Goal: Transaction & Acquisition: Purchase product/service

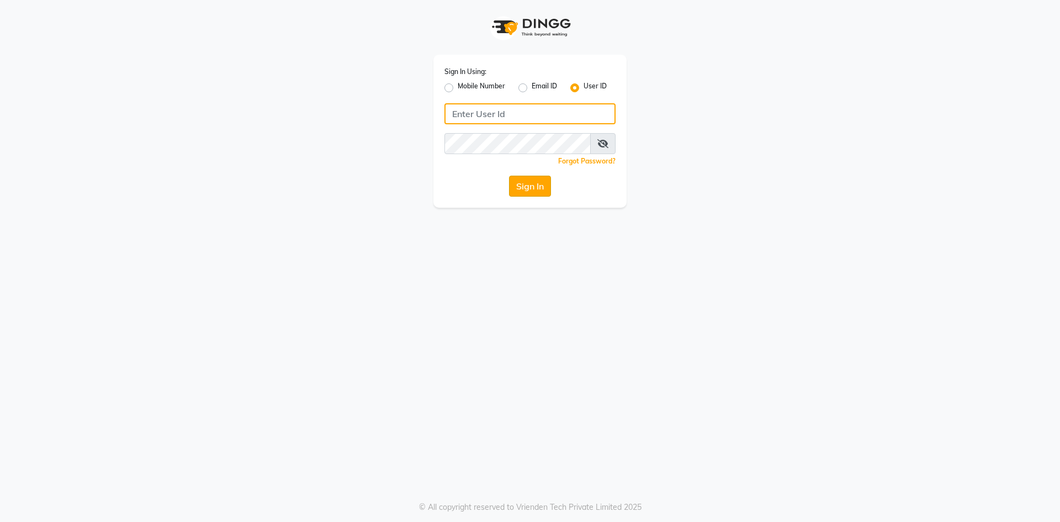
type input "theglamhouse"
click at [526, 184] on button "Sign In" at bounding box center [530, 186] width 42 height 21
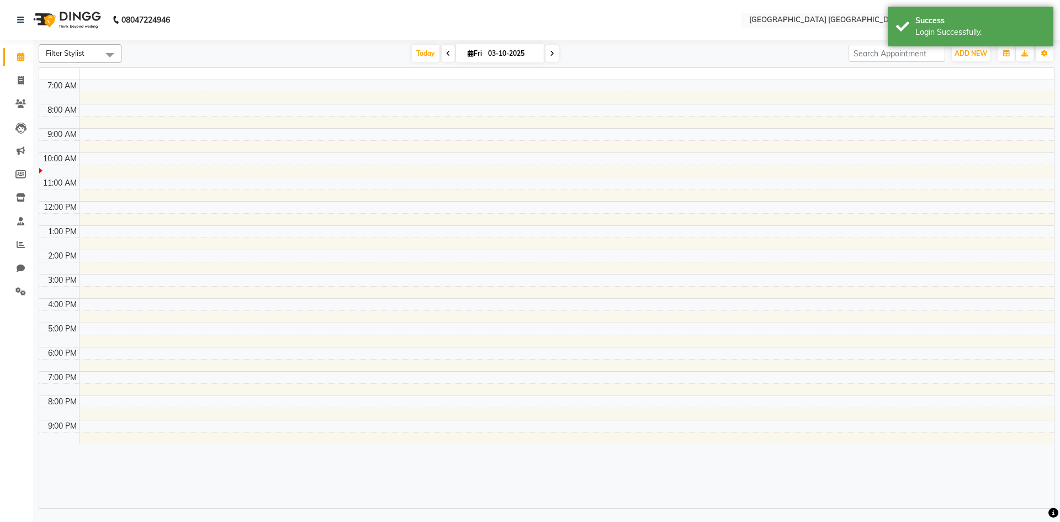
select select "en"
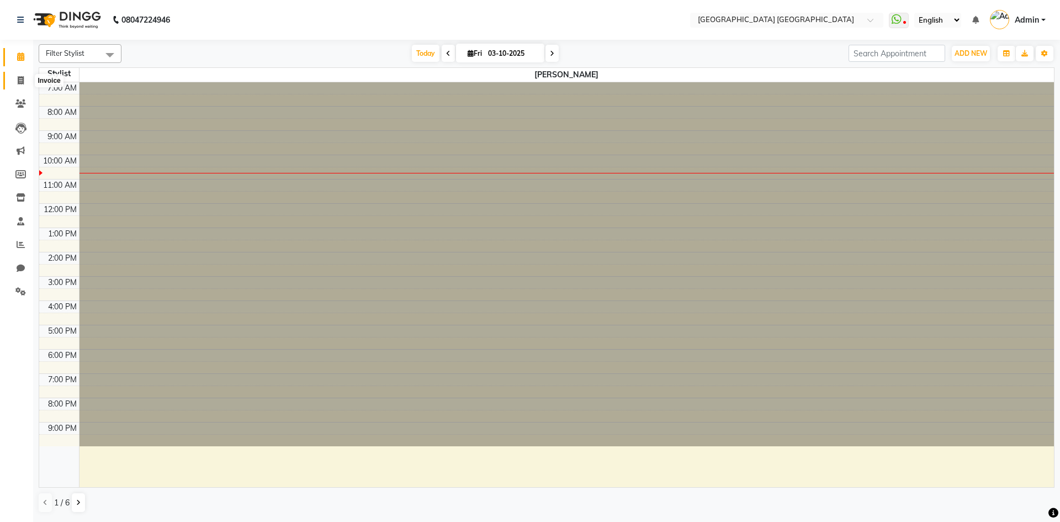
click at [20, 82] on icon at bounding box center [21, 80] width 6 height 8
select select "service"
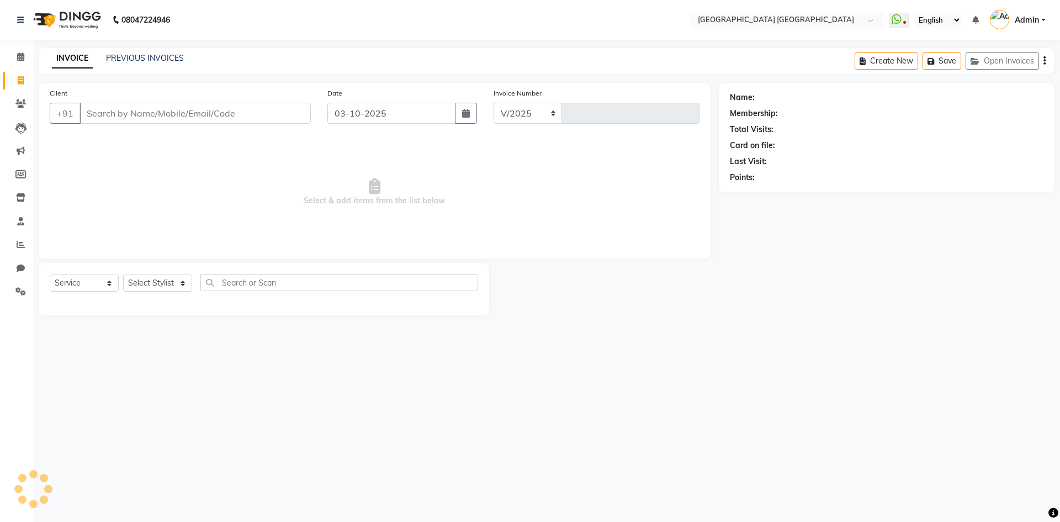
select select "5559"
type input "1754"
click at [156, 61] on link "PREVIOUS INVOICES" at bounding box center [145, 58] width 78 height 10
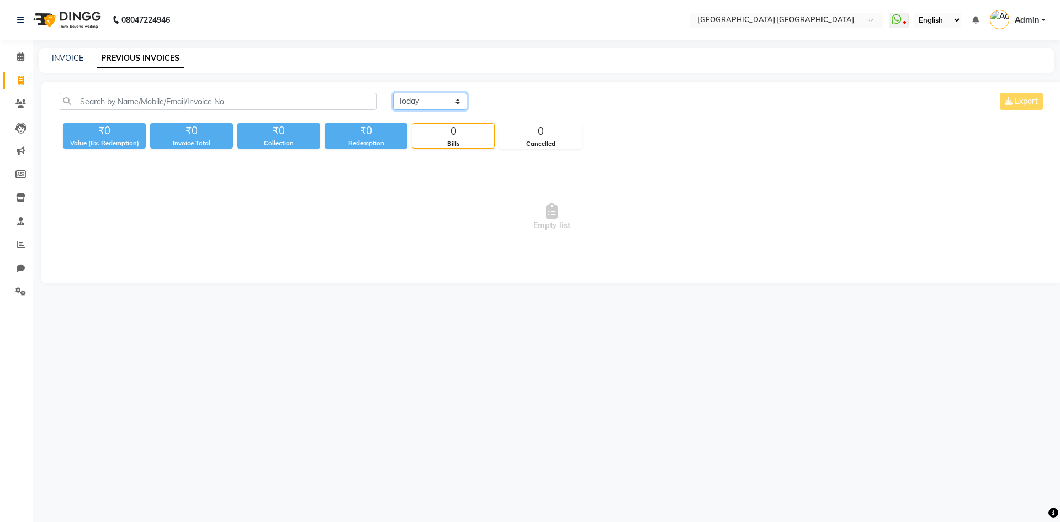
click at [442, 101] on select "[DATE] [DATE] Custom Range" at bounding box center [430, 101] width 74 height 17
select select "range"
click at [393, 93] on select "[DATE] [DATE] Custom Range" at bounding box center [430, 101] width 74 height 17
click at [525, 100] on input "03-10-2025" at bounding box center [520, 101] width 77 height 15
select select "10"
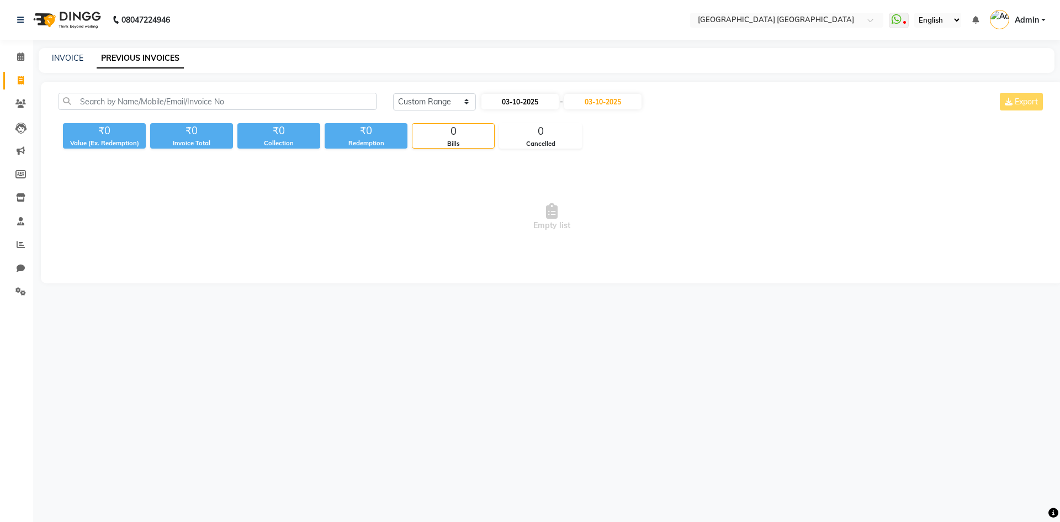
select select "2025"
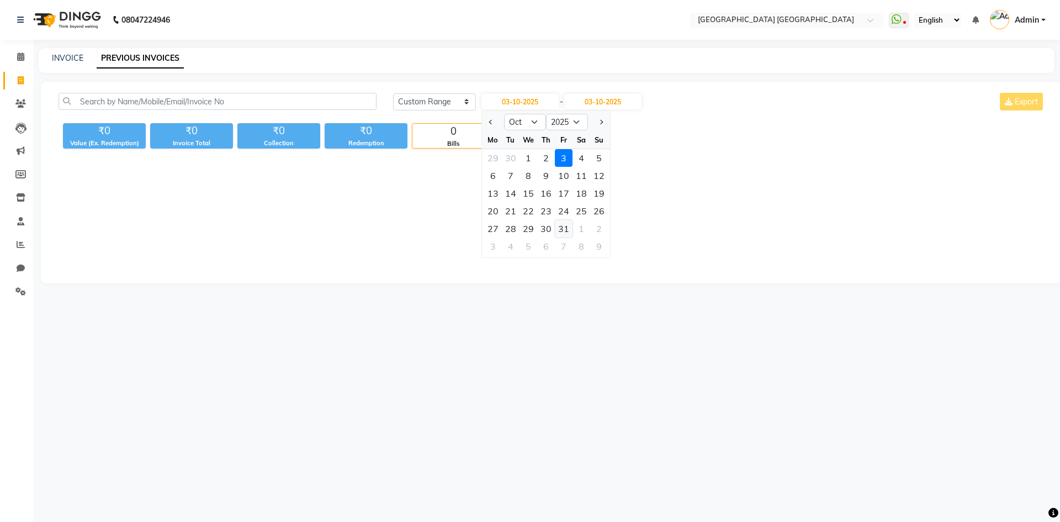
click at [570, 232] on div "31" at bounding box center [564, 229] width 18 height 18
type input "[DATE]"
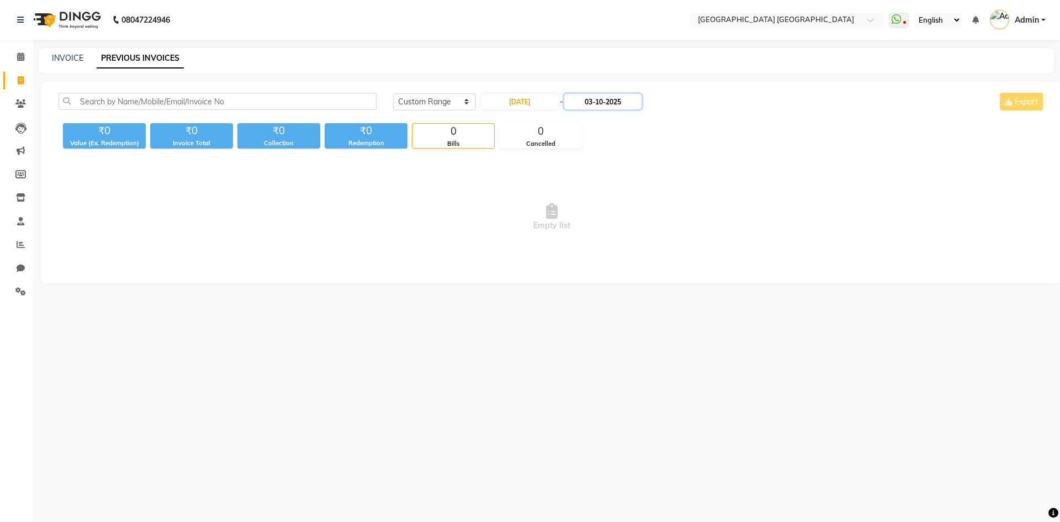
click at [616, 102] on input "03-10-2025" at bounding box center [602, 101] width 77 height 15
click at [652, 228] on div "31" at bounding box center [654, 229] width 18 height 18
type input "[DATE]"
click at [365, 256] on span "Empty list" at bounding box center [552, 217] width 987 height 110
click at [504, 105] on input "[DATE]" at bounding box center [520, 101] width 77 height 15
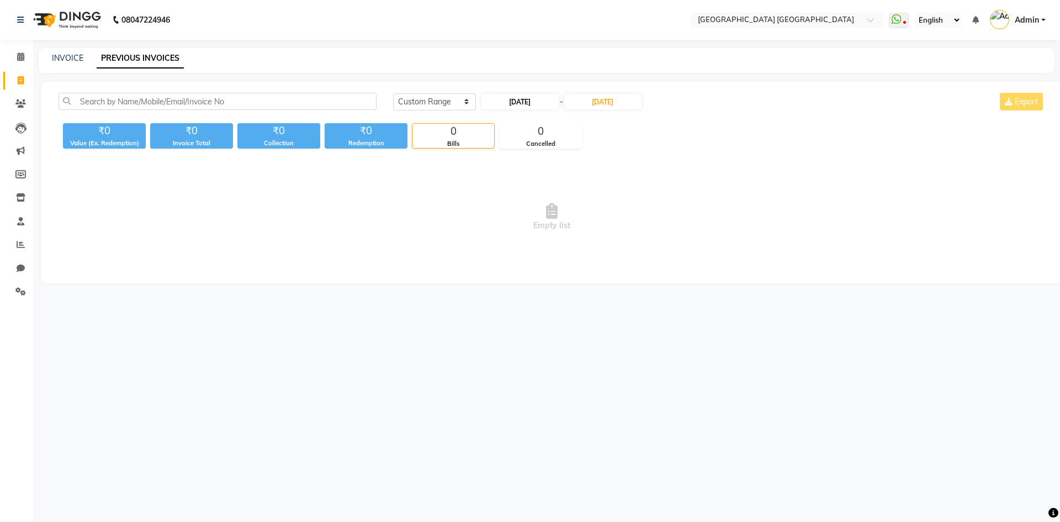
select select "10"
select select "2025"
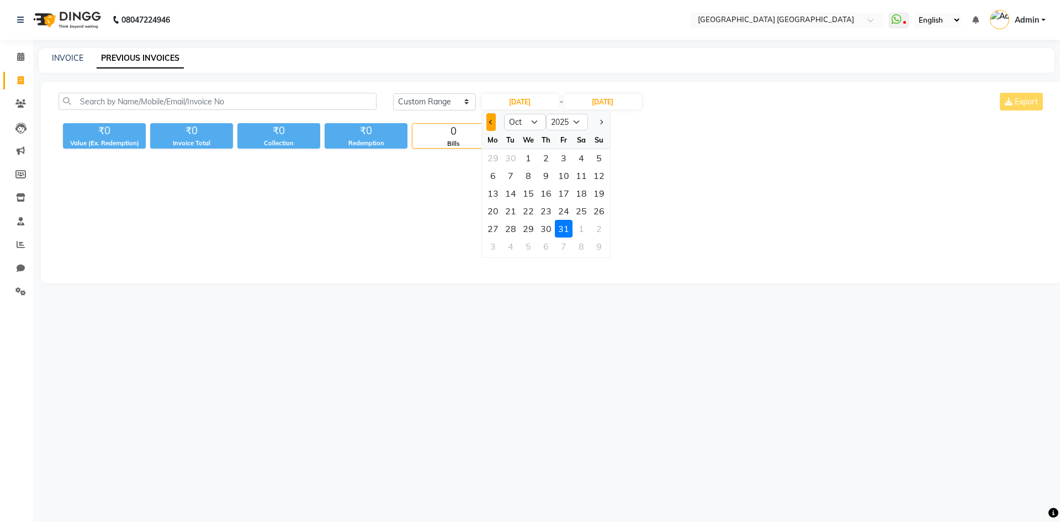
click at [491, 125] on button "Previous month" at bounding box center [491, 122] width 9 height 18
select select "9"
click at [510, 231] on div "30" at bounding box center [511, 229] width 18 height 18
type input "30-09-2025"
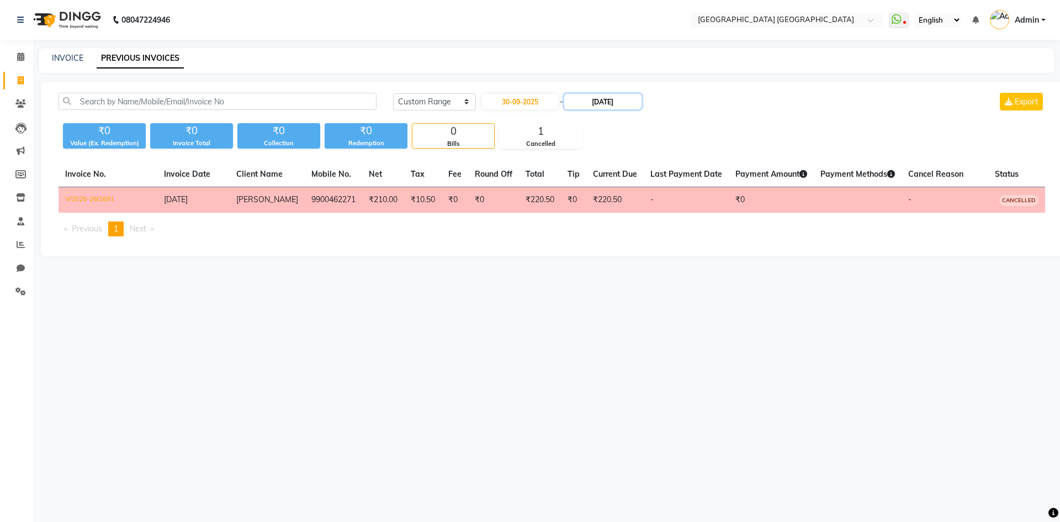
click at [606, 108] on input "[DATE]" at bounding box center [602, 101] width 77 height 15
select select "10"
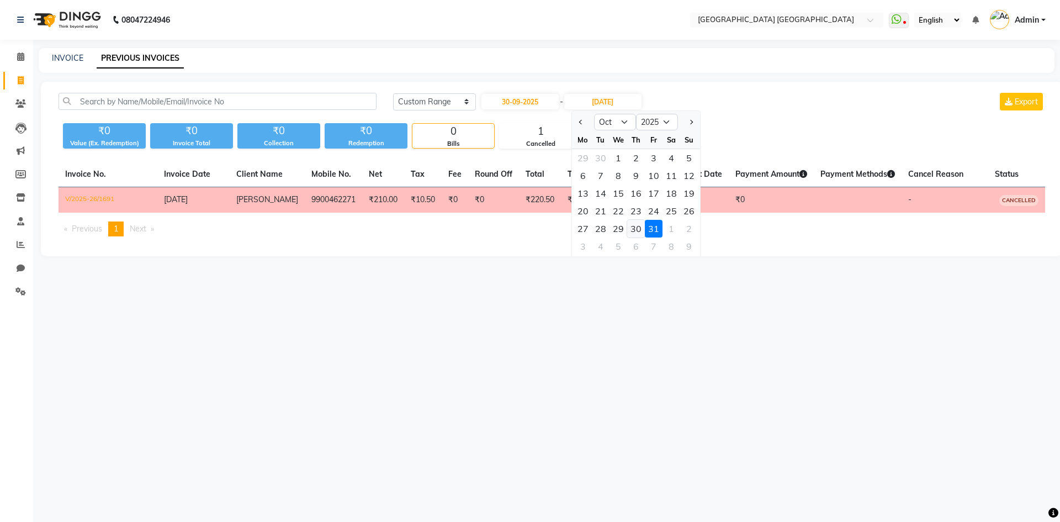
click at [632, 229] on div "30" at bounding box center [636, 229] width 18 height 18
type input "[DATE]"
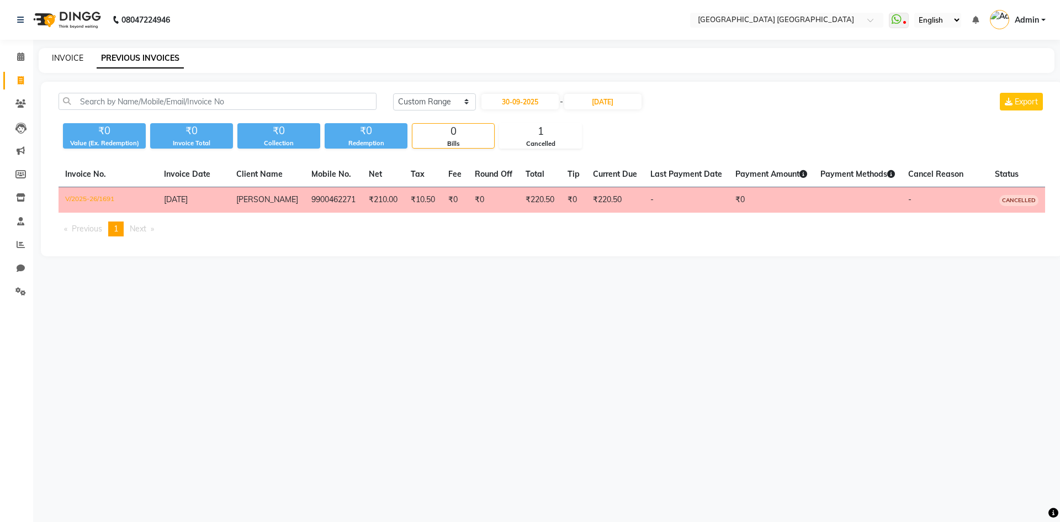
click at [64, 55] on link "INVOICE" at bounding box center [67, 58] width 31 height 10
select select "service"
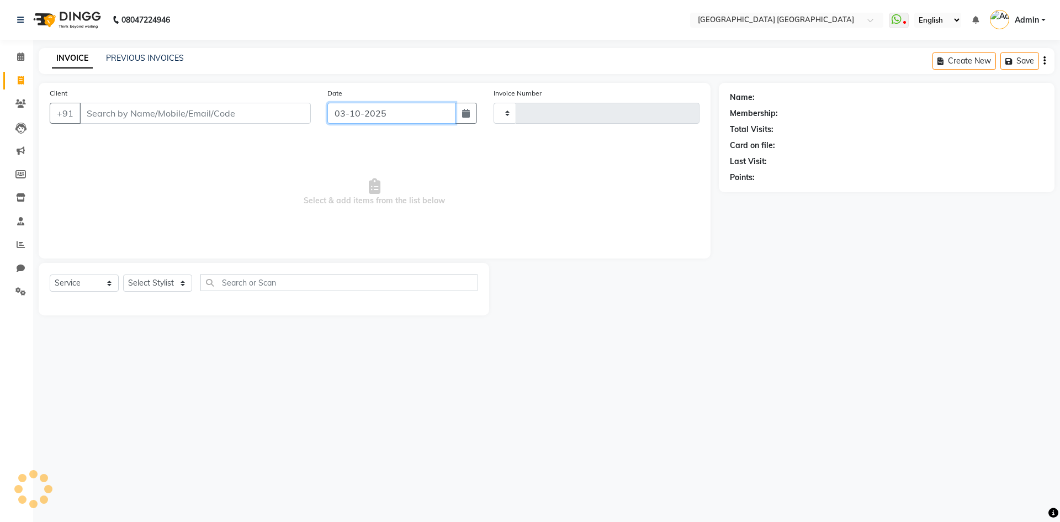
click at [369, 112] on input "03-10-2025" at bounding box center [391, 113] width 129 height 21
select select "10"
select select "2025"
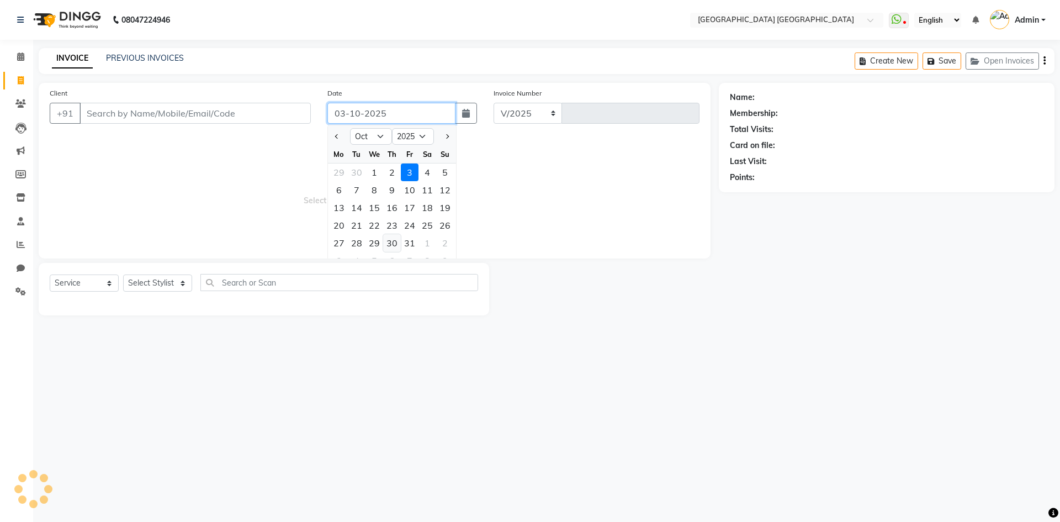
select select "5559"
type input "1754"
click at [340, 132] on button "Previous month" at bounding box center [336, 137] width 9 height 18
select select "9"
click at [361, 246] on div "30" at bounding box center [357, 243] width 18 height 18
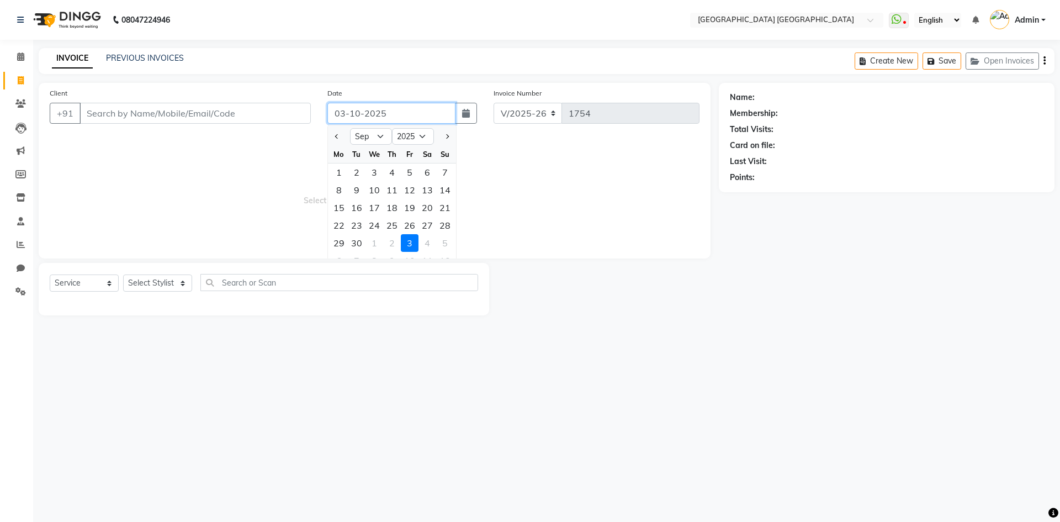
type input "30-09-2025"
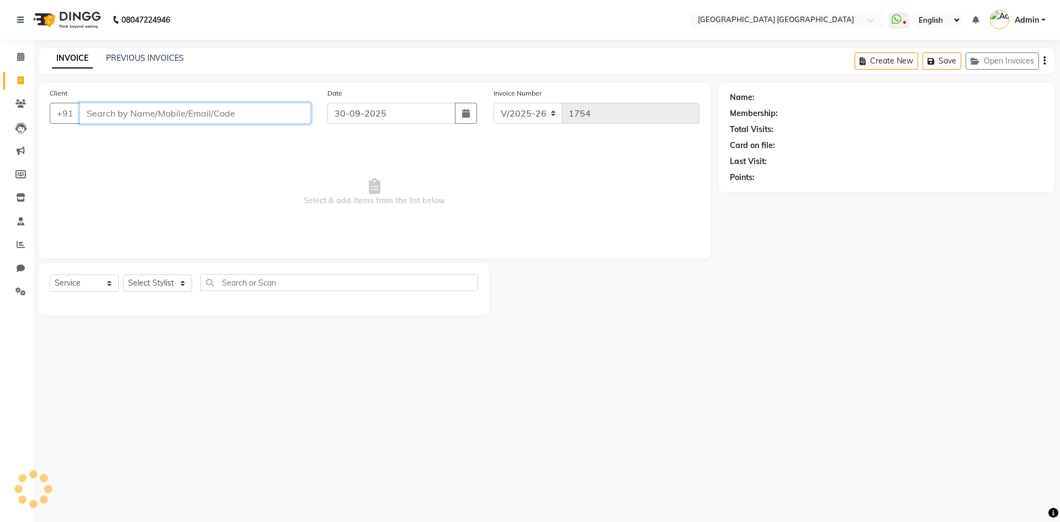
click at [261, 112] on input "Client" at bounding box center [195, 113] width 231 height 21
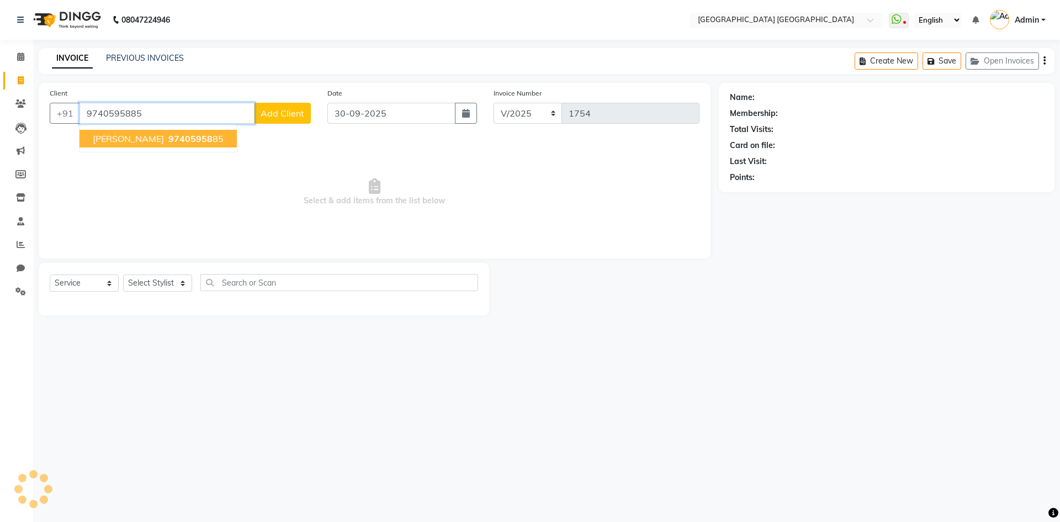
type input "9740595885"
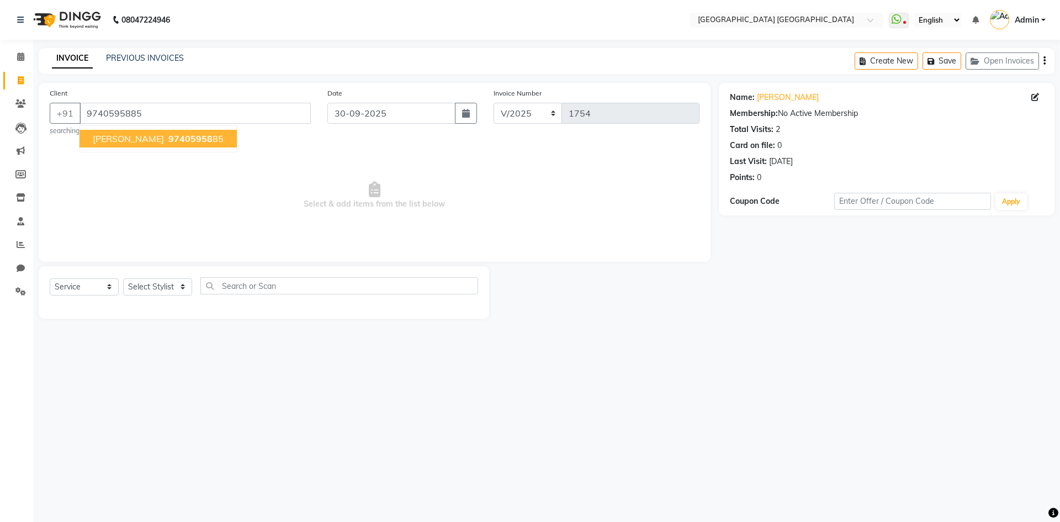
click at [131, 144] on button "[PERSON_NAME] 97405958 85" at bounding box center [158, 139] width 157 height 18
click at [149, 292] on select "Select Stylist [PERSON_NAME] [PERSON_NAME] [PERSON_NAME]" at bounding box center [157, 286] width 69 height 17
select select "78644"
click at [123, 278] on select "Select Stylist [PERSON_NAME] [PERSON_NAME] [PERSON_NAME]" at bounding box center [157, 286] width 69 height 17
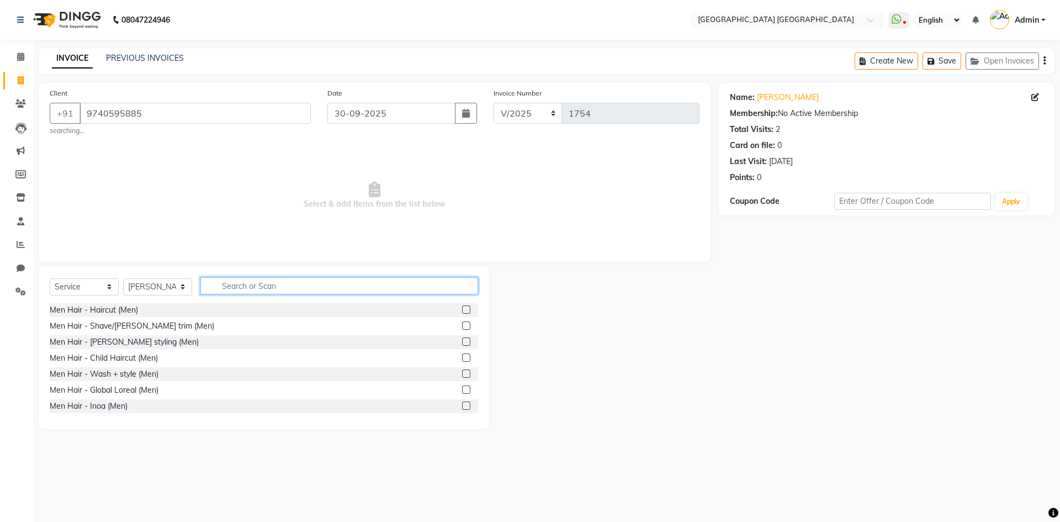
click at [234, 289] on input "text" at bounding box center [339, 285] width 278 height 17
type input "thre"
click at [462, 310] on label at bounding box center [466, 309] width 8 height 8
click at [462, 310] on input "checkbox" at bounding box center [465, 309] width 7 height 7
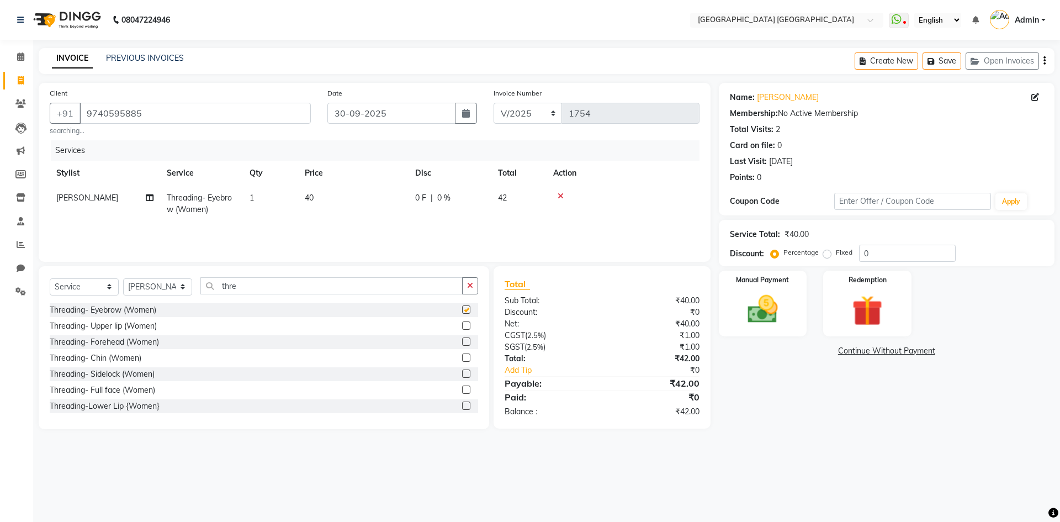
checkbox input "false"
click at [462, 323] on label at bounding box center [466, 325] width 8 height 8
click at [462, 323] on input "checkbox" at bounding box center [465, 326] width 7 height 7
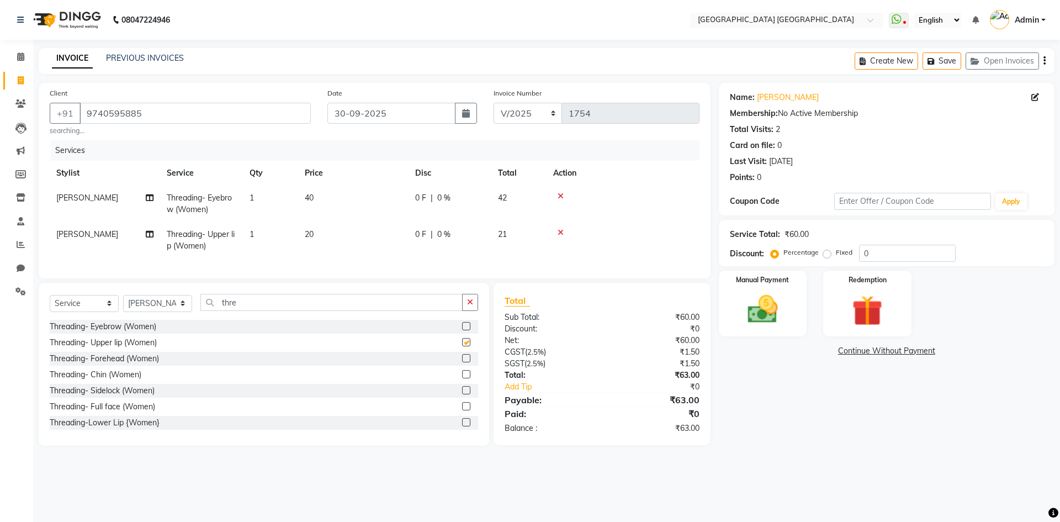
checkbox input "false"
click at [1044, 61] on icon "button" at bounding box center [1045, 61] width 2 height 1
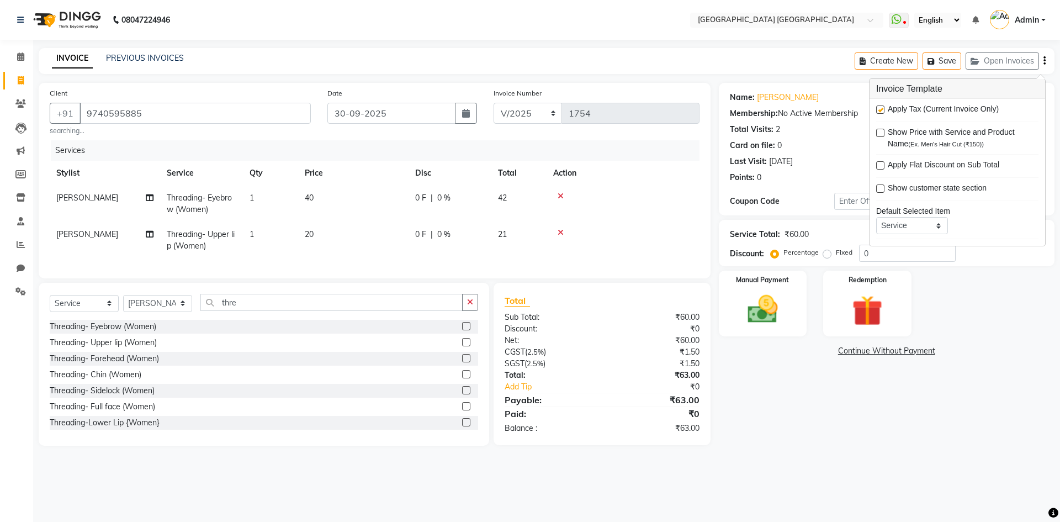
click at [880, 110] on label at bounding box center [880, 109] width 8 height 8
click at [880, 110] on input "checkbox" at bounding box center [879, 110] width 7 height 7
checkbox input "false"
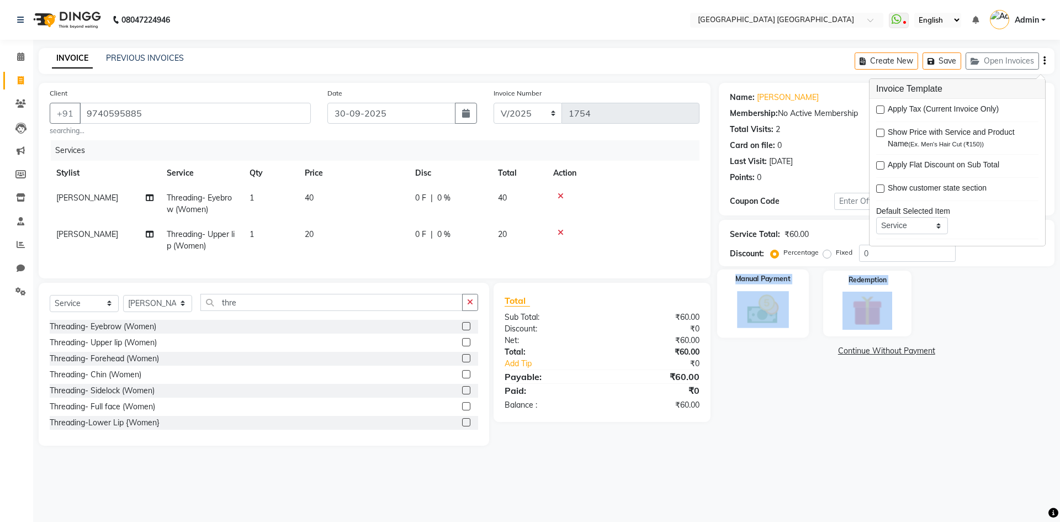
click at [753, 336] on div "Name: [PERSON_NAME] Membership: No Active Membership Total Visits: 2 Card on fi…" at bounding box center [891, 264] width 344 height 363
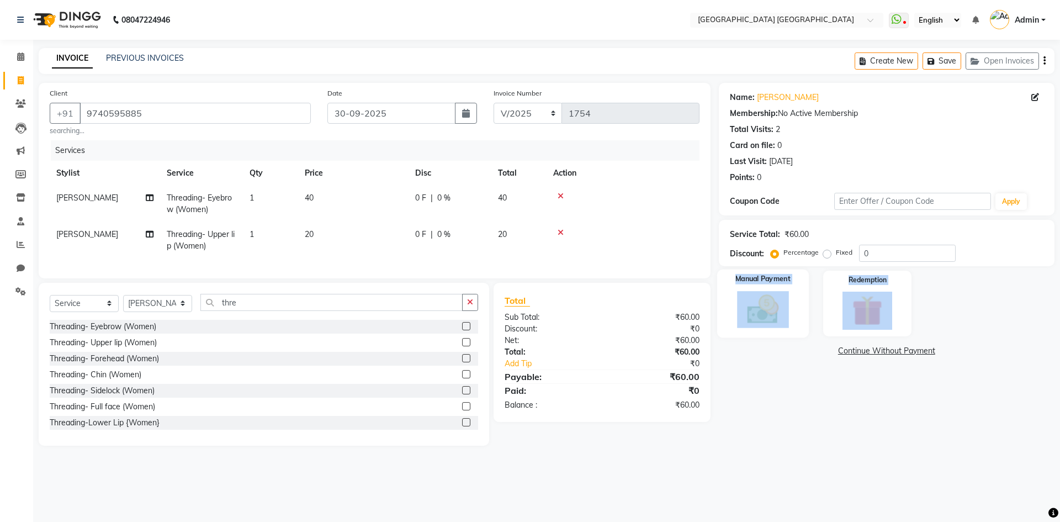
click at [778, 315] on img at bounding box center [762, 309] width 51 height 36
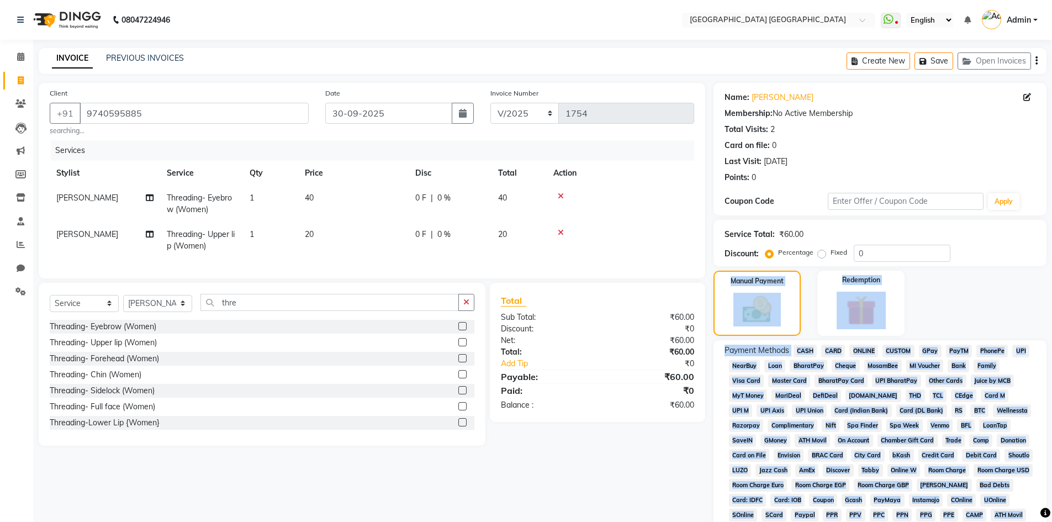
click at [910, 287] on div "Manual Payment Redemption" at bounding box center [880, 303] width 350 height 65
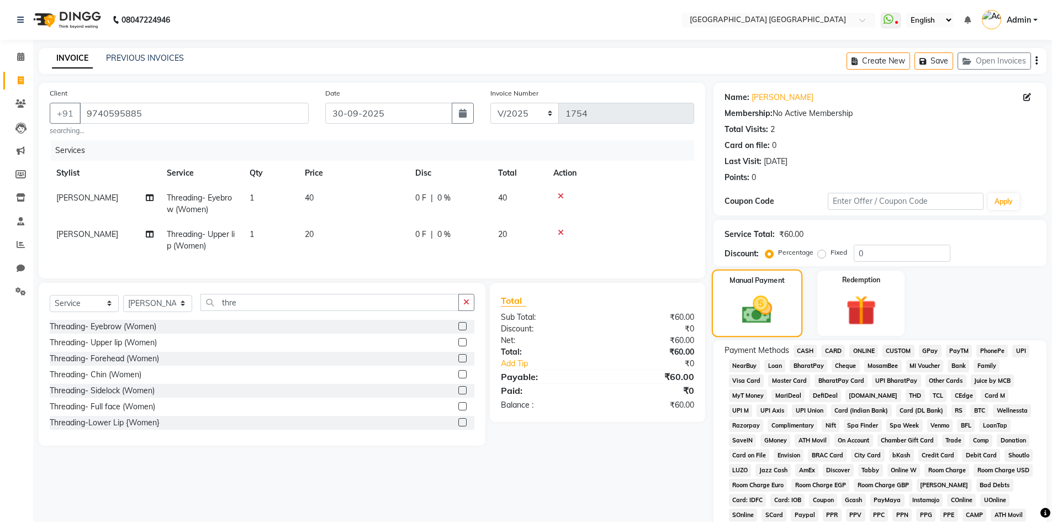
click at [754, 303] on img at bounding box center [756, 309] width 49 height 35
click at [807, 352] on span "CASH" at bounding box center [806, 351] width 24 height 13
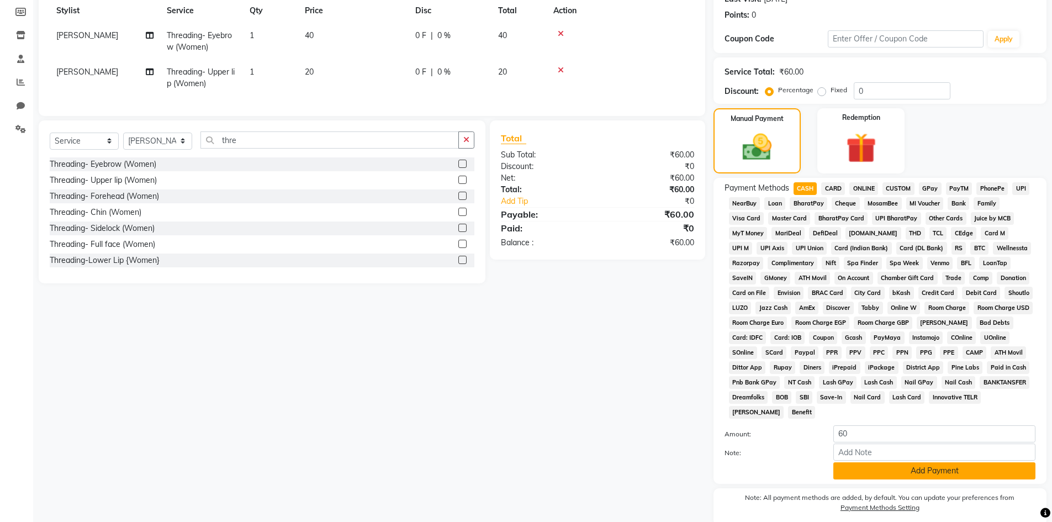
scroll to position [205, 0]
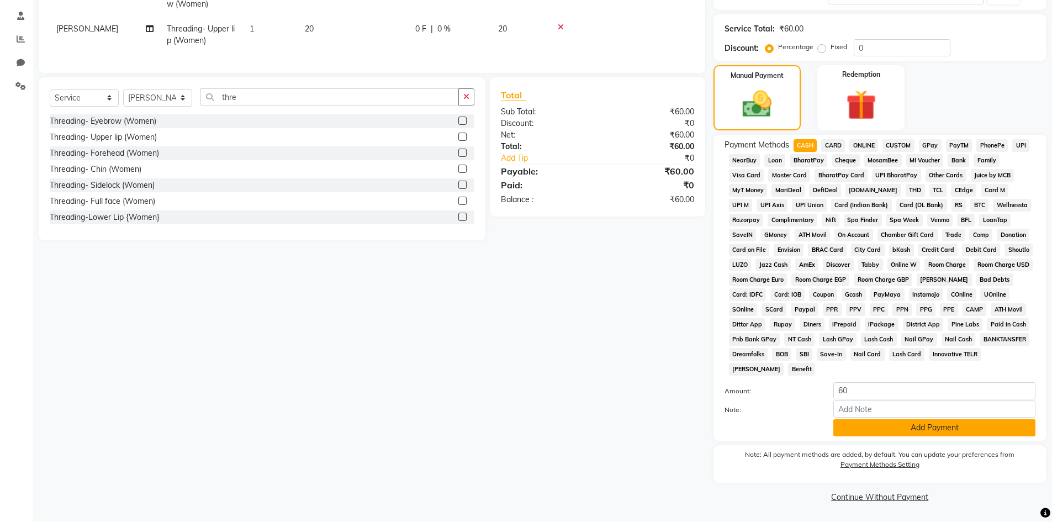
click at [894, 429] on button "Add Payment" at bounding box center [934, 427] width 202 height 17
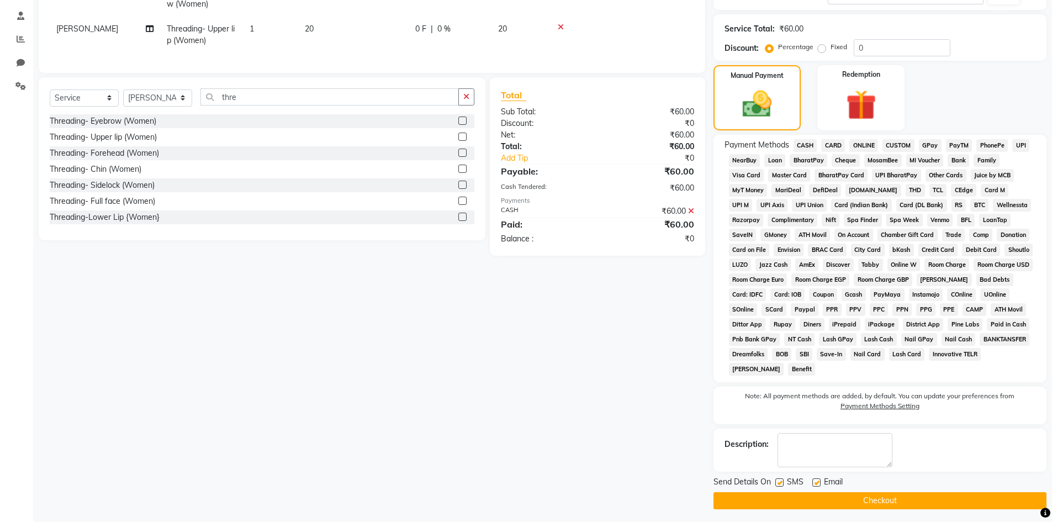
click at [780, 483] on label at bounding box center [779, 482] width 8 height 8
click at [780, 483] on input "checkbox" at bounding box center [778, 482] width 7 height 7
checkbox input "false"
click at [817, 482] on label at bounding box center [816, 482] width 8 height 8
click at [817, 482] on input "checkbox" at bounding box center [815, 482] width 7 height 7
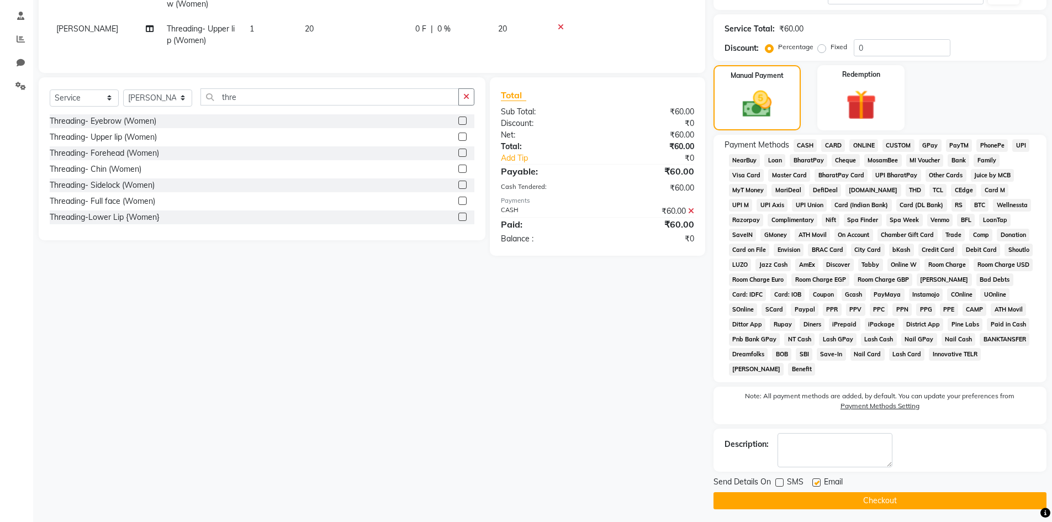
checkbox input "false"
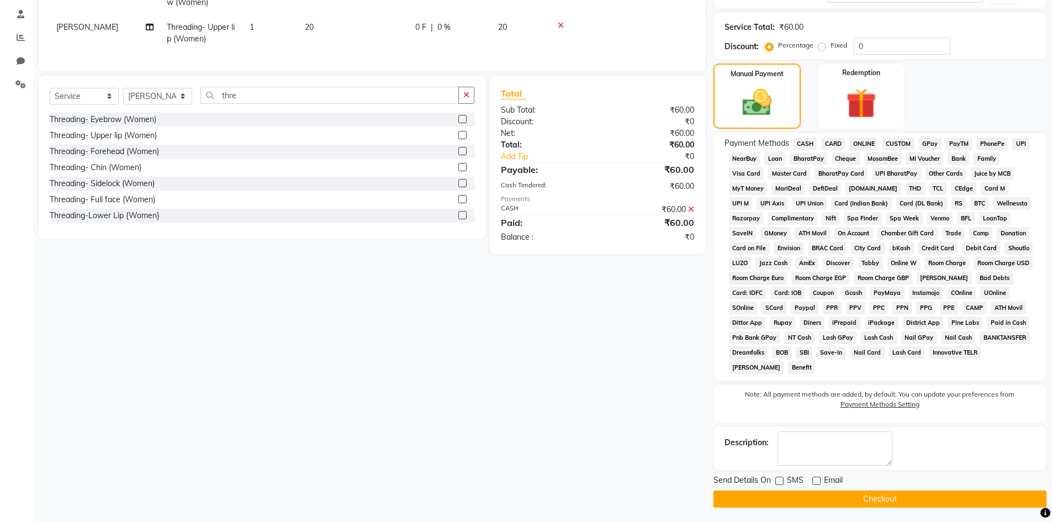
scroll to position [209, 0]
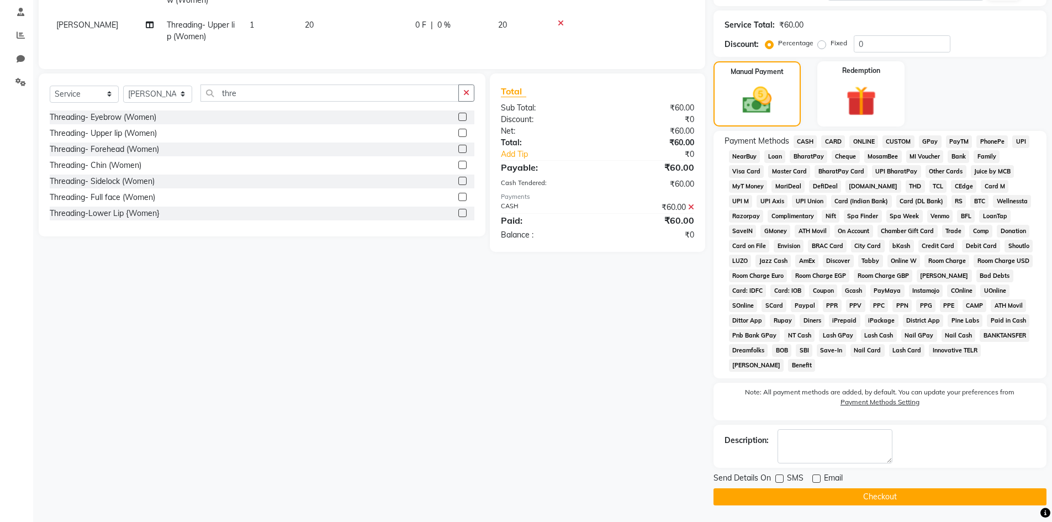
click at [777, 498] on button "Checkout" at bounding box center [879, 496] width 333 height 17
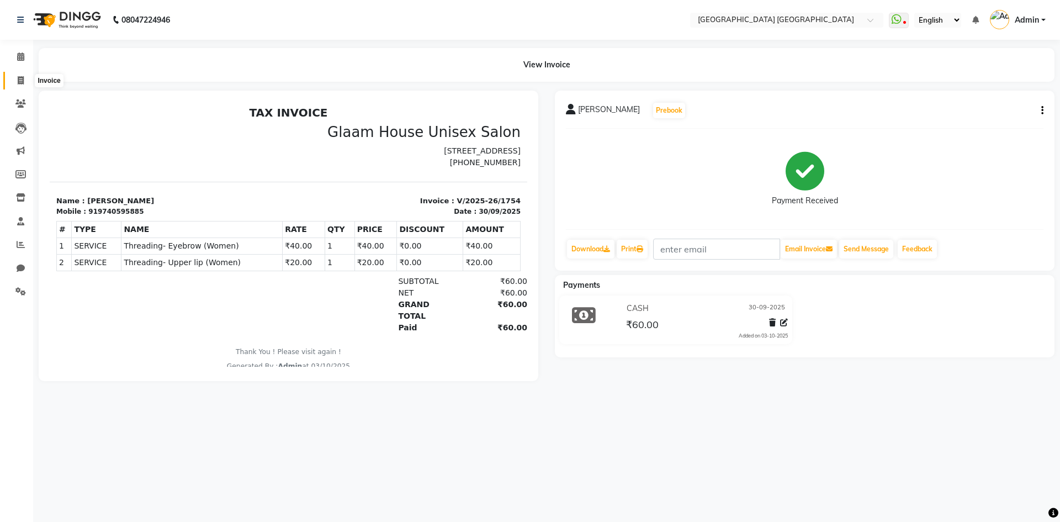
click at [18, 81] on icon at bounding box center [21, 80] width 6 height 8
select select "service"
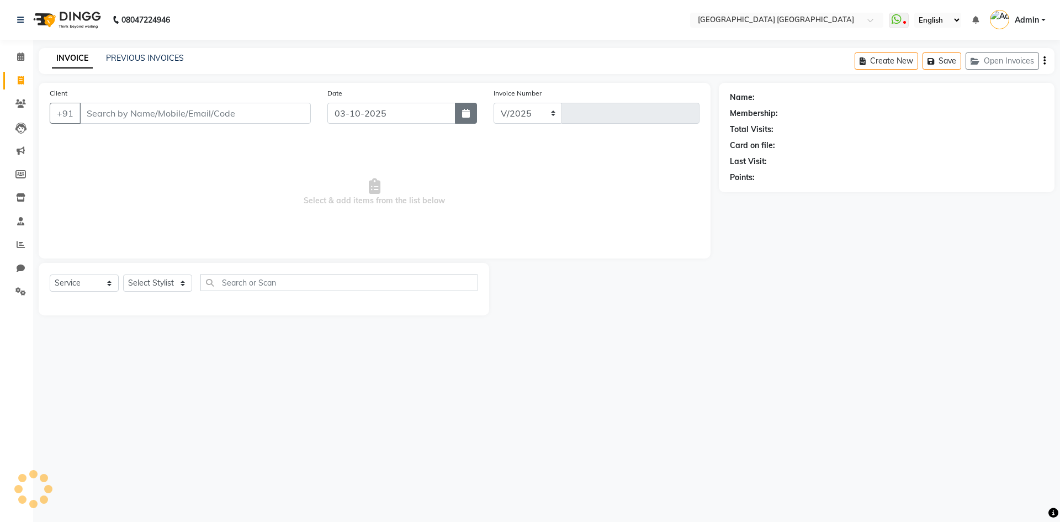
select select "5559"
type input "1755"
click at [357, 110] on input "03-10-2025" at bounding box center [391, 113] width 129 height 21
select select "10"
select select "2025"
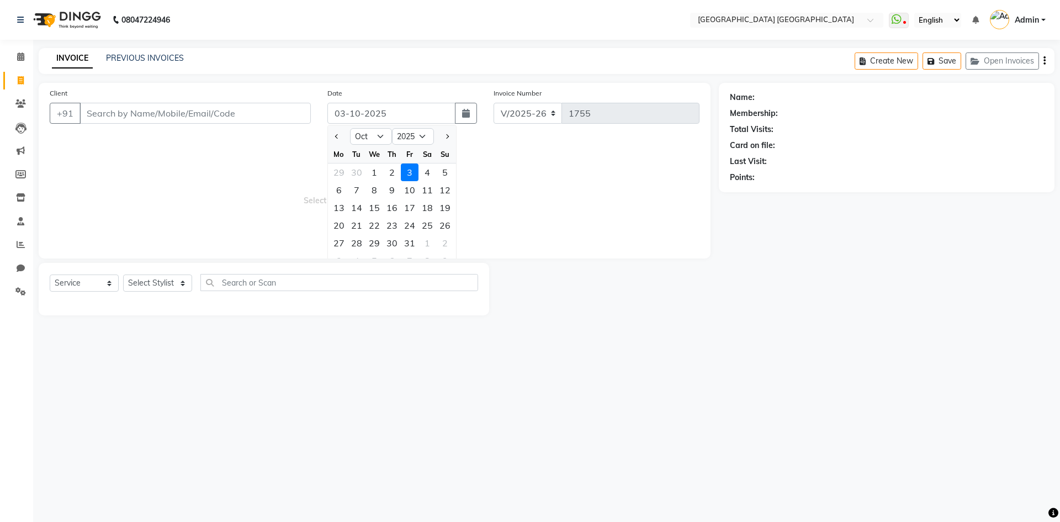
click at [329, 141] on div at bounding box center [339, 137] width 22 height 18
click at [335, 138] on button "Previous month" at bounding box center [336, 137] width 9 height 18
select select "9"
click at [360, 241] on div "30" at bounding box center [357, 243] width 18 height 18
type input "30-09-2025"
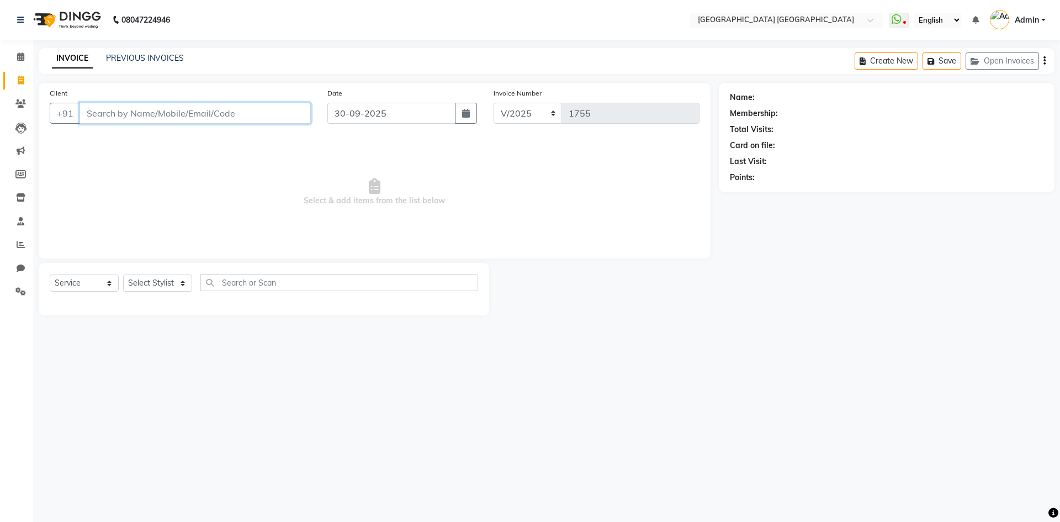
click at [251, 108] on input "Client" at bounding box center [195, 113] width 231 height 21
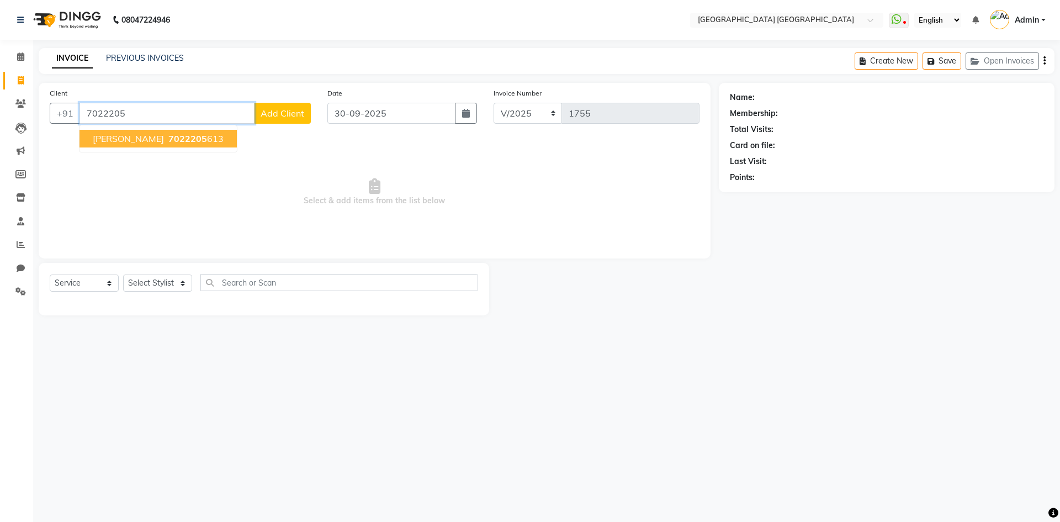
click at [115, 140] on span "[PERSON_NAME]" at bounding box center [128, 138] width 71 height 11
type input "7022205613"
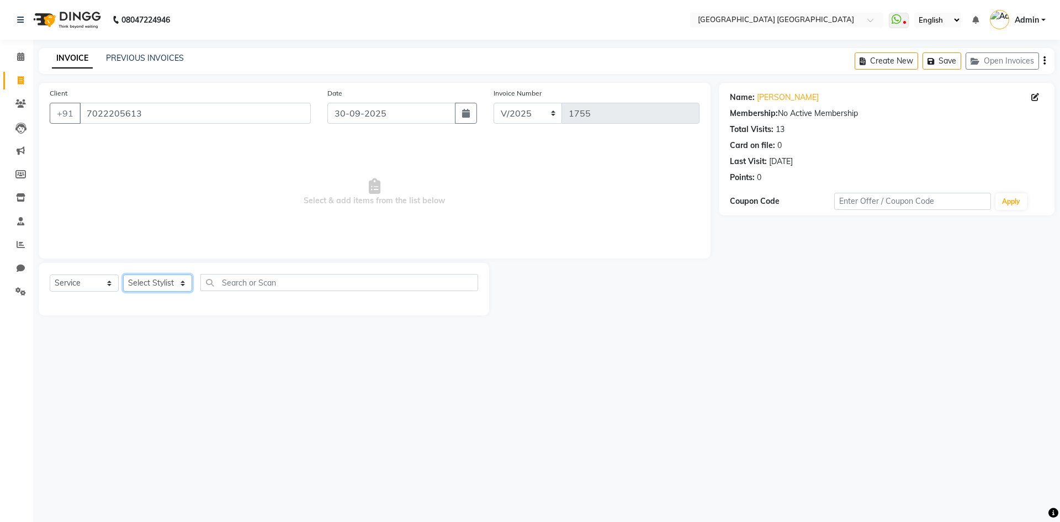
click at [159, 286] on select "Select Stylist [PERSON_NAME] [PERSON_NAME] [PERSON_NAME]" at bounding box center [157, 282] width 69 height 17
select select "47228"
click at [123, 274] on select "Select Stylist [PERSON_NAME] [PERSON_NAME] [PERSON_NAME]" at bounding box center [157, 282] width 69 height 17
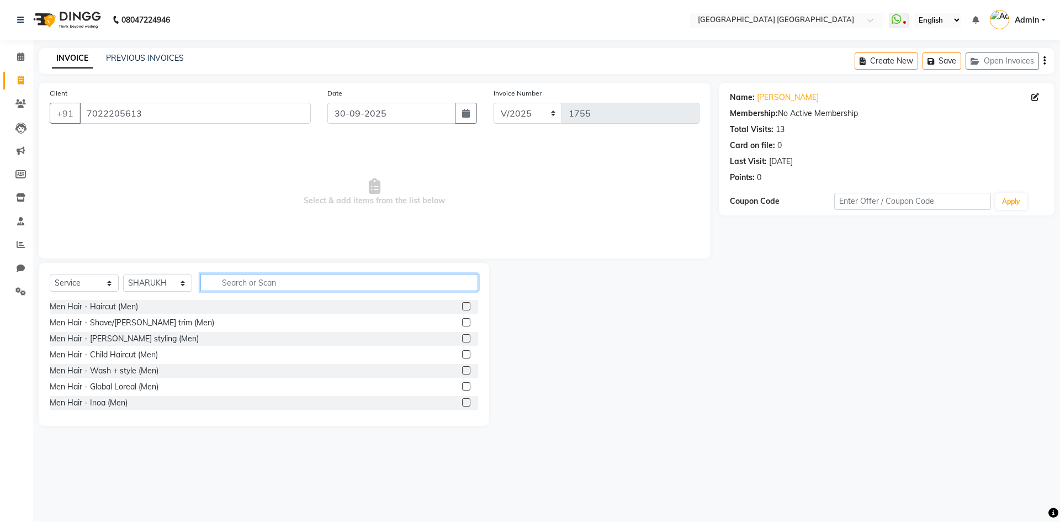
click at [250, 279] on input "text" at bounding box center [339, 282] width 278 height 17
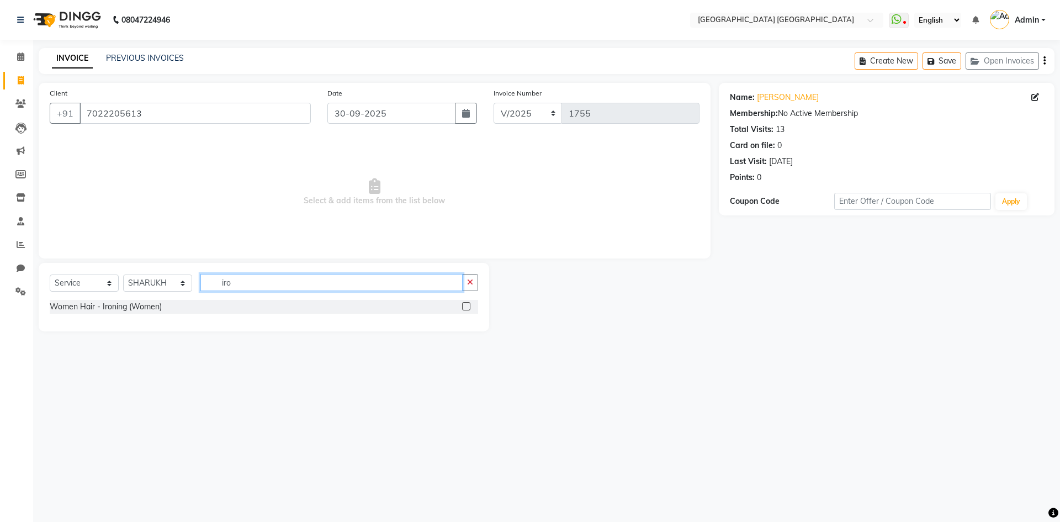
type input "iro"
click at [469, 305] on label at bounding box center [466, 306] width 8 height 8
click at [469, 305] on input "checkbox" at bounding box center [465, 306] width 7 height 7
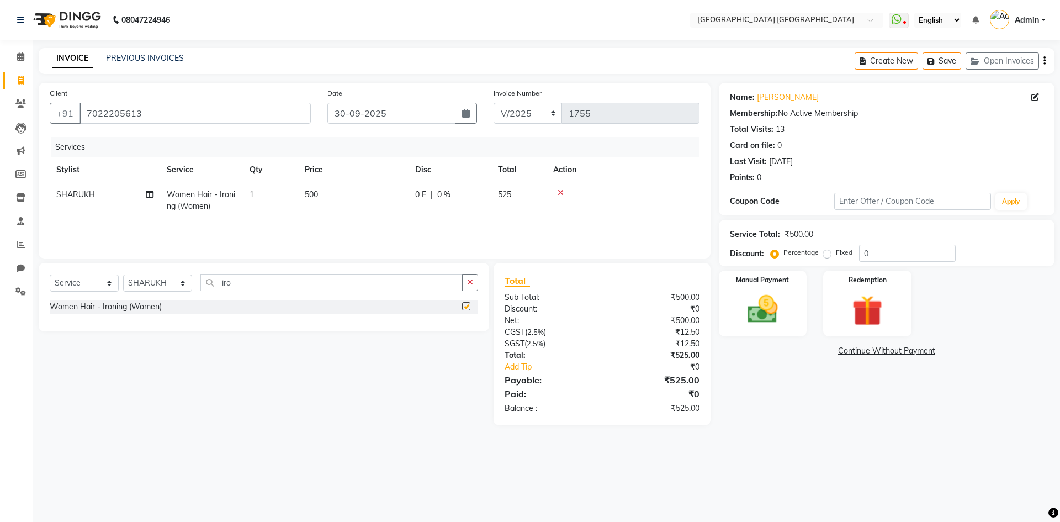
checkbox input "false"
click at [305, 189] on span "500" at bounding box center [311, 194] width 13 height 10
select select "47228"
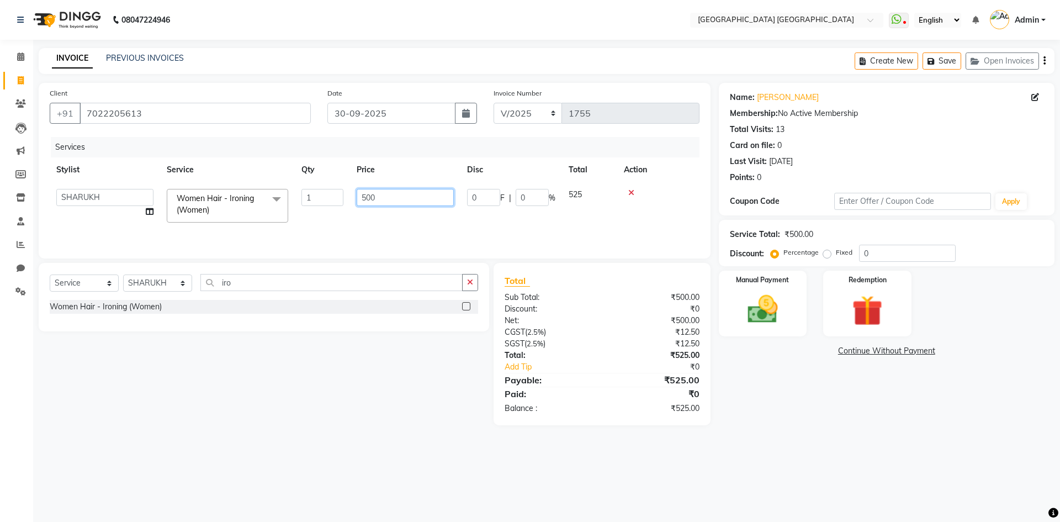
drag, startPoint x: 329, startPoint y: 200, endPoint x: 315, endPoint y: 207, distance: 15.8
click at [315, 207] on tr "[PERSON_NAME] [PERSON_NAME] [PERSON_NAME] Women Hair - Ironing (Women) x Men Ha…" at bounding box center [375, 205] width 650 height 47
type input "700"
drag, startPoint x: 165, startPoint y: 279, endPoint x: 171, endPoint y: 290, distance: 12.8
click at [165, 279] on select "Select Stylist [PERSON_NAME] [PERSON_NAME] [PERSON_NAME]" at bounding box center [157, 282] width 69 height 17
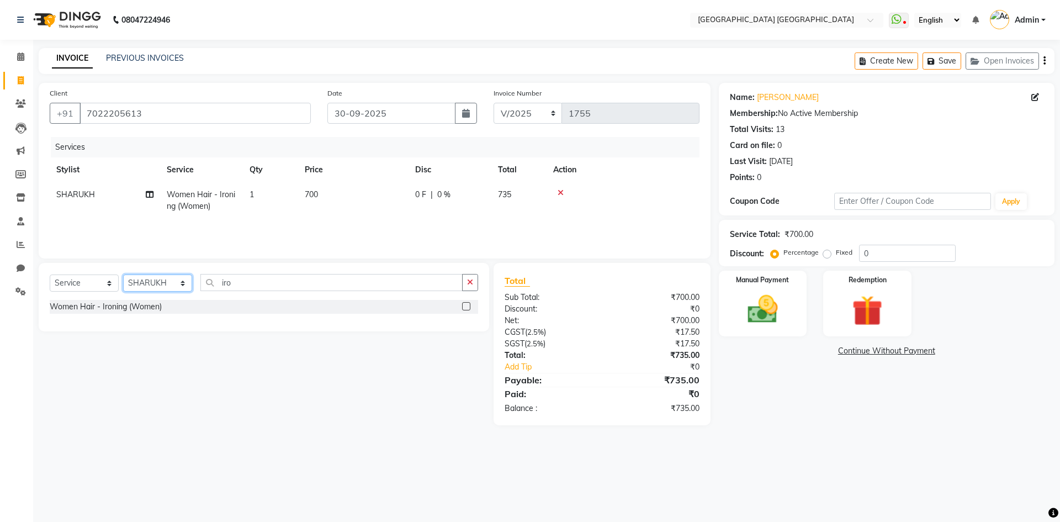
select select "67933"
click at [123, 274] on select "Select Stylist [PERSON_NAME] [PERSON_NAME] [PERSON_NAME]" at bounding box center [157, 282] width 69 height 17
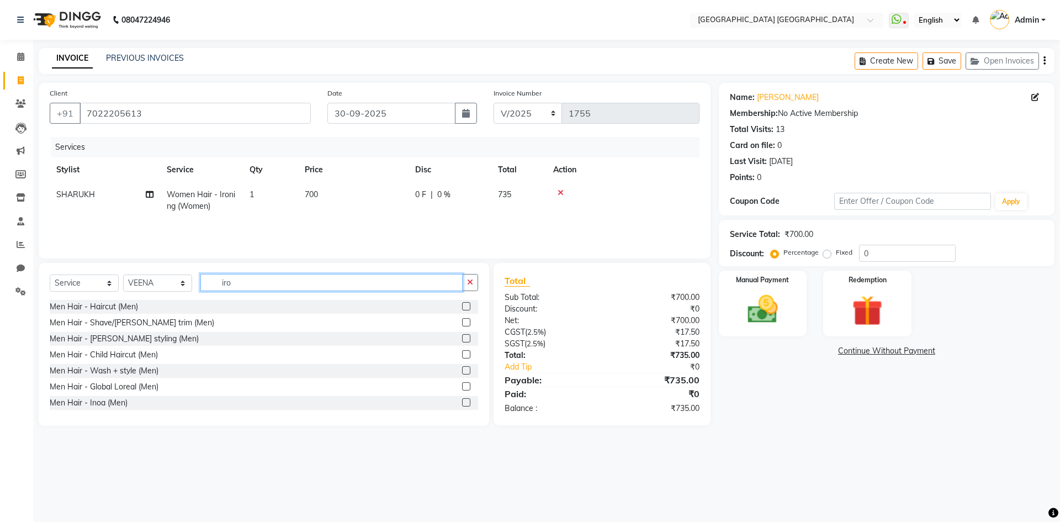
drag, startPoint x: 244, startPoint y: 282, endPoint x: 176, endPoint y: 287, distance: 68.7
click at [176, 287] on div "Select Service Product Membership Package Voucher Prepaid Gift Card Select Styl…" at bounding box center [264, 287] width 429 height 26
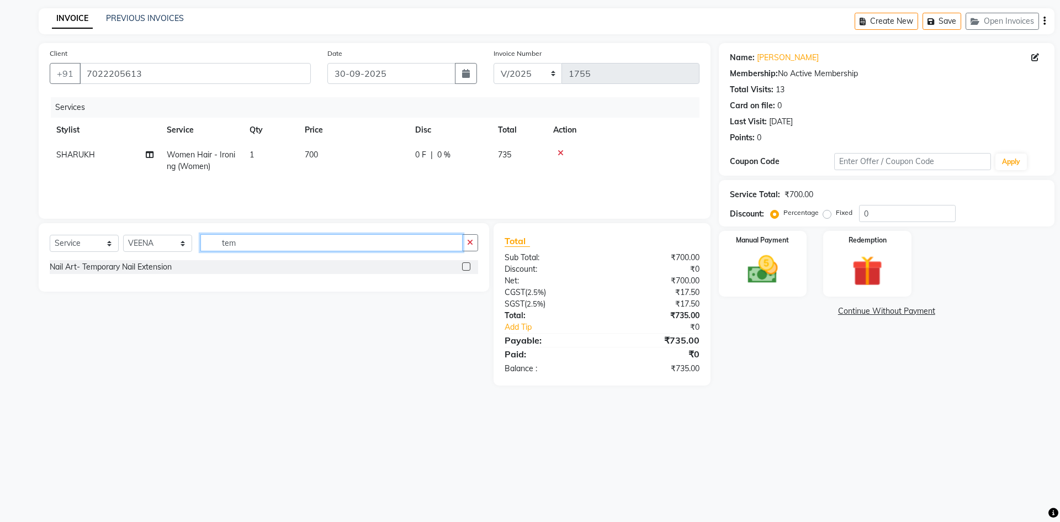
type input "tem"
click at [463, 267] on label at bounding box center [466, 266] width 8 height 8
click at [463, 267] on input "checkbox" at bounding box center [465, 266] width 7 height 7
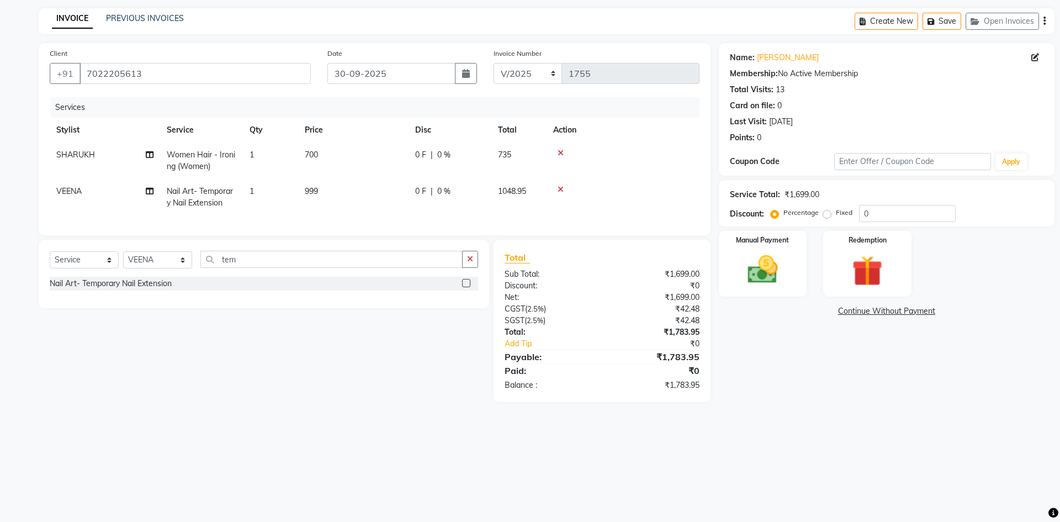
click at [466, 287] on label at bounding box center [466, 283] width 8 height 8
click at [466, 287] on input "checkbox" at bounding box center [465, 283] width 7 height 7
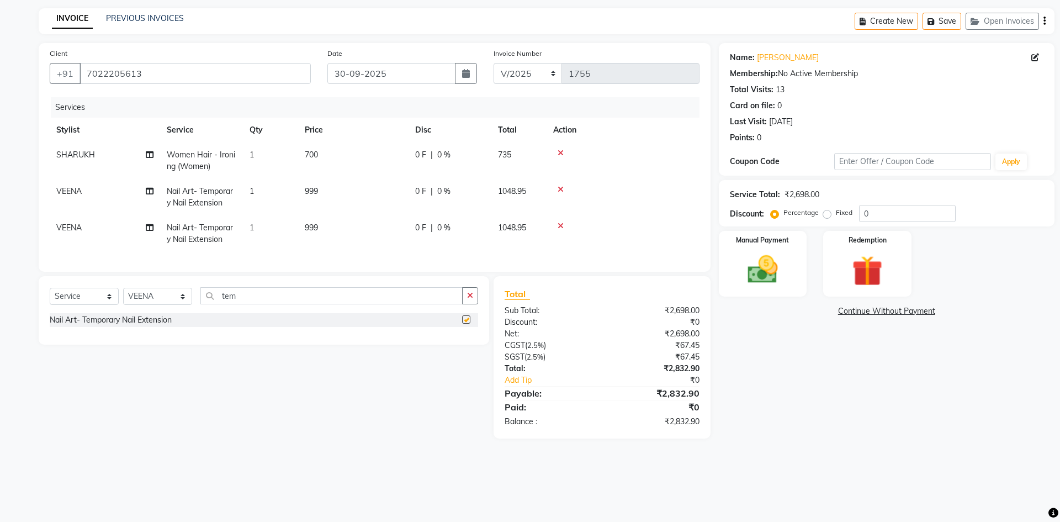
checkbox input "false"
click at [318, 193] on span "999" at bounding box center [311, 191] width 13 height 10
select select "67933"
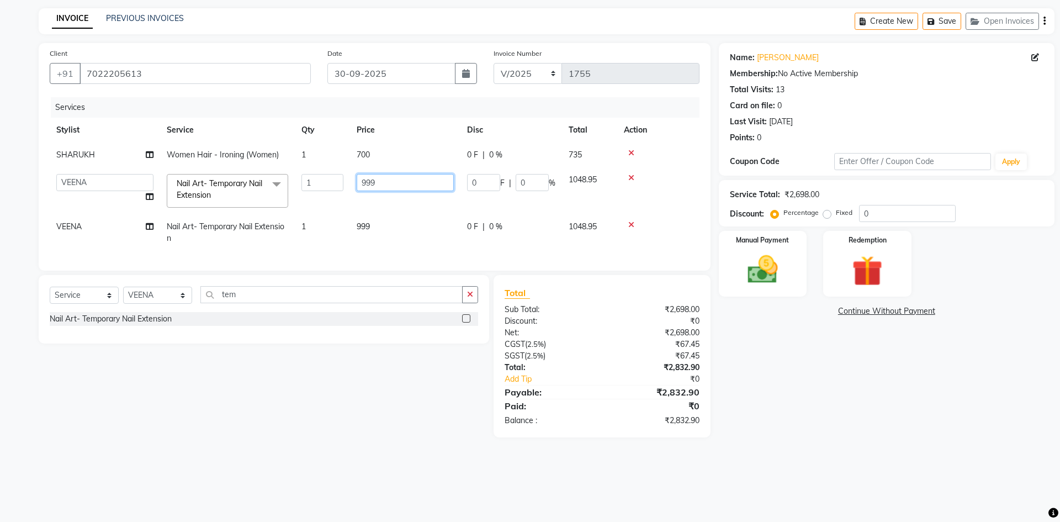
drag, startPoint x: 385, startPoint y: 183, endPoint x: 318, endPoint y: 192, distance: 68.0
click at [318, 192] on tr "[PERSON_NAME] [PERSON_NAME] [PERSON_NAME] Nail Art- Temporary Nail Extension x …" at bounding box center [375, 190] width 650 height 47
type input "1100"
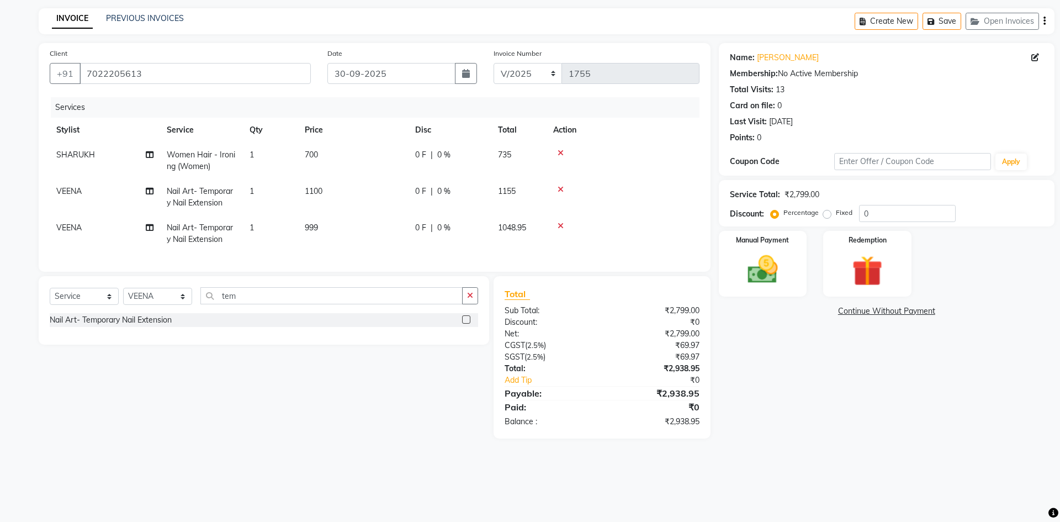
click at [366, 222] on td "999" at bounding box center [353, 233] width 110 height 36
select select "67933"
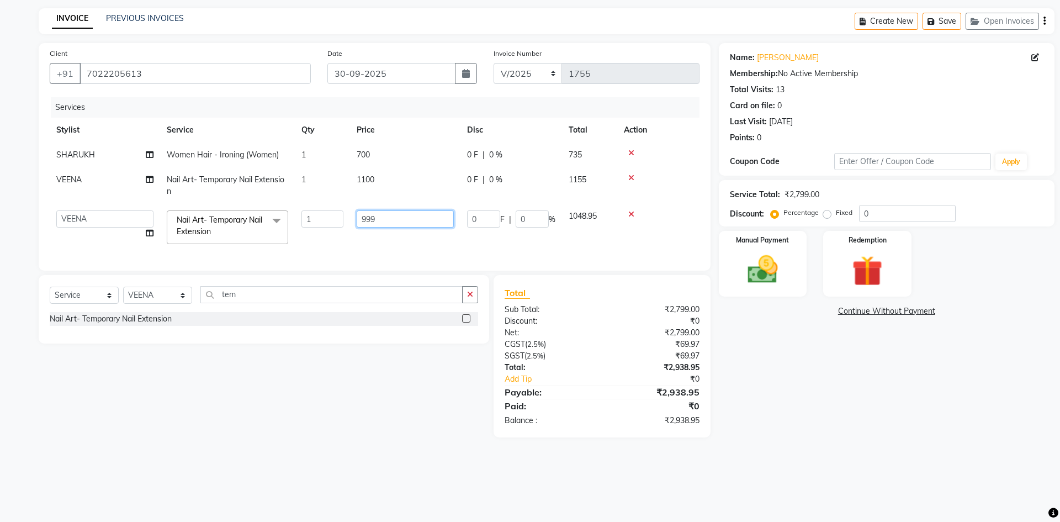
drag, startPoint x: 382, startPoint y: 217, endPoint x: 308, endPoint y: 229, distance: 75.4
click at [308, 229] on tr "[PERSON_NAME] [PERSON_NAME] [PERSON_NAME] Nail Art- Temporary Nail Extension x …" at bounding box center [375, 227] width 650 height 47
type input "600"
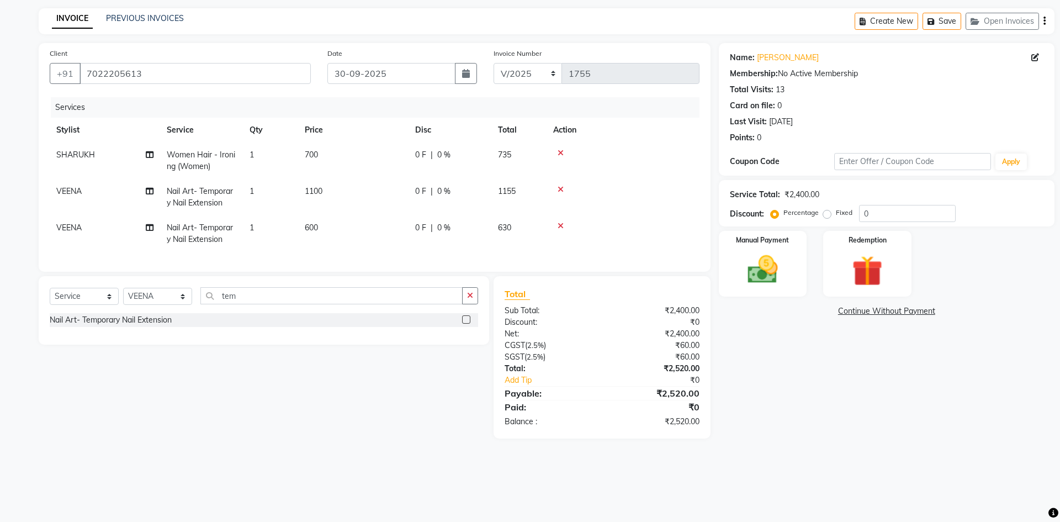
click at [743, 435] on div "Name: [PERSON_NAME] Membership: No Active Membership Total Visits: 13 Card on f…" at bounding box center [891, 240] width 344 height 395
click at [758, 266] on img at bounding box center [762, 269] width 51 height 36
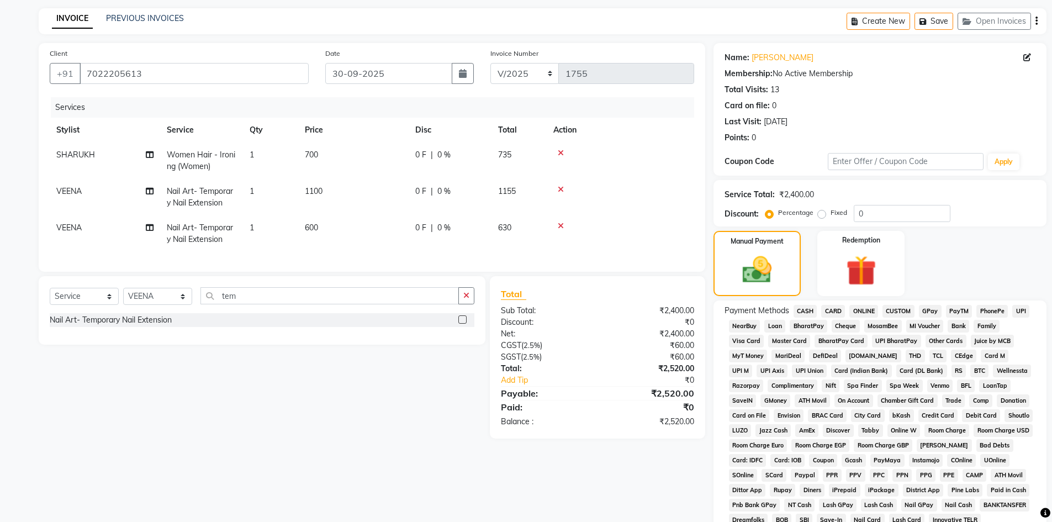
click at [809, 308] on span "CASH" at bounding box center [806, 311] width 24 height 13
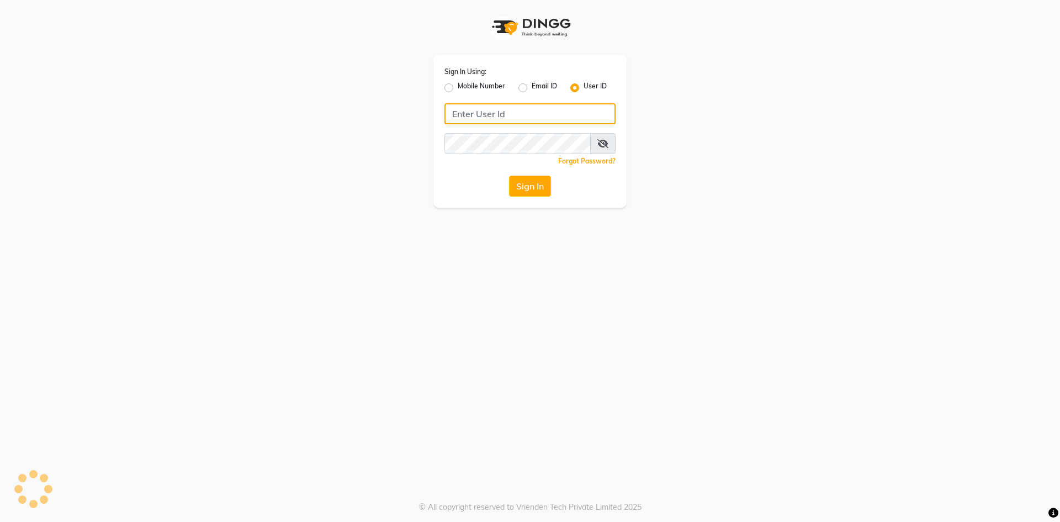
type input "theglamhouse"
click at [543, 182] on button "Sign In" at bounding box center [530, 186] width 42 height 21
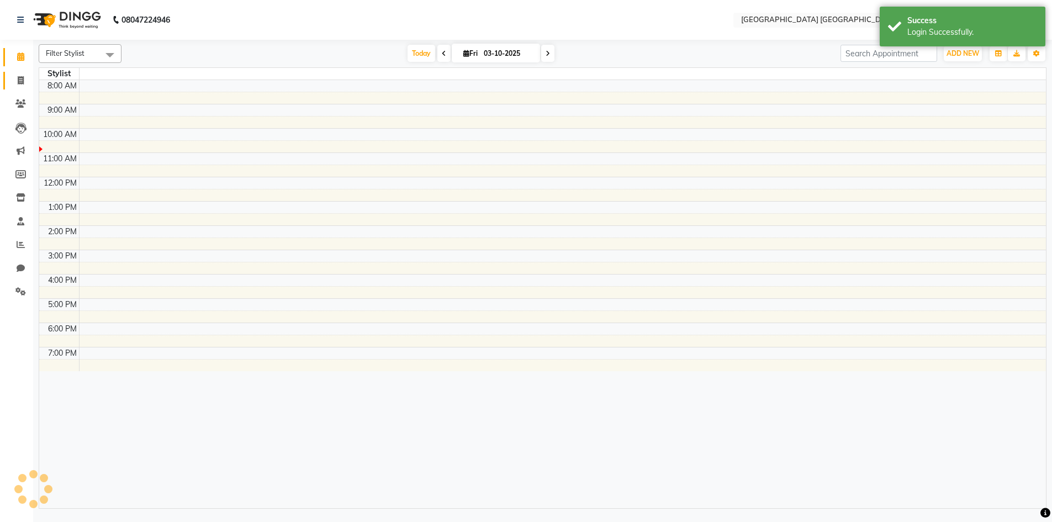
select select "en"
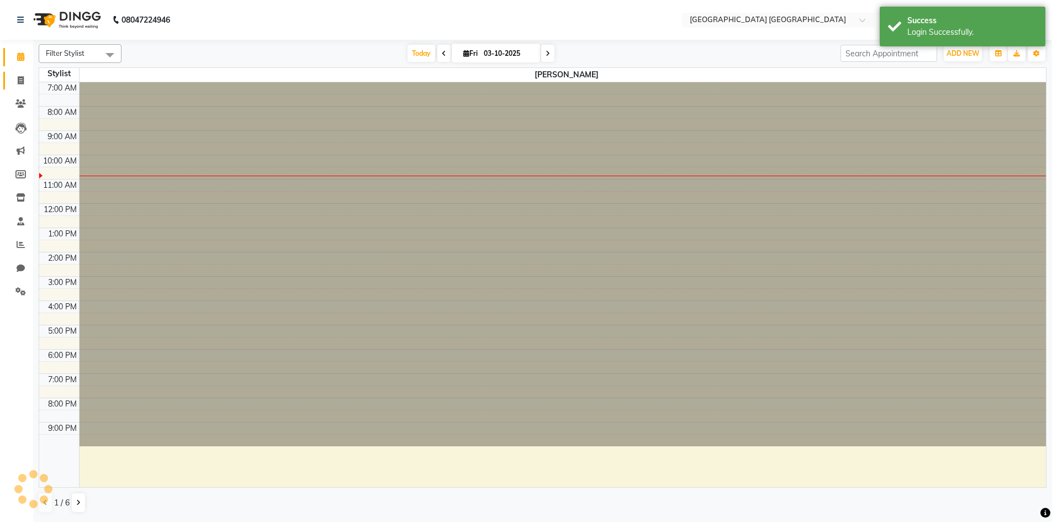
click at [19, 80] on icon at bounding box center [21, 80] width 6 height 8
select select "service"
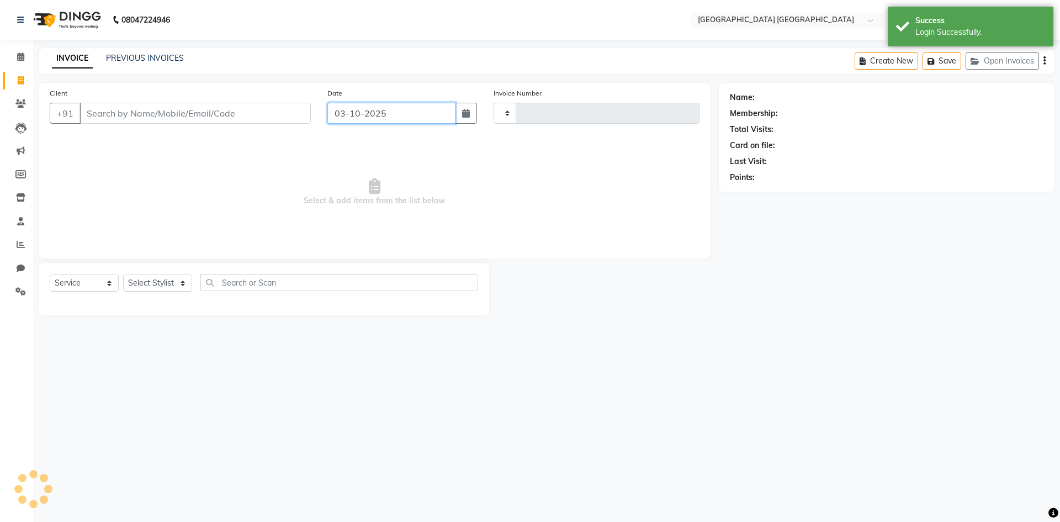
click at [420, 119] on input "03-10-2025" at bounding box center [391, 113] width 129 height 21
select select "10"
select select "2025"
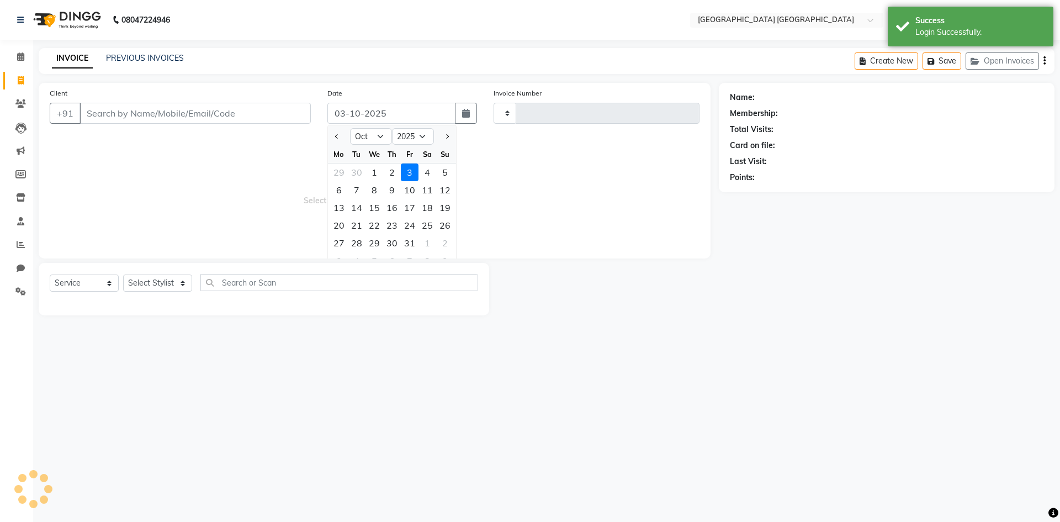
type input "1755"
select select "5559"
click at [337, 137] on span "Previous month" at bounding box center [337, 136] width 4 height 4
select select "9"
click at [359, 244] on div "30" at bounding box center [357, 243] width 18 height 18
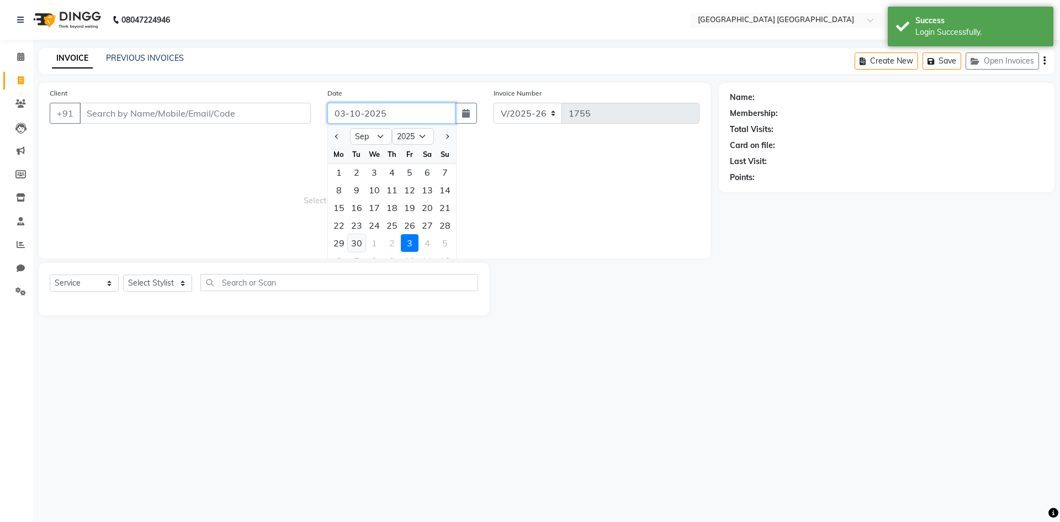
type input "30-09-2025"
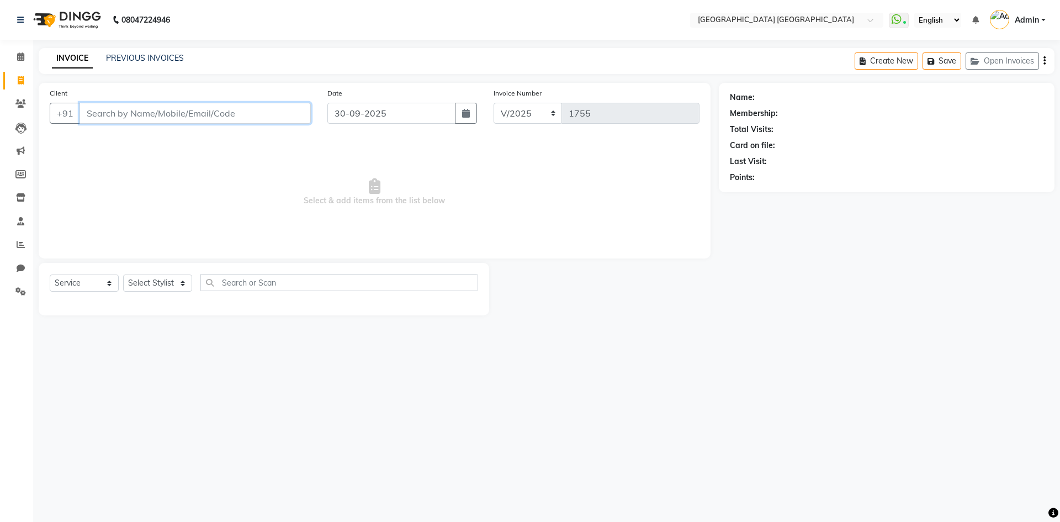
click at [176, 121] on input "Client" at bounding box center [195, 113] width 231 height 21
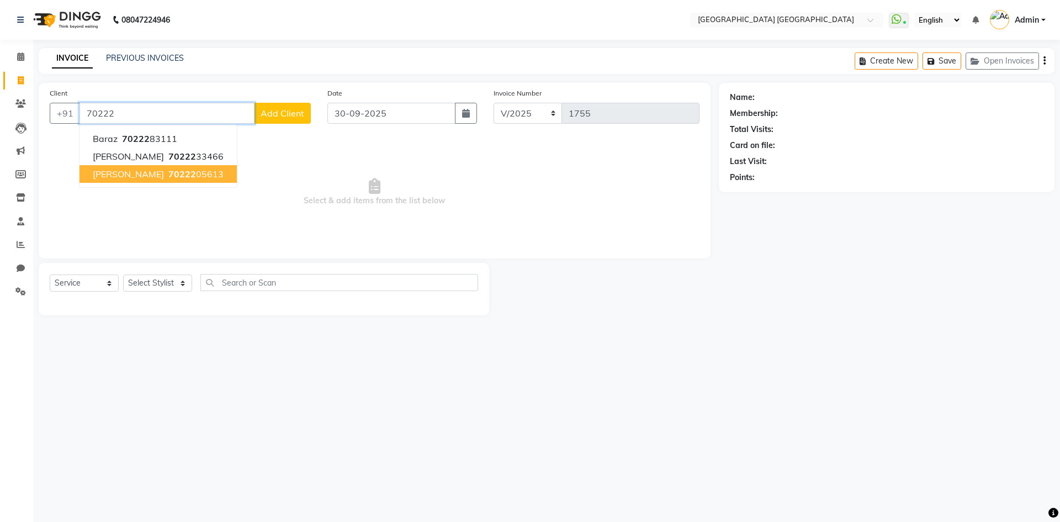
click at [197, 179] on button "[PERSON_NAME] 70222 05613" at bounding box center [158, 174] width 157 height 18
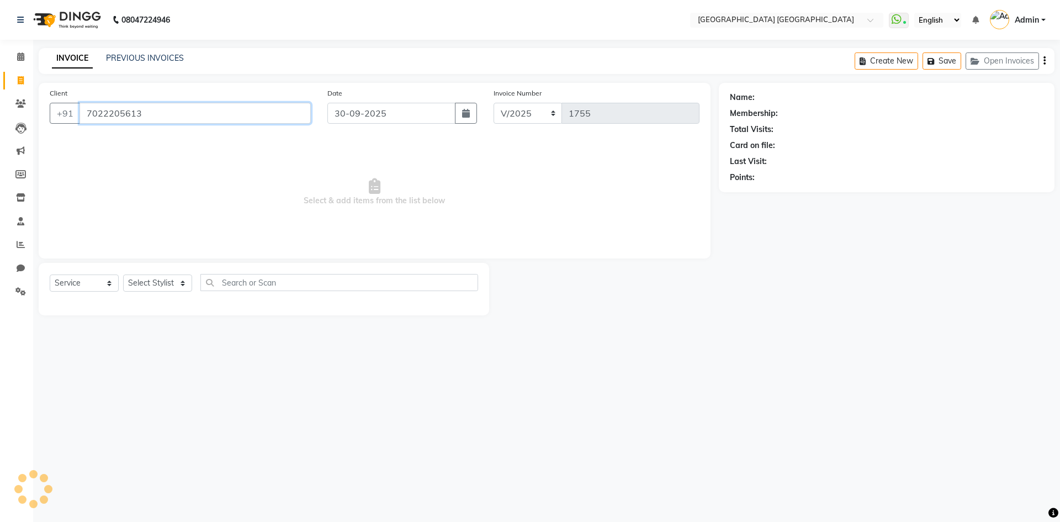
type input "7022205613"
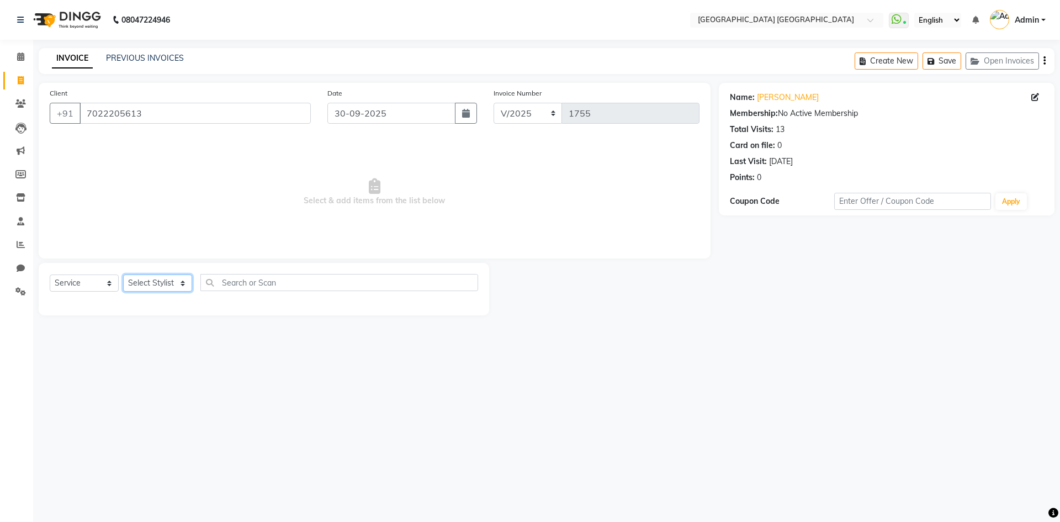
click at [187, 286] on select "Select Stylist [PERSON_NAME] [PERSON_NAME] [PERSON_NAME]" at bounding box center [157, 282] width 69 height 17
select select "47228"
click at [123, 274] on select "Select Stylist [PERSON_NAME] [PERSON_NAME] [PERSON_NAME]" at bounding box center [157, 282] width 69 height 17
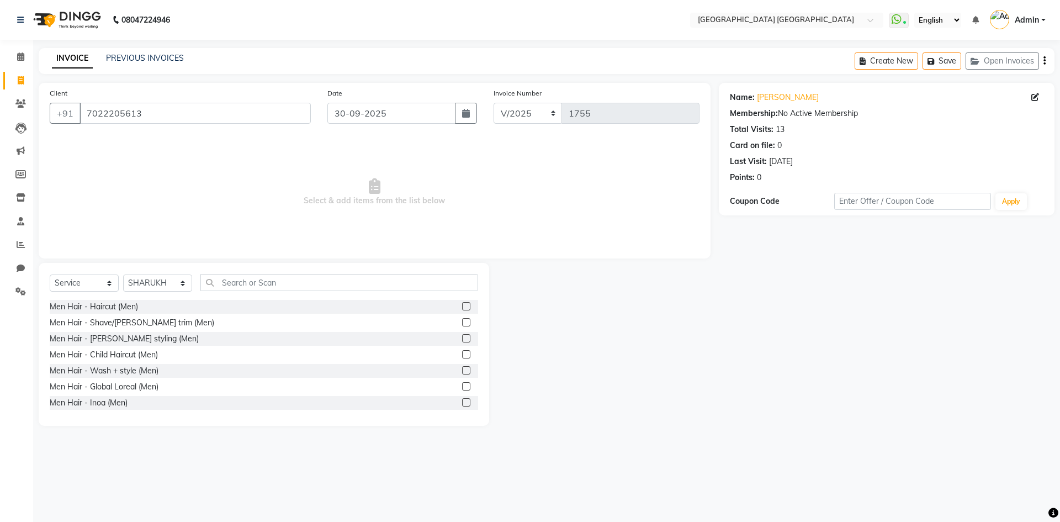
click at [288, 272] on div "Select Service Product Membership Package Voucher Prepaid Gift Card Select Styl…" at bounding box center [264, 344] width 451 height 163
click at [281, 288] on input "text" at bounding box center [339, 282] width 278 height 17
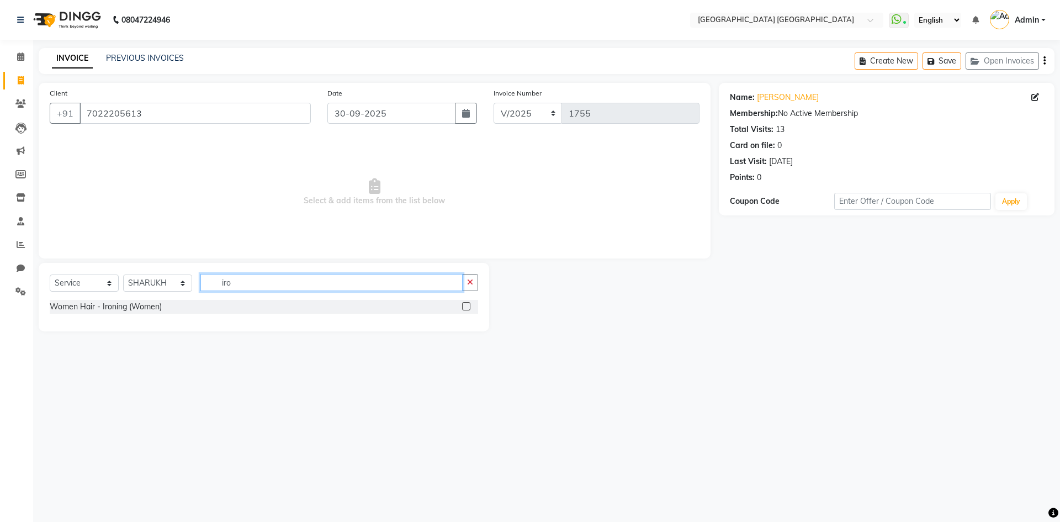
type input "iro"
click at [469, 308] on label at bounding box center [466, 306] width 8 height 8
click at [469, 308] on input "checkbox" at bounding box center [465, 306] width 7 height 7
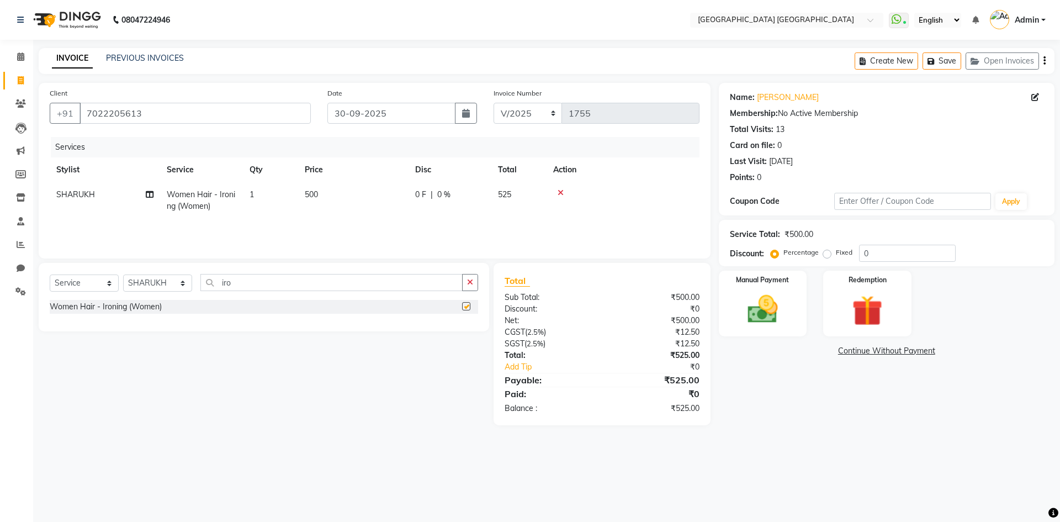
checkbox input "false"
click at [303, 192] on td "500" at bounding box center [353, 200] width 110 height 36
select select "47228"
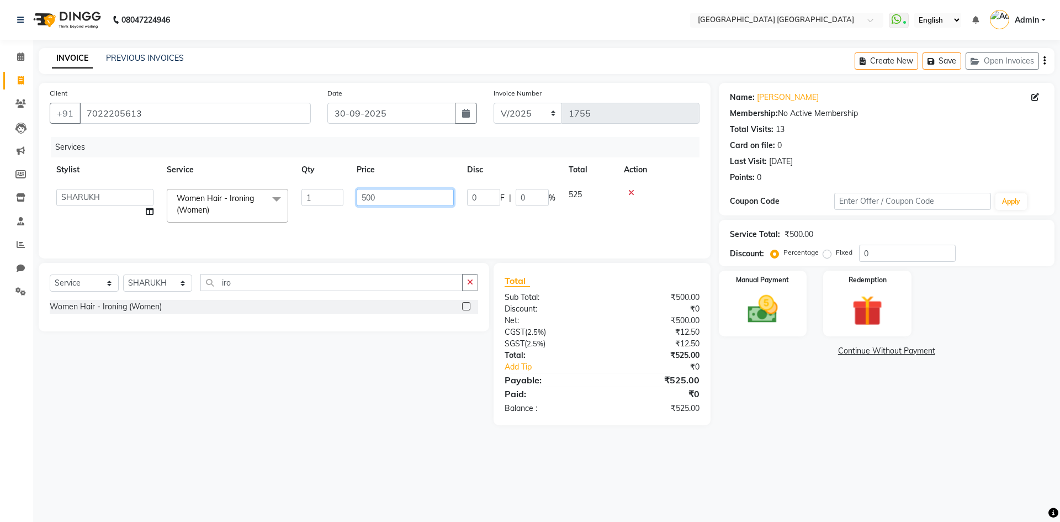
drag, startPoint x: 428, startPoint y: 204, endPoint x: 195, endPoint y: 238, distance: 235.0
click at [195, 238] on div "Services Stylist Service Qty Price Disc Total Action [PERSON_NAME] [PERSON_NAME…" at bounding box center [375, 192] width 650 height 110
type input "700"
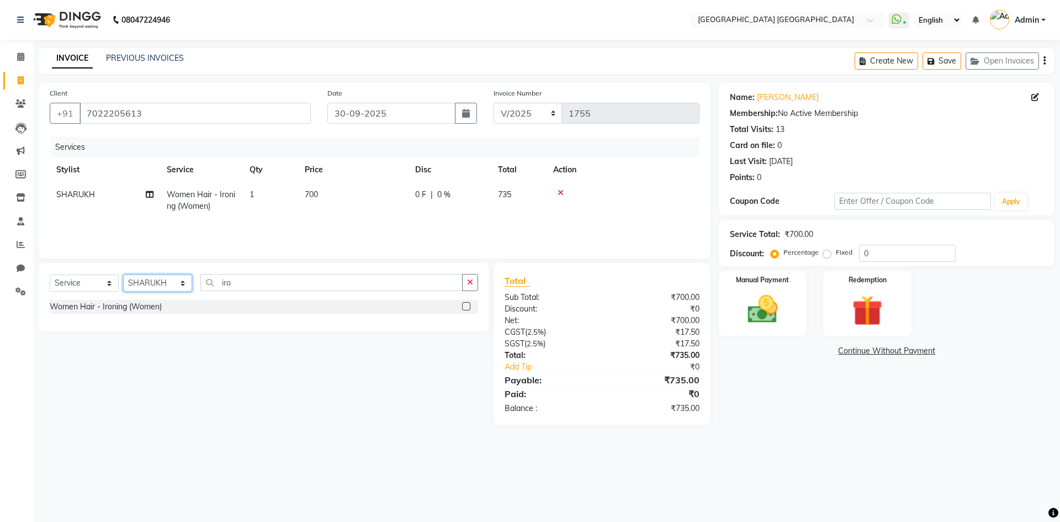
drag, startPoint x: 139, startPoint y: 284, endPoint x: 139, endPoint y: 290, distance: 6.1
click at [139, 284] on select "Select Stylist [PERSON_NAME] [PERSON_NAME] [PERSON_NAME]" at bounding box center [157, 282] width 69 height 17
select select "67933"
click at [123, 274] on select "Select Stylist [PERSON_NAME] [PERSON_NAME] [PERSON_NAME]" at bounding box center [157, 282] width 69 height 17
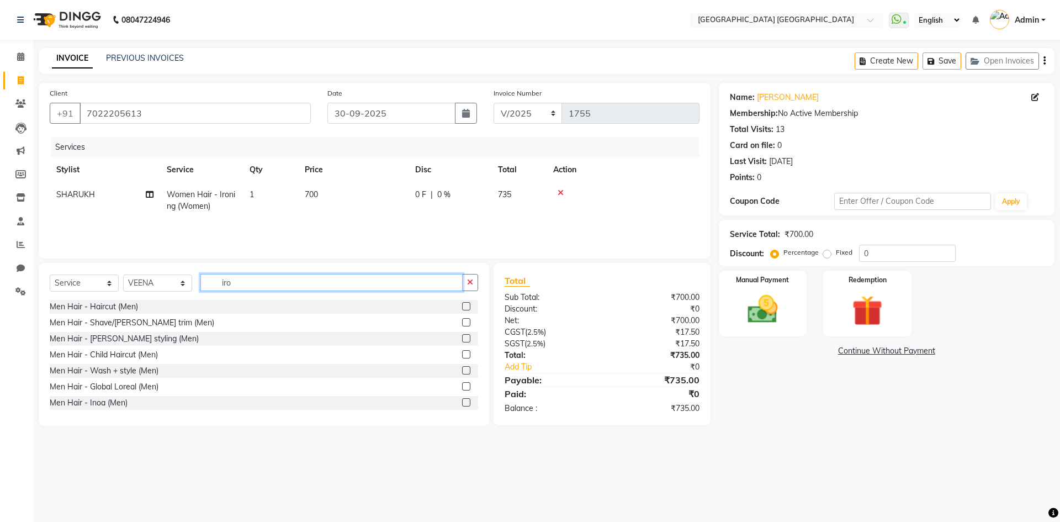
drag, startPoint x: 235, startPoint y: 288, endPoint x: 206, endPoint y: 277, distance: 30.8
click at [212, 290] on input "iro" at bounding box center [331, 282] width 262 height 17
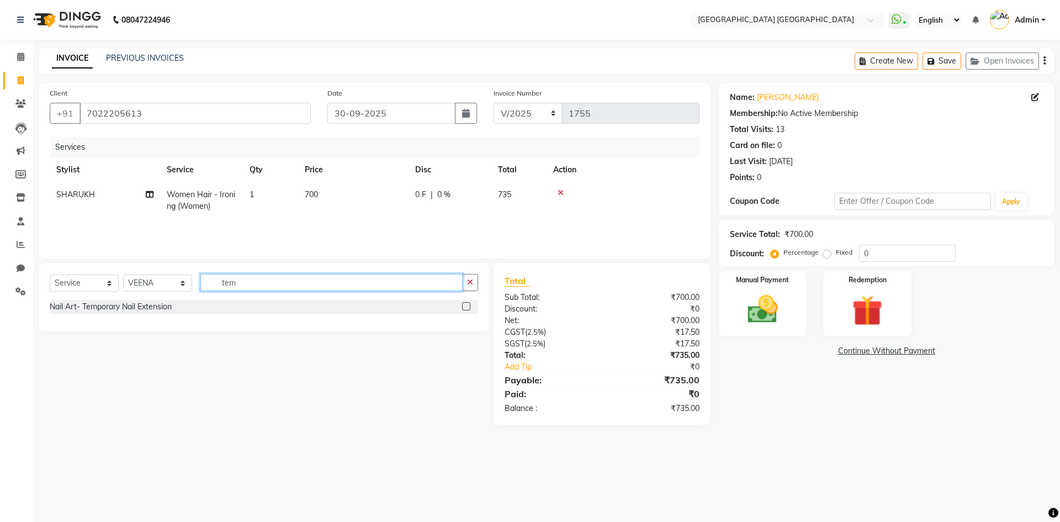
type input "tem"
click at [465, 309] on label at bounding box center [466, 306] width 8 height 8
click at [465, 309] on input "checkbox" at bounding box center [465, 306] width 7 height 7
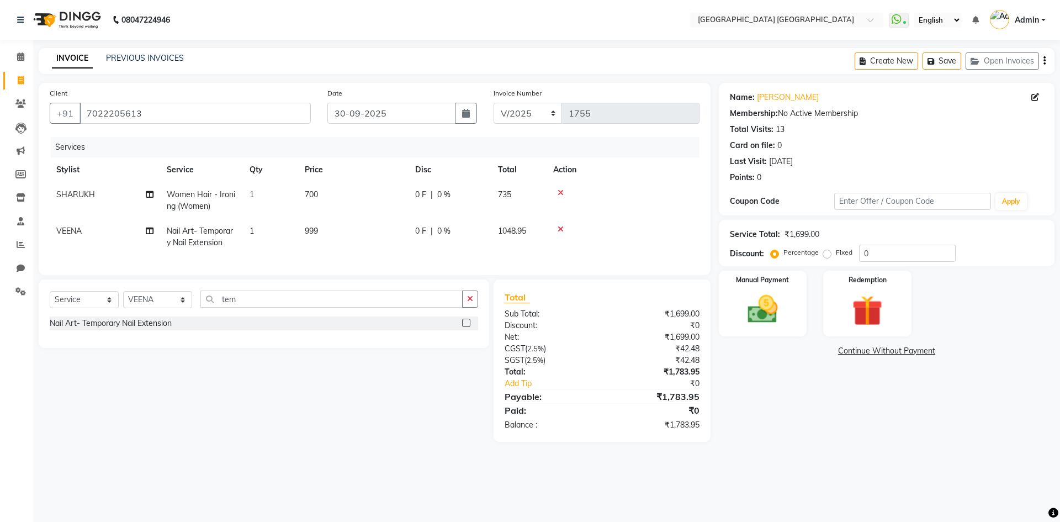
click at [467, 327] on label at bounding box center [466, 323] width 8 height 8
click at [467, 327] on input "checkbox" at bounding box center [465, 323] width 7 height 7
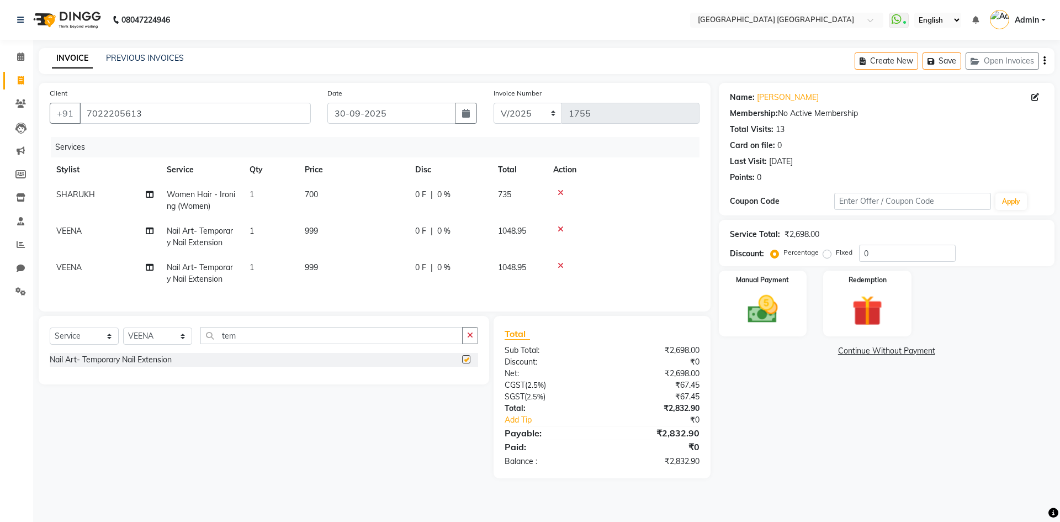
checkbox input "false"
click at [308, 234] on span "999" at bounding box center [311, 231] width 13 height 10
select select "67933"
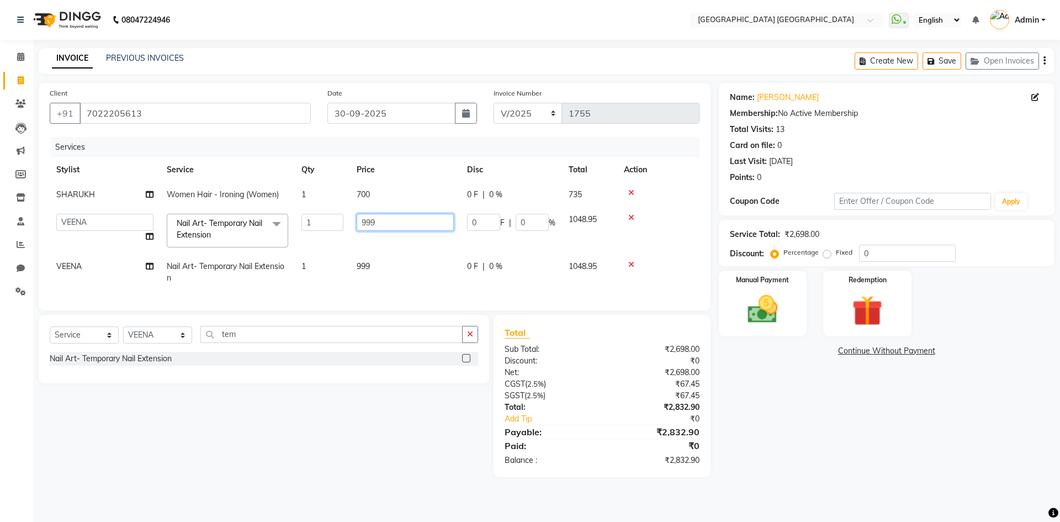
drag, startPoint x: 371, startPoint y: 220, endPoint x: 312, endPoint y: 236, distance: 60.8
click at [325, 230] on tr "[PERSON_NAME] [PERSON_NAME] [PERSON_NAME] Nail Art- Temporary Nail Extension x …" at bounding box center [375, 230] width 650 height 47
type input "1100"
click at [367, 268] on td "999" at bounding box center [405, 272] width 110 height 36
select select "67933"
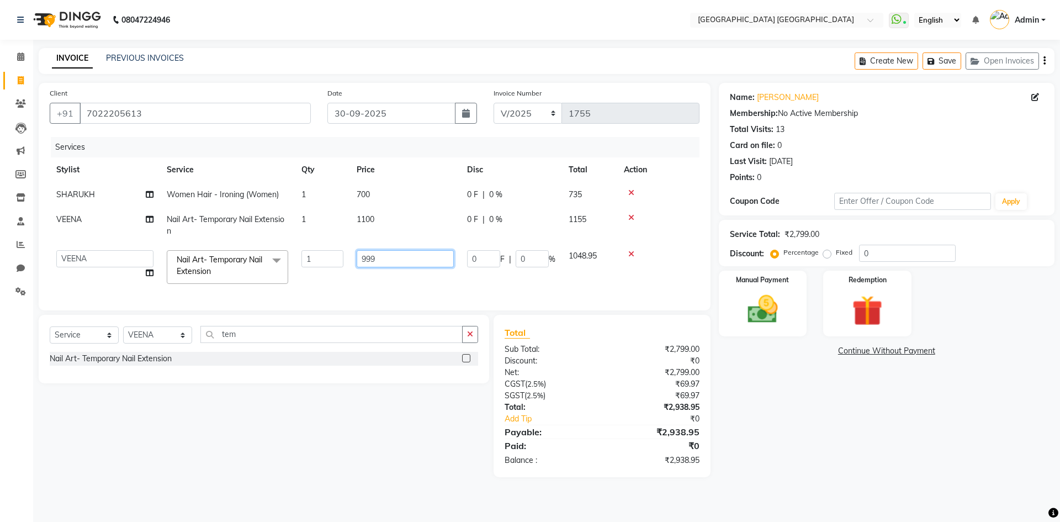
drag, startPoint x: 408, startPoint y: 257, endPoint x: 353, endPoint y: 311, distance: 77.3
click at [353, 309] on div "Client [PHONE_NUMBER] Date [DATE] Invoice Number V/2025 V/[PHONE_NUMBER] Servic…" at bounding box center [375, 197] width 672 height 228
type input "600"
click at [806, 435] on div "Name: [PERSON_NAME] Membership: No Active Membership Total Visits: 13 Card on f…" at bounding box center [891, 280] width 344 height 394
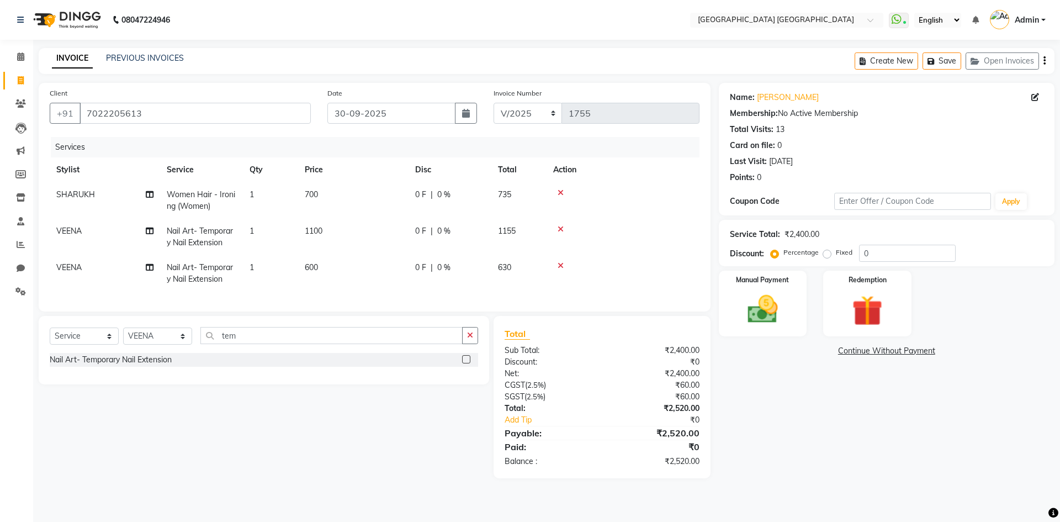
click at [1044, 61] on icon "button" at bounding box center [1045, 61] width 2 height 1
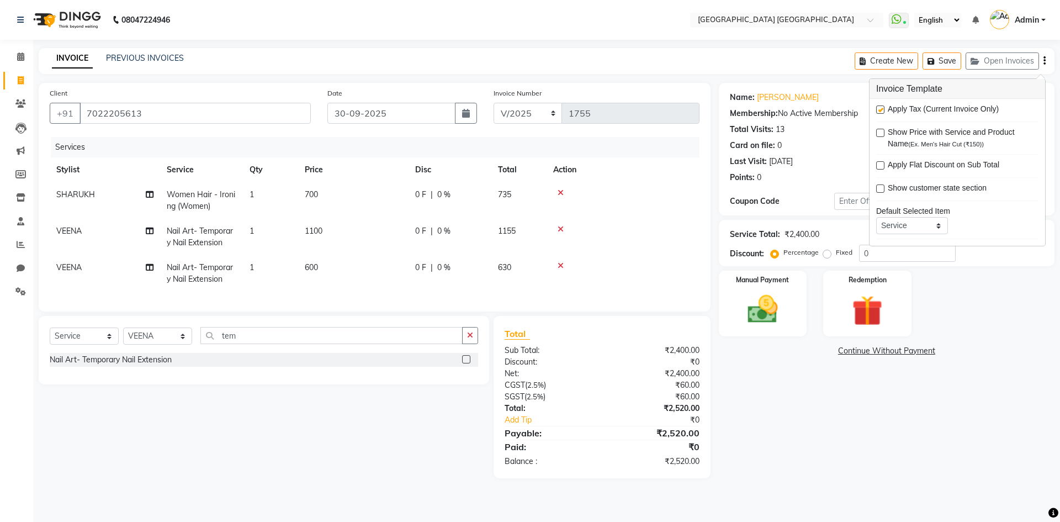
click at [882, 109] on label at bounding box center [880, 109] width 8 height 8
click at [882, 109] on input "checkbox" at bounding box center [879, 110] width 7 height 7
checkbox input "false"
click at [749, 390] on div "Name: [PERSON_NAME] Membership: No Active Membership Total Visits: 13 Card on f…" at bounding box center [891, 269] width 344 height 372
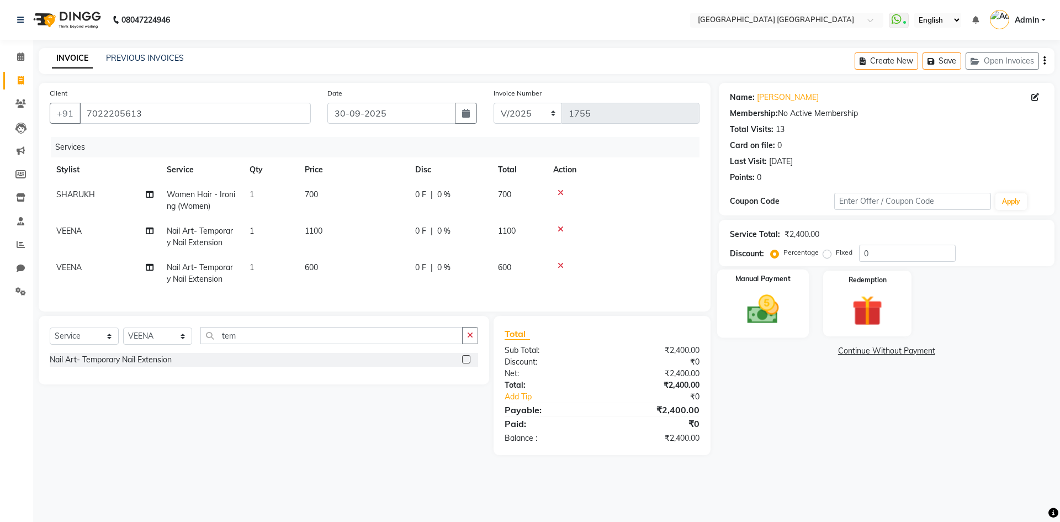
click at [758, 321] on img at bounding box center [762, 309] width 51 height 36
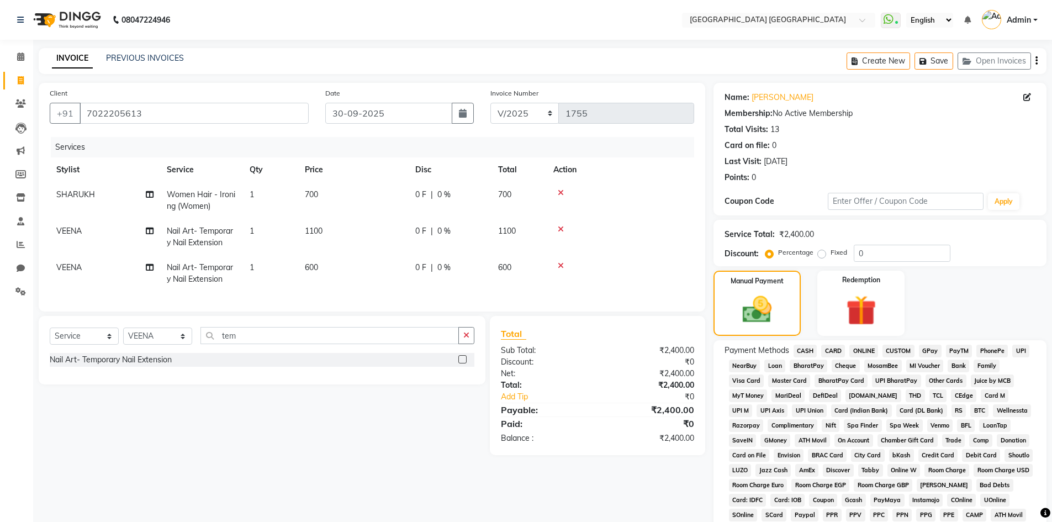
click at [802, 351] on span "CASH" at bounding box center [806, 351] width 24 height 13
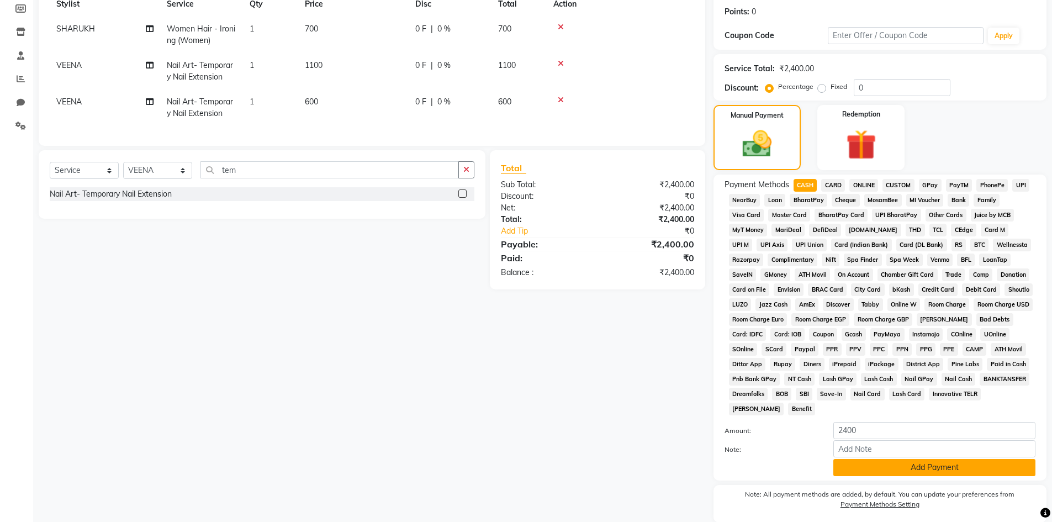
click at [907, 472] on button "Add Payment" at bounding box center [934, 467] width 202 height 17
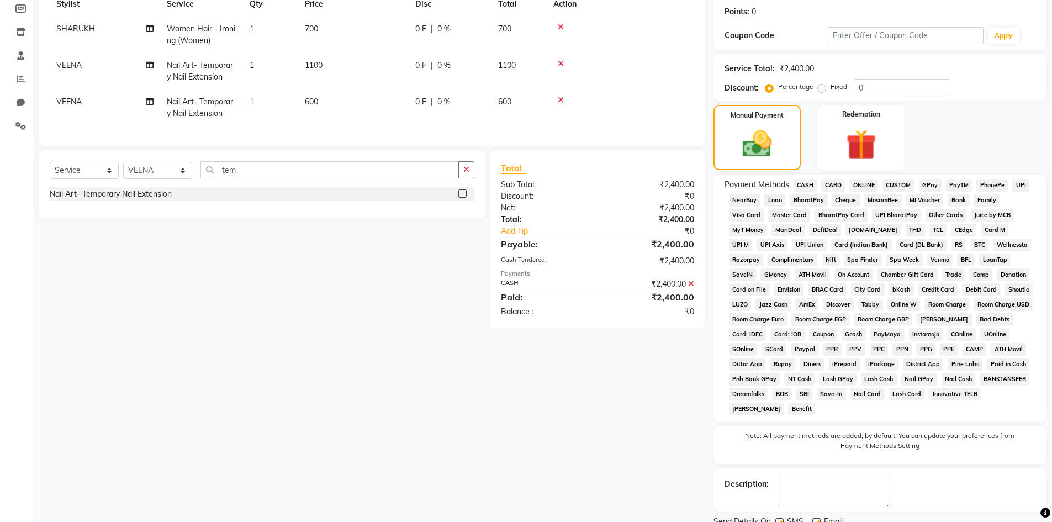
scroll to position [209, 0]
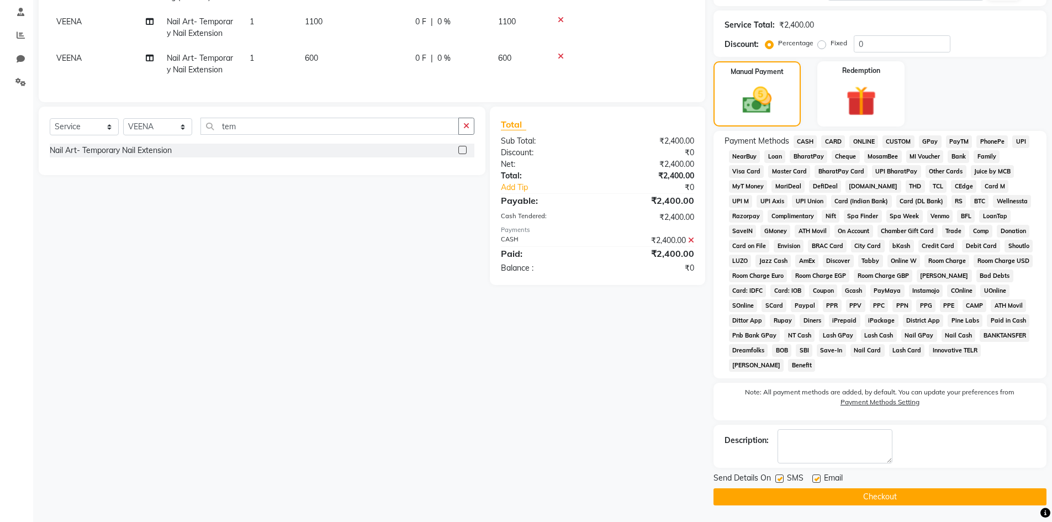
click at [774, 475] on div "Send Details On SMS Email" at bounding box center [879, 479] width 333 height 14
click at [778, 480] on label at bounding box center [779, 478] width 8 height 8
click at [778, 480] on input "checkbox" at bounding box center [778, 478] width 7 height 7
checkbox input "false"
click at [814, 480] on label at bounding box center [816, 478] width 8 height 8
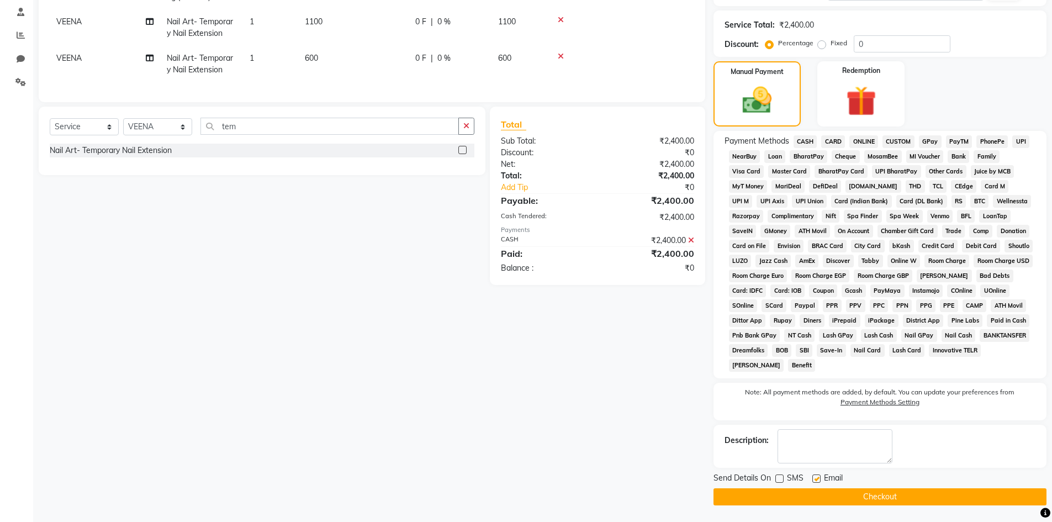
click at [814, 480] on input "checkbox" at bounding box center [815, 478] width 7 height 7
checkbox input "false"
click at [753, 496] on button "Checkout" at bounding box center [879, 496] width 333 height 17
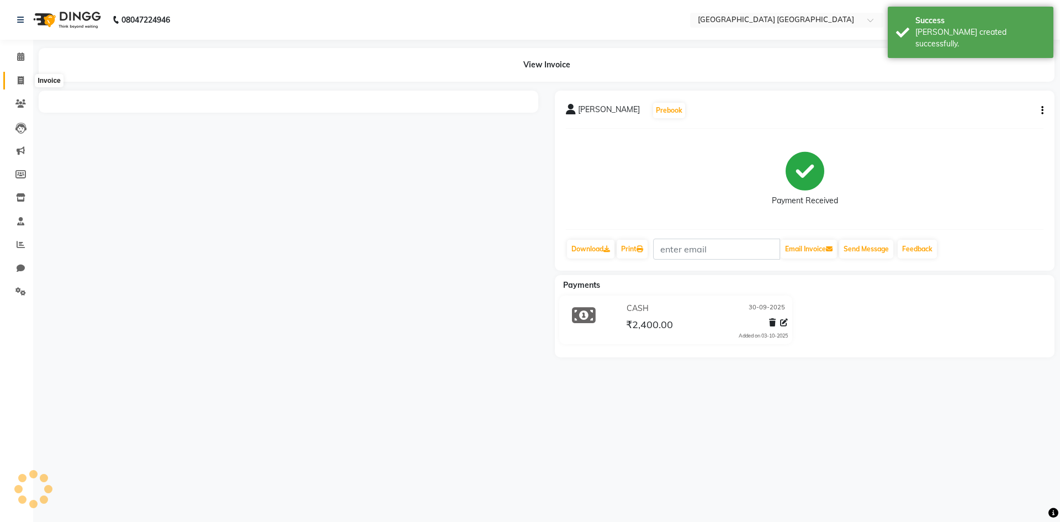
click at [23, 76] on icon at bounding box center [21, 80] width 6 height 8
select select "service"
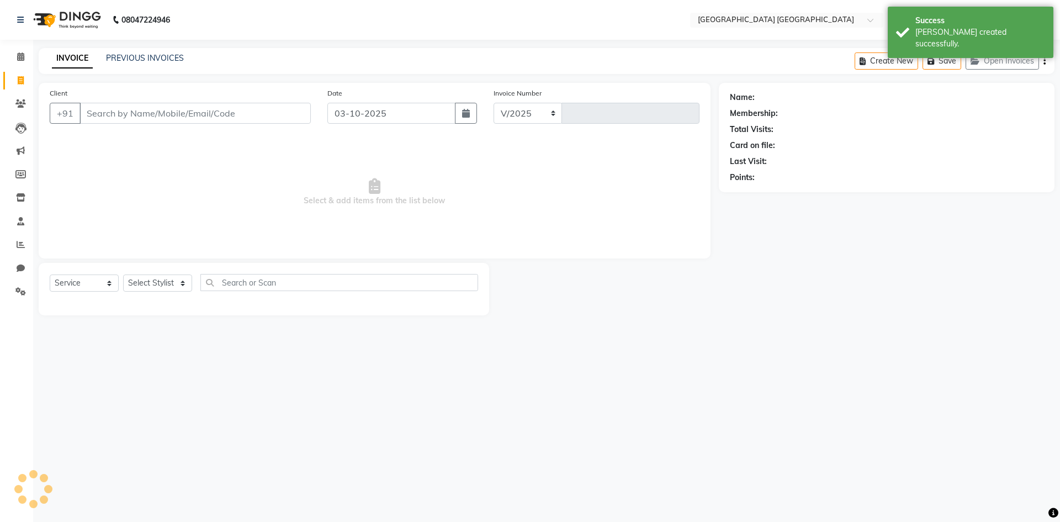
select select "5559"
type input "1756"
click at [357, 101] on div "Date [DATE]" at bounding box center [402, 109] width 167 height 45
click at [367, 119] on input "03-10-2025" at bounding box center [391, 113] width 129 height 21
select select "10"
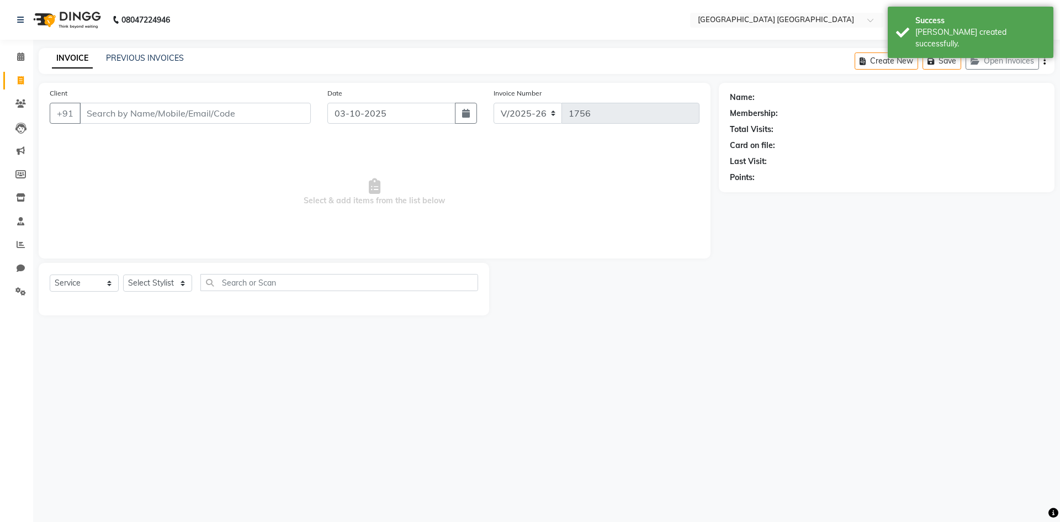
select select "2025"
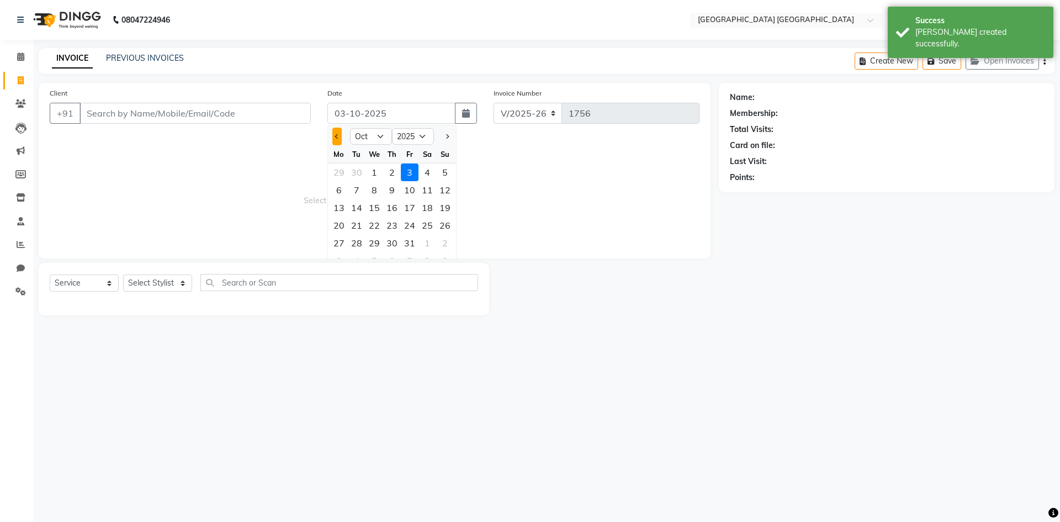
click at [336, 136] on span "Previous month" at bounding box center [337, 136] width 4 height 4
select select "9"
click at [354, 246] on div "30" at bounding box center [357, 243] width 18 height 18
type input "30-09-2025"
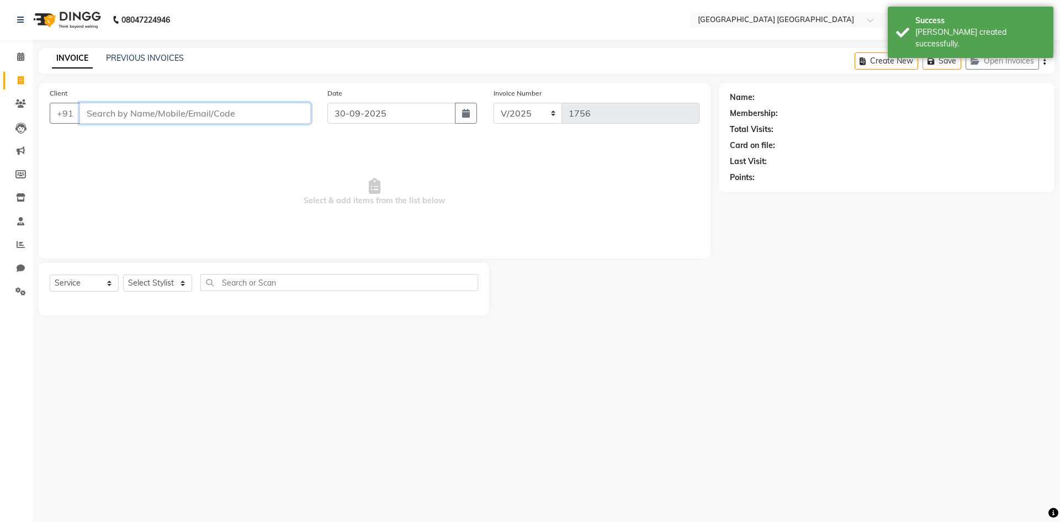
click at [205, 113] on input "Client" at bounding box center [195, 113] width 231 height 21
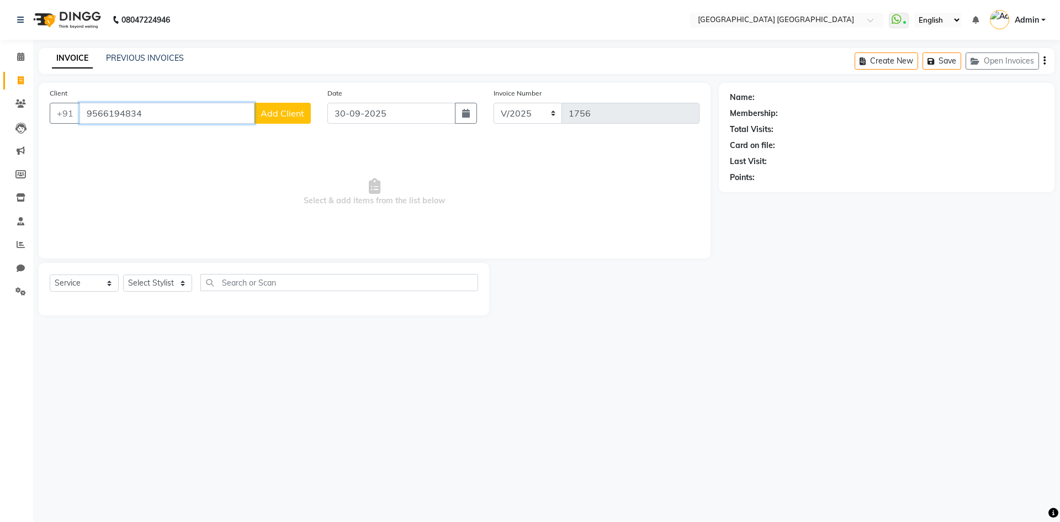
type input "9566194834"
click at [120, 198] on span "Select & add items from the list below" at bounding box center [375, 192] width 650 height 110
click at [138, 281] on select "Select Stylist [PERSON_NAME] [PERSON_NAME] [PERSON_NAME]" at bounding box center [157, 282] width 69 height 17
select select "67933"
click at [123, 274] on select "Select Stylist [PERSON_NAME] [PERSON_NAME] [PERSON_NAME]" at bounding box center [157, 282] width 69 height 17
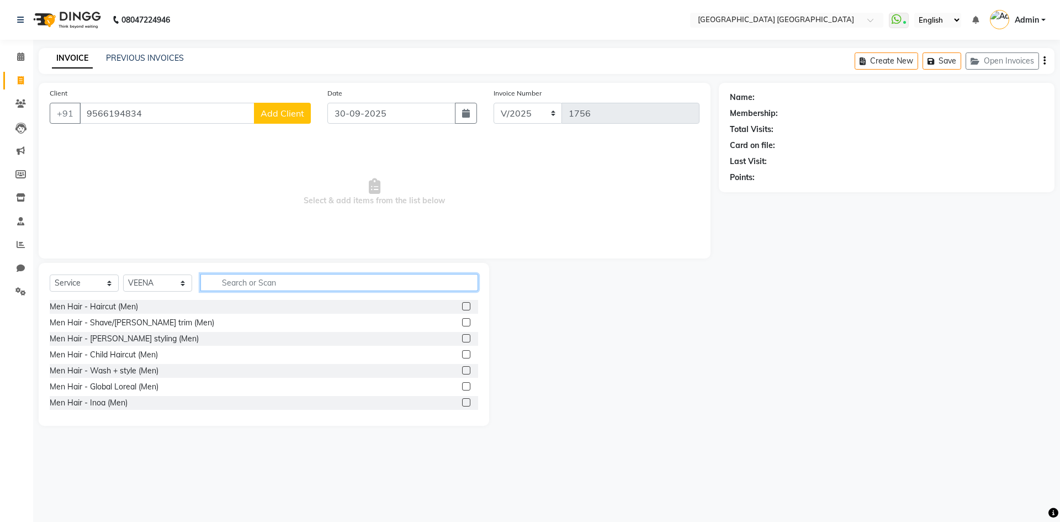
click at [244, 287] on input "text" at bounding box center [339, 282] width 278 height 17
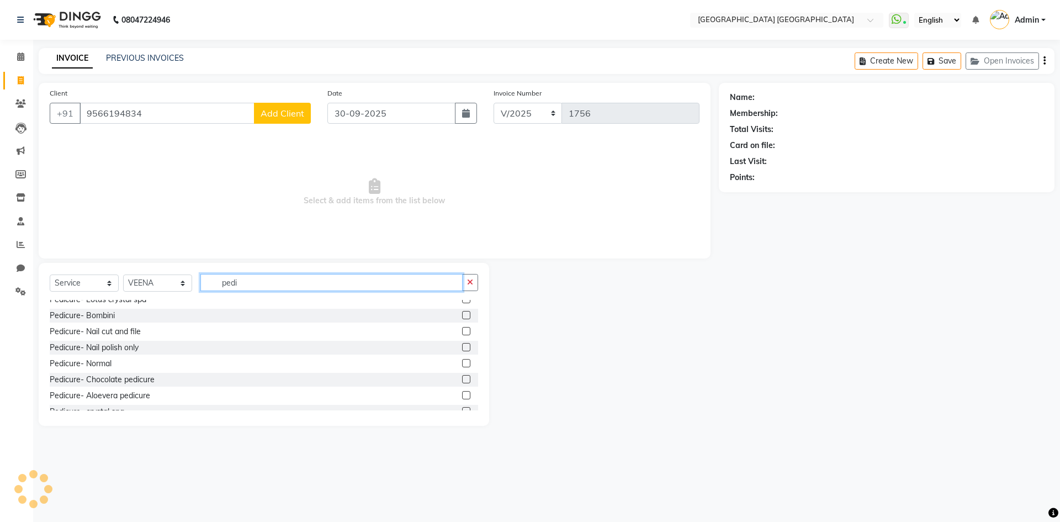
type input "pedi"
click at [462, 364] on label at bounding box center [466, 363] width 8 height 8
click at [462, 364] on input "checkbox" at bounding box center [465, 363] width 7 height 7
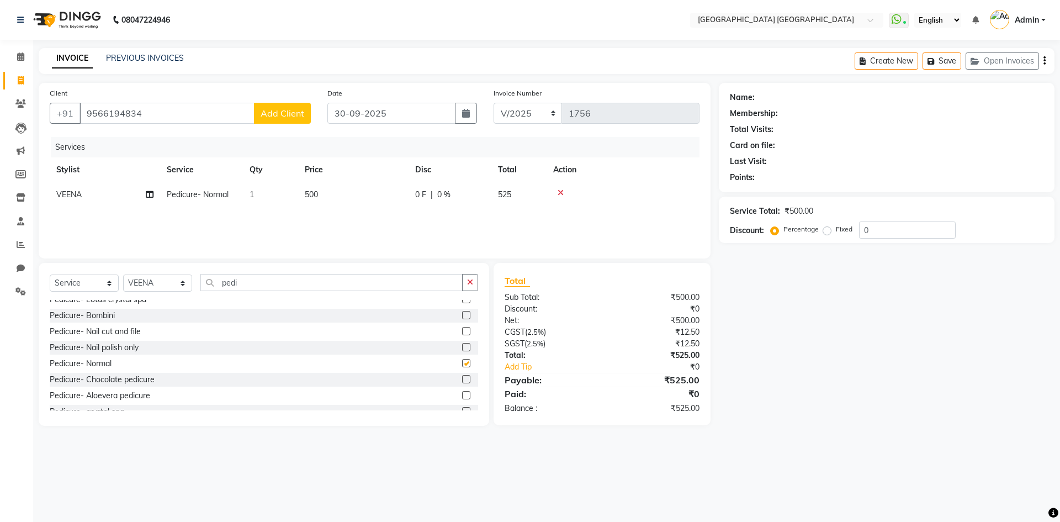
checkbox input "false"
click at [155, 283] on select "Select Stylist [PERSON_NAME] [PERSON_NAME] [PERSON_NAME]" at bounding box center [157, 282] width 69 height 17
select select "78644"
click at [123, 274] on select "Select Stylist [PERSON_NAME] [PERSON_NAME] [PERSON_NAME]" at bounding box center [157, 282] width 69 height 17
drag, startPoint x: 246, startPoint y: 282, endPoint x: 172, endPoint y: 293, distance: 75.4
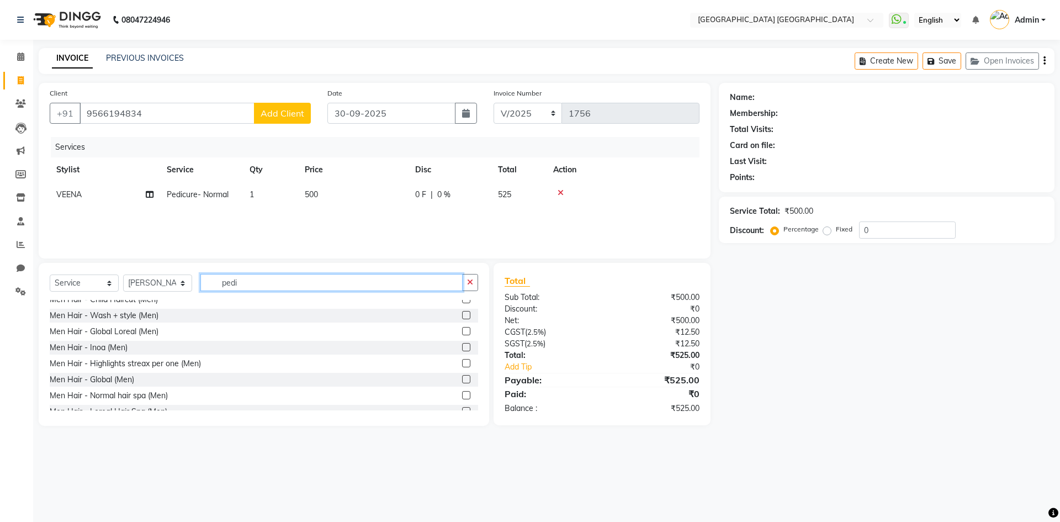
click at [172, 293] on div "Select Service Product Membership Package Voucher Prepaid Gift Card Select Styl…" at bounding box center [264, 287] width 429 height 26
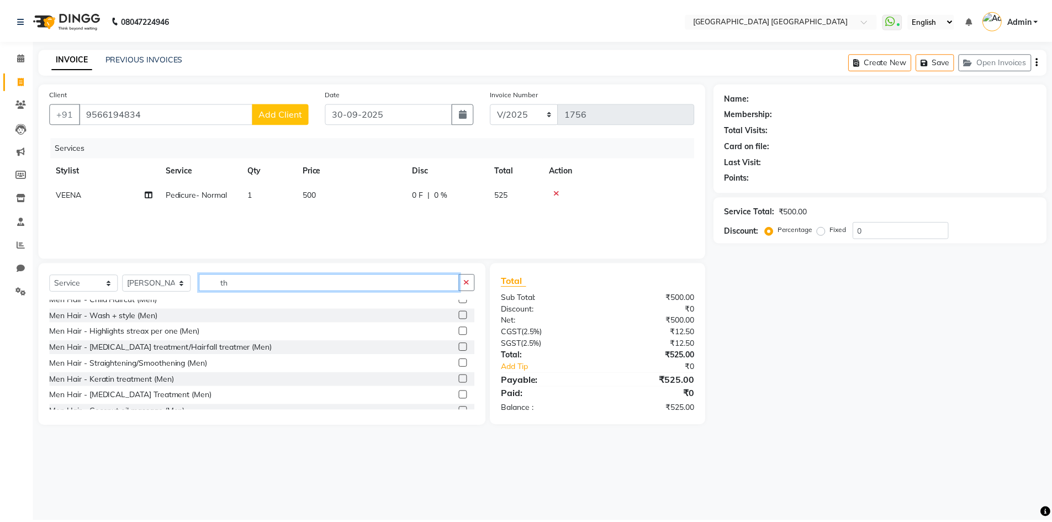
scroll to position [0, 0]
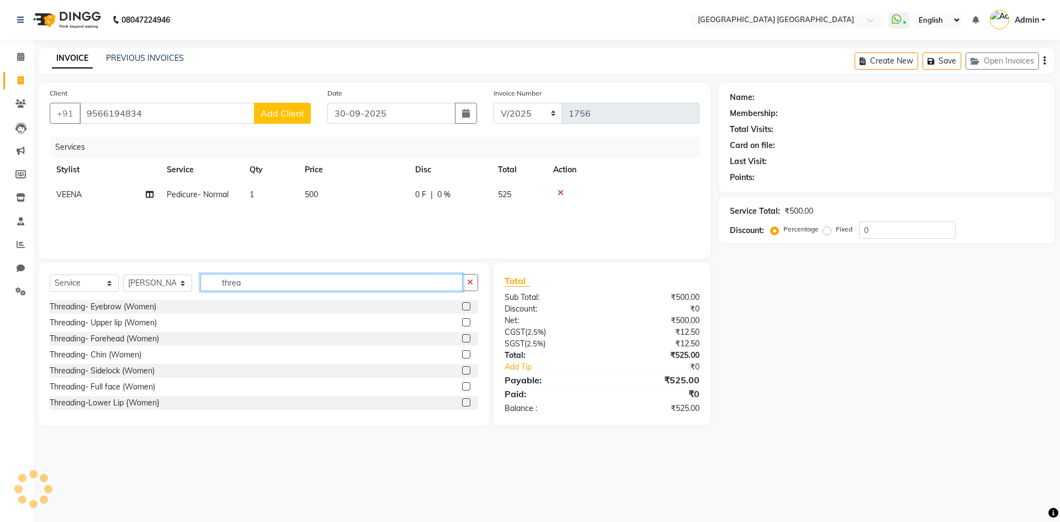
type input "threa"
click at [462, 309] on label at bounding box center [466, 306] width 8 height 8
click at [462, 309] on input "checkbox" at bounding box center [465, 306] width 7 height 7
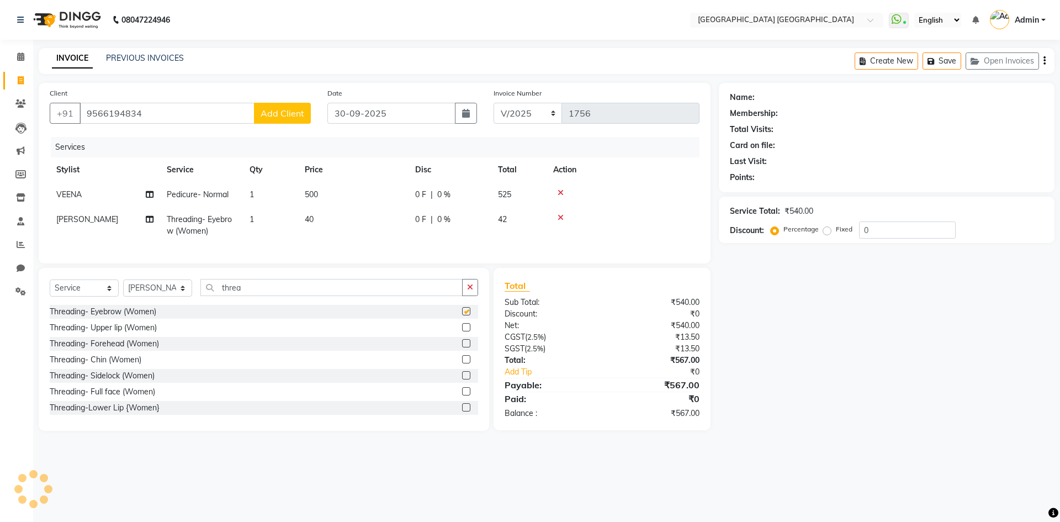
checkbox input "false"
click at [462, 331] on label at bounding box center [466, 327] width 8 height 8
click at [462, 331] on input "checkbox" at bounding box center [465, 327] width 7 height 7
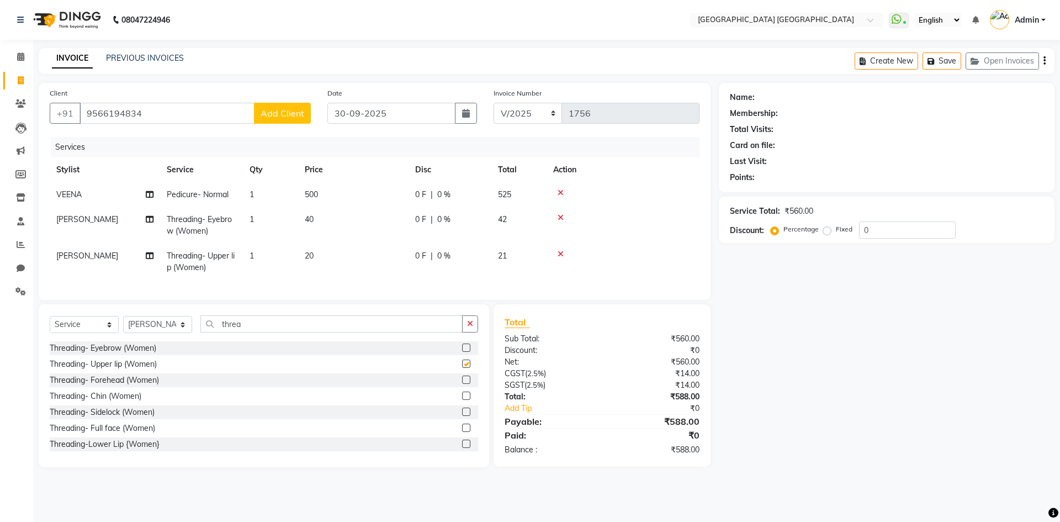
checkbox input "false"
click at [462, 352] on label at bounding box center [466, 347] width 8 height 8
click at [462, 352] on input "checkbox" at bounding box center [465, 348] width 7 height 7
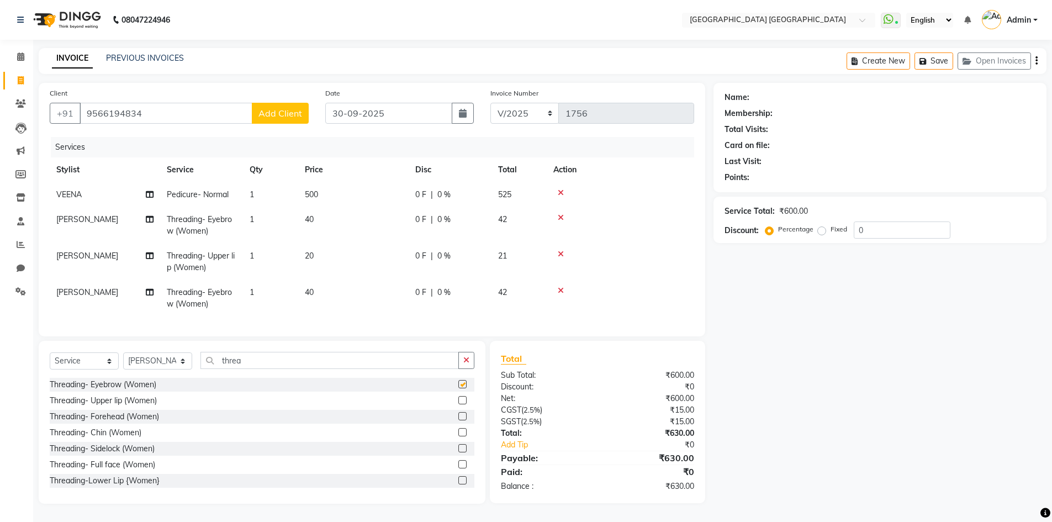
checkbox input "false"
click at [561, 289] on icon at bounding box center [561, 291] width 6 height 8
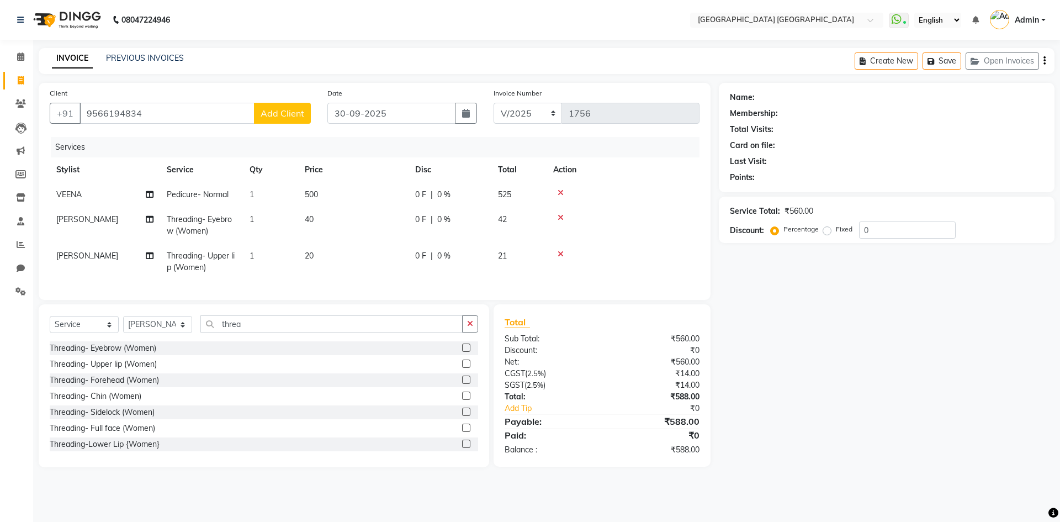
click at [462, 368] on label at bounding box center [466, 364] width 8 height 8
click at [462, 368] on input "checkbox" at bounding box center [465, 364] width 7 height 7
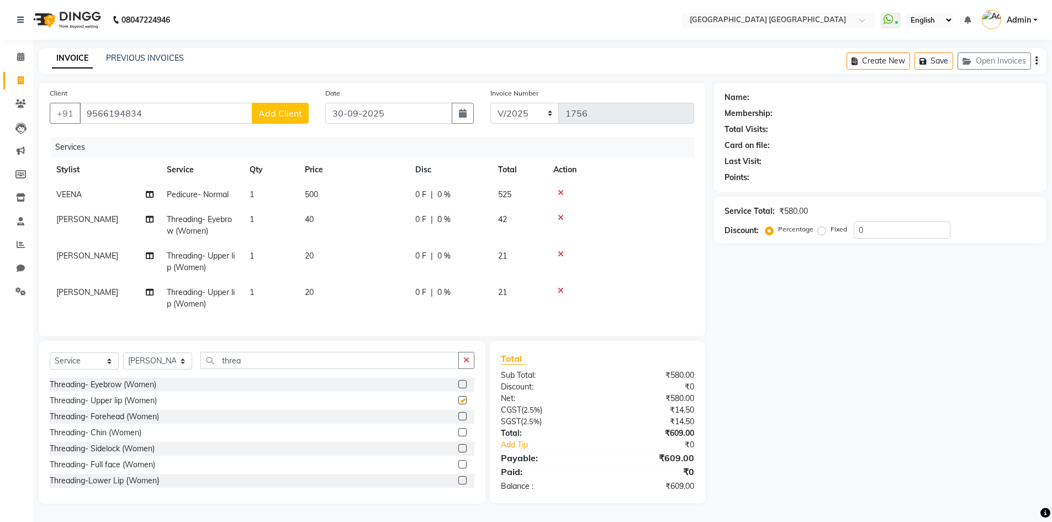
checkbox input "false"
drag, startPoint x: 248, startPoint y: 369, endPoint x: 114, endPoint y: 378, distance: 134.5
click at [124, 387] on div "Select Service Product Membership Package Voucher Prepaid Gift Card Select Styl…" at bounding box center [262, 422] width 447 height 163
type input "rica"
click at [458, 388] on label at bounding box center [462, 384] width 8 height 8
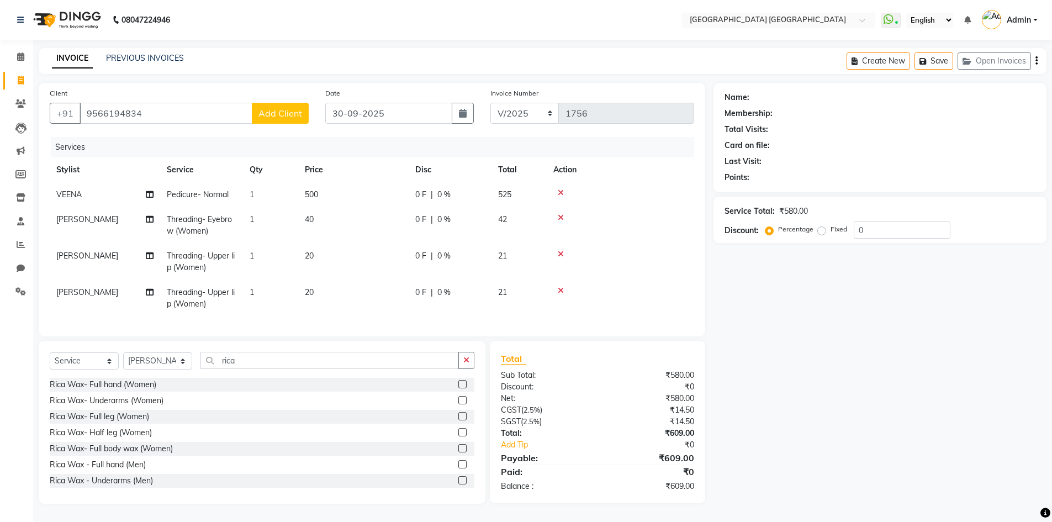
click at [458, 388] on input "checkbox" at bounding box center [461, 384] width 7 height 7
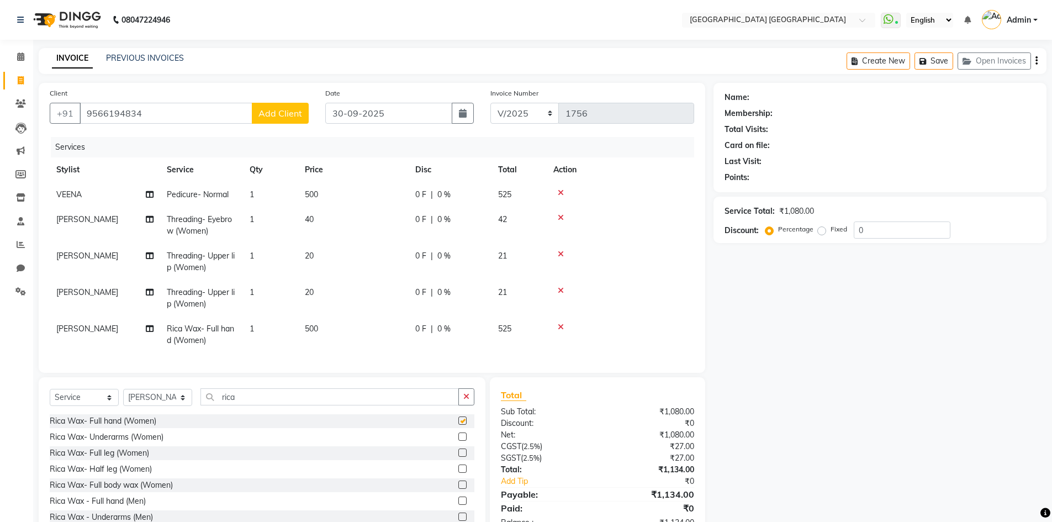
checkbox input "false"
click at [458, 473] on label at bounding box center [462, 468] width 8 height 8
click at [458, 473] on input "checkbox" at bounding box center [461, 469] width 7 height 7
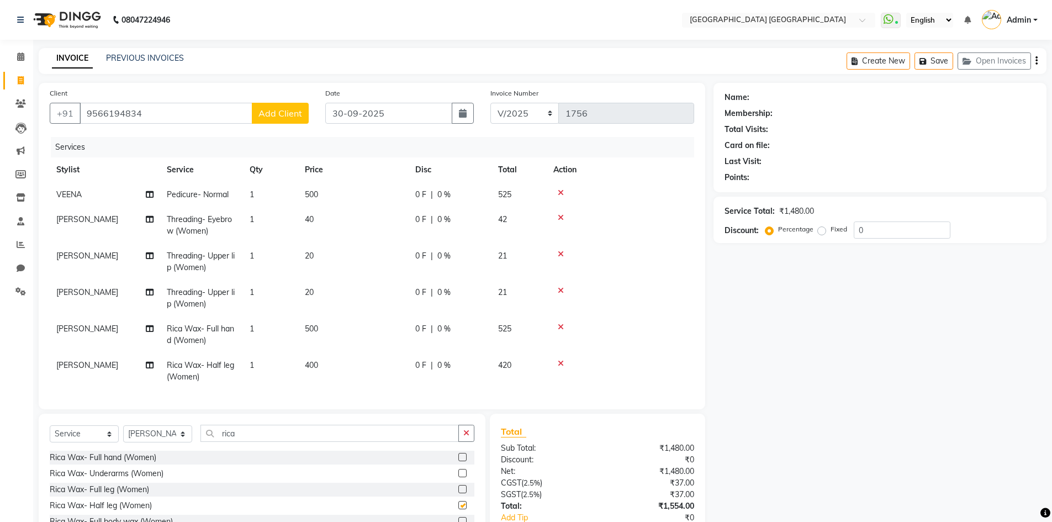
checkbox input "false"
click at [316, 363] on span "400" at bounding box center [311, 365] width 13 height 10
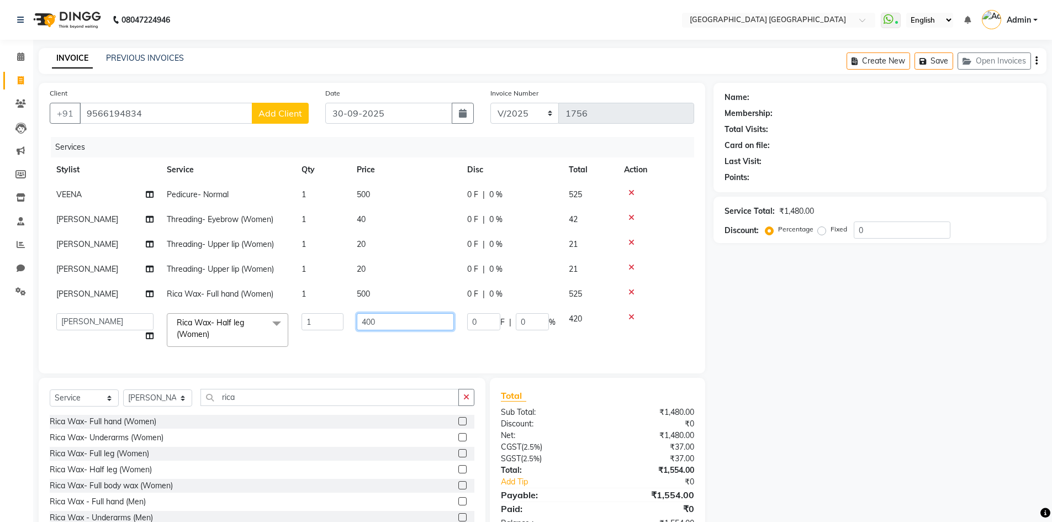
drag, startPoint x: 384, startPoint y: 325, endPoint x: 252, endPoint y: 348, distance: 133.9
click at [252, 348] on tr "[PERSON_NAME] [PERSON_NAME] [PERSON_NAME] Rica Wax- Half leg (Women) x Men Hair…" at bounding box center [372, 329] width 644 height 47
type input "450"
click at [912, 385] on div "Name: Membership: Total Visits: Card on file: Last Visit: Points: Service Total…" at bounding box center [883, 312] width 341 height 458
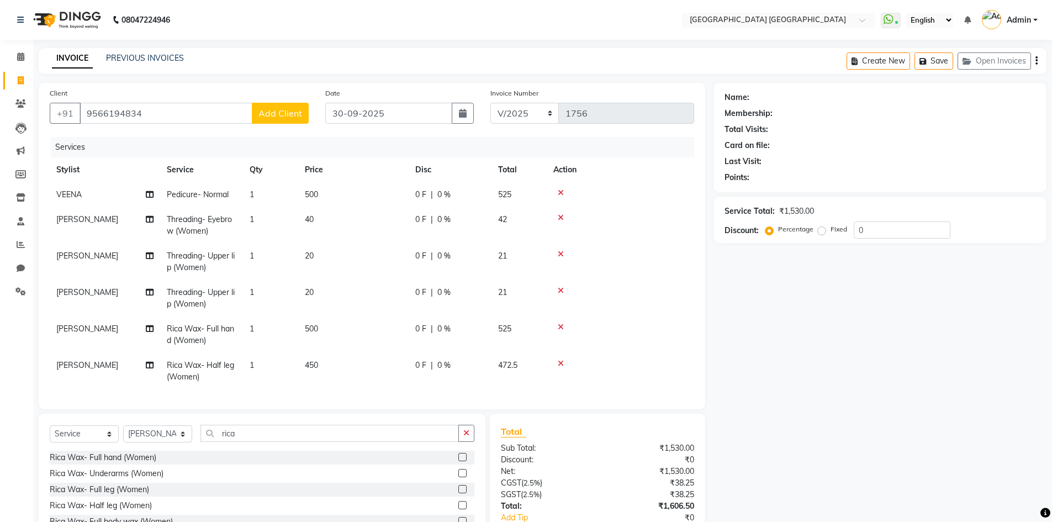
click at [318, 194] on span "500" at bounding box center [311, 194] width 13 height 10
select select "67933"
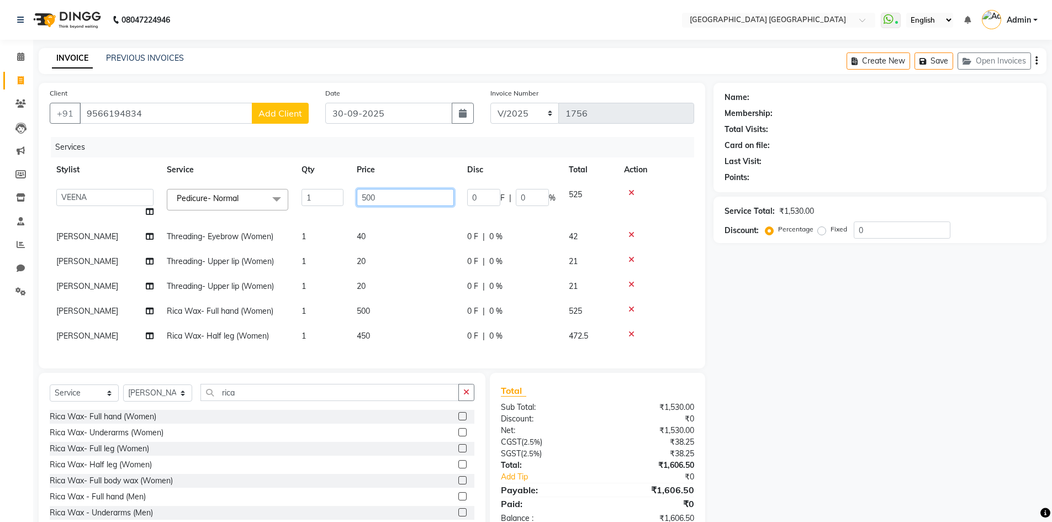
drag, startPoint x: 408, startPoint y: 189, endPoint x: 316, endPoint y: 212, distance: 94.8
click at [318, 212] on tr "[PERSON_NAME] [PERSON_NAME] [PERSON_NAME] Pedicure- Normal x Men Hair - Haircut…" at bounding box center [372, 203] width 644 height 42
type input "600"
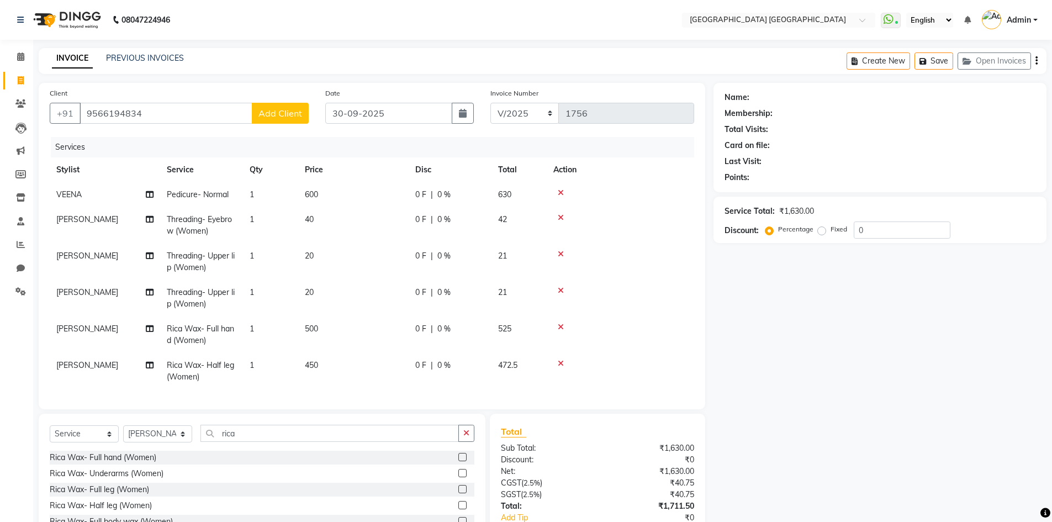
click at [759, 412] on div "Name: Membership: Total Visits: Card on file: Last Visit: Points: Service Total…" at bounding box center [883, 330] width 341 height 494
click at [1037, 61] on icon "button" at bounding box center [1036, 61] width 2 height 1
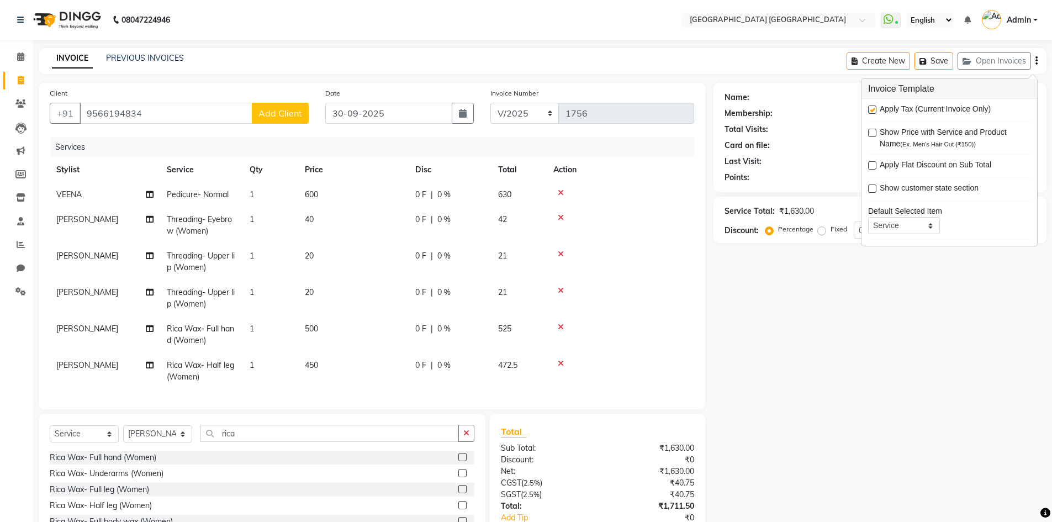
click at [872, 109] on label at bounding box center [872, 109] width 8 height 8
click at [872, 109] on input "checkbox" at bounding box center [871, 110] width 7 height 7
checkbox input "false"
click at [776, 420] on div "Name: Membership: Total Visits: Card on file: Last Visit: Points: Service Total…" at bounding box center [883, 330] width 341 height 494
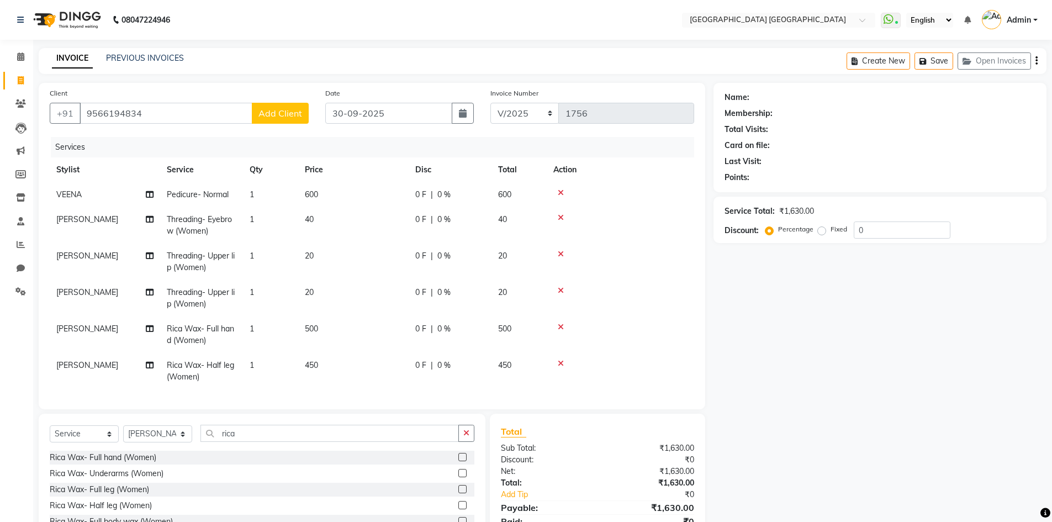
click at [286, 114] on span "Add Client" at bounding box center [280, 113] width 44 height 11
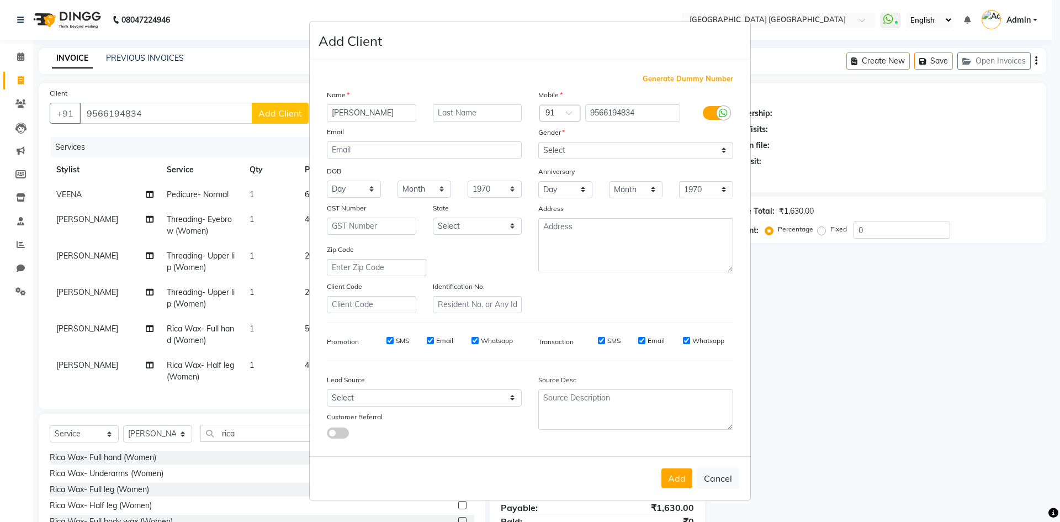
type input "[PERSON_NAME]"
click at [583, 147] on select "Select [DEMOGRAPHIC_DATA] [DEMOGRAPHIC_DATA] Other Prefer Not To Say" at bounding box center [635, 150] width 195 height 17
select select "[DEMOGRAPHIC_DATA]"
click at [538, 142] on select "Select [DEMOGRAPHIC_DATA] [DEMOGRAPHIC_DATA] Other Prefer Not To Say" at bounding box center [635, 150] width 195 height 17
click at [676, 484] on button "Add" at bounding box center [677, 478] width 31 height 20
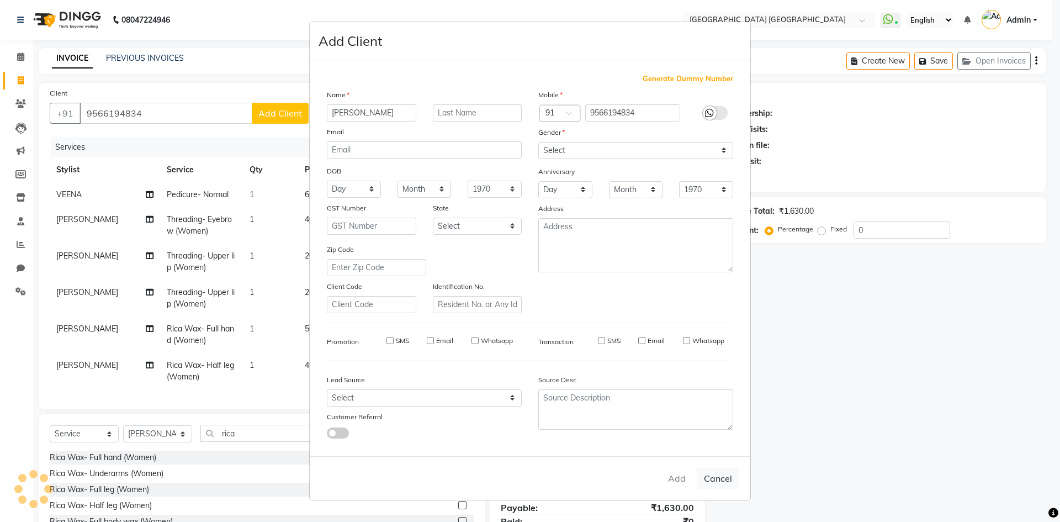
select select
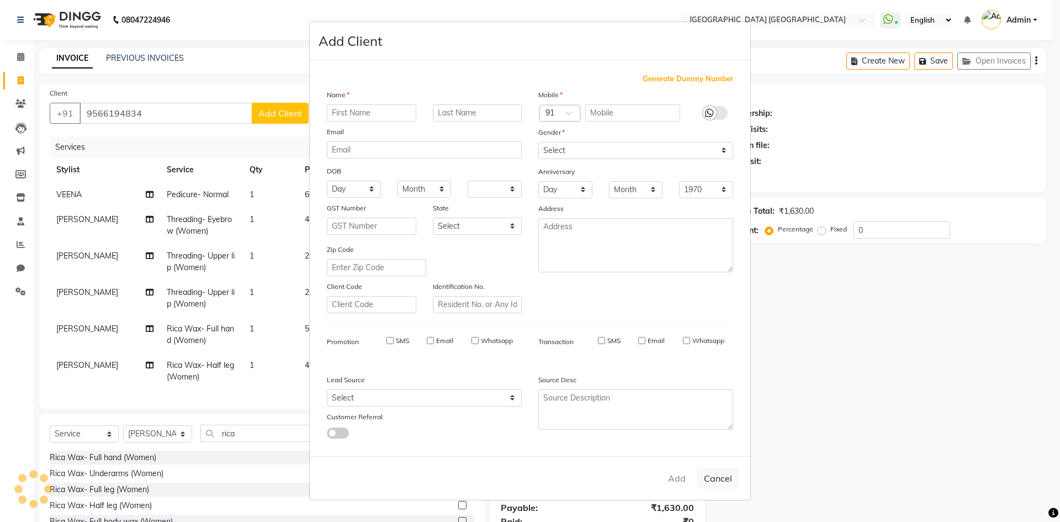
select select
checkbox input "false"
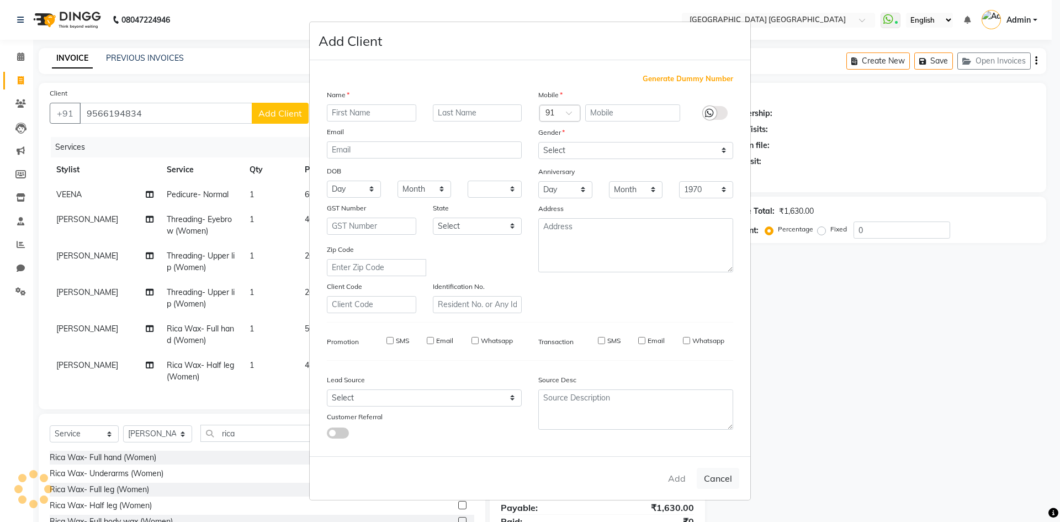
checkbox input "false"
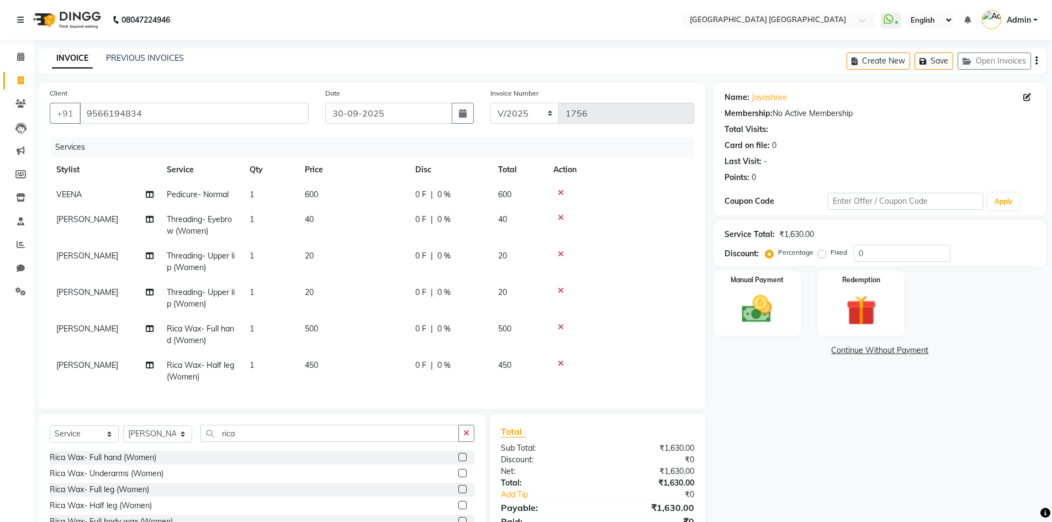
scroll to position [55, 0]
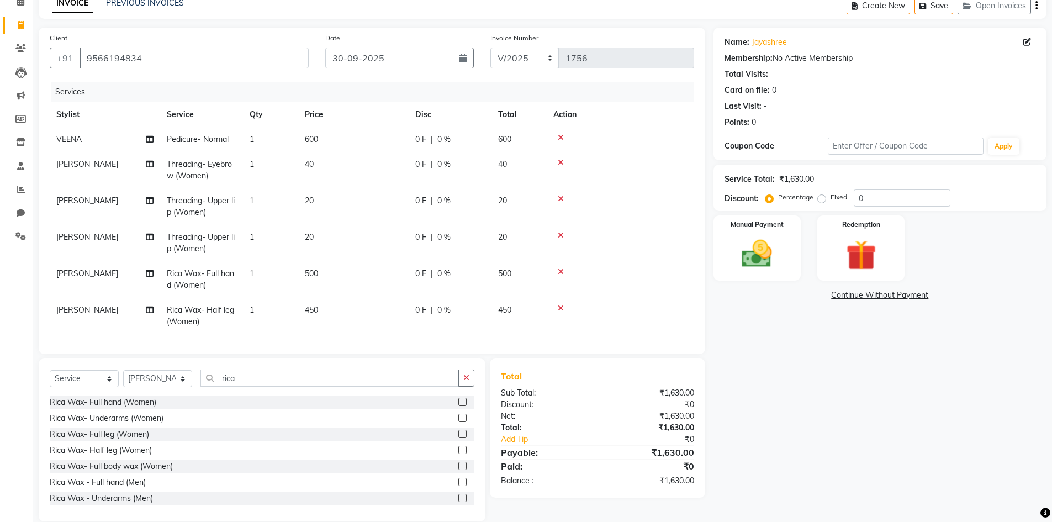
click at [458, 438] on label at bounding box center [462, 434] width 8 height 8
click at [458, 438] on input "checkbox" at bounding box center [461, 434] width 7 height 7
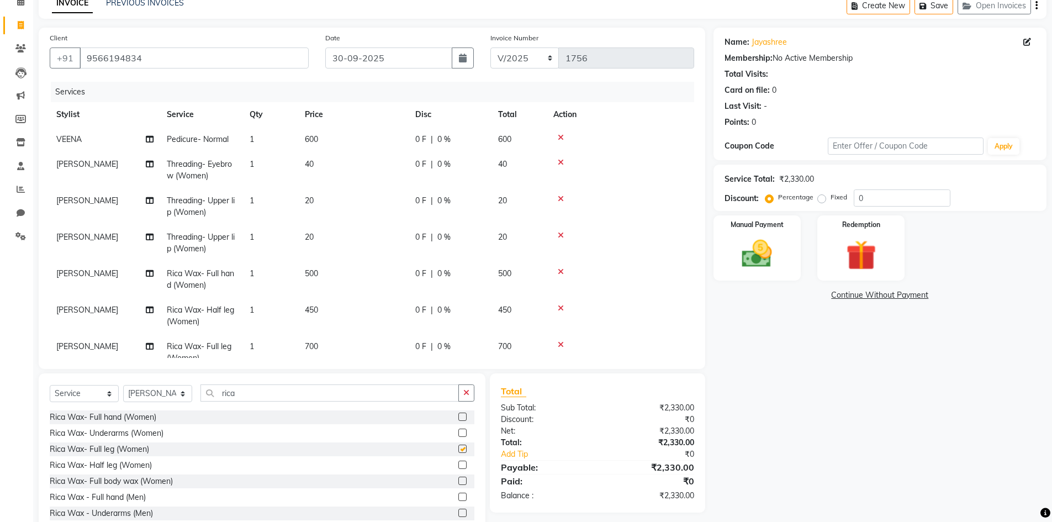
checkbox input "false"
click at [561, 308] on icon at bounding box center [561, 308] width 6 height 8
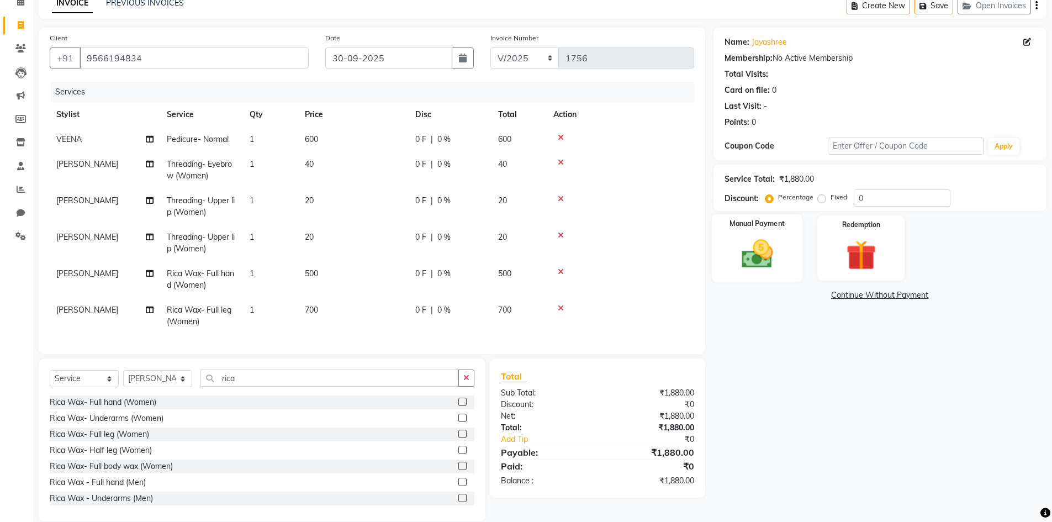
click at [755, 268] on img at bounding box center [757, 254] width 51 height 36
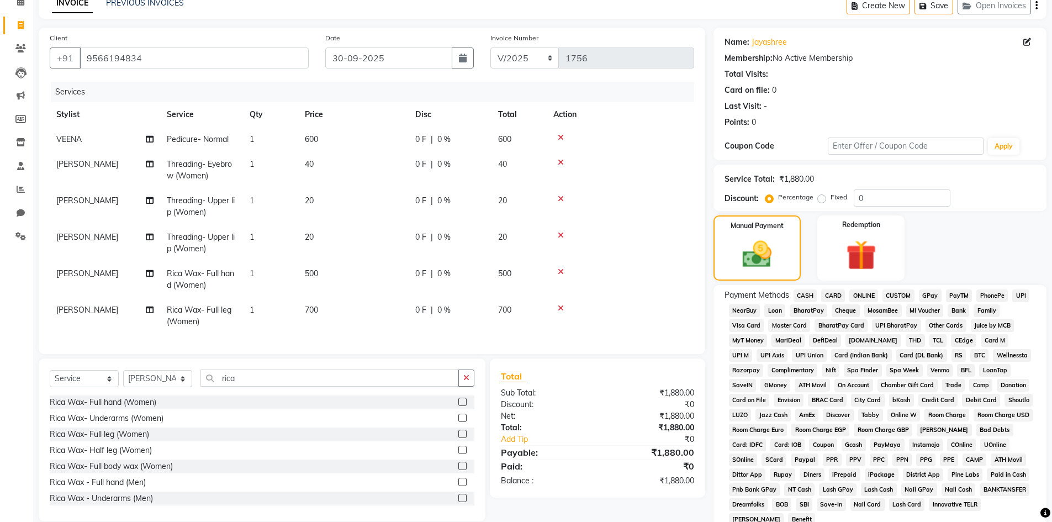
click at [988, 296] on span "PhonePe" at bounding box center [991, 295] width 31 height 13
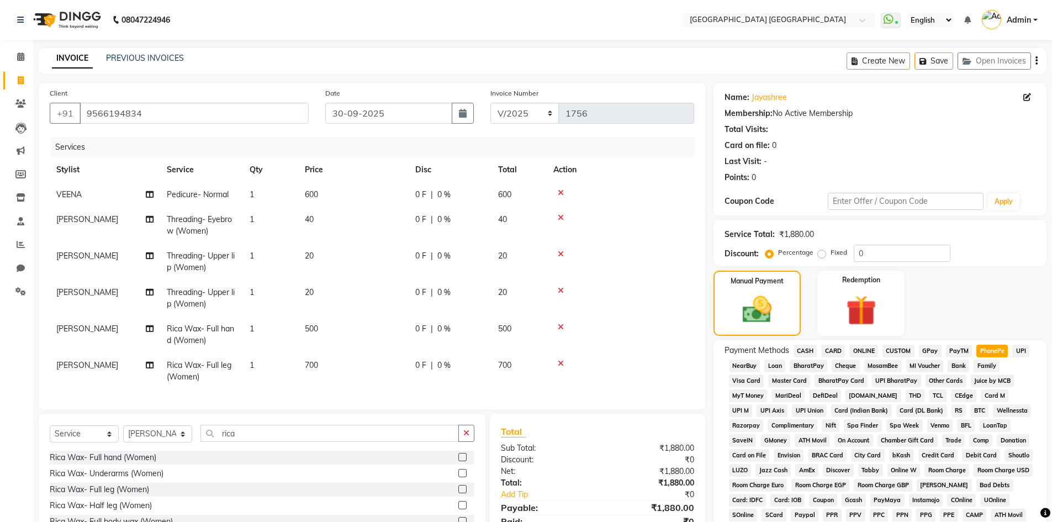
scroll to position [205, 0]
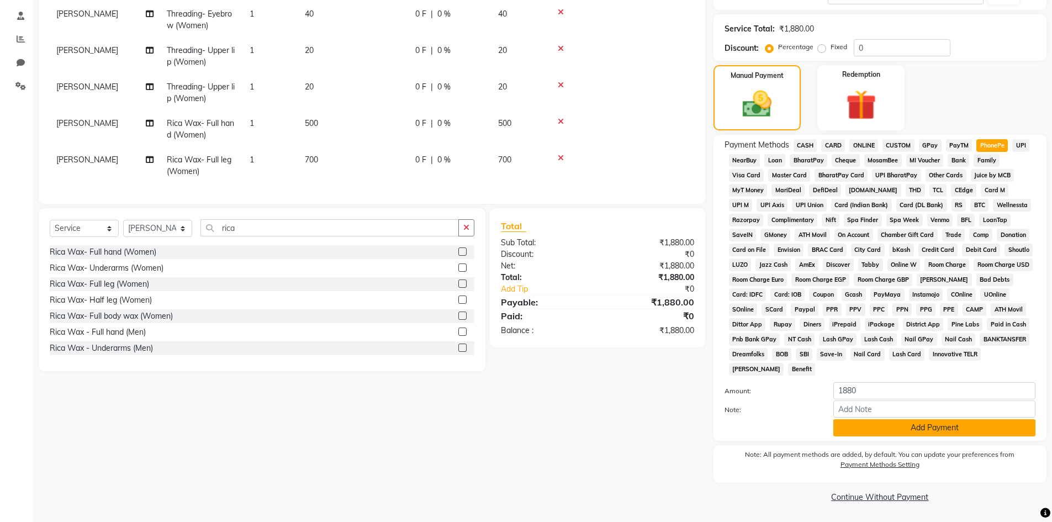
click at [891, 421] on button "Add Payment" at bounding box center [934, 427] width 202 height 17
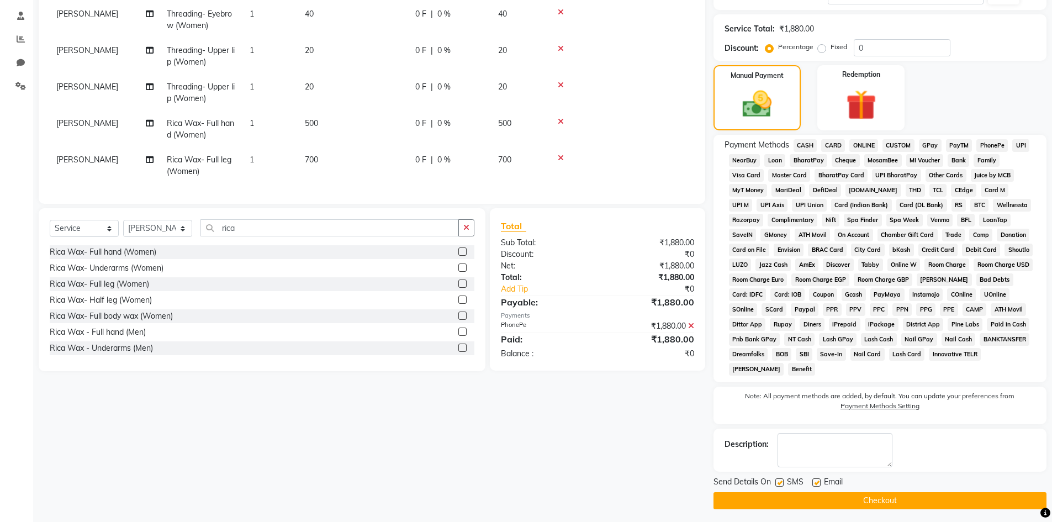
scroll to position [209, 0]
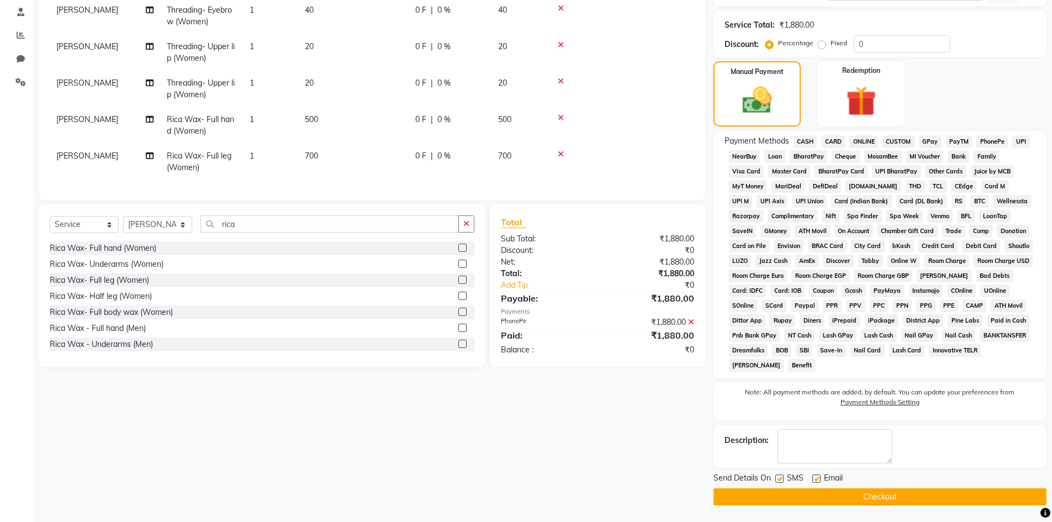
click at [783, 482] on label at bounding box center [779, 478] width 8 height 8
click at [783, 482] on input "checkbox" at bounding box center [778, 478] width 7 height 7
checkbox input "false"
click at [816, 481] on label at bounding box center [816, 478] width 8 height 8
click at [816, 481] on input "checkbox" at bounding box center [815, 478] width 7 height 7
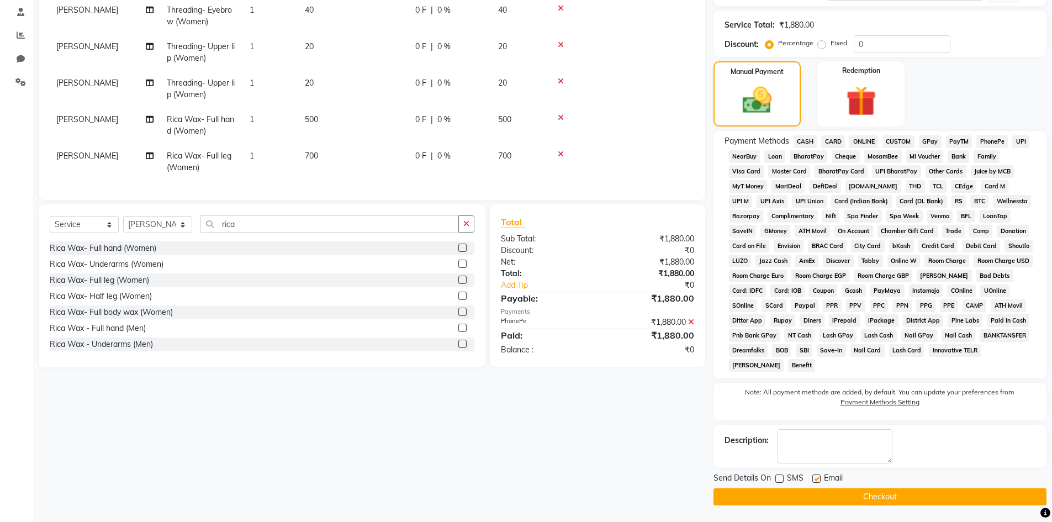
checkbox input "false"
click at [802, 501] on button "Checkout" at bounding box center [879, 496] width 333 height 17
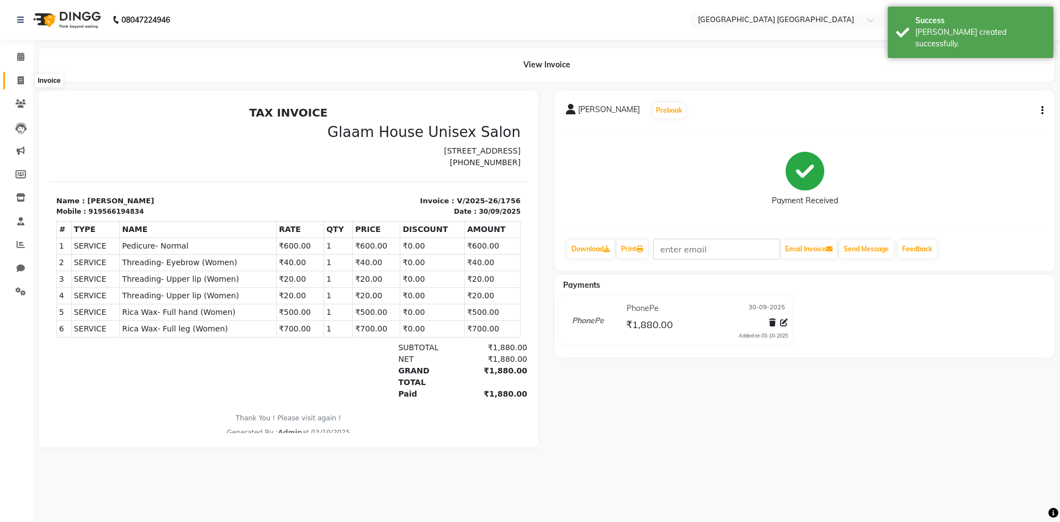
click at [20, 81] on icon at bounding box center [21, 80] width 6 height 8
select select "service"
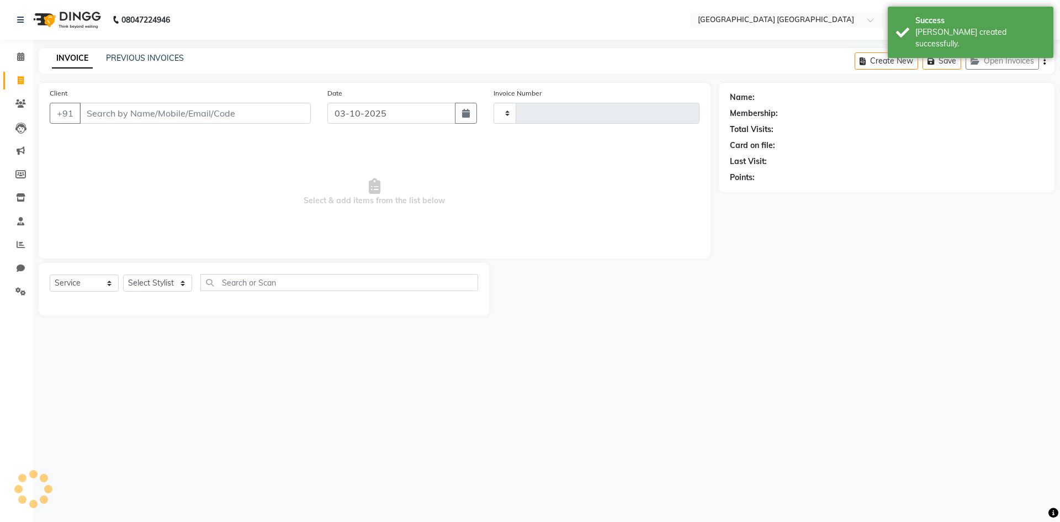
type input "1757"
select select "5559"
click at [336, 112] on input "03-10-2025" at bounding box center [391, 113] width 129 height 21
select select "10"
select select "2025"
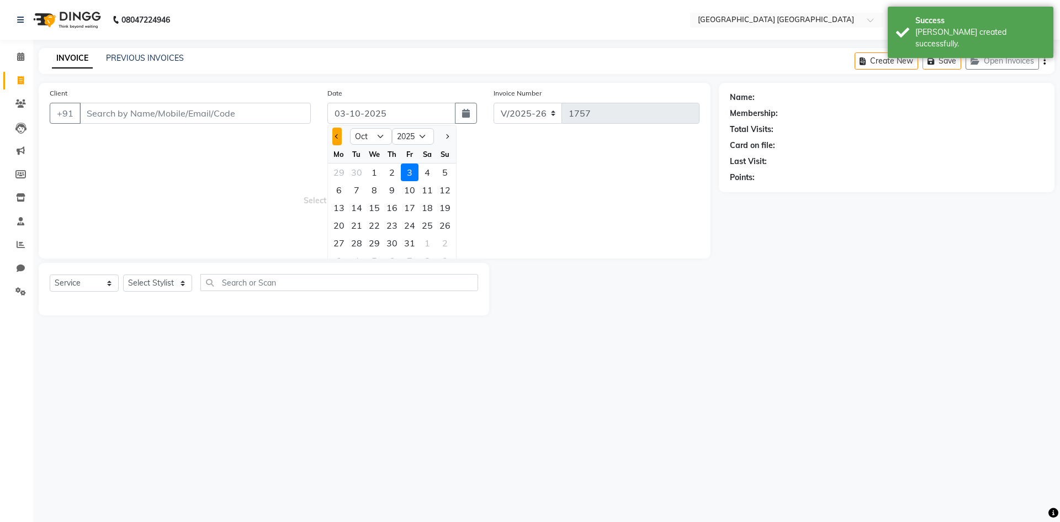
click at [337, 139] on button "Previous month" at bounding box center [336, 137] width 9 height 18
select select "9"
click at [351, 245] on div "30" at bounding box center [357, 243] width 18 height 18
type input "30-09-2025"
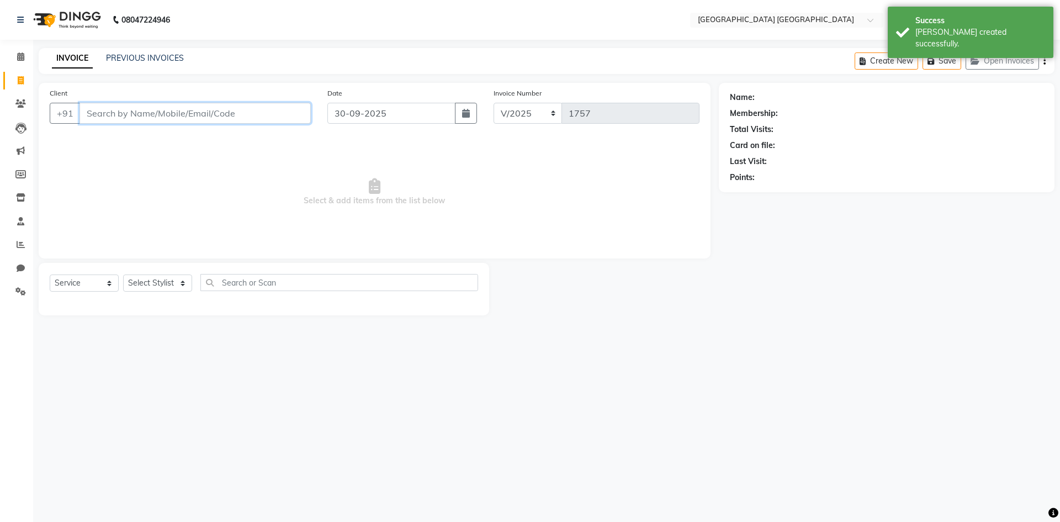
click at [276, 117] on input "Client" at bounding box center [195, 113] width 231 height 21
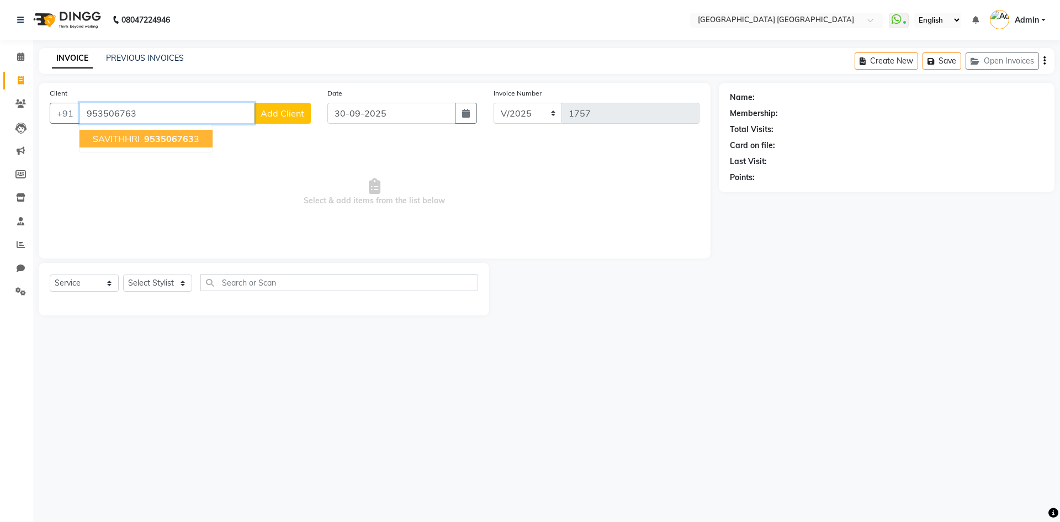
click at [124, 134] on span "SAVITHHRI" at bounding box center [116, 138] width 47 height 11
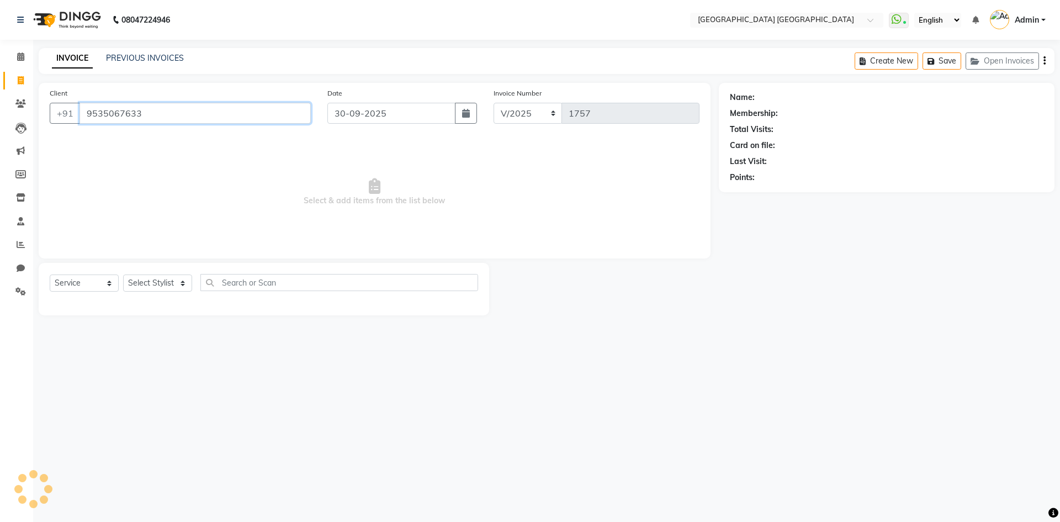
type input "9535067633"
click at [118, 272] on div "Select Service Product Membership Package Voucher Prepaid Gift Card Select Styl…" at bounding box center [264, 289] width 451 height 52
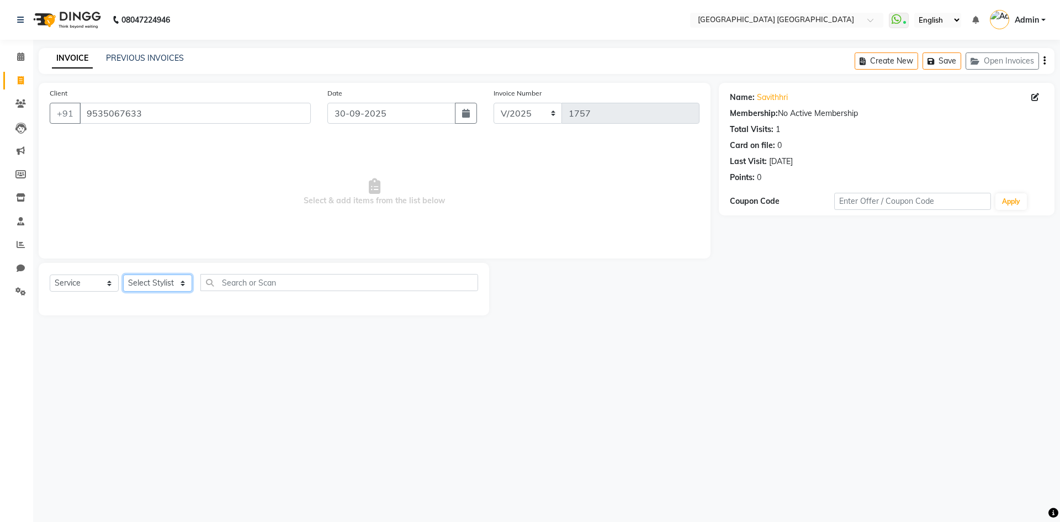
click at [128, 280] on select "Select Stylist [PERSON_NAME] [PERSON_NAME] [PERSON_NAME]" at bounding box center [157, 282] width 69 height 17
select select "74505"
click at [123, 274] on select "Select Stylist [PERSON_NAME] [PERSON_NAME] [PERSON_NAME]" at bounding box center [157, 282] width 69 height 17
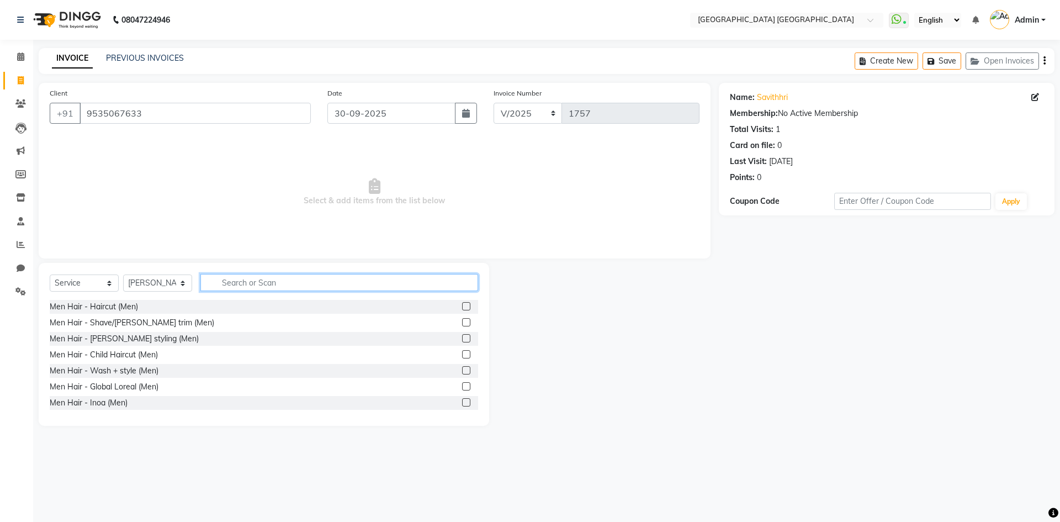
click at [240, 281] on input "text" at bounding box center [339, 282] width 278 height 17
type input "pedicu"
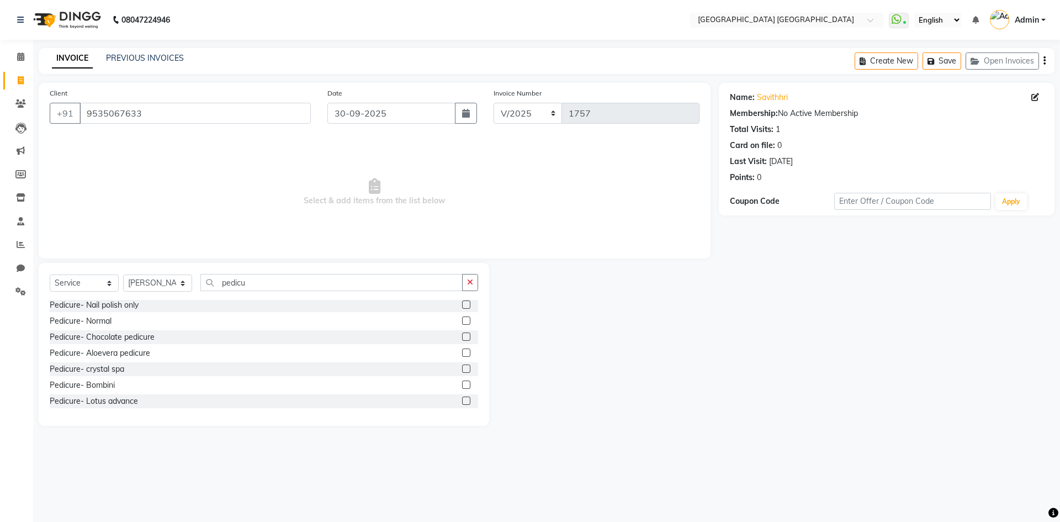
click at [462, 321] on label at bounding box center [466, 320] width 8 height 8
click at [462, 321] on input "checkbox" at bounding box center [465, 321] width 7 height 7
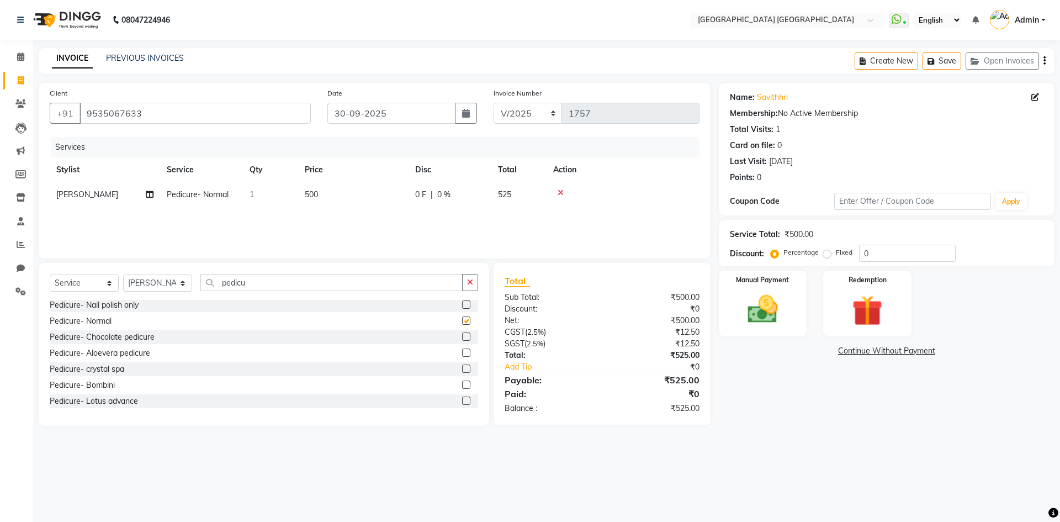
checkbox input "false"
drag, startPoint x: 266, startPoint y: 279, endPoint x: 82, endPoint y: 306, distance: 186.4
click at [108, 303] on div "Select Service Product Membership Package Voucher Prepaid Gift Card Select Styl…" at bounding box center [264, 344] width 451 height 163
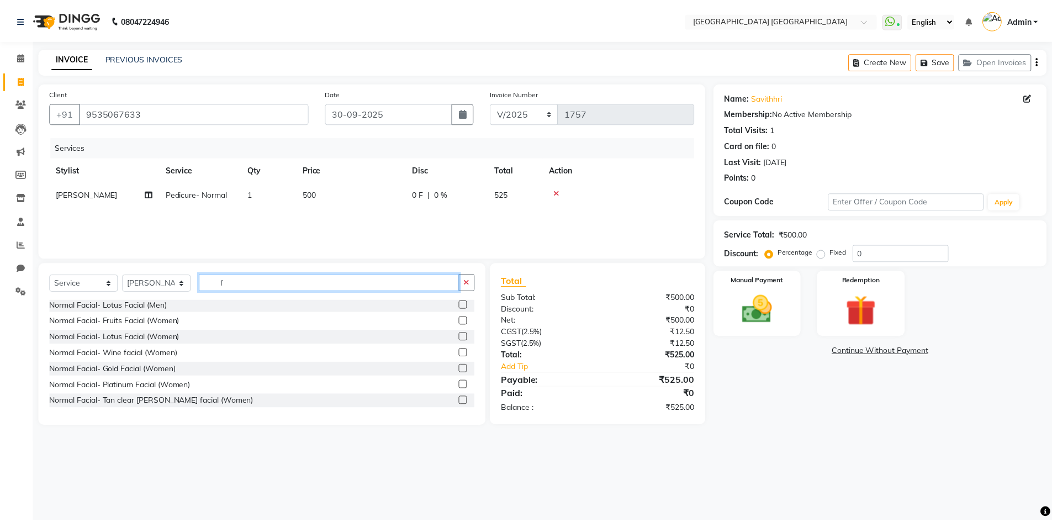
scroll to position [0, 0]
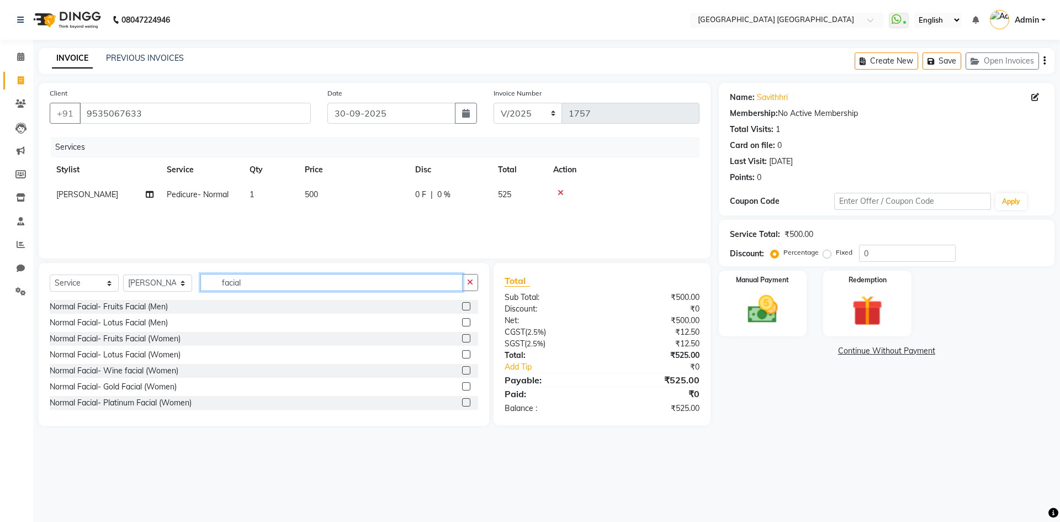
type input "facial"
click at [462, 306] on label at bounding box center [466, 306] width 8 height 8
click at [462, 306] on input "checkbox" at bounding box center [465, 306] width 7 height 7
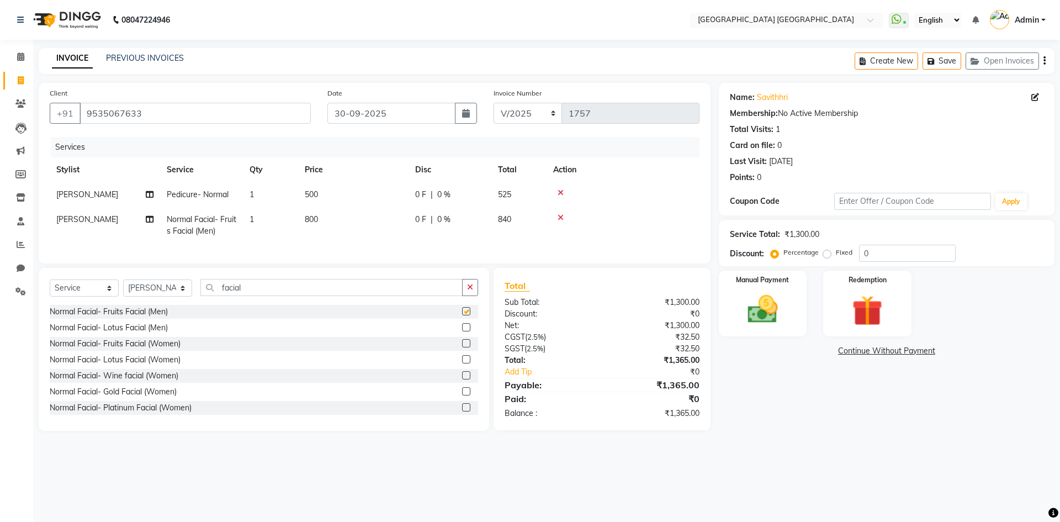
checkbox input "false"
click at [311, 221] on span "800" at bounding box center [311, 219] width 13 height 10
select select "74505"
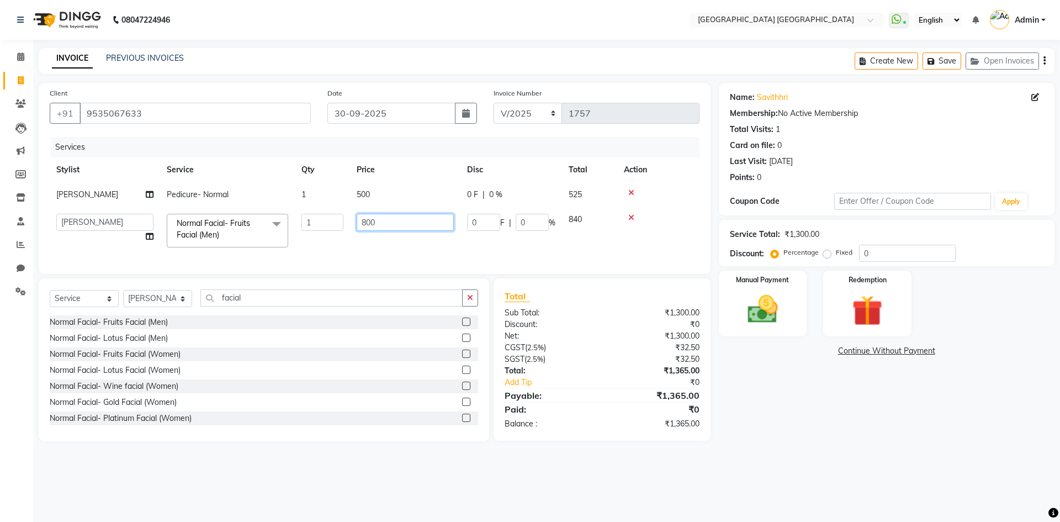
drag, startPoint x: 393, startPoint y: 230, endPoint x: 52, endPoint y: 262, distance: 342.2
click at [57, 260] on div "Services Stylist Service Qty Price Disc Total Action [PERSON_NAME] Pedicure- No…" at bounding box center [375, 200] width 650 height 126
type input "900"
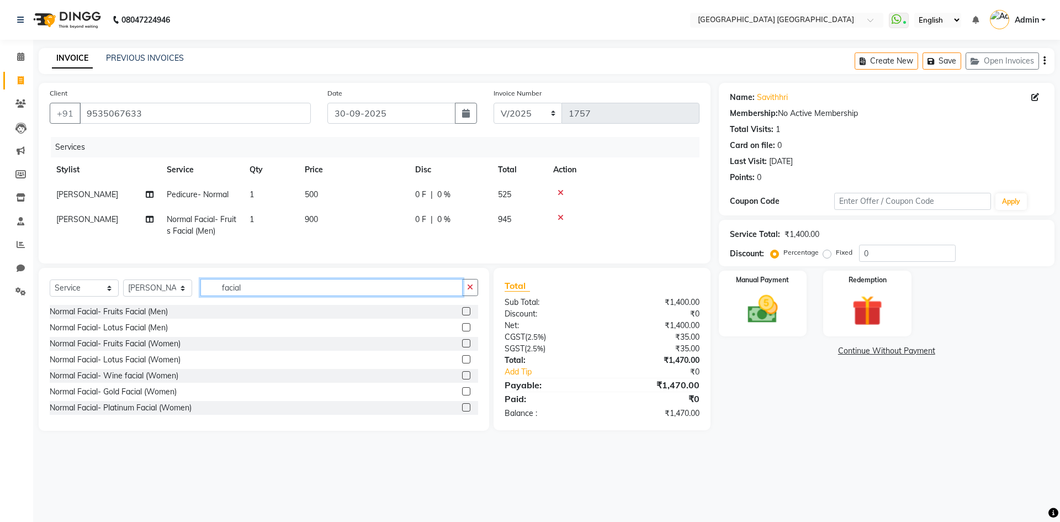
drag, startPoint x: 245, startPoint y: 309, endPoint x: 181, endPoint y: 326, distance: 65.8
click at [181, 326] on div "Select Service Product Membership Package Voucher Prepaid Gift Card Select Styl…" at bounding box center [264, 349] width 451 height 163
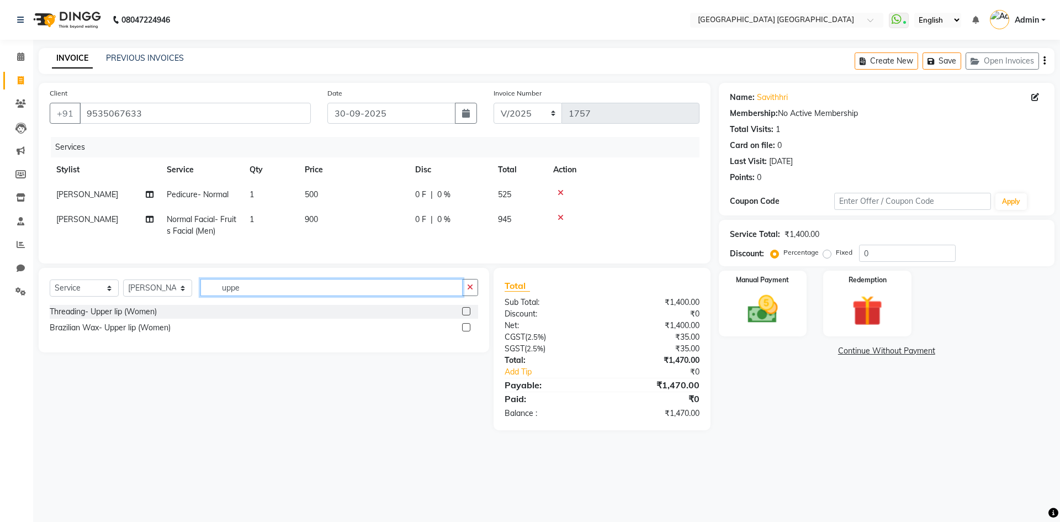
type input "uppe"
click at [465, 315] on label at bounding box center [466, 311] width 8 height 8
click at [465, 315] on input "checkbox" at bounding box center [465, 311] width 7 height 7
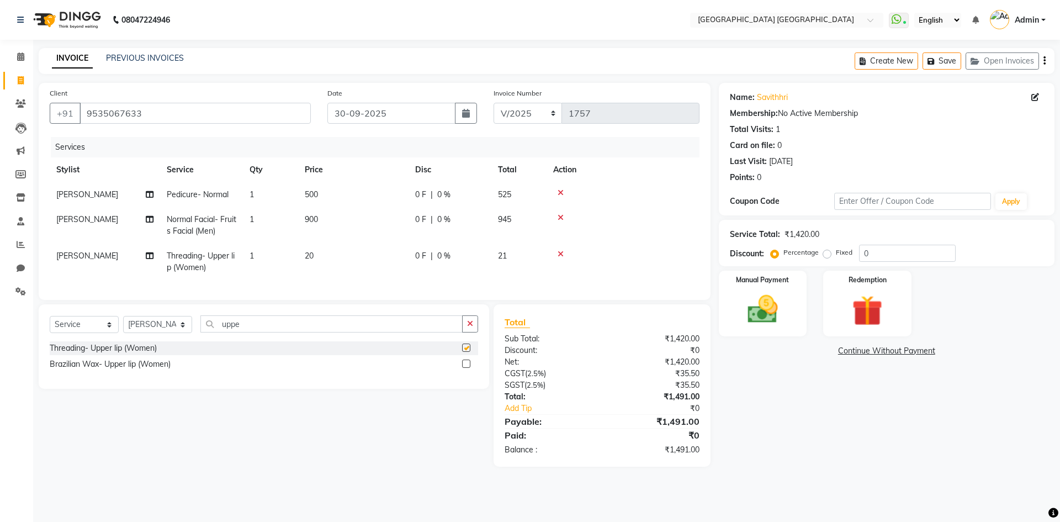
checkbox input "false"
click at [293, 408] on div "Select Service Product Membership Package Voucher Prepaid Gift Card Select Styl…" at bounding box center [259, 385] width 459 height 162
click at [1045, 61] on icon "button" at bounding box center [1045, 61] width 2 height 1
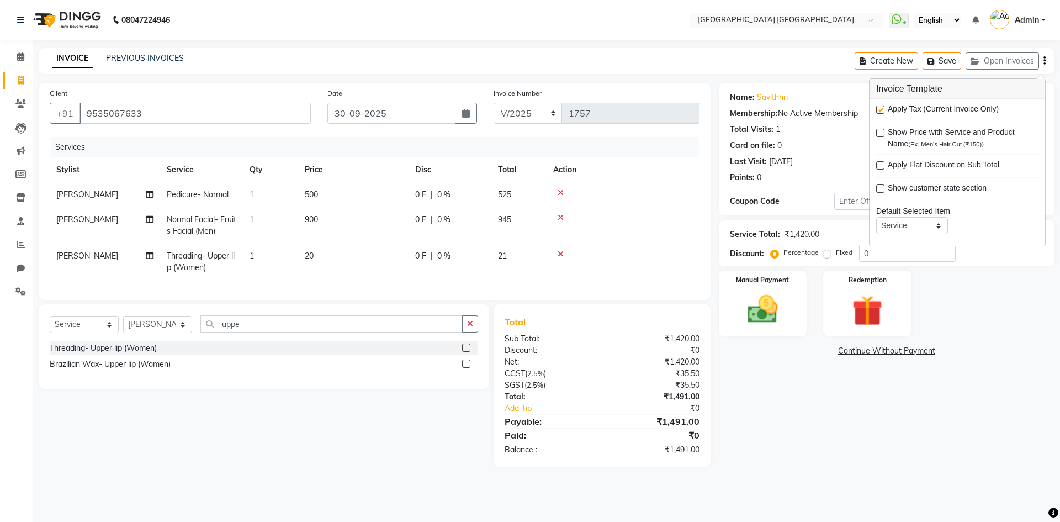
click at [880, 109] on label at bounding box center [880, 109] width 8 height 8
click at [880, 109] on input "checkbox" at bounding box center [879, 110] width 7 height 7
checkbox input "false"
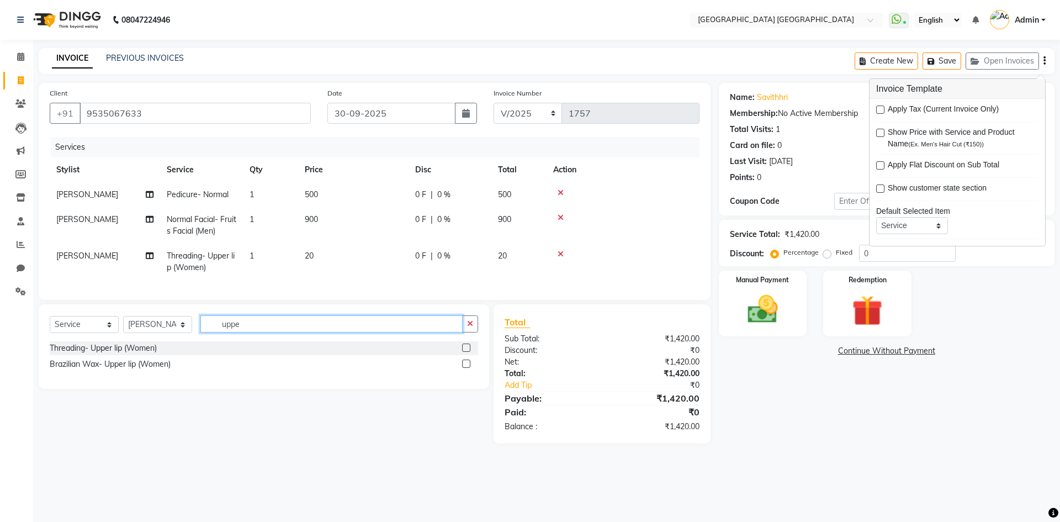
drag, startPoint x: 247, startPoint y: 333, endPoint x: 148, endPoint y: 343, distance: 99.4
click at [148, 341] on div "Select Service Product Membership Package Voucher Prepaid Gift Card Select Styl…" at bounding box center [264, 328] width 429 height 26
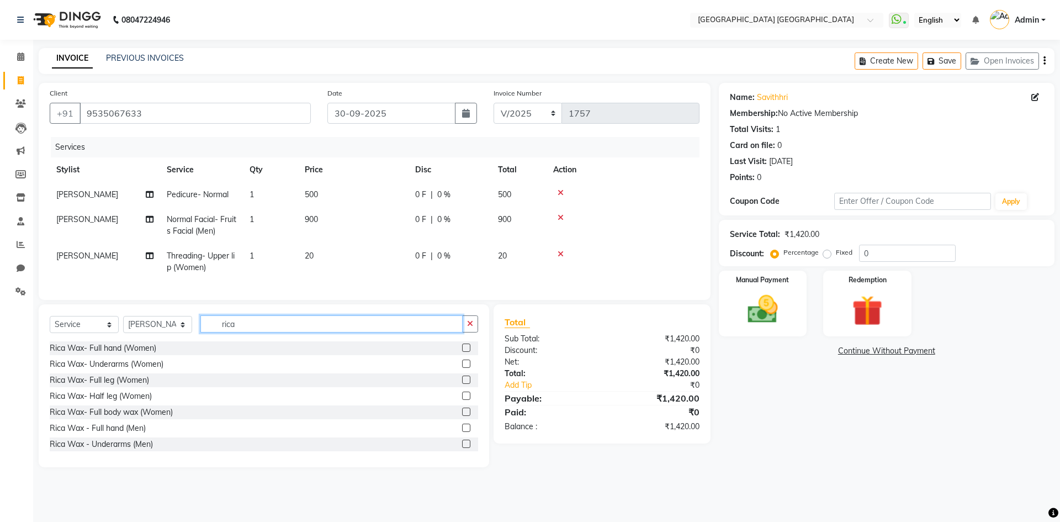
type input "rica"
click at [462, 368] on label at bounding box center [466, 364] width 8 height 8
click at [462, 368] on input "checkbox" at bounding box center [465, 364] width 7 height 7
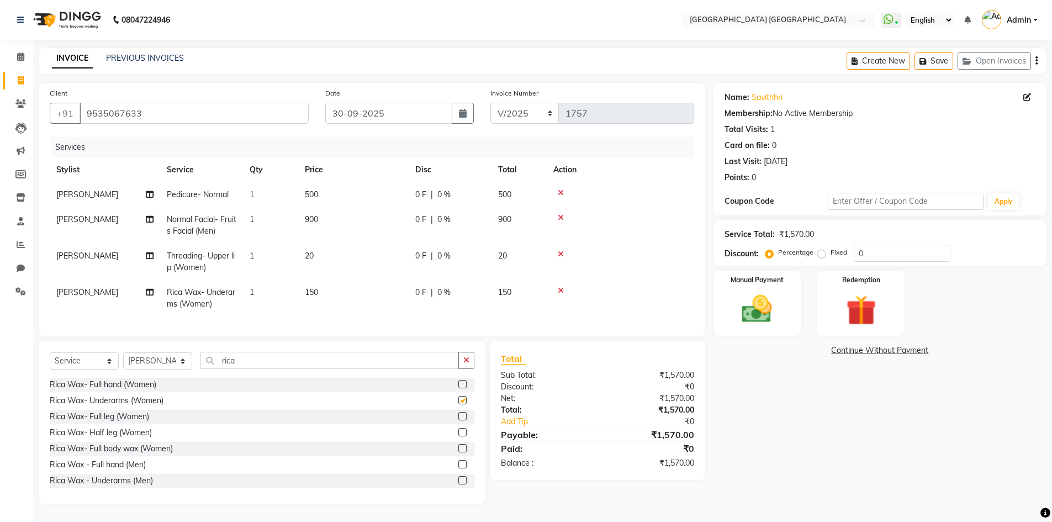
checkbox input "false"
click at [1038, 61] on div "Create New Save Open Invoices" at bounding box center [947, 61] width 200 height 26
click at [1033, 61] on div "Create New Save Open Invoices" at bounding box center [947, 61] width 200 height 26
click at [1036, 61] on icon "button" at bounding box center [1036, 61] width 2 height 1
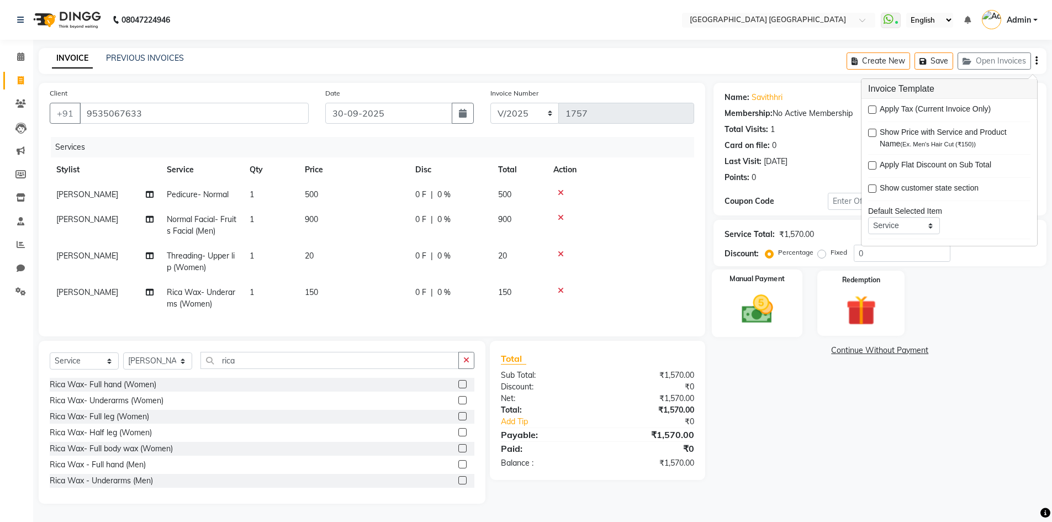
click at [776, 299] on img at bounding box center [757, 309] width 51 height 36
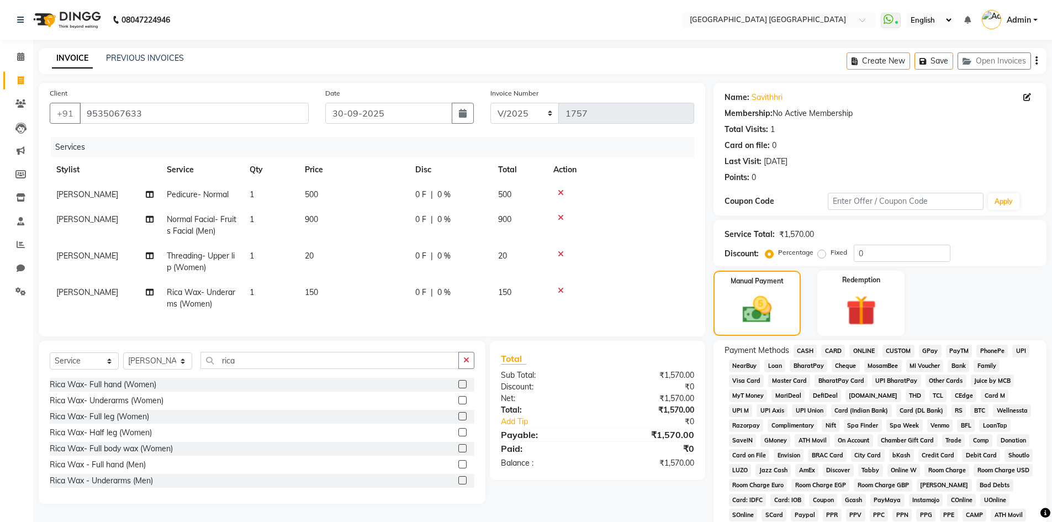
click at [991, 353] on span "PhonePe" at bounding box center [991, 351] width 31 height 13
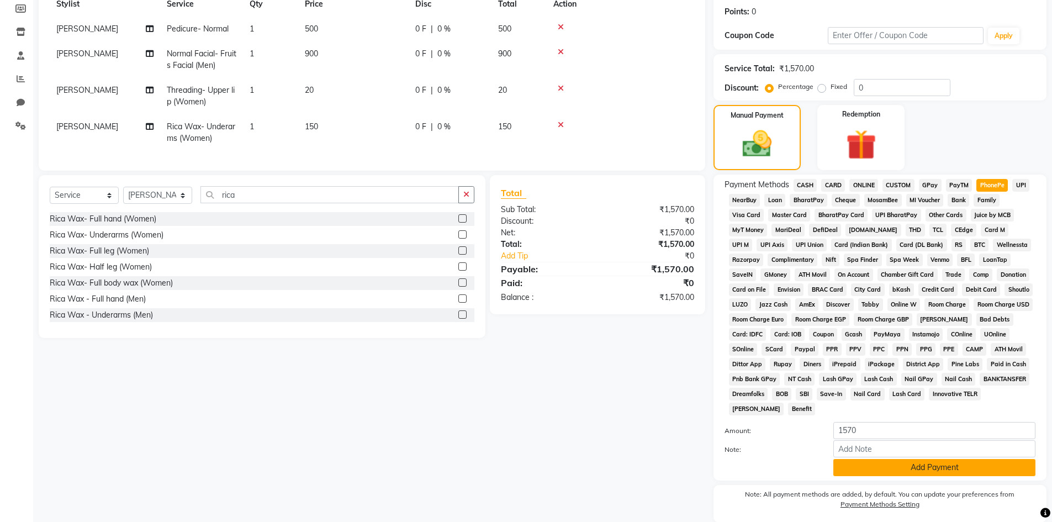
click at [982, 461] on button "Add Payment" at bounding box center [934, 467] width 202 height 17
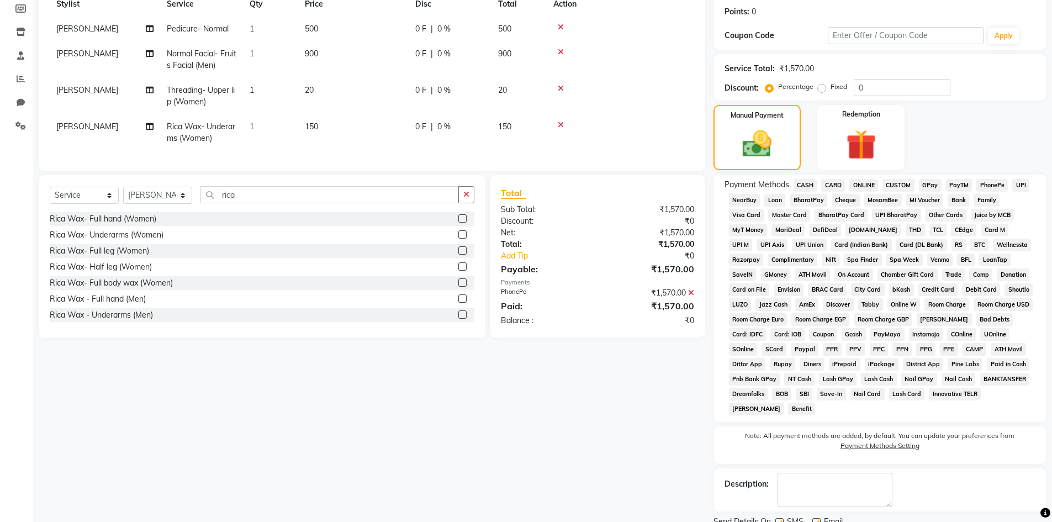
scroll to position [209, 0]
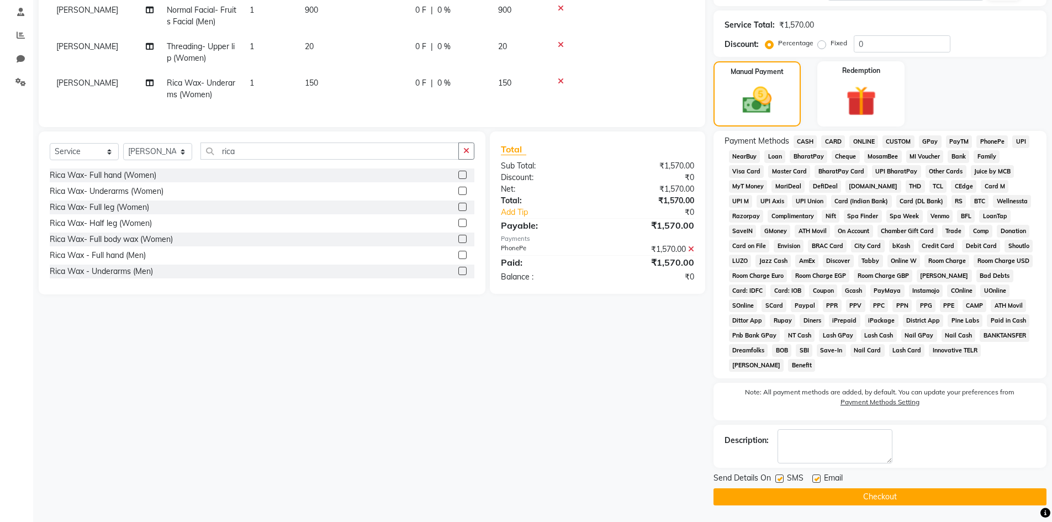
click at [780, 480] on label at bounding box center [779, 478] width 8 height 8
click at [780, 480] on input "checkbox" at bounding box center [778, 478] width 7 height 7
checkbox input "false"
click at [816, 479] on label at bounding box center [816, 478] width 8 height 8
click at [816, 479] on input "checkbox" at bounding box center [815, 478] width 7 height 7
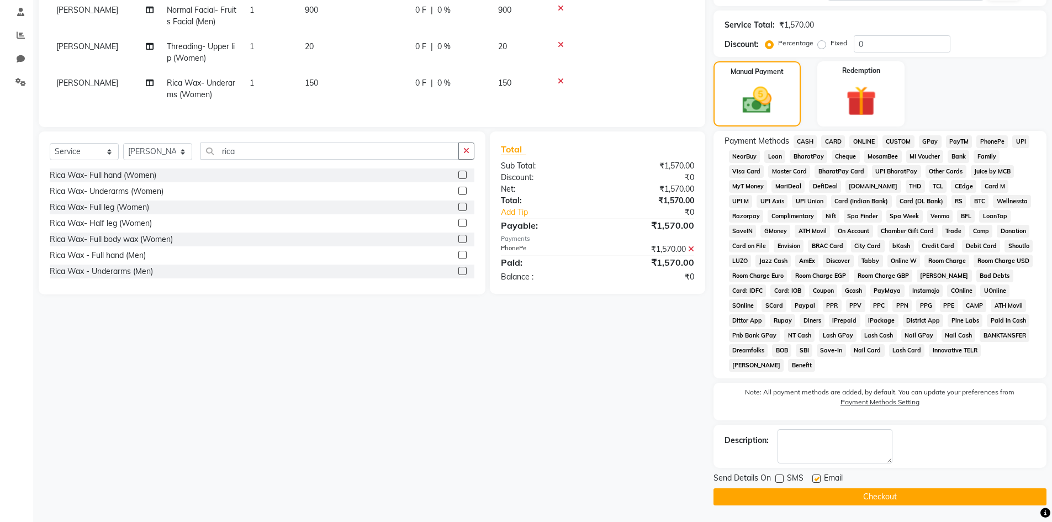
checkbox input "false"
click at [758, 495] on button "Checkout" at bounding box center [879, 496] width 333 height 17
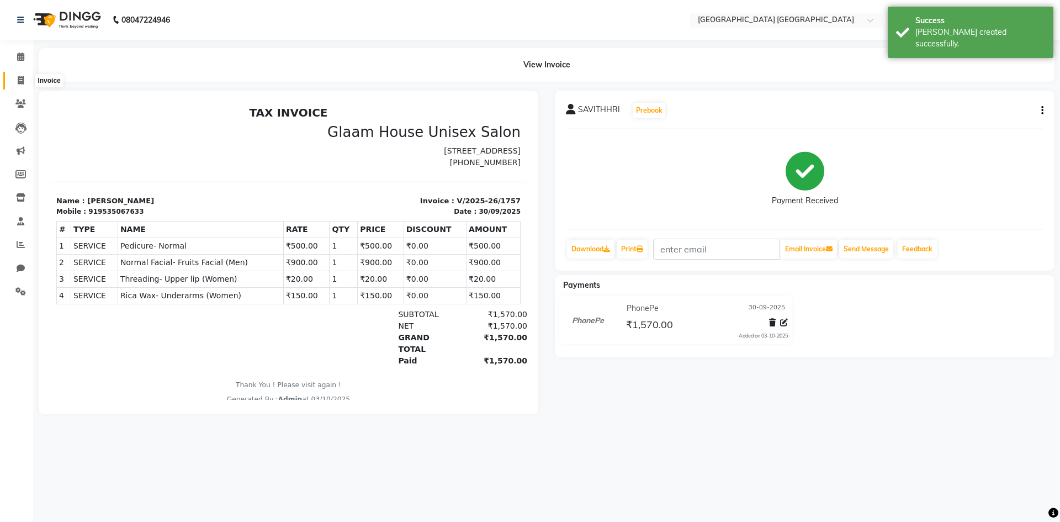
click at [21, 76] on icon at bounding box center [21, 80] width 6 height 8
select select "service"
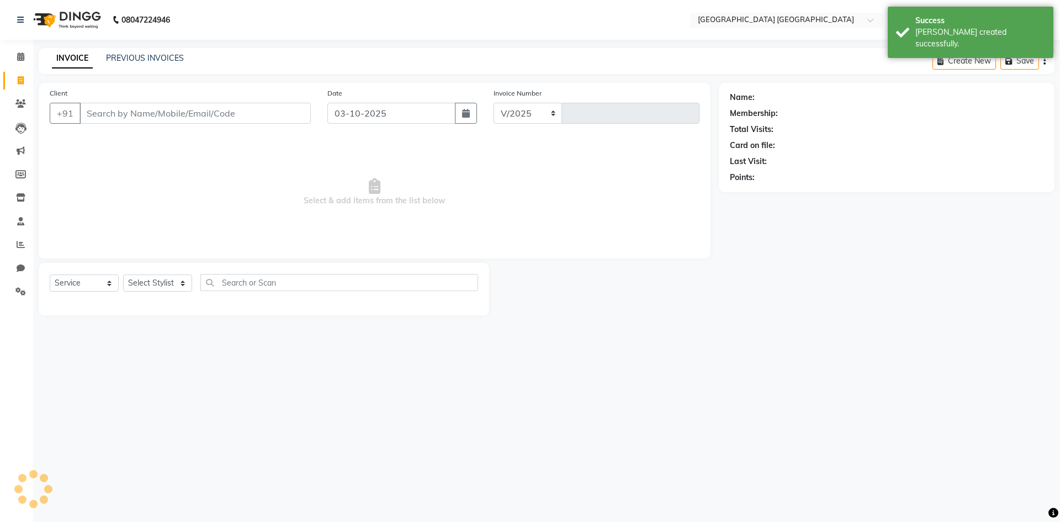
select select "5559"
type input "1758"
click at [384, 113] on input "03-10-2025" at bounding box center [391, 113] width 129 height 21
select select "10"
select select "2025"
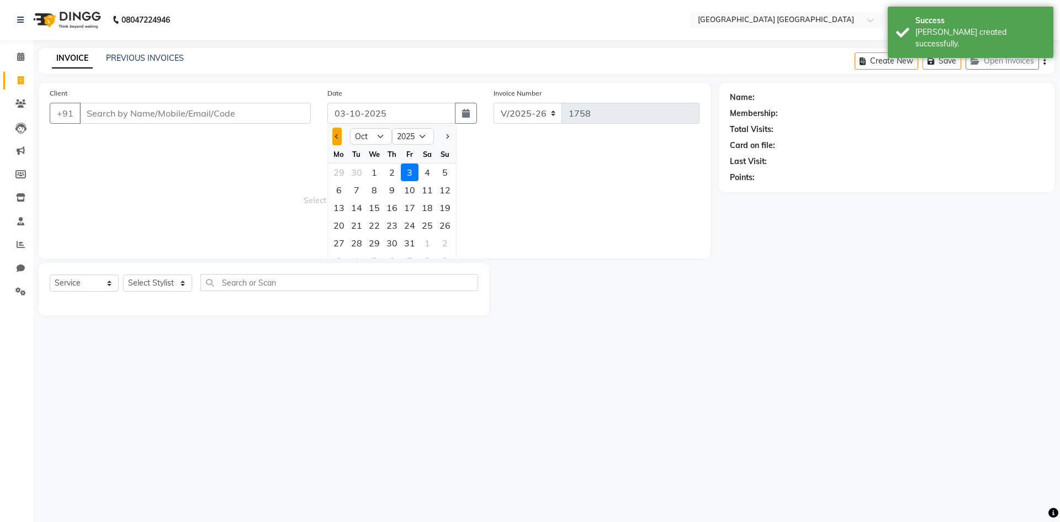
click at [340, 136] on span "Previous month" at bounding box center [337, 136] width 4 height 4
select select "9"
click at [352, 243] on div "30" at bounding box center [357, 243] width 18 height 18
type input "30-09-2025"
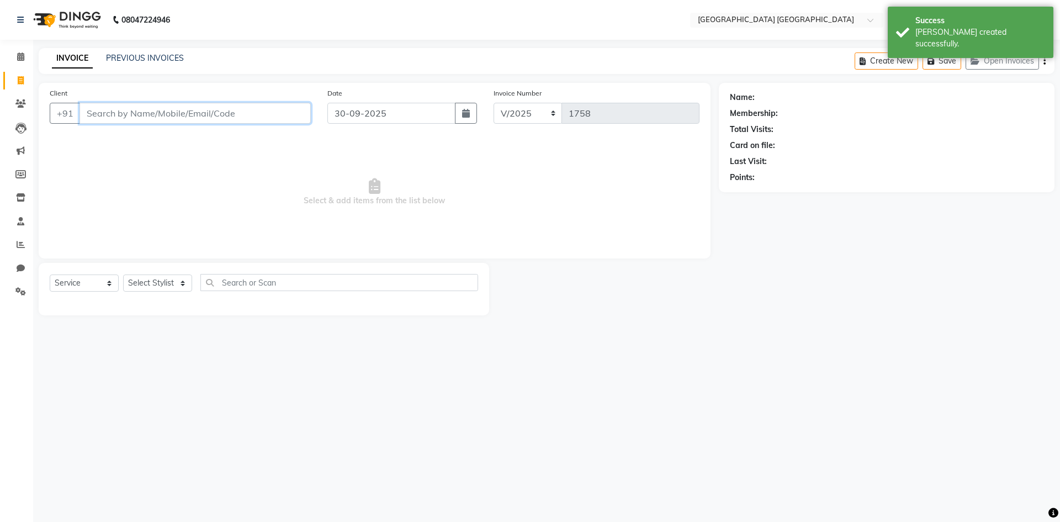
click at [175, 120] on input "Client" at bounding box center [195, 113] width 231 height 21
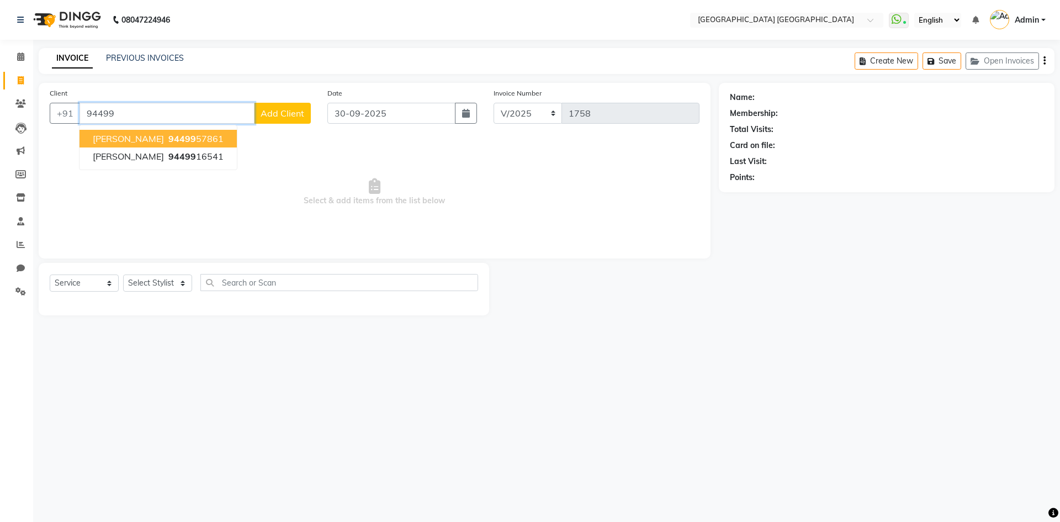
click at [168, 143] on span "94499" at bounding box center [182, 138] width 28 height 11
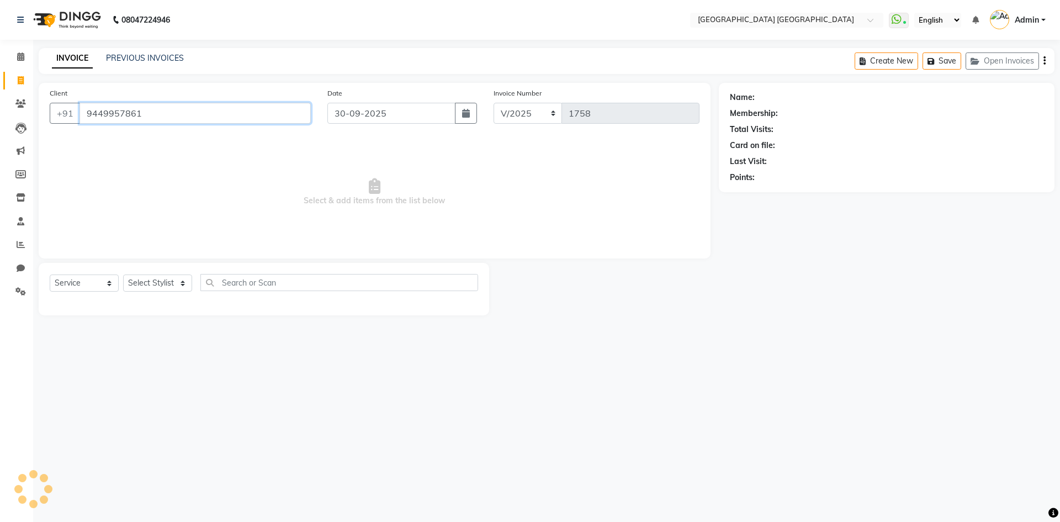
type input "9449957861"
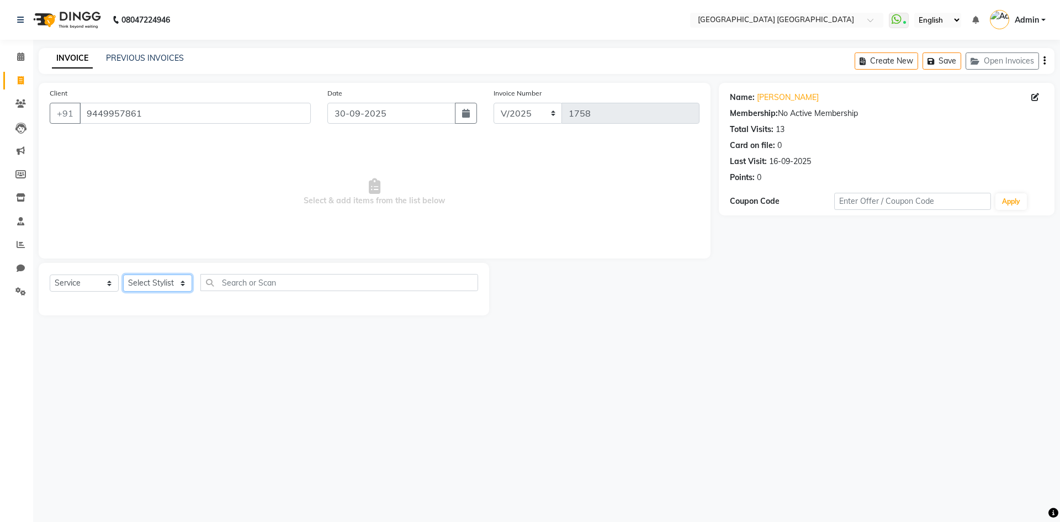
click at [155, 282] on select "Select Stylist [PERSON_NAME] [PERSON_NAME] [PERSON_NAME]" at bounding box center [157, 282] width 69 height 17
select select "74505"
click at [123, 274] on select "Select Stylist [PERSON_NAME] [PERSON_NAME] [PERSON_NAME]" at bounding box center [157, 282] width 69 height 17
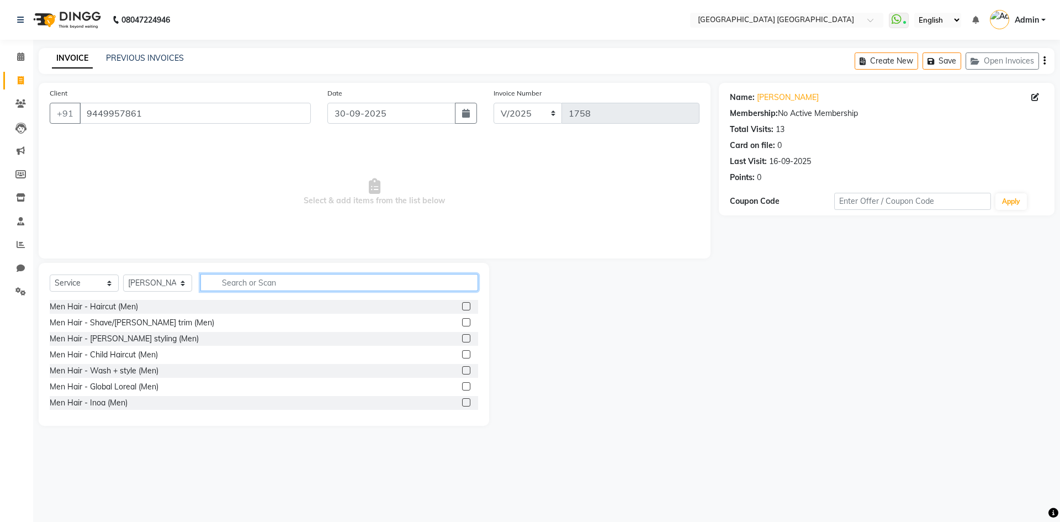
click at [226, 283] on input "text" at bounding box center [339, 282] width 278 height 17
type input "rica"
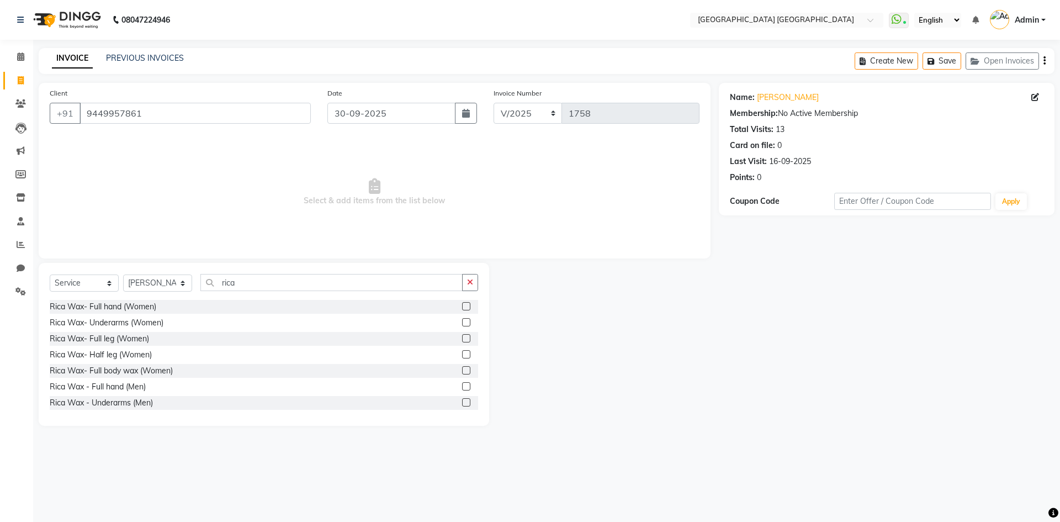
click at [462, 355] on label at bounding box center [466, 354] width 8 height 8
click at [462, 355] on input "checkbox" at bounding box center [465, 354] width 7 height 7
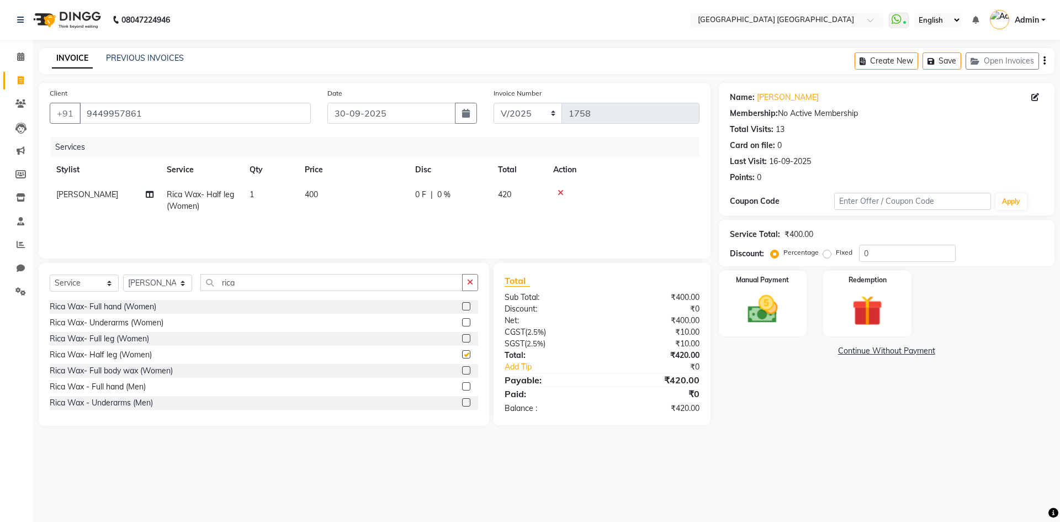
checkbox input "false"
drag, startPoint x: 317, startPoint y: 193, endPoint x: 346, endPoint y: 203, distance: 30.4
click at [315, 193] on span "400" at bounding box center [311, 194] width 13 height 10
select select "74505"
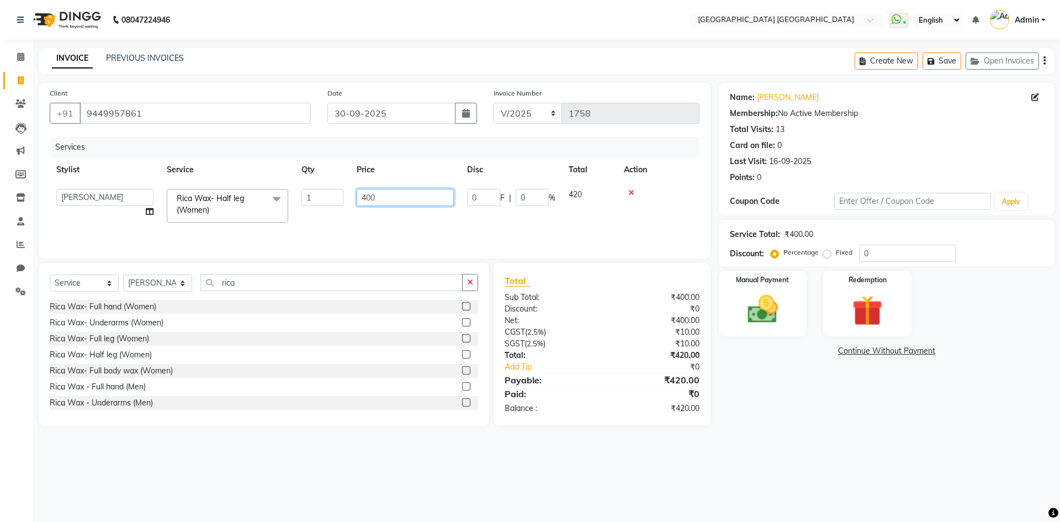
drag, startPoint x: 410, startPoint y: 195, endPoint x: 274, endPoint y: 174, distance: 137.0
click at [275, 174] on table "Stylist Service Qty Price Disc Total Action [PERSON_NAME] [PERSON_NAME] [PERSON…" at bounding box center [375, 193] width 650 height 72
type input "450"
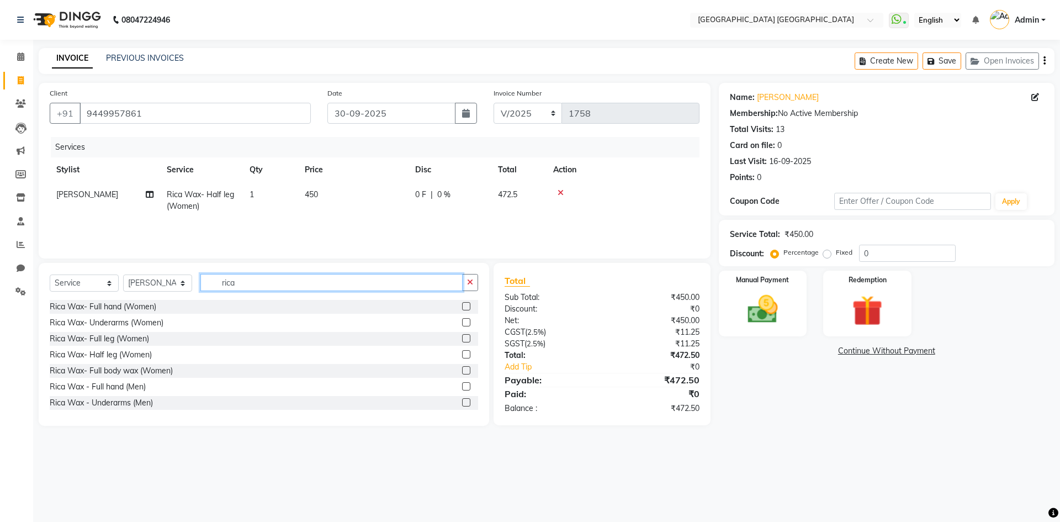
drag, startPoint x: 237, startPoint y: 288, endPoint x: 212, endPoint y: 292, distance: 26.2
click at [212, 292] on div "Select Service Product Membership Package Voucher Prepaid Gift Card Select Styl…" at bounding box center [264, 287] width 429 height 26
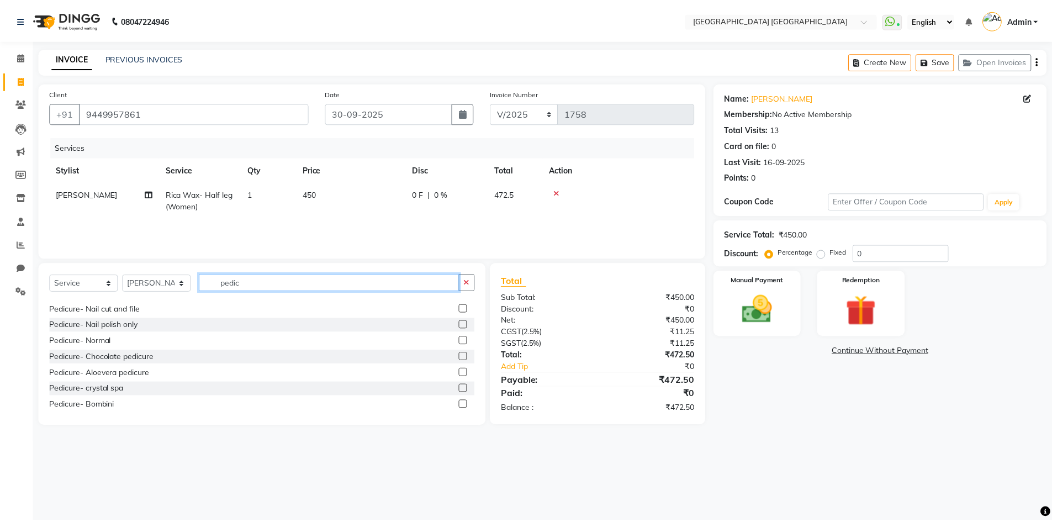
scroll to position [98, 0]
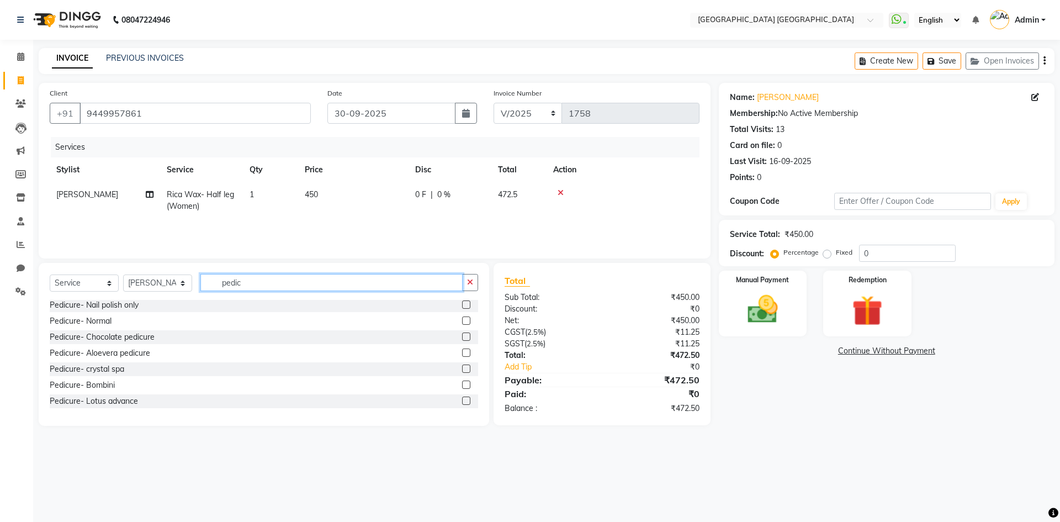
type input "pedic"
click at [462, 403] on label at bounding box center [466, 401] width 8 height 8
click at [462, 403] on input "checkbox" at bounding box center [465, 401] width 7 height 7
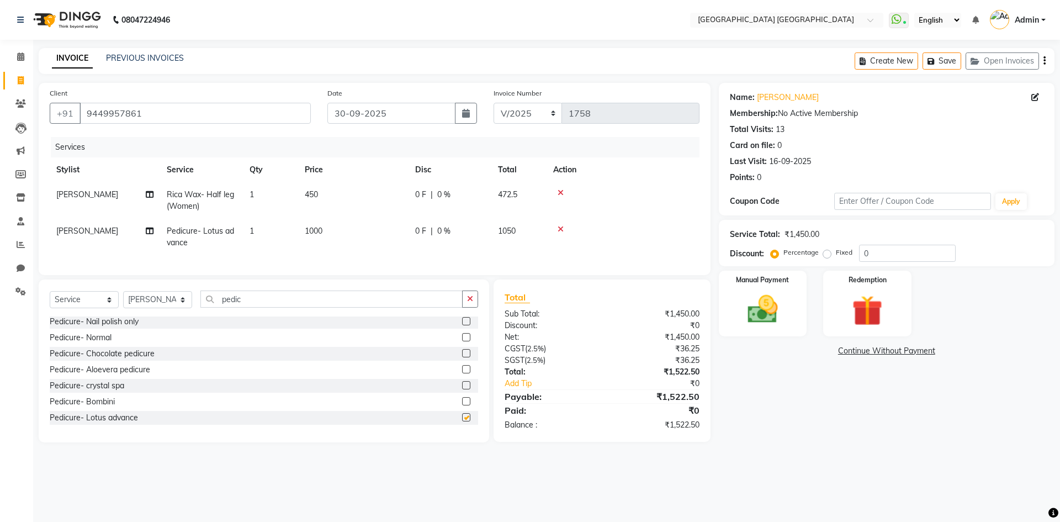
checkbox input "false"
click at [316, 228] on span "1000" at bounding box center [314, 231] width 18 height 10
select select "74505"
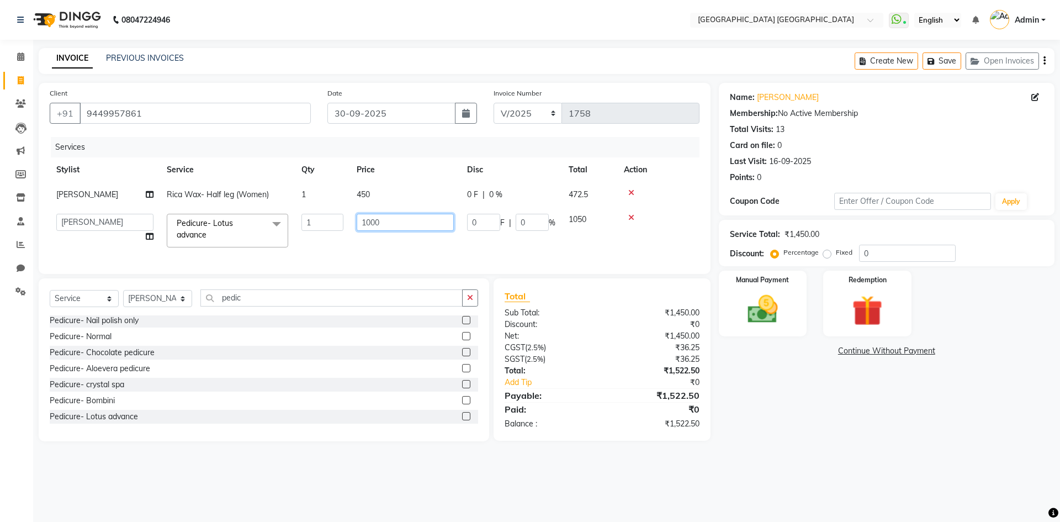
drag, startPoint x: 403, startPoint y: 221, endPoint x: 321, endPoint y: 205, distance: 83.4
click at [331, 220] on tr "[PERSON_NAME] [PERSON_NAME] [PERSON_NAME] Pedicure- Lotus advance x Men Hair - …" at bounding box center [375, 230] width 650 height 47
type input "1200"
click at [832, 427] on div "Name: [PERSON_NAME] Membership: No Active Membership Total Visits: 13 Card on f…" at bounding box center [891, 262] width 344 height 358
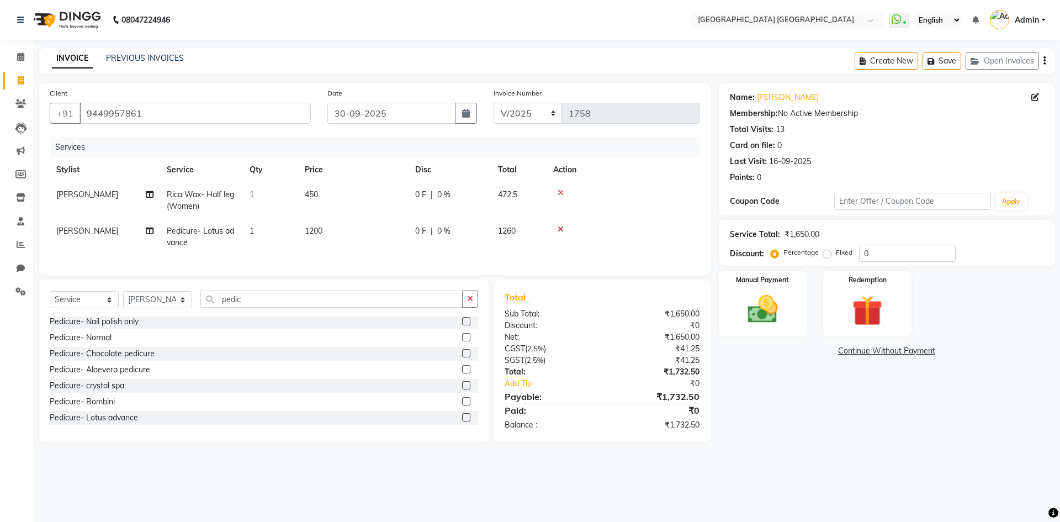
click at [1045, 62] on button "button" at bounding box center [1045, 61] width 2 height 26
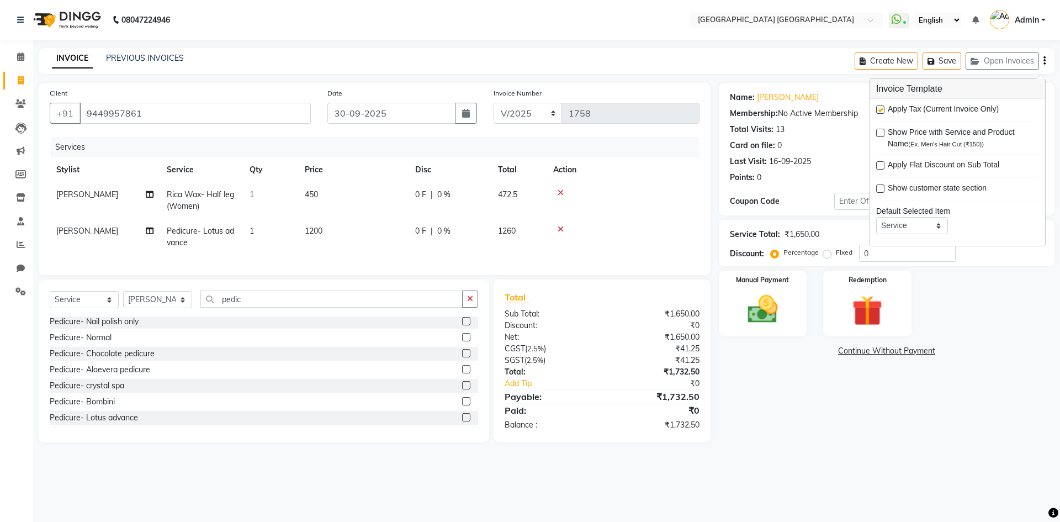
click at [877, 109] on label at bounding box center [880, 109] width 8 height 8
click at [877, 109] on input "checkbox" at bounding box center [879, 110] width 7 height 7
checkbox input "false"
click at [750, 314] on img at bounding box center [762, 309] width 51 height 36
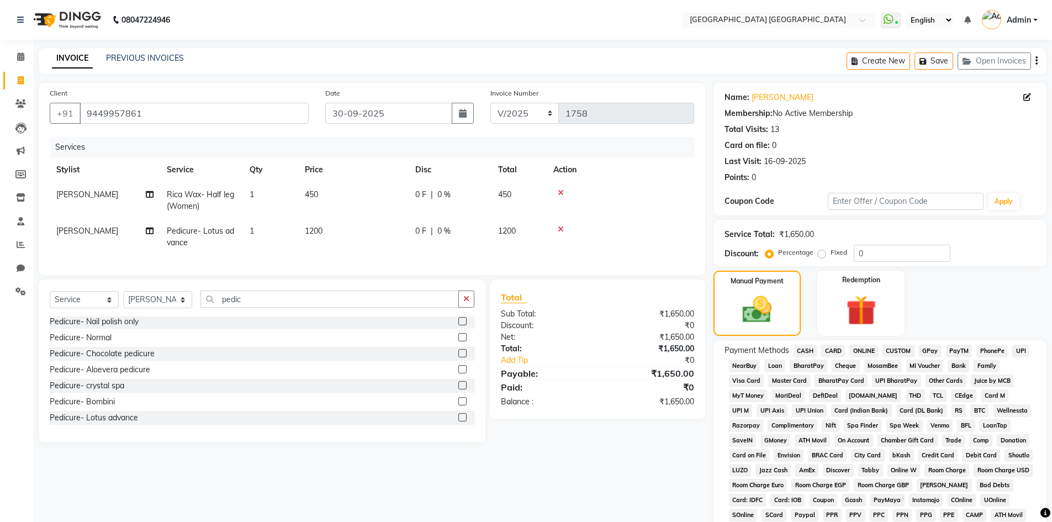
click at [982, 352] on span "PhonePe" at bounding box center [991, 351] width 31 height 13
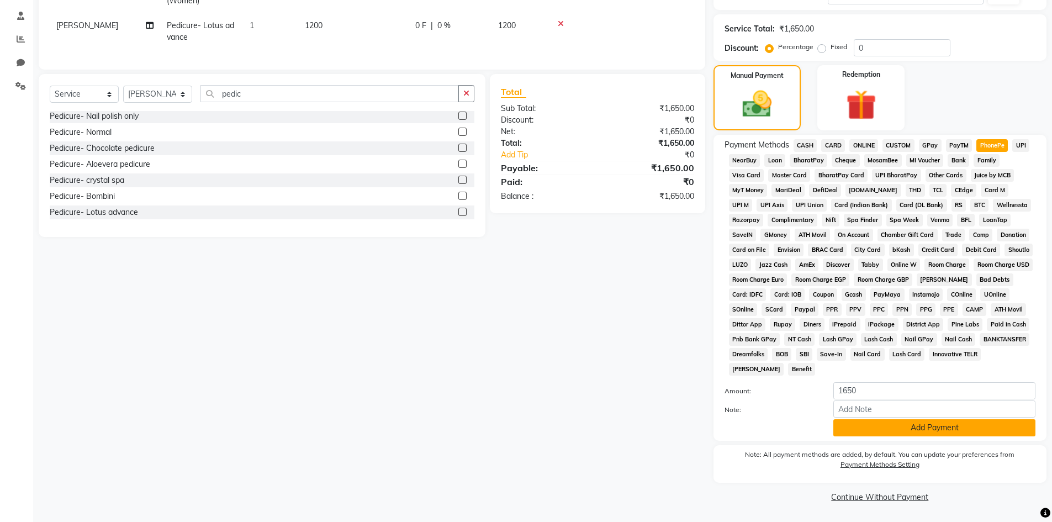
click at [852, 426] on button "Add Payment" at bounding box center [934, 427] width 202 height 17
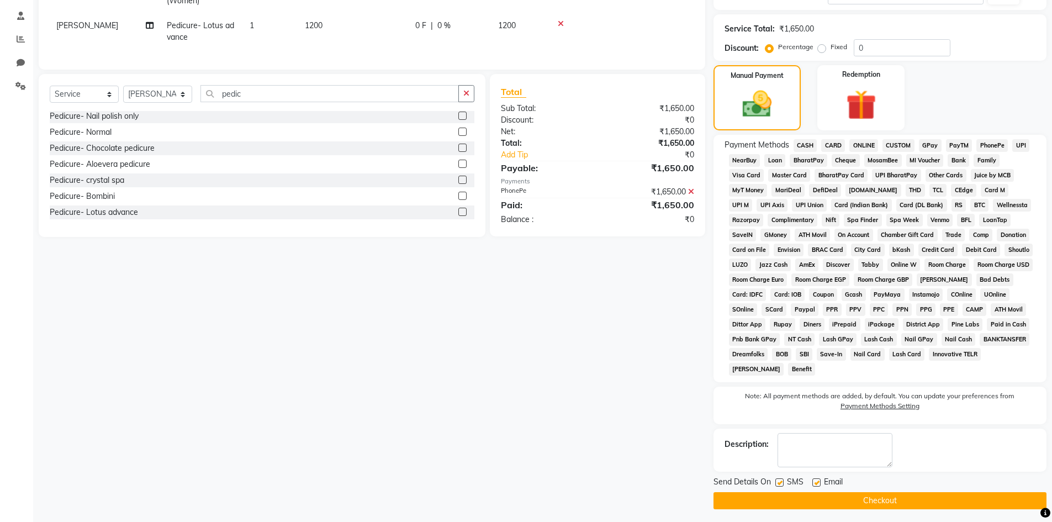
click at [780, 481] on label at bounding box center [779, 482] width 8 height 8
click at [780, 481] on input "checkbox" at bounding box center [778, 482] width 7 height 7
checkbox input "false"
click at [818, 481] on label at bounding box center [816, 482] width 8 height 8
click at [818, 481] on input "checkbox" at bounding box center [815, 482] width 7 height 7
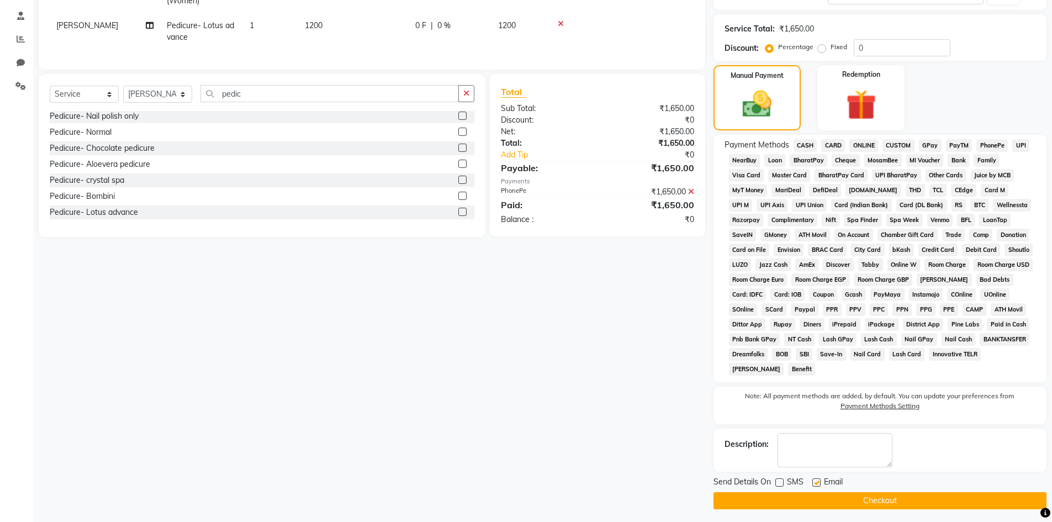
checkbox input "false"
click at [807, 499] on button "Checkout" at bounding box center [879, 500] width 333 height 17
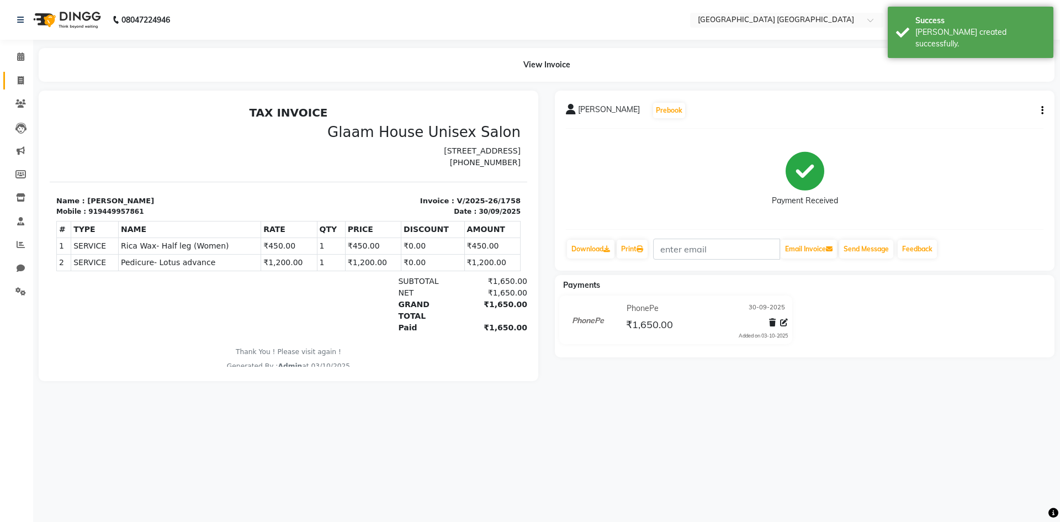
click at [15, 80] on span at bounding box center [20, 81] width 19 height 13
select select "service"
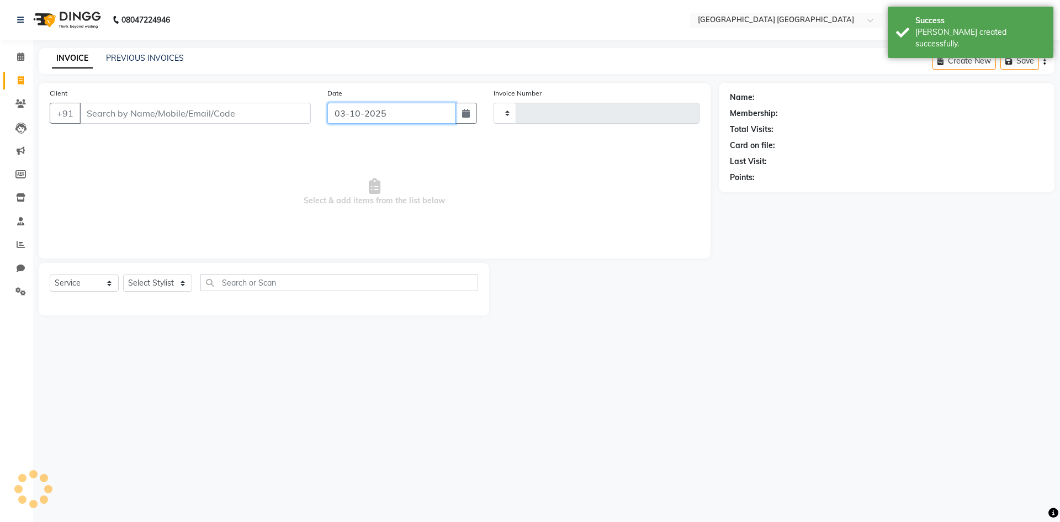
click at [367, 120] on input "03-10-2025" at bounding box center [391, 113] width 129 height 21
type input "1759"
select select "5559"
select select "10"
select select "2025"
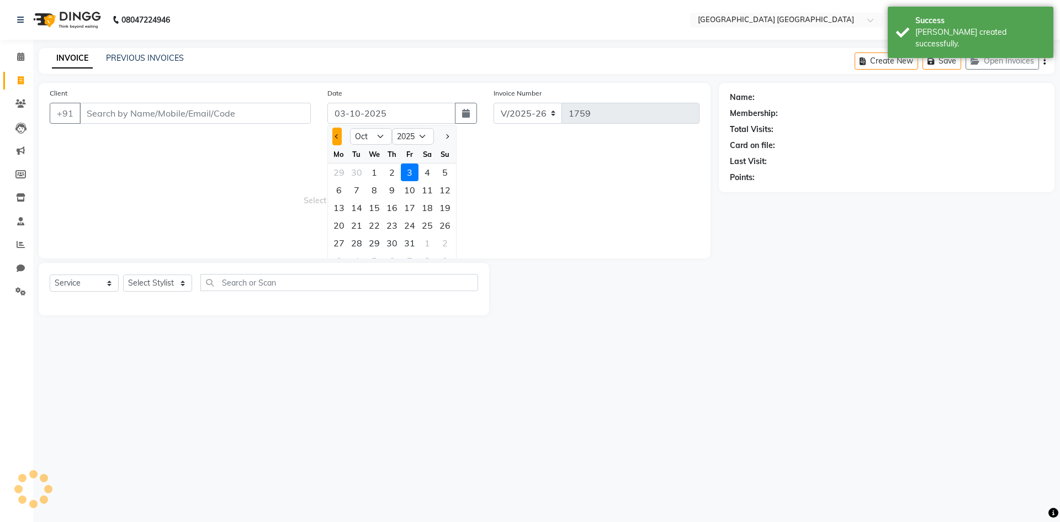
click at [339, 134] on button "Previous month" at bounding box center [336, 137] width 9 height 18
select select "9"
click at [360, 249] on div "30" at bounding box center [357, 243] width 18 height 18
type input "30-09-2025"
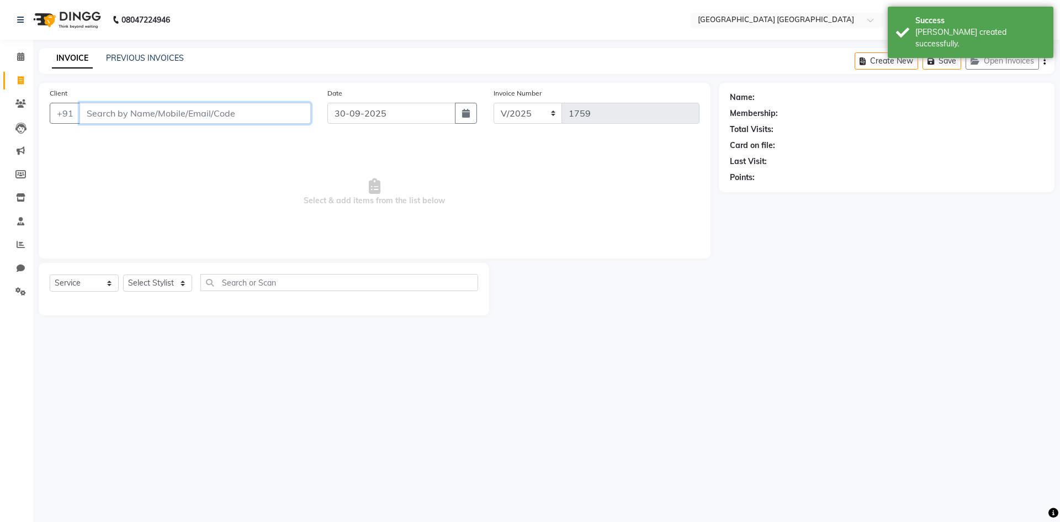
click at [261, 122] on input "Client" at bounding box center [195, 113] width 231 height 21
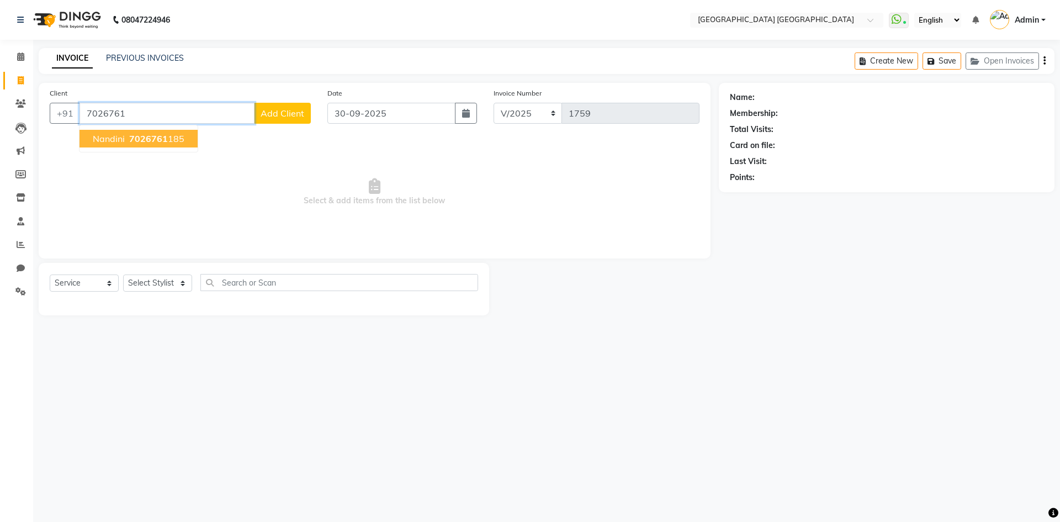
click at [119, 141] on span "nandini" at bounding box center [109, 138] width 32 height 11
type input "7026761185"
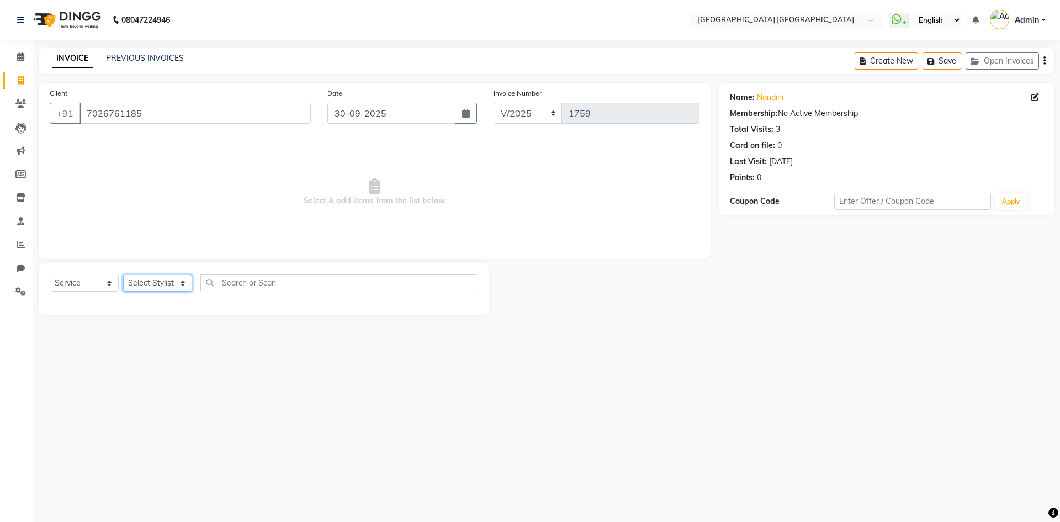
click at [146, 276] on select "Select Stylist [PERSON_NAME] [PERSON_NAME] [PERSON_NAME]" at bounding box center [157, 282] width 69 height 17
select select "78644"
click at [123, 274] on select "Select Stylist [PERSON_NAME] [PERSON_NAME] [PERSON_NAME]" at bounding box center [157, 282] width 69 height 17
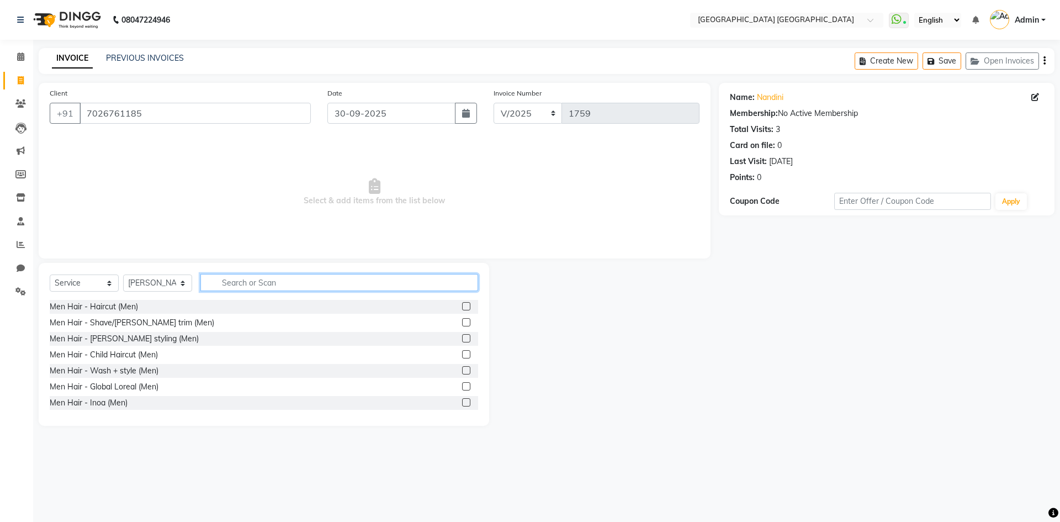
click at [242, 284] on input "text" at bounding box center [339, 282] width 278 height 17
type input "thre"
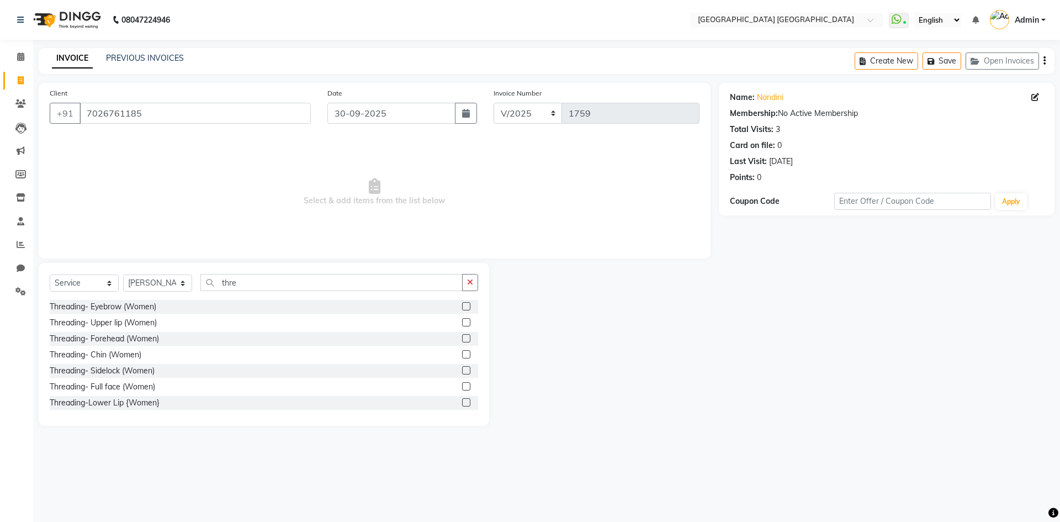
click at [462, 306] on label at bounding box center [466, 306] width 8 height 8
click at [462, 306] on input "checkbox" at bounding box center [465, 306] width 7 height 7
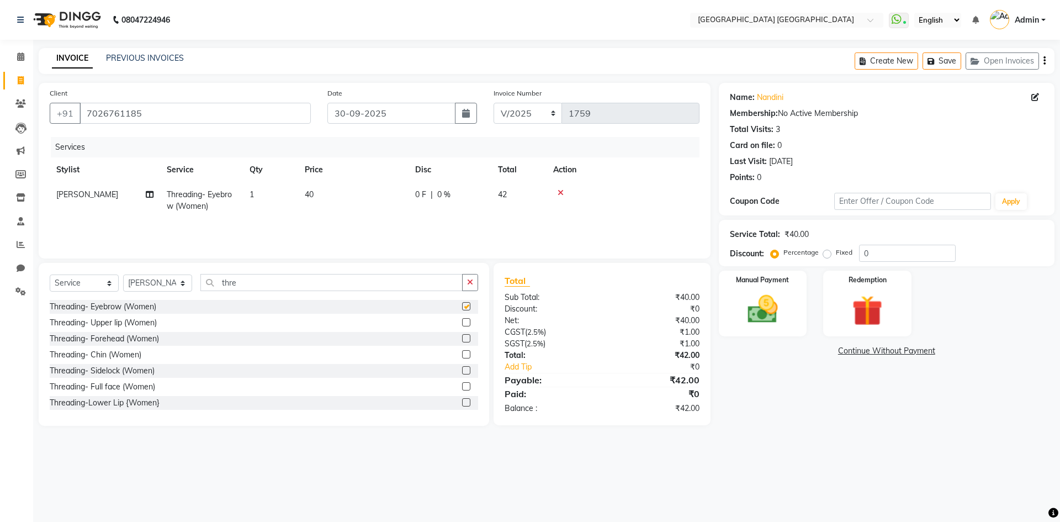
checkbox input "false"
click at [462, 336] on label at bounding box center [466, 338] width 8 height 8
click at [462, 336] on input "checkbox" at bounding box center [465, 338] width 7 height 7
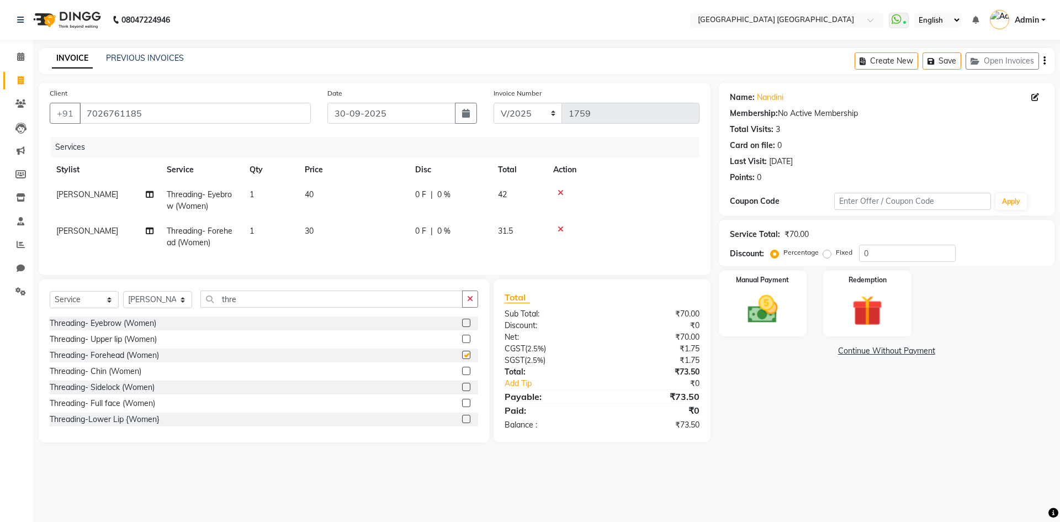
checkbox input "false"
click at [1044, 61] on icon "button" at bounding box center [1045, 61] width 2 height 1
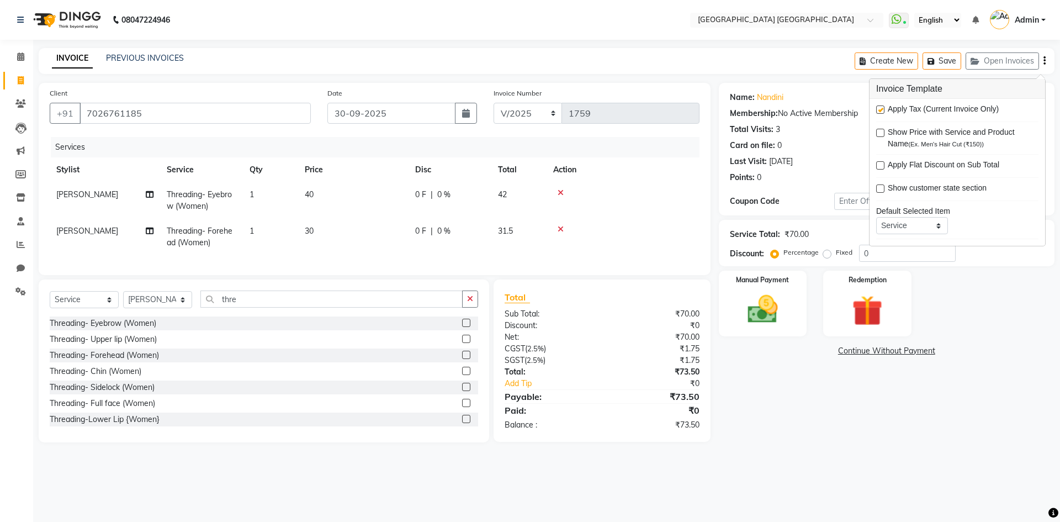
click at [881, 112] on label at bounding box center [880, 109] width 8 height 8
click at [881, 112] on input "checkbox" at bounding box center [879, 110] width 7 height 7
checkbox input "false"
click at [765, 305] on img at bounding box center [762, 309] width 51 height 36
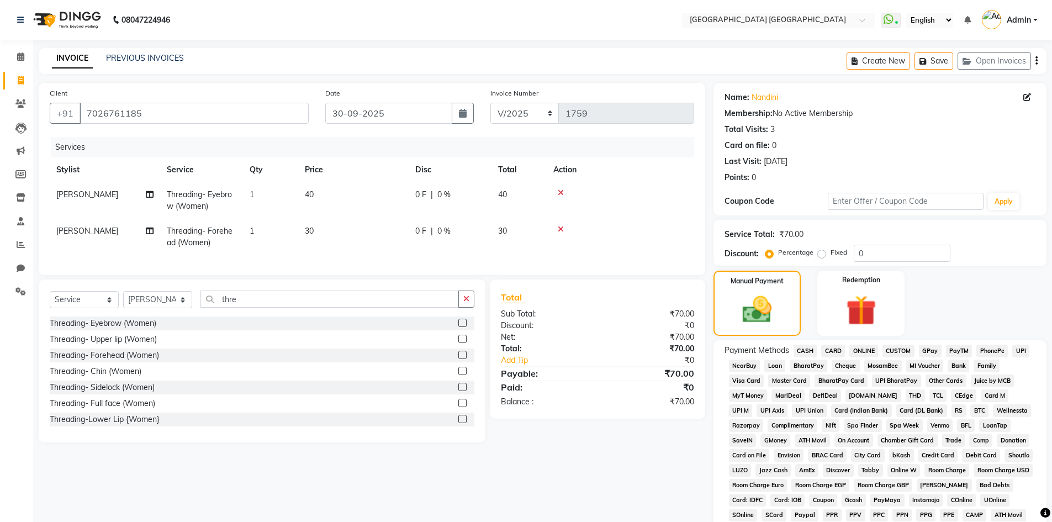
click at [979, 349] on span "PhonePe" at bounding box center [991, 351] width 31 height 13
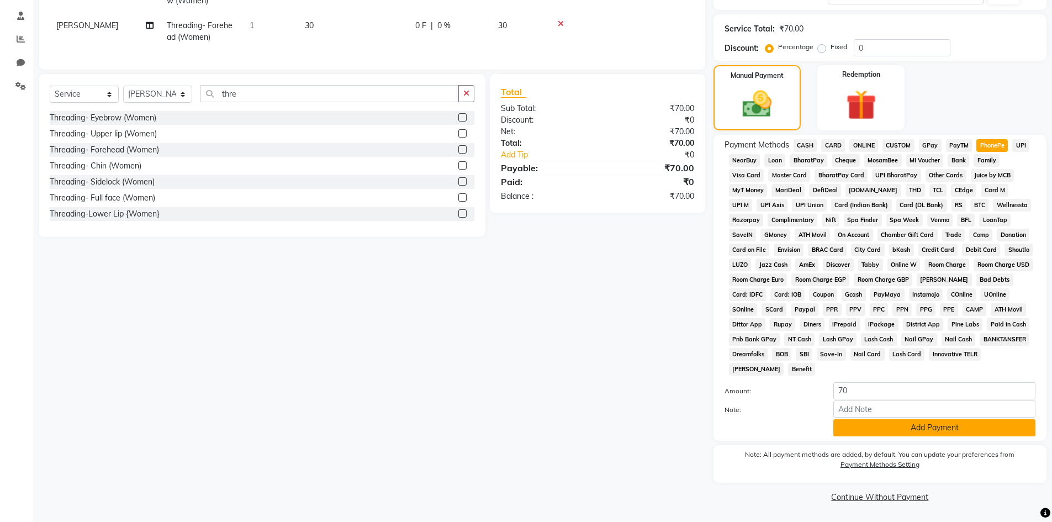
click at [938, 434] on button "Add Payment" at bounding box center [934, 427] width 202 height 17
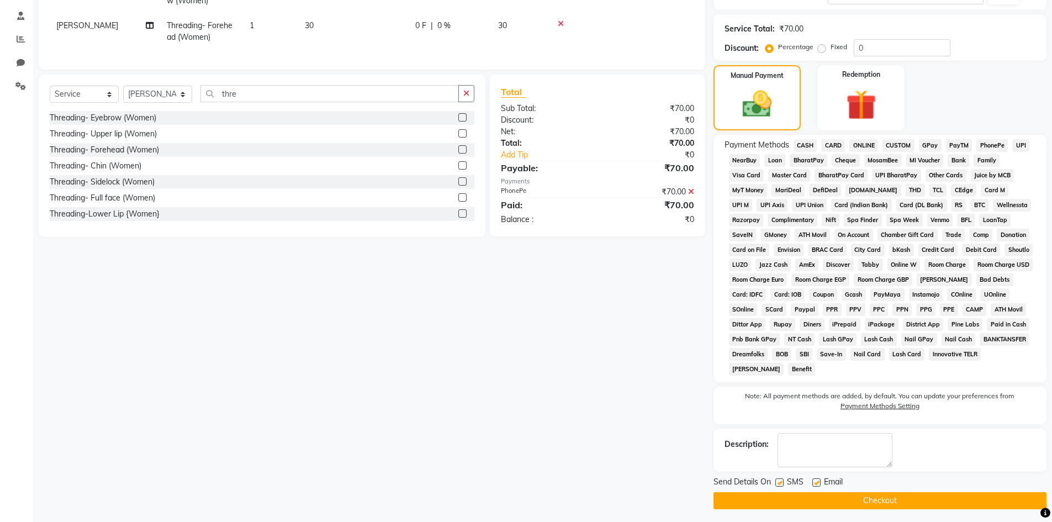
click at [781, 487] on div at bounding box center [778, 484] width 7 height 12
click at [780, 483] on label at bounding box center [779, 482] width 8 height 8
click at [780, 483] on input "checkbox" at bounding box center [778, 482] width 7 height 7
checkbox input "false"
click at [817, 485] on label at bounding box center [816, 482] width 8 height 8
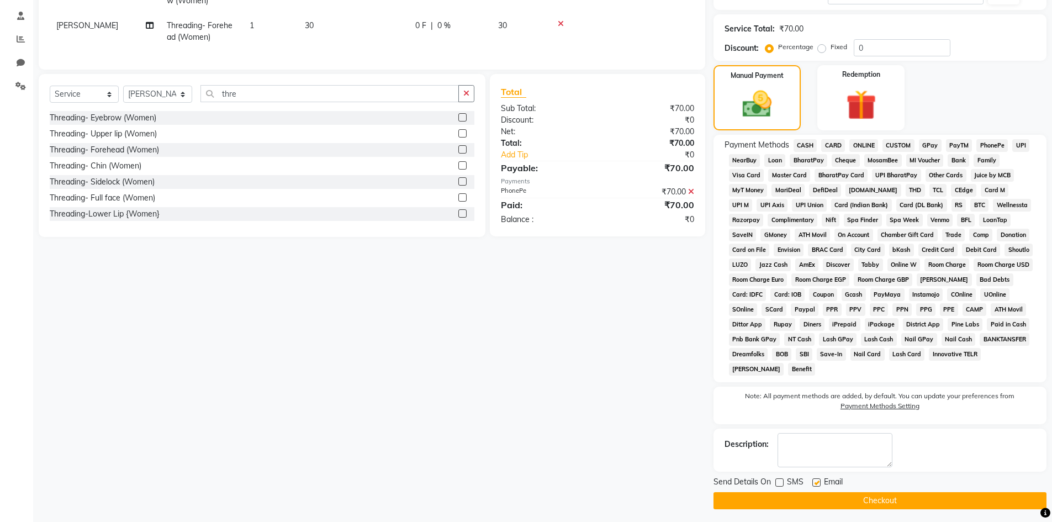
click at [817, 485] on input "checkbox" at bounding box center [815, 482] width 7 height 7
checkbox input "false"
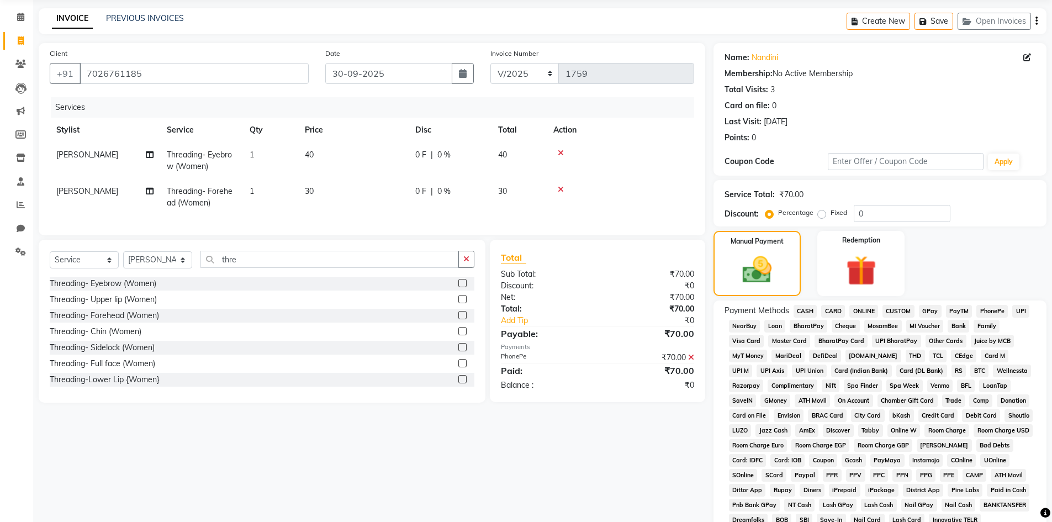
scroll to position [209, 0]
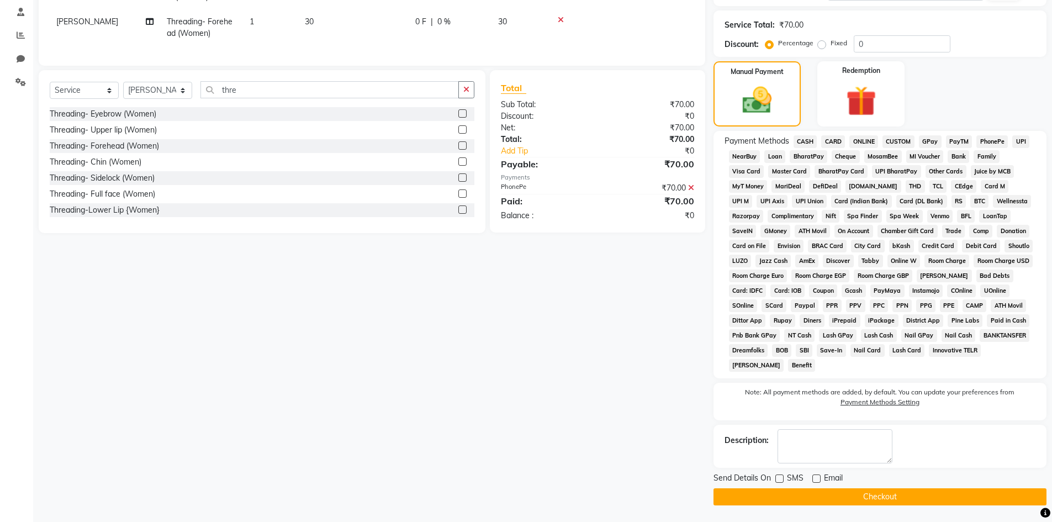
click at [795, 496] on button "Checkout" at bounding box center [879, 496] width 333 height 17
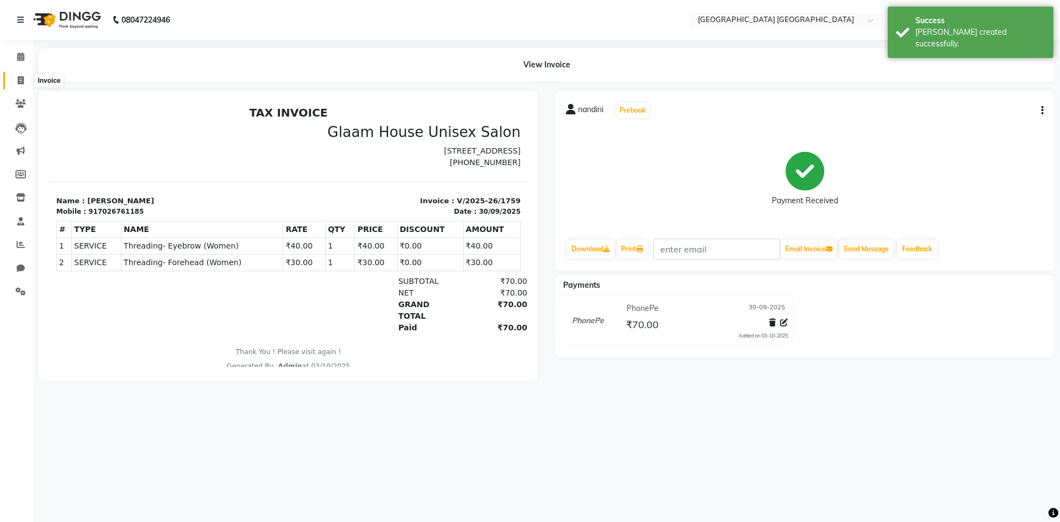
click at [23, 82] on icon at bounding box center [21, 80] width 6 height 8
select select "service"
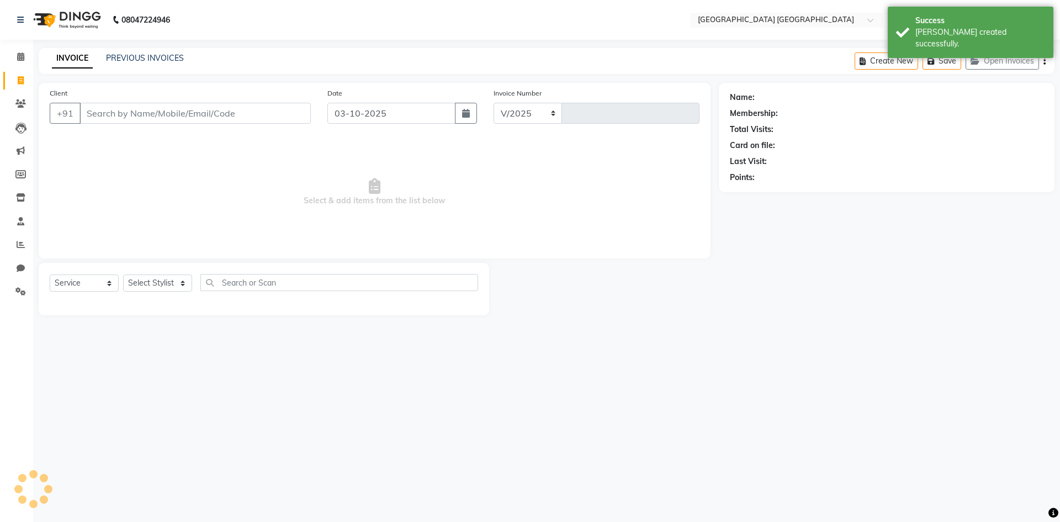
select select "5559"
type input "1760"
click at [354, 115] on input "03-10-2025" at bounding box center [391, 113] width 129 height 21
select select "10"
select select "2025"
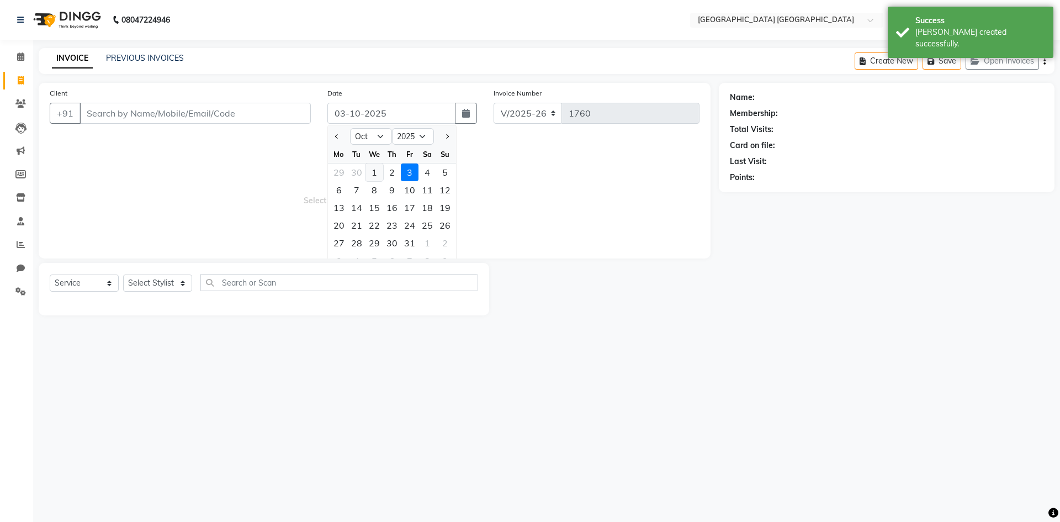
click at [368, 168] on div "1" at bounding box center [375, 172] width 18 height 18
type input "01-10-2025"
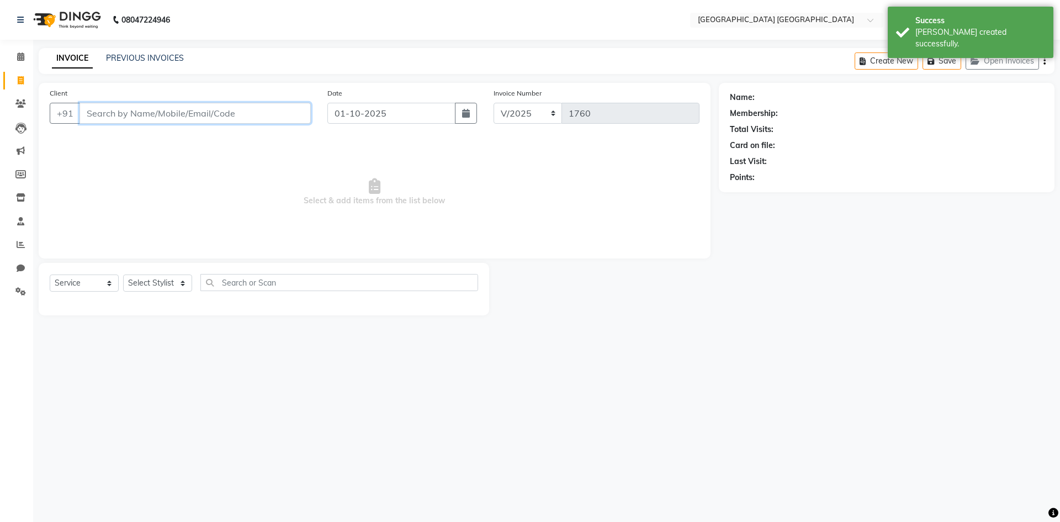
click at [257, 114] on input "Client" at bounding box center [195, 113] width 231 height 21
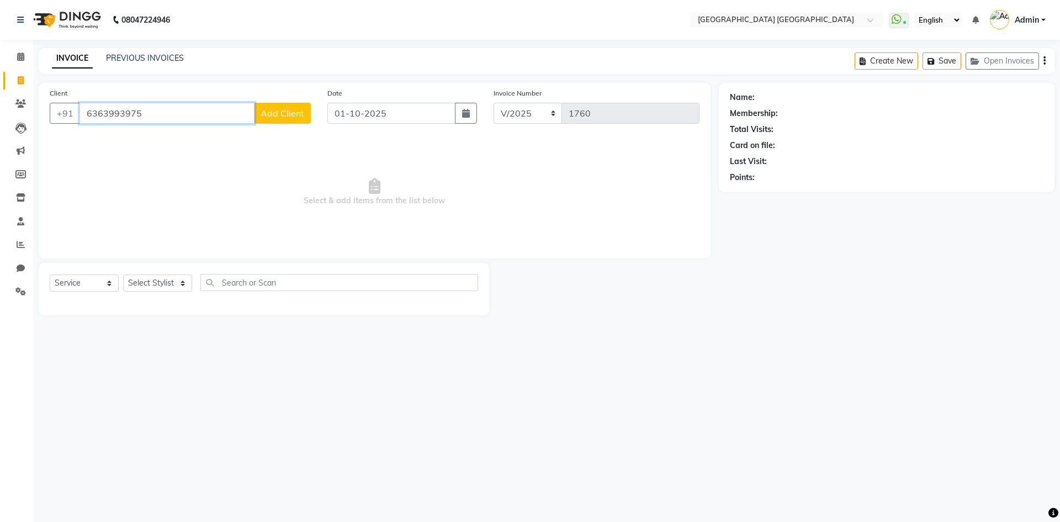
type input "6363993975"
click at [281, 110] on span "Add Client" at bounding box center [283, 113] width 44 height 11
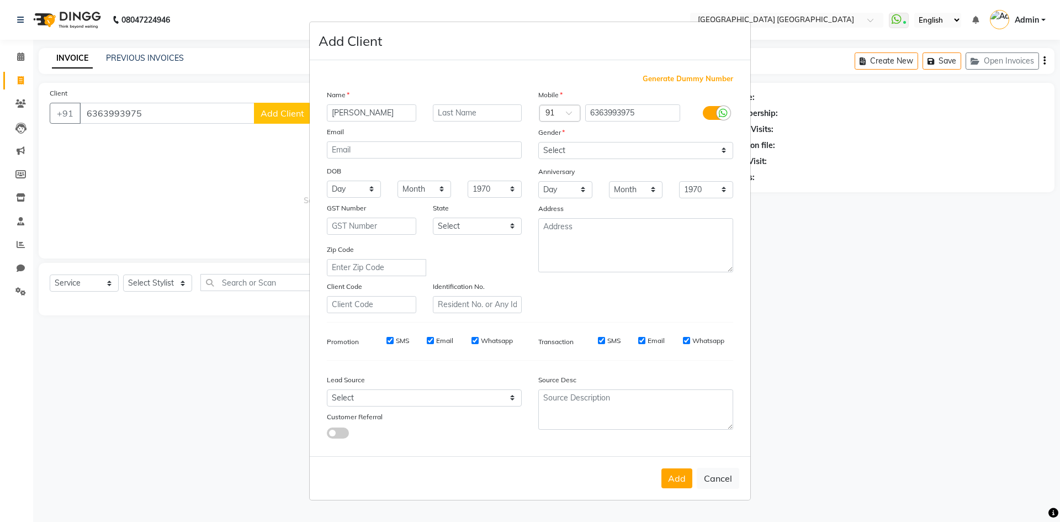
type input "[PERSON_NAME]"
click at [626, 162] on div "Mobile Country Code × 91 6363993975 Gender Select [DEMOGRAPHIC_DATA] [DEMOGRAPH…" at bounding box center [636, 201] width 212 height 224
click at [626, 157] on select "Select [DEMOGRAPHIC_DATA] [DEMOGRAPHIC_DATA] Other Prefer Not To Say" at bounding box center [635, 150] width 195 height 17
select select "[DEMOGRAPHIC_DATA]"
click at [538, 142] on select "Select [DEMOGRAPHIC_DATA] [DEMOGRAPHIC_DATA] Other Prefer Not To Say" at bounding box center [635, 150] width 195 height 17
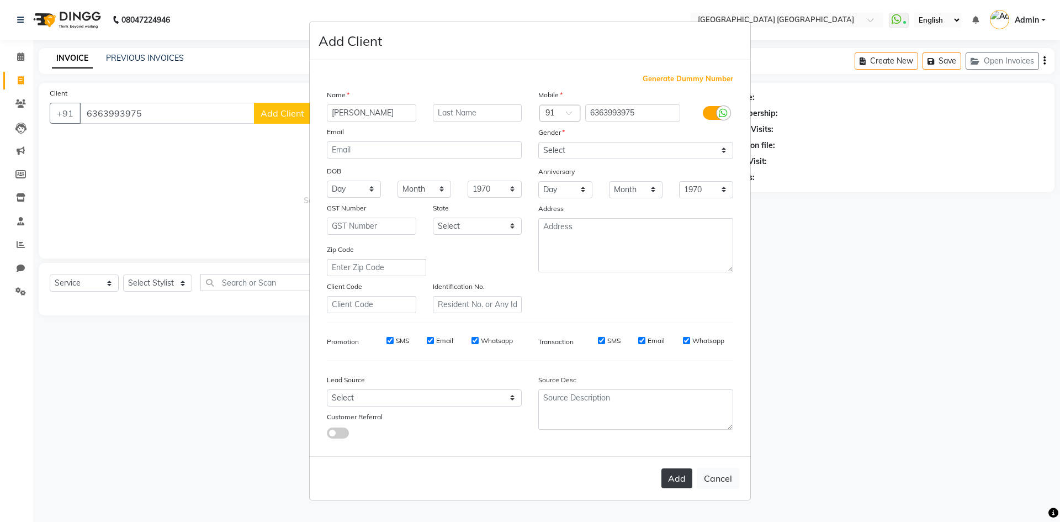
click at [675, 472] on button "Add" at bounding box center [677, 478] width 31 height 20
select select
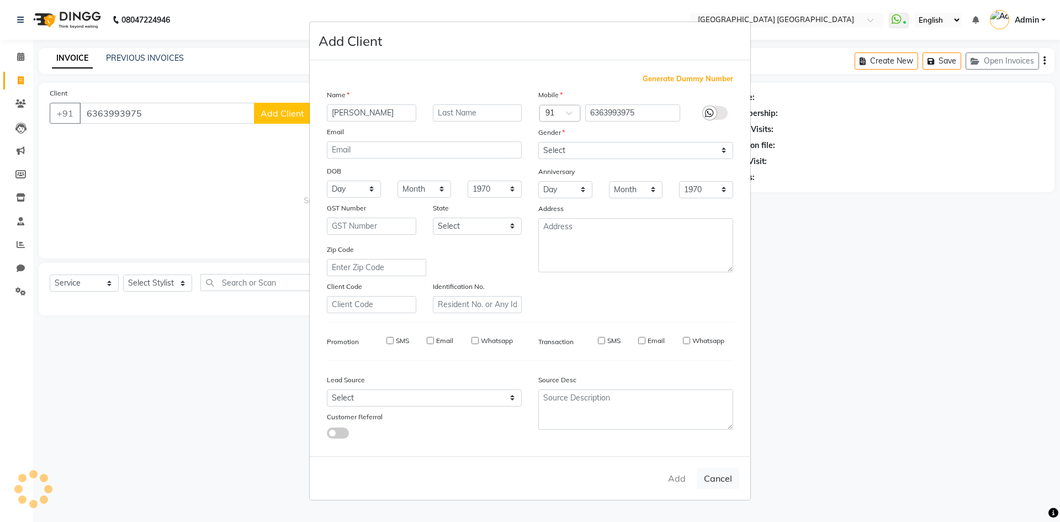
select select
checkbox input "false"
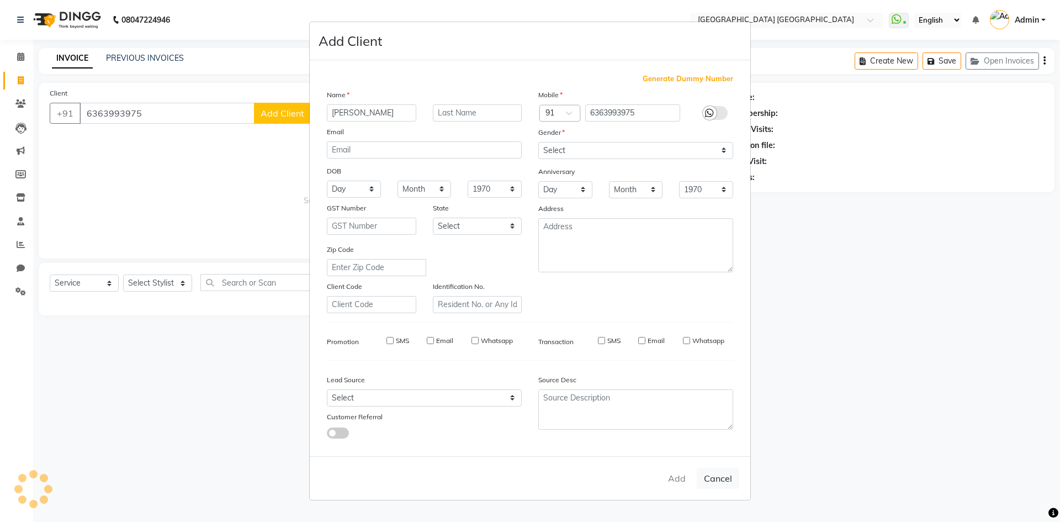
checkbox input "false"
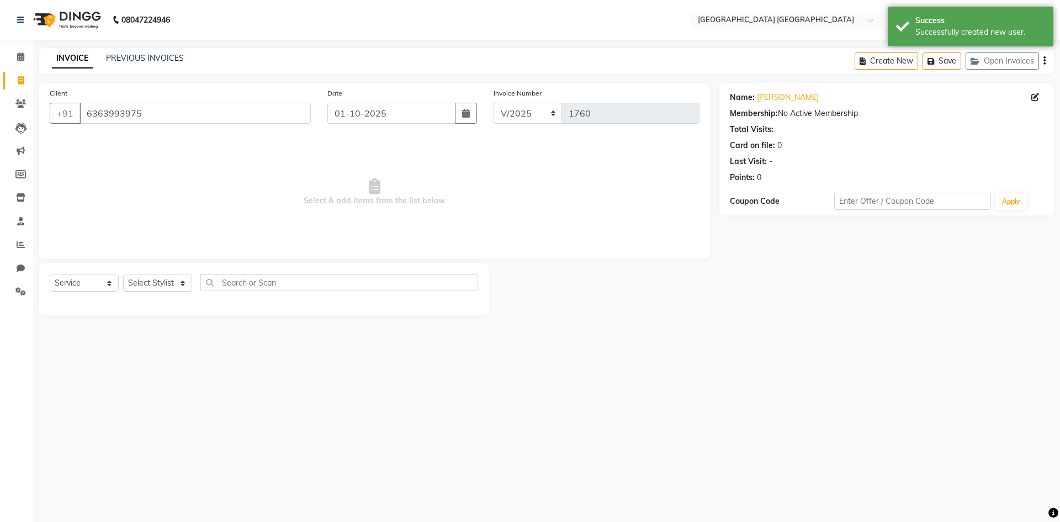
click at [173, 267] on div "Select Service Product Membership Package Voucher Prepaid Gift Card Select Styl…" at bounding box center [264, 289] width 451 height 52
click at [163, 296] on div "Select Service Product Membership Package Voucher Prepaid Gift Card Select Styl…" at bounding box center [264, 287] width 429 height 26
click at [167, 286] on select "Select Stylist [PERSON_NAME] [PERSON_NAME] [PERSON_NAME]" at bounding box center [157, 282] width 69 height 17
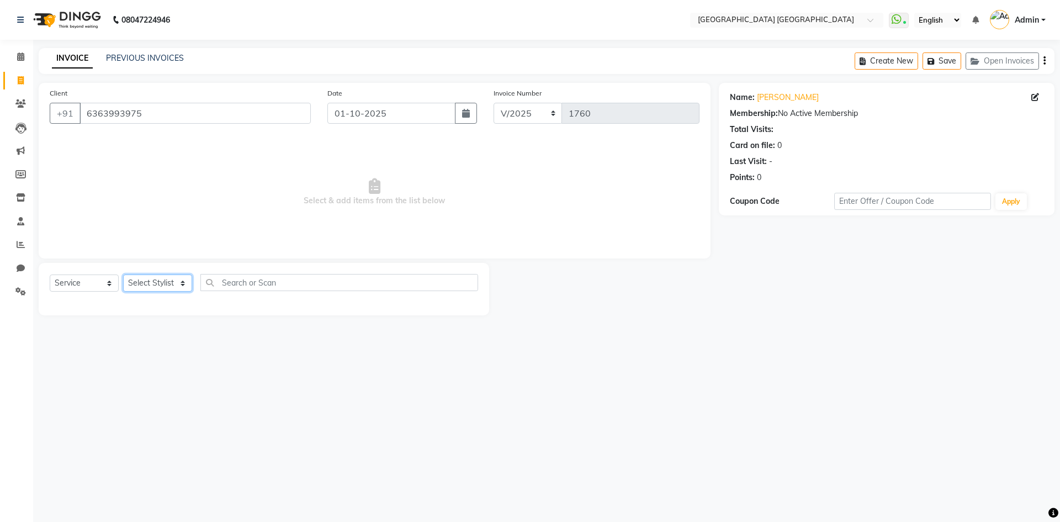
select select "67933"
click at [123, 274] on select "Select Stylist [PERSON_NAME] [PERSON_NAME] [PERSON_NAME]" at bounding box center [157, 282] width 69 height 17
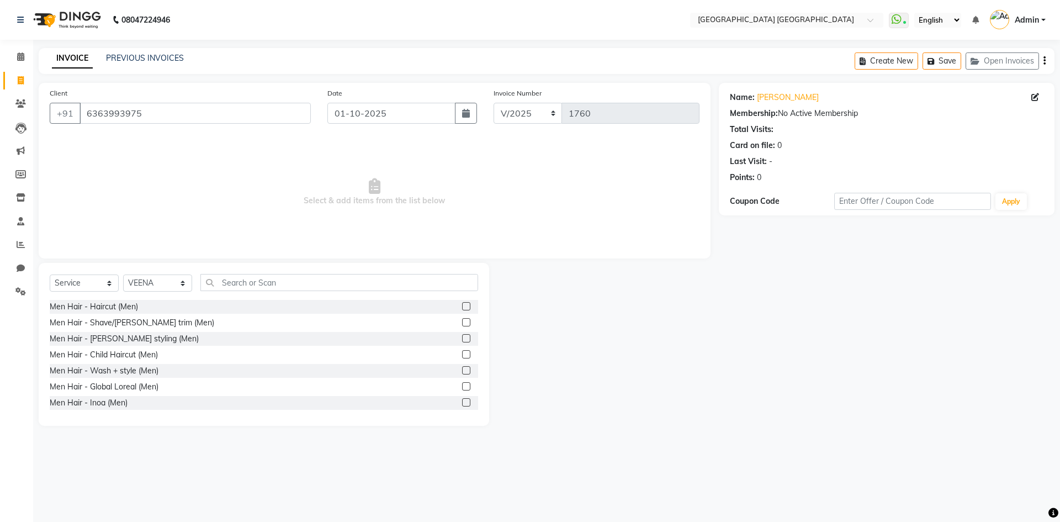
click at [274, 291] on div "Select Service Product Membership Package Voucher Prepaid Gift Card Select Styl…" at bounding box center [264, 287] width 429 height 26
click at [274, 286] on input "text" at bounding box center [339, 282] width 278 height 17
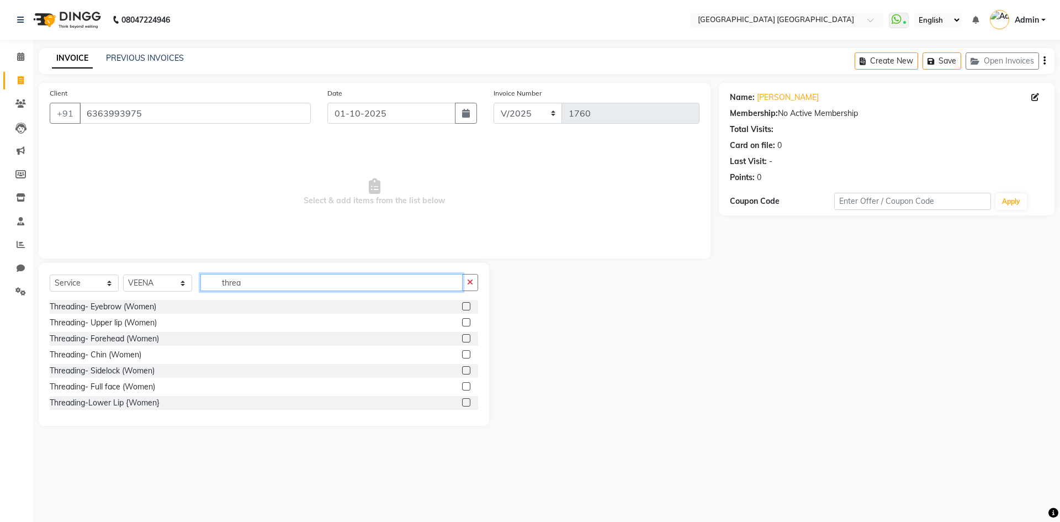
type input "threa"
click at [462, 306] on label at bounding box center [466, 306] width 8 height 8
click at [462, 306] on input "checkbox" at bounding box center [465, 306] width 7 height 7
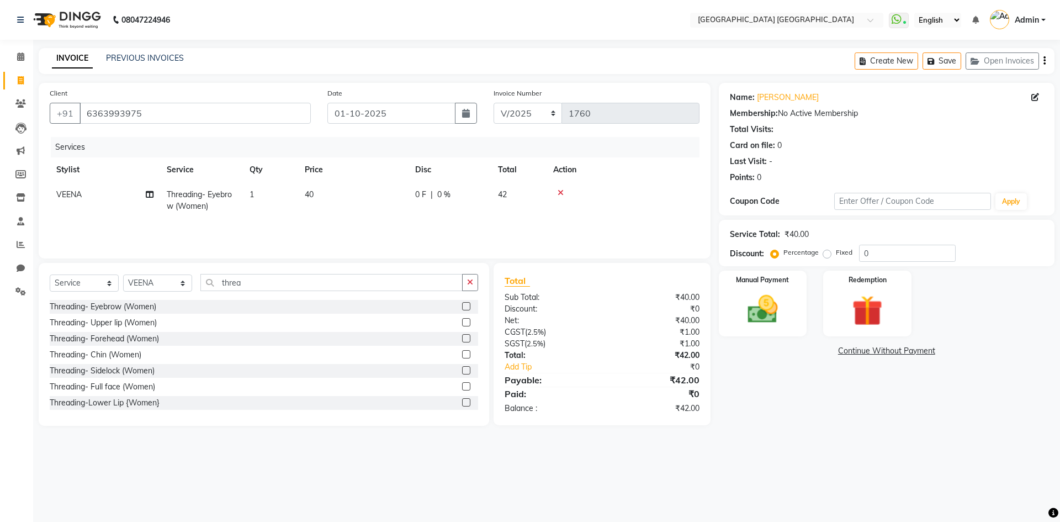
click at [462, 309] on label at bounding box center [466, 306] width 8 height 8
click at [462, 309] on input "checkbox" at bounding box center [465, 306] width 7 height 7
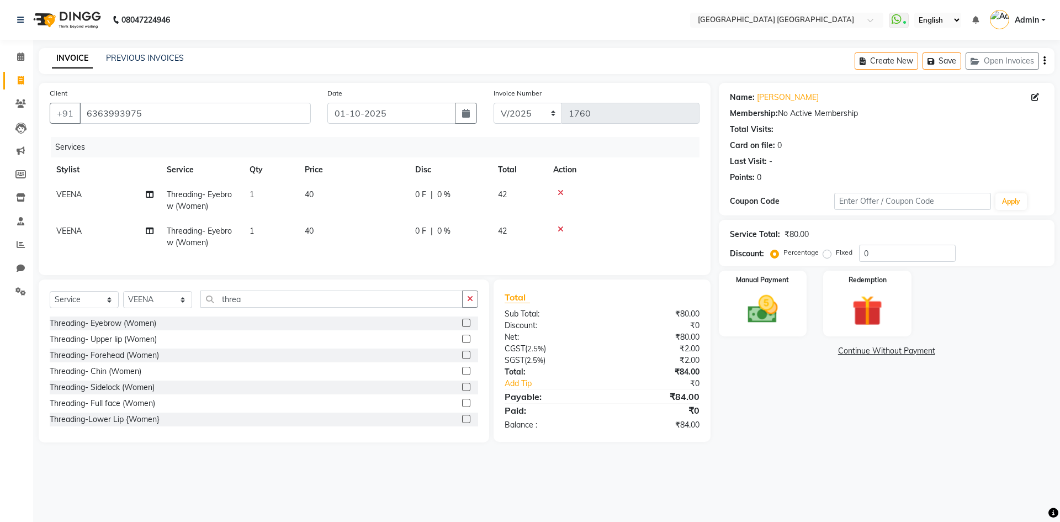
click at [462, 327] on label at bounding box center [466, 323] width 8 height 8
click at [462, 327] on input "checkbox" at bounding box center [465, 323] width 7 height 7
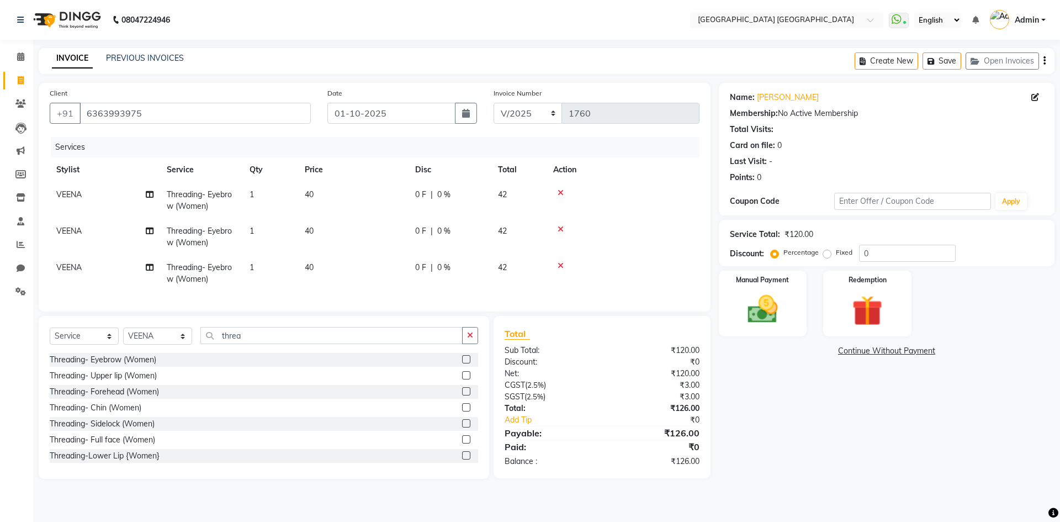
click at [462, 363] on label at bounding box center [466, 359] width 8 height 8
click at [462, 363] on input "checkbox" at bounding box center [465, 359] width 7 height 7
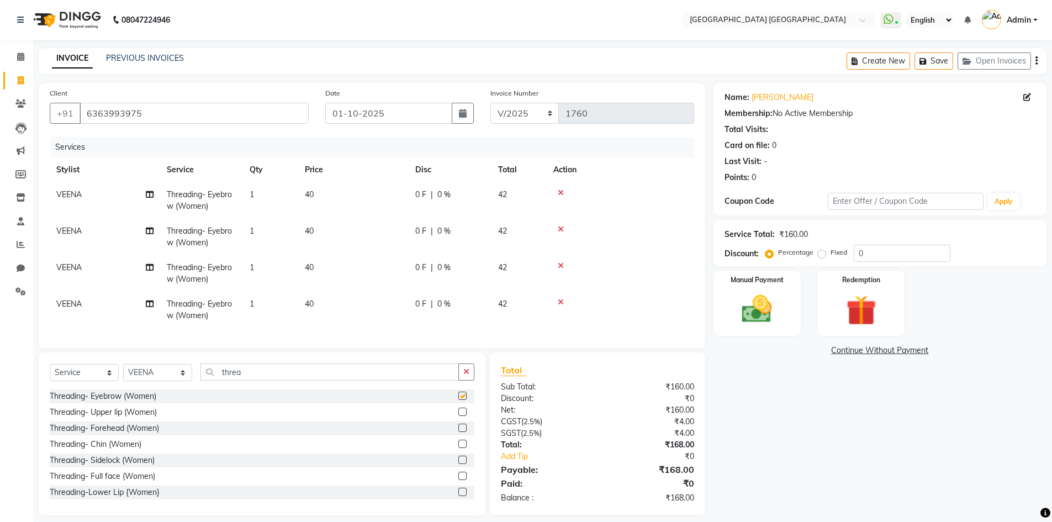
checkbox input "false"
click at [311, 302] on span "40" at bounding box center [309, 304] width 9 height 10
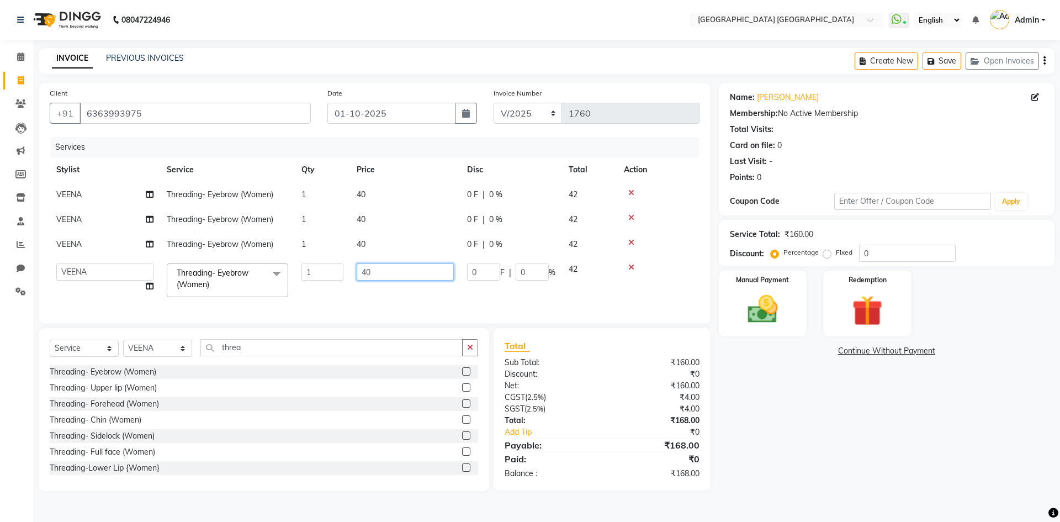
drag, startPoint x: 385, startPoint y: 272, endPoint x: 323, endPoint y: 257, distance: 64.2
click at [333, 263] on tr "[PERSON_NAME] [PERSON_NAME] [PERSON_NAME] Threading- Eyebrow (Women) x Men Hair…" at bounding box center [375, 280] width 650 height 47
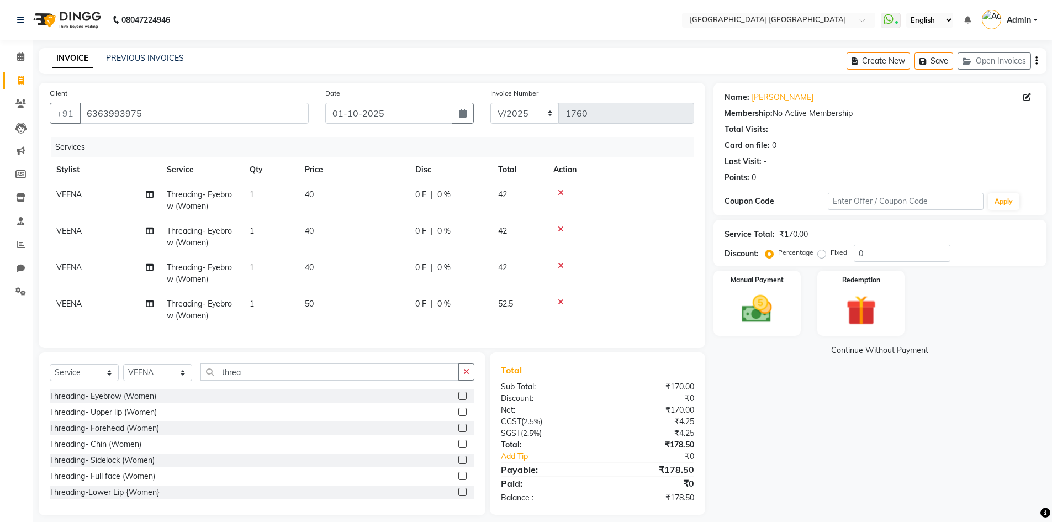
click at [726, 429] on div "Name: [PERSON_NAME] Membership: No Active Membership Total Visits: Card on file…" at bounding box center [883, 299] width 341 height 432
click at [1036, 61] on icon "button" at bounding box center [1036, 61] width 2 height 1
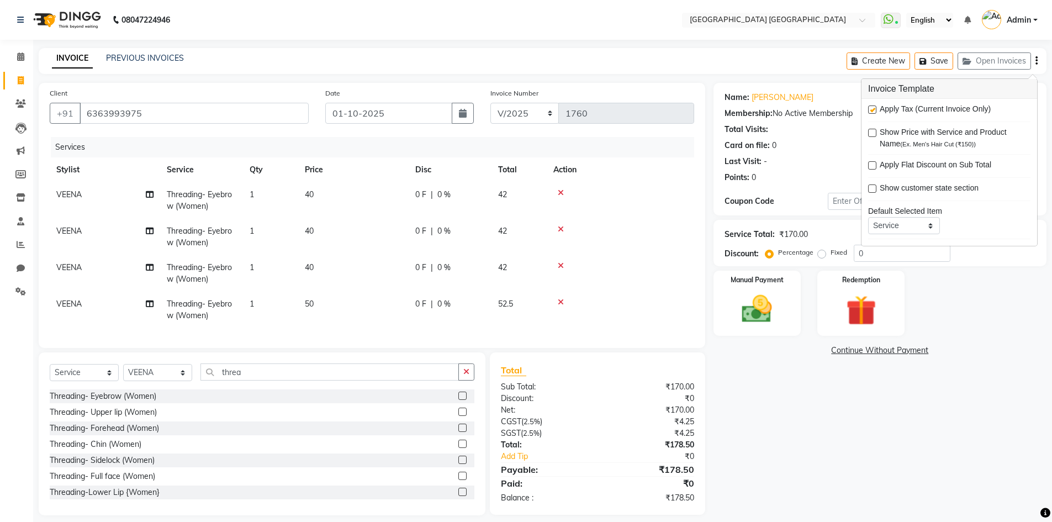
click at [872, 112] on label at bounding box center [872, 109] width 8 height 8
click at [872, 112] on input "checkbox" at bounding box center [871, 110] width 7 height 7
click at [739, 318] on img at bounding box center [757, 309] width 51 height 36
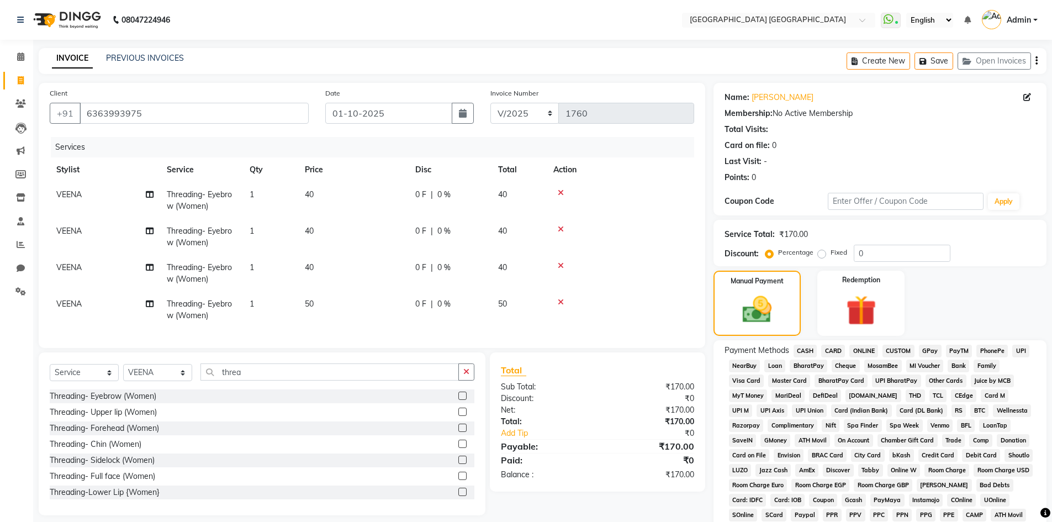
click at [986, 346] on span "PhonePe" at bounding box center [991, 351] width 31 height 13
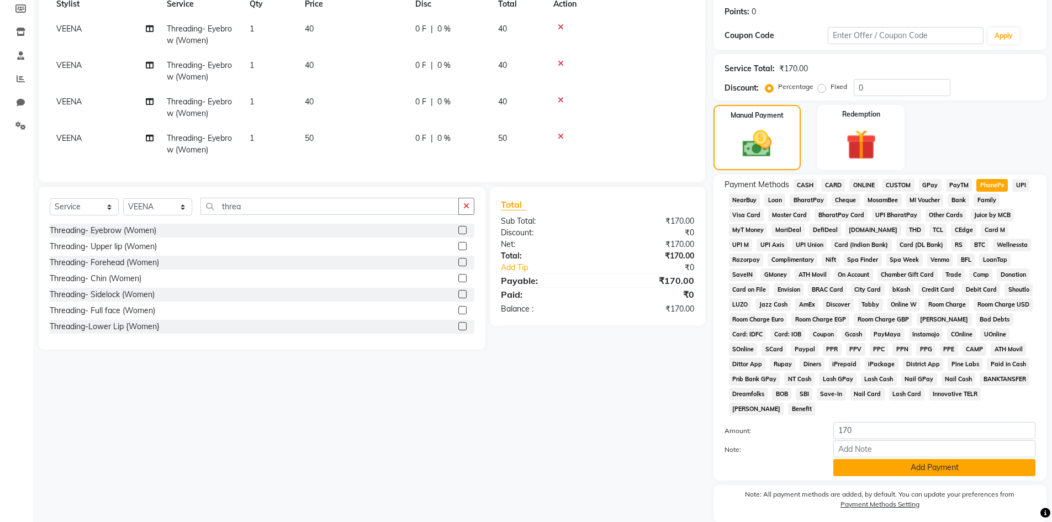
click at [849, 475] on button "Add Payment" at bounding box center [934, 467] width 202 height 17
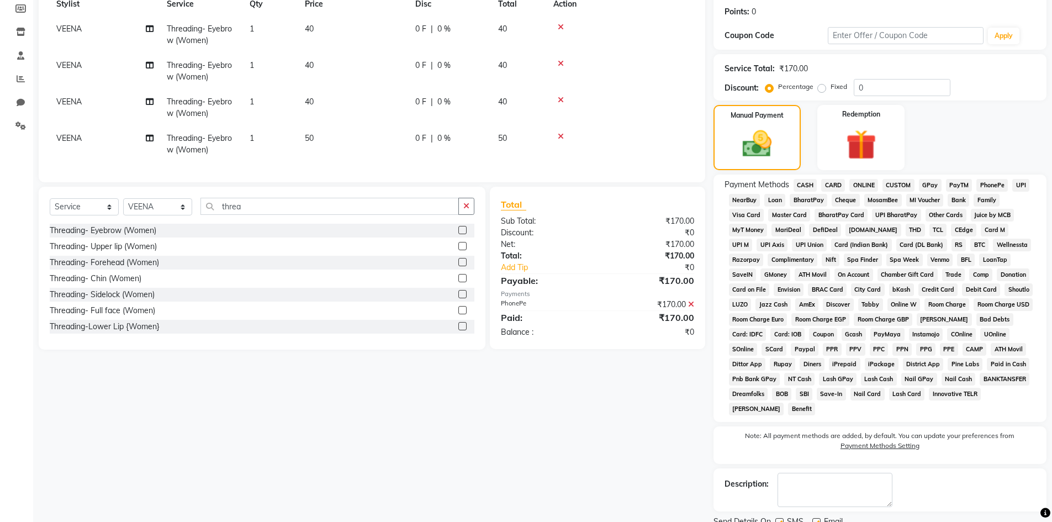
scroll to position [209, 0]
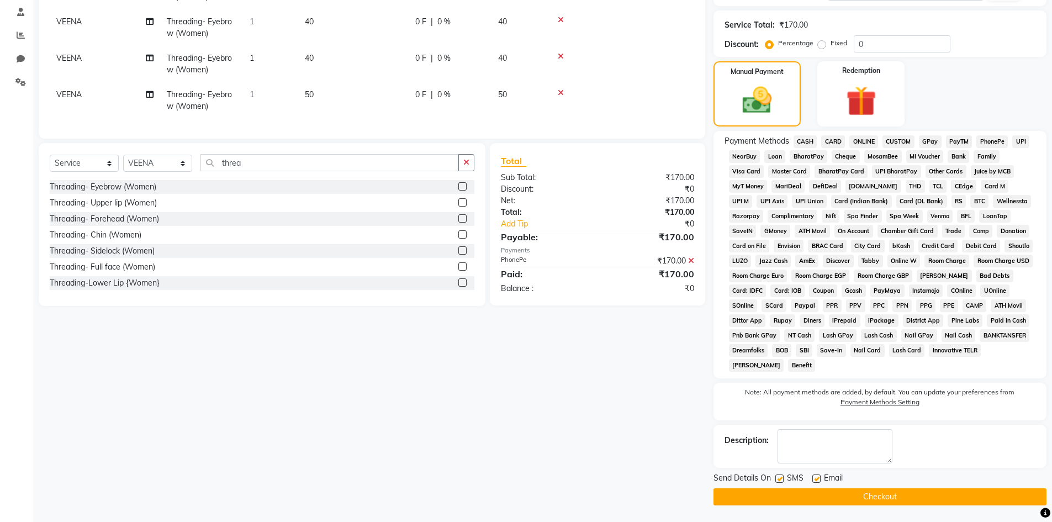
click at [777, 480] on label at bounding box center [779, 478] width 8 height 8
click at [777, 480] on input "checkbox" at bounding box center [778, 478] width 7 height 7
click at [816, 480] on label at bounding box center [816, 478] width 8 height 8
click at [816, 480] on input "checkbox" at bounding box center [815, 478] width 7 height 7
click at [737, 499] on button "Checkout" at bounding box center [879, 496] width 333 height 17
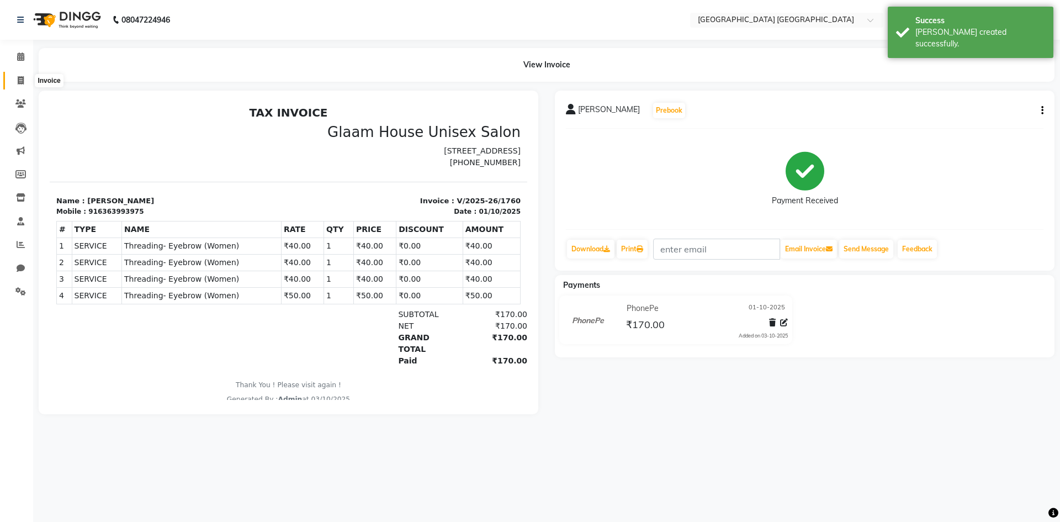
click at [24, 80] on span at bounding box center [20, 81] width 19 height 13
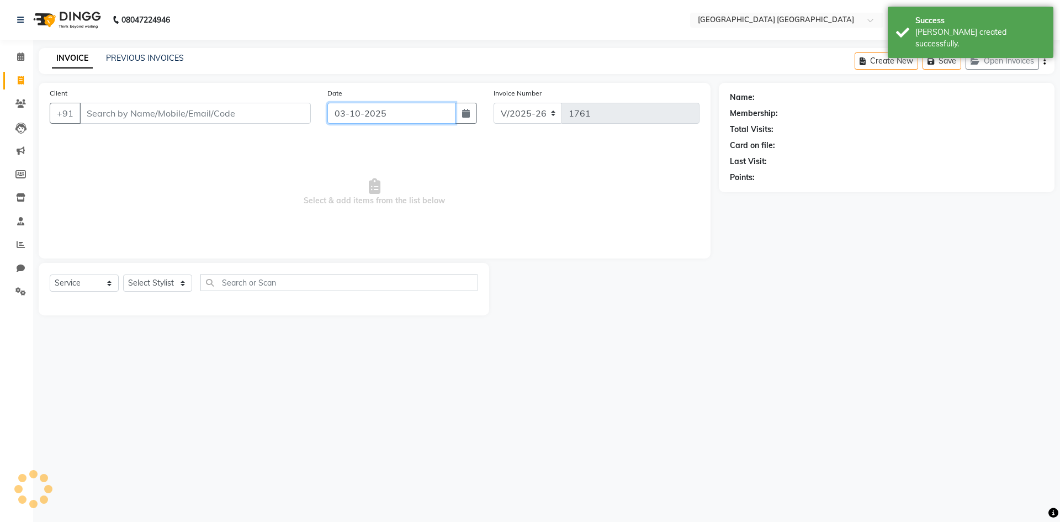
click at [395, 116] on input "03-10-2025" at bounding box center [391, 113] width 129 height 21
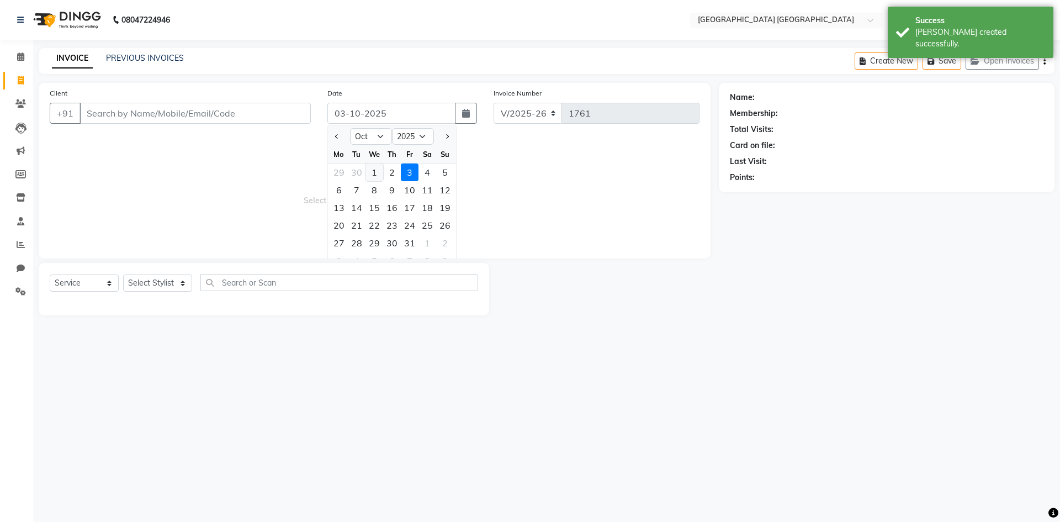
click at [374, 174] on div "1" at bounding box center [375, 172] width 18 height 18
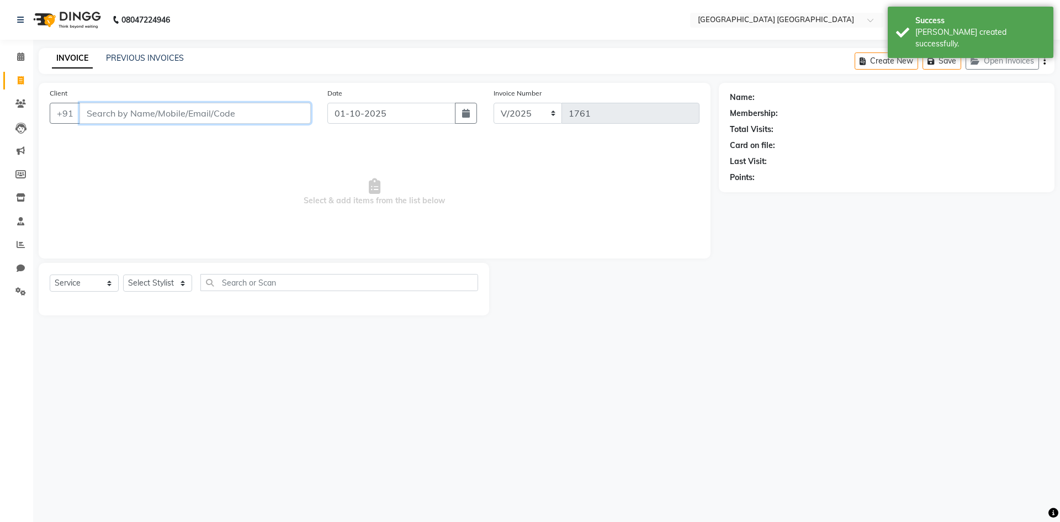
click at [265, 114] on input "Client" at bounding box center [195, 113] width 231 height 21
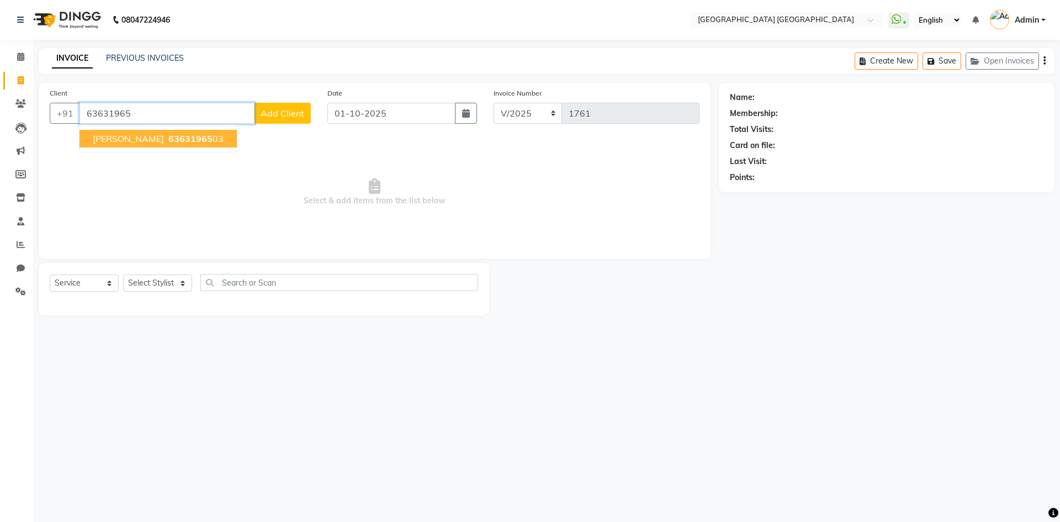
click at [173, 139] on span "63631965" at bounding box center [190, 138] width 44 height 11
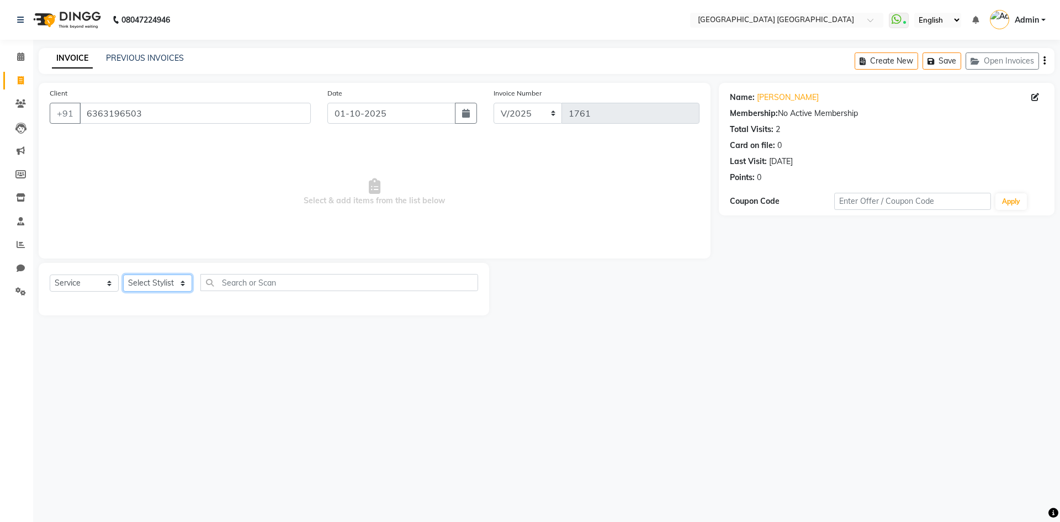
click at [144, 279] on select "Select Stylist [PERSON_NAME] [PERSON_NAME] [PERSON_NAME]" at bounding box center [157, 282] width 69 height 17
click at [123, 274] on select "Select Stylist [PERSON_NAME] [PERSON_NAME] [PERSON_NAME]" at bounding box center [157, 282] width 69 height 17
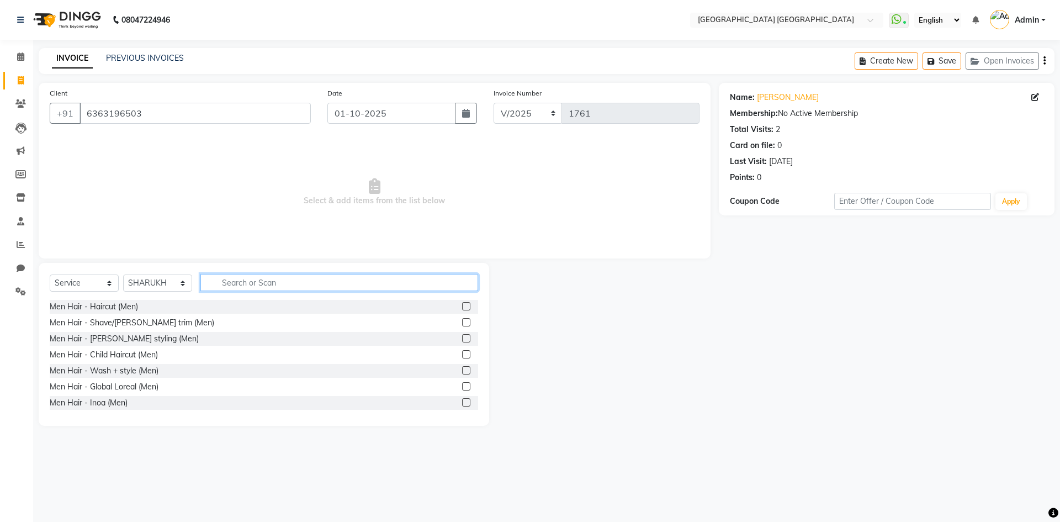
click at [235, 283] on input "text" at bounding box center [339, 282] width 278 height 17
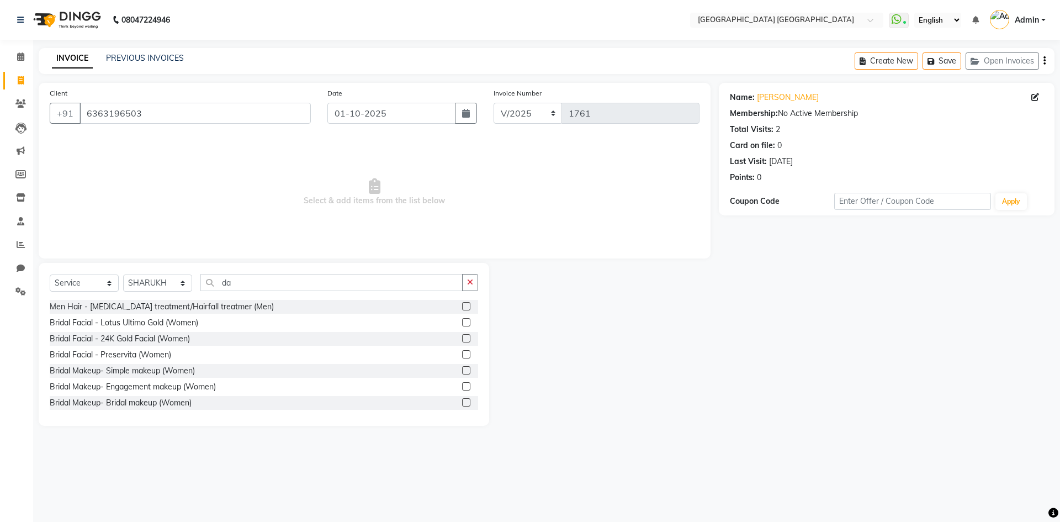
click at [462, 309] on label at bounding box center [466, 306] width 8 height 8
click at [462, 309] on input "checkbox" at bounding box center [465, 306] width 7 height 7
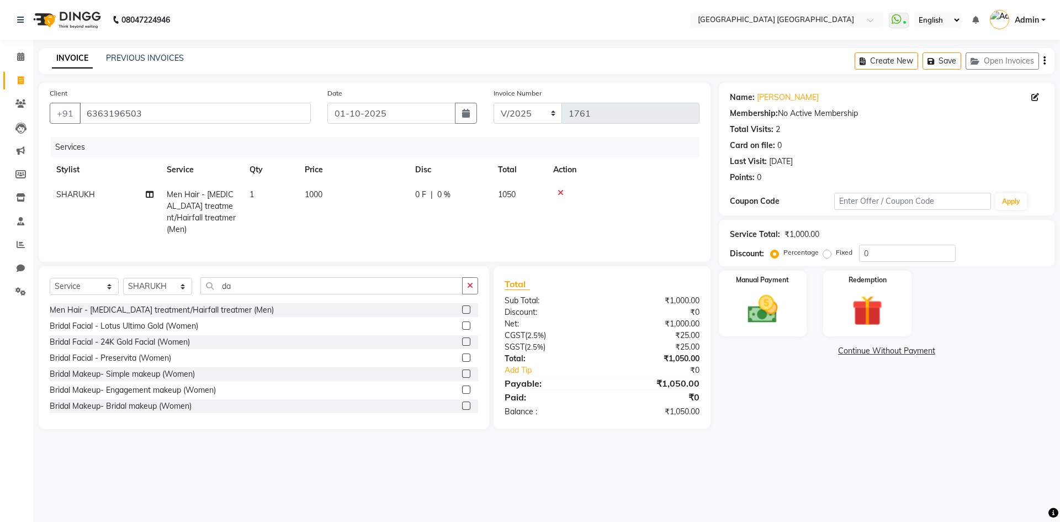
click at [313, 197] on span "1000" at bounding box center [314, 194] width 18 height 10
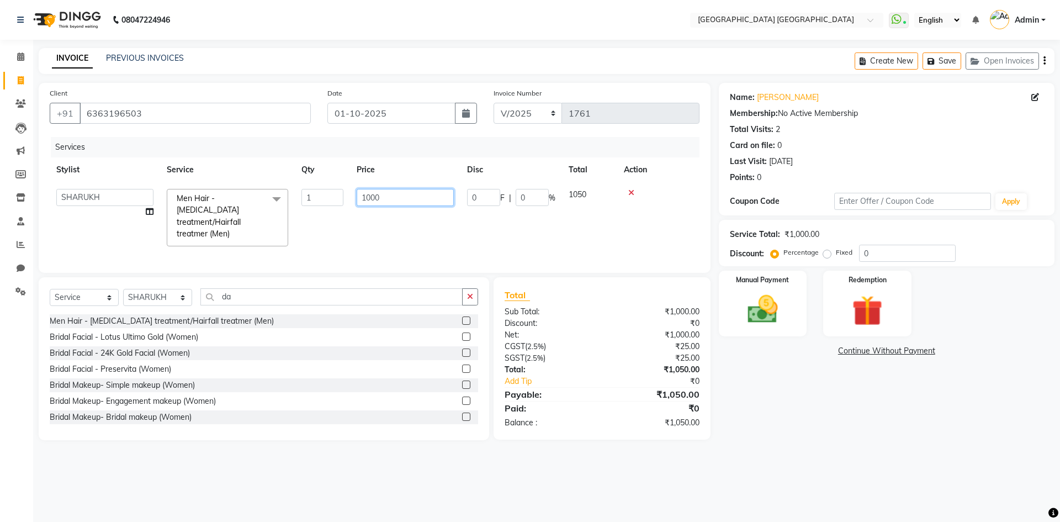
drag, startPoint x: 385, startPoint y: 200, endPoint x: 324, endPoint y: 220, distance: 63.9
click at [324, 220] on tr "[PERSON_NAME] [PERSON_NAME] [PERSON_NAME] Men Hair - [MEDICAL_DATA] treatment/H…" at bounding box center [375, 217] width 650 height 71
click at [891, 409] on div "Name: [PERSON_NAME] Membership: No Active Membership Total Visits: 2 Card on fi…" at bounding box center [891, 261] width 344 height 357
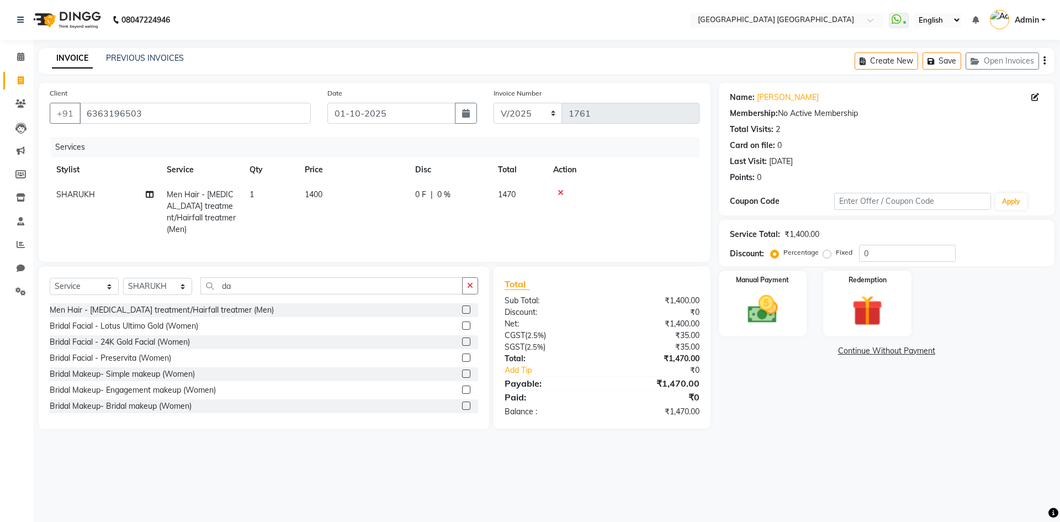
click at [1045, 61] on icon "button" at bounding box center [1045, 61] width 2 height 1
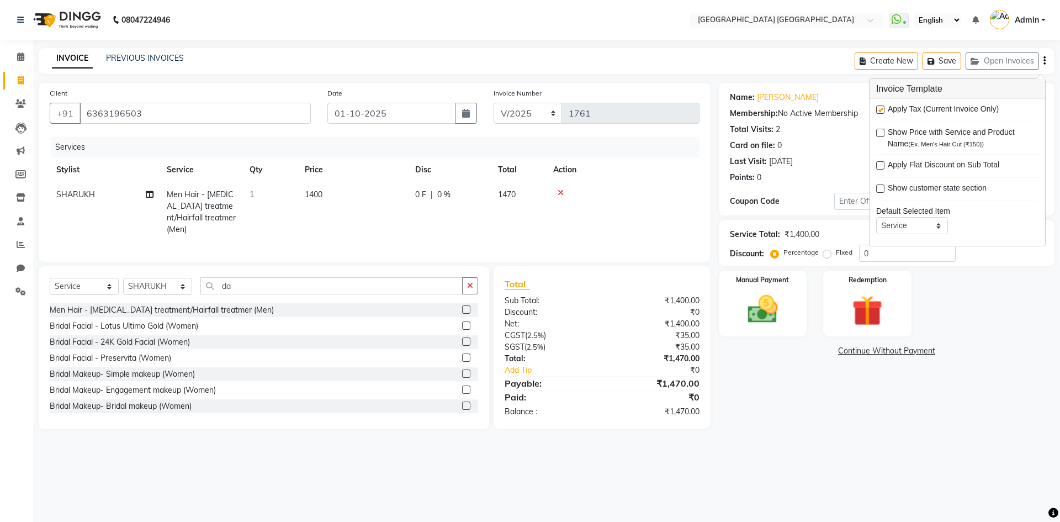
click at [880, 110] on label at bounding box center [880, 109] width 8 height 8
click at [880, 110] on input "checkbox" at bounding box center [879, 110] width 7 height 7
click at [768, 319] on img at bounding box center [762, 309] width 51 height 36
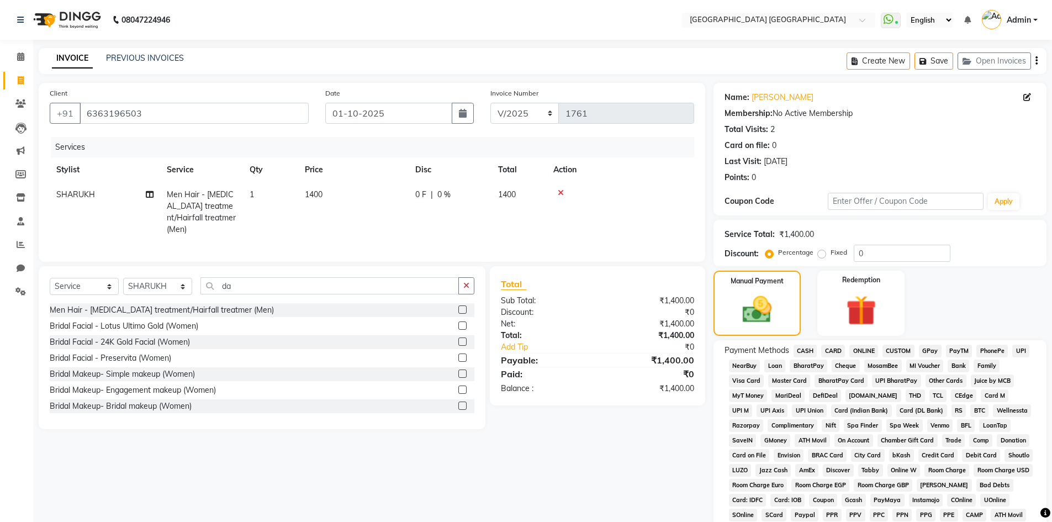
click at [998, 346] on span "PhonePe" at bounding box center [991, 351] width 31 height 13
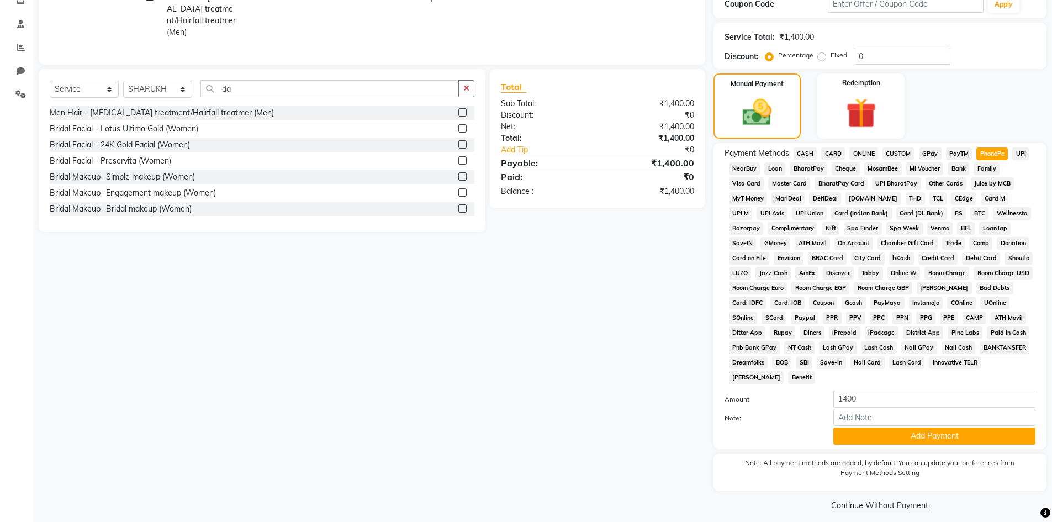
scroll to position [205, 0]
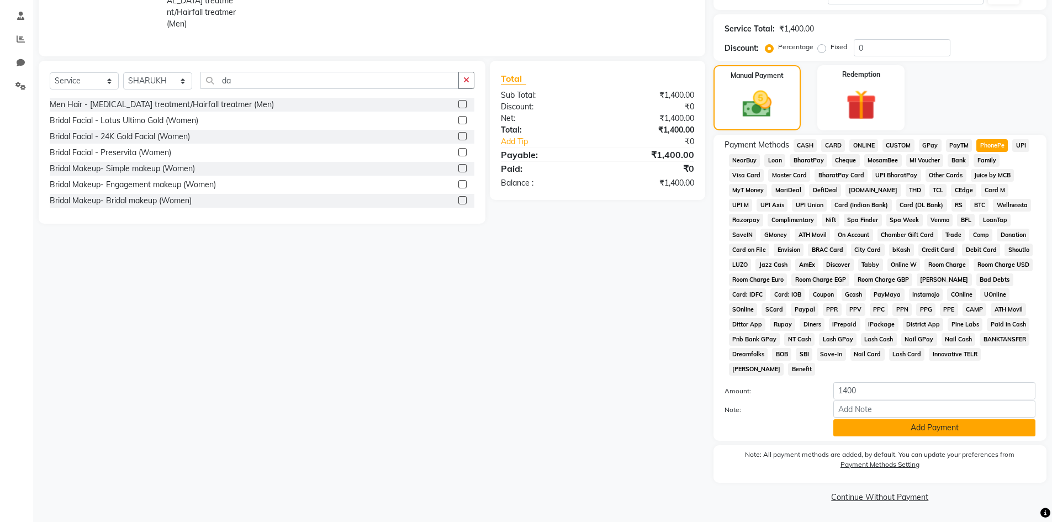
click at [935, 425] on button "Add Payment" at bounding box center [934, 427] width 202 height 17
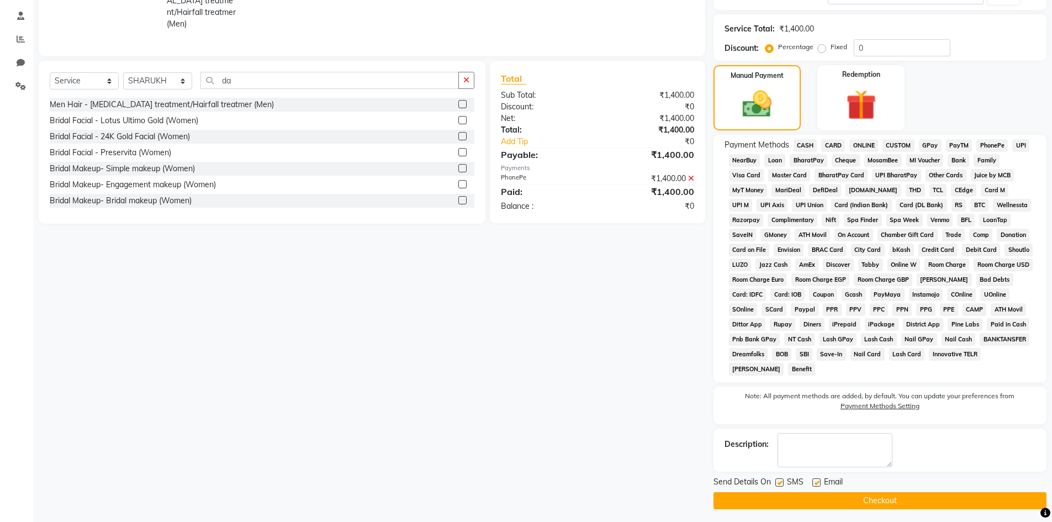
click at [778, 480] on label at bounding box center [779, 482] width 8 height 8
click at [778, 480] on input "checkbox" at bounding box center [778, 482] width 7 height 7
click at [820, 483] on label at bounding box center [816, 482] width 8 height 8
click at [820, 483] on input "checkbox" at bounding box center [815, 482] width 7 height 7
click at [833, 502] on button "Checkout" at bounding box center [879, 500] width 333 height 17
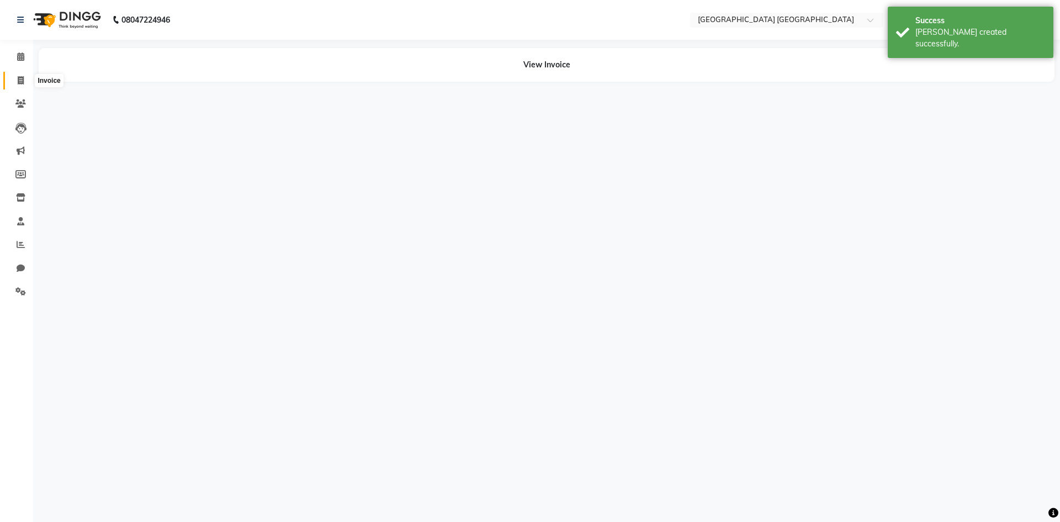
click at [24, 86] on span at bounding box center [20, 81] width 19 height 13
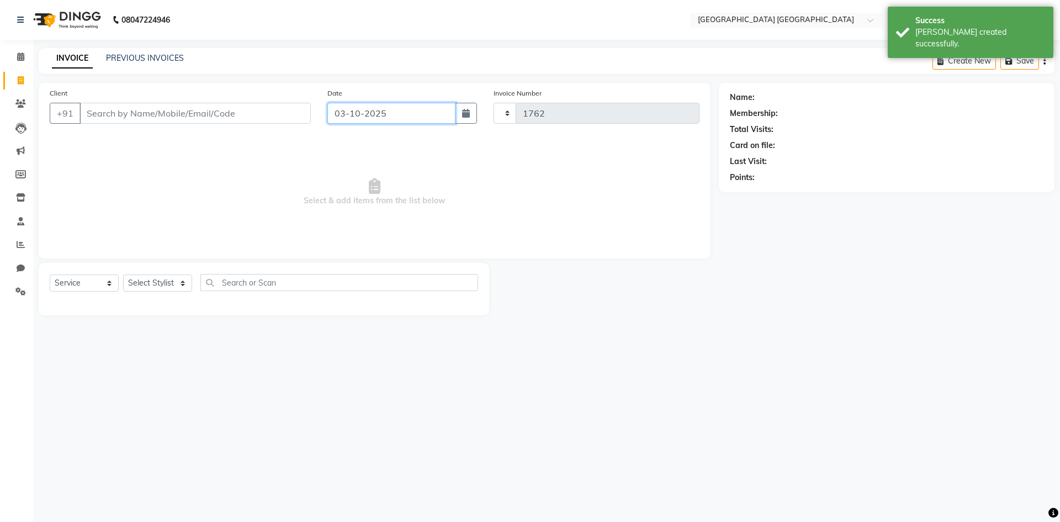
click at [349, 114] on input "03-10-2025" at bounding box center [391, 113] width 129 height 21
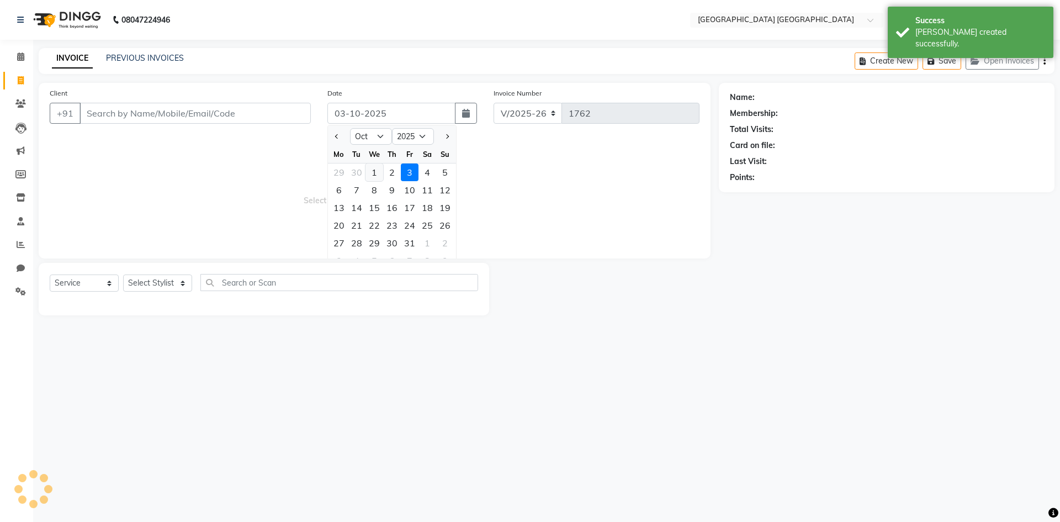
click at [374, 176] on div "1" at bounding box center [375, 172] width 18 height 18
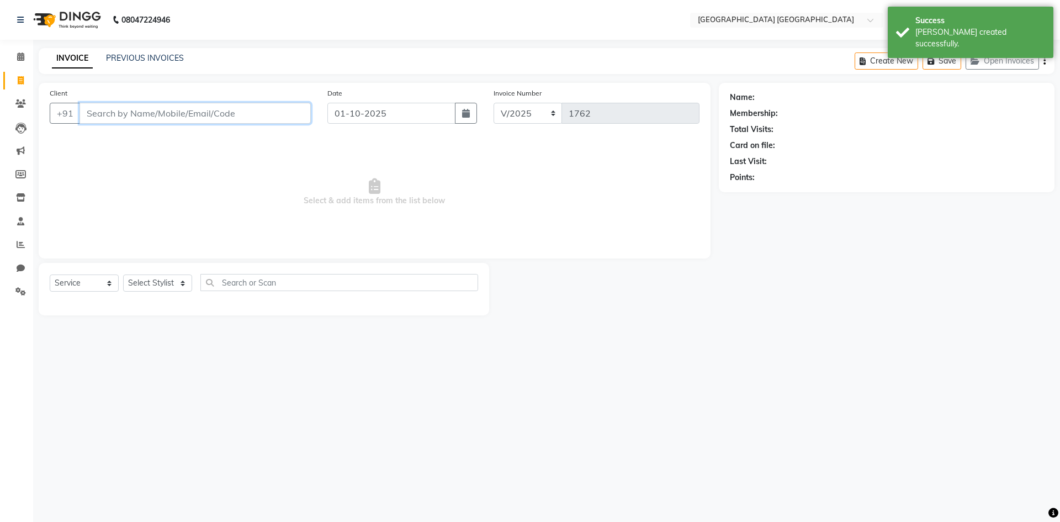
click at [258, 120] on input "Client" at bounding box center [195, 113] width 231 height 21
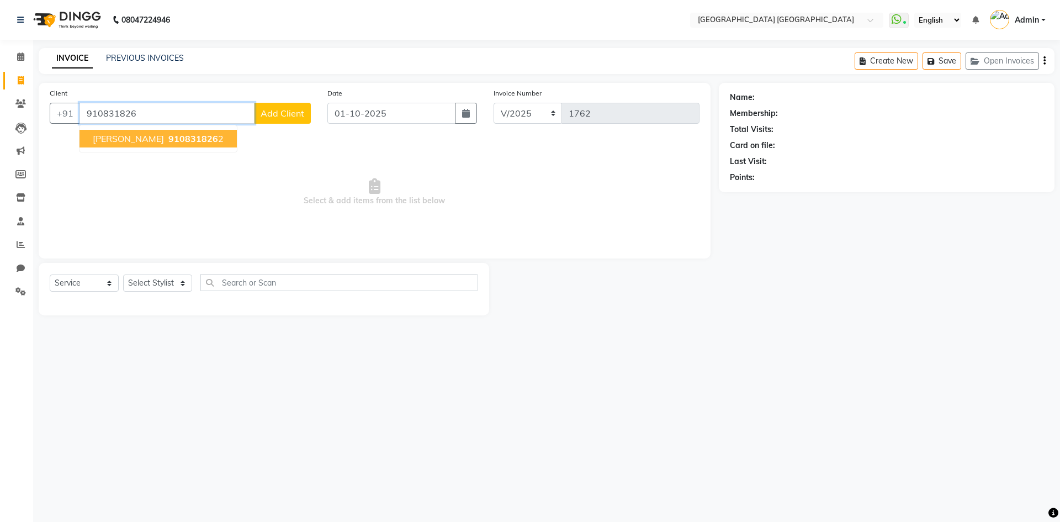
click at [168, 134] on span "910831826" at bounding box center [193, 138] width 50 height 11
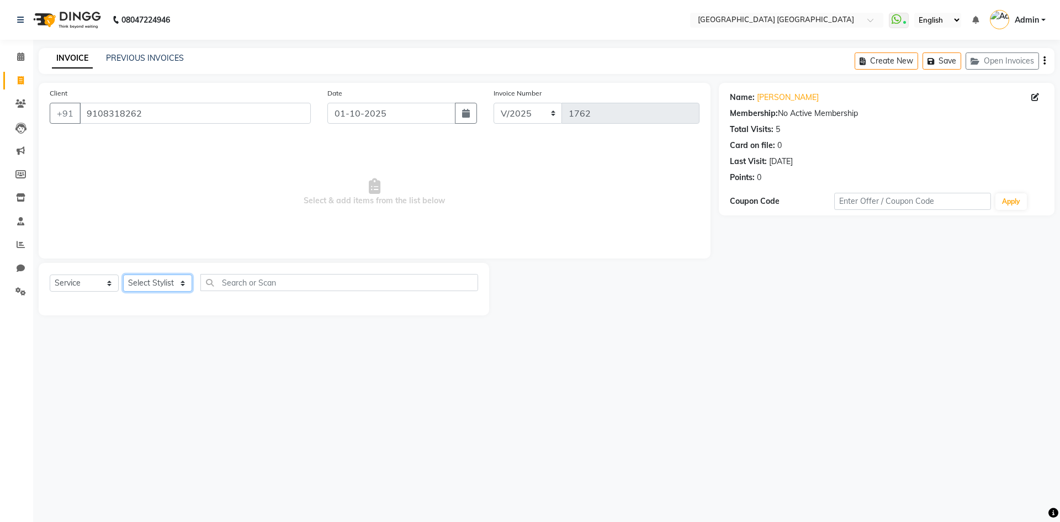
click at [154, 282] on select "Select Stylist [PERSON_NAME] [PERSON_NAME] [PERSON_NAME]" at bounding box center [157, 282] width 69 height 17
click at [123, 274] on select "Select Stylist [PERSON_NAME] [PERSON_NAME] [PERSON_NAME]" at bounding box center [157, 282] width 69 height 17
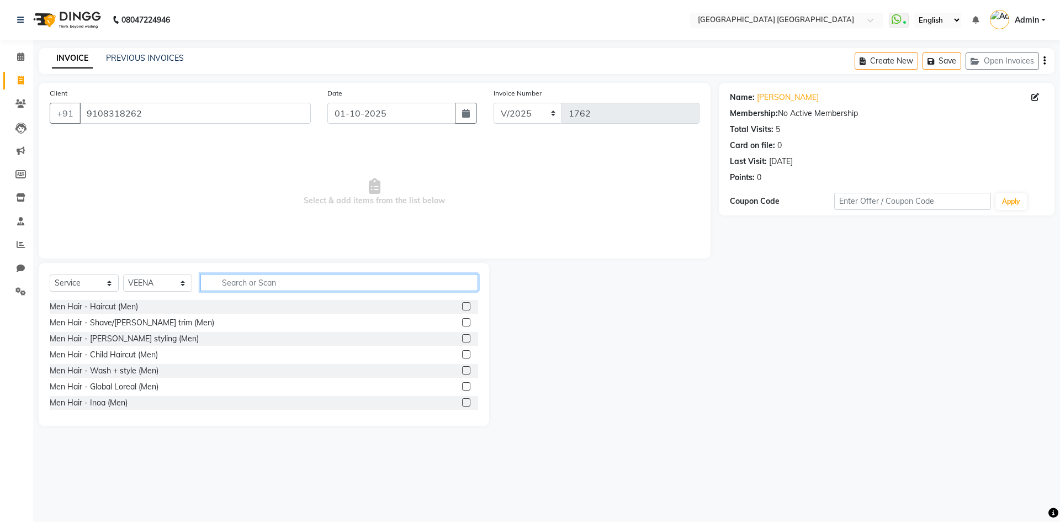
click at [273, 276] on input "text" at bounding box center [339, 282] width 278 height 17
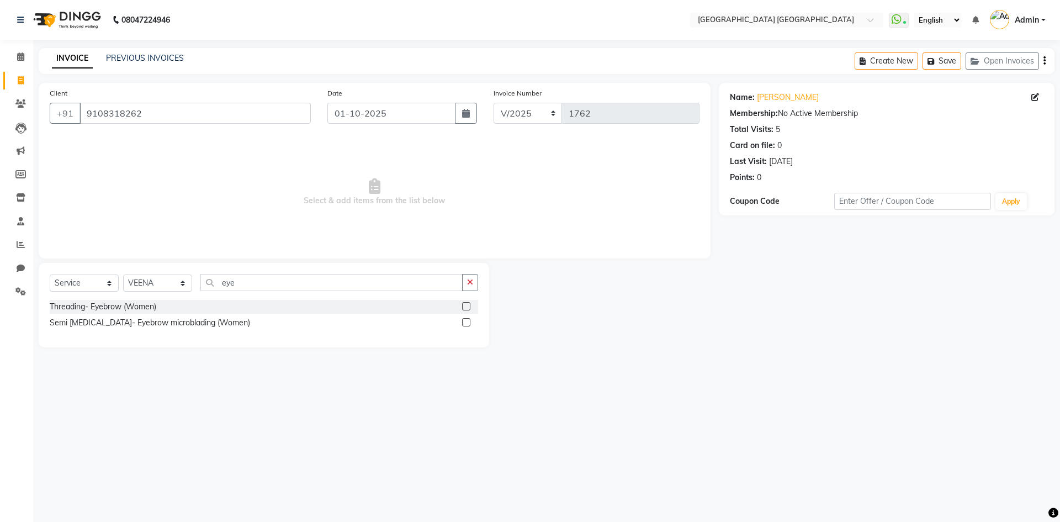
click at [467, 305] on label at bounding box center [466, 306] width 8 height 8
click at [467, 305] on input "checkbox" at bounding box center [465, 306] width 7 height 7
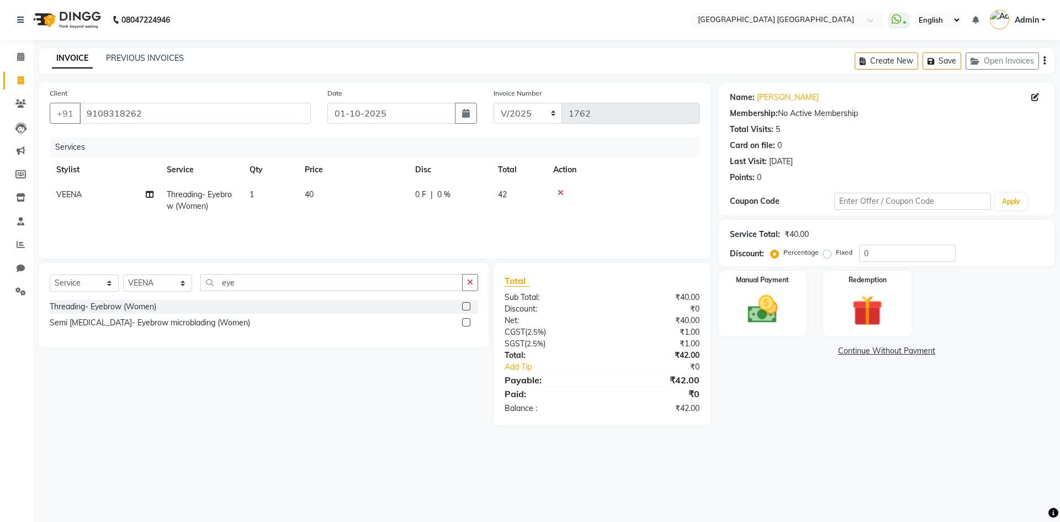
click at [310, 201] on td "40" at bounding box center [353, 200] width 110 height 36
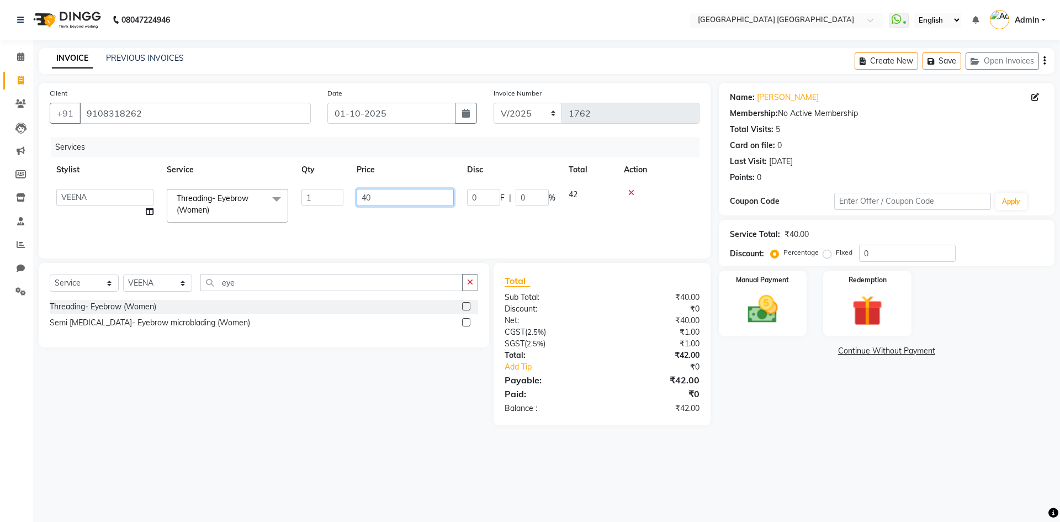
drag, startPoint x: 373, startPoint y: 193, endPoint x: 327, endPoint y: 210, distance: 49.4
click at [332, 210] on tr "[PERSON_NAME] [PERSON_NAME] [PERSON_NAME] Threading- Eyebrow (Women) x Men Hair…" at bounding box center [375, 205] width 650 height 47
click at [766, 414] on div "Name: [PERSON_NAME] Membership: No Active Membership Total Visits: 5 Card on fi…" at bounding box center [891, 254] width 344 height 342
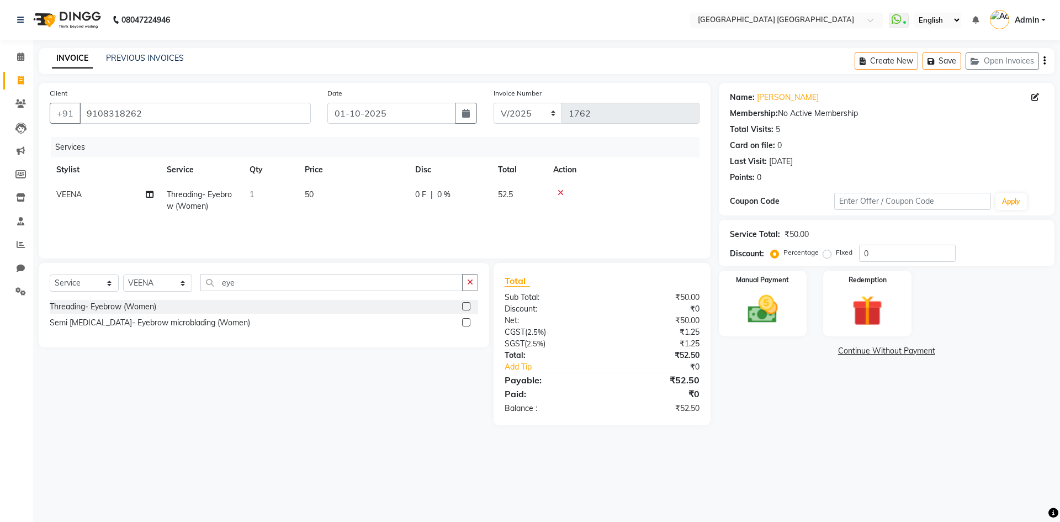
click at [1045, 61] on icon "button" at bounding box center [1045, 61] width 2 height 1
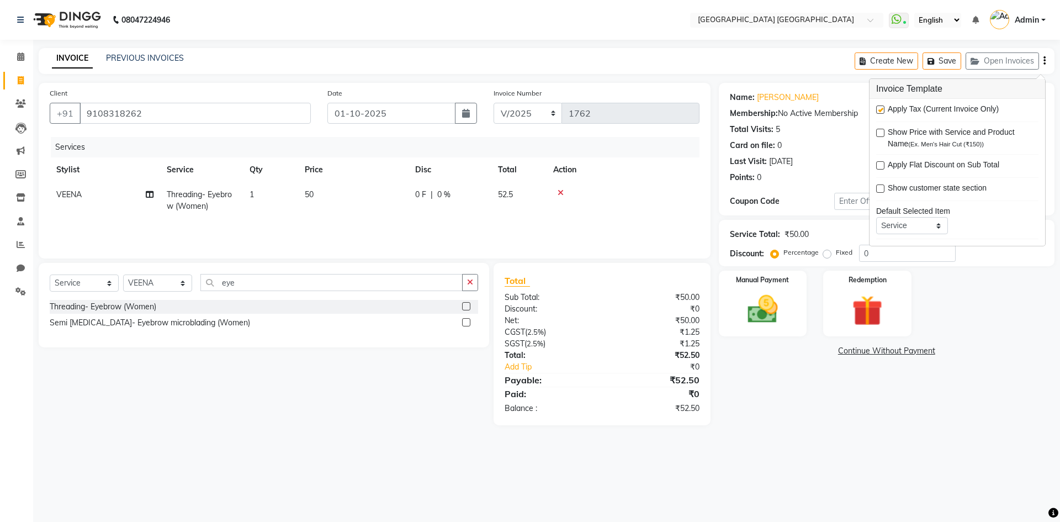
click at [884, 109] on label at bounding box center [880, 109] width 8 height 8
click at [884, 109] on input "checkbox" at bounding box center [879, 110] width 7 height 7
click at [804, 327] on div "Manual Payment" at bounding box center [763, 303] width 92 height 68
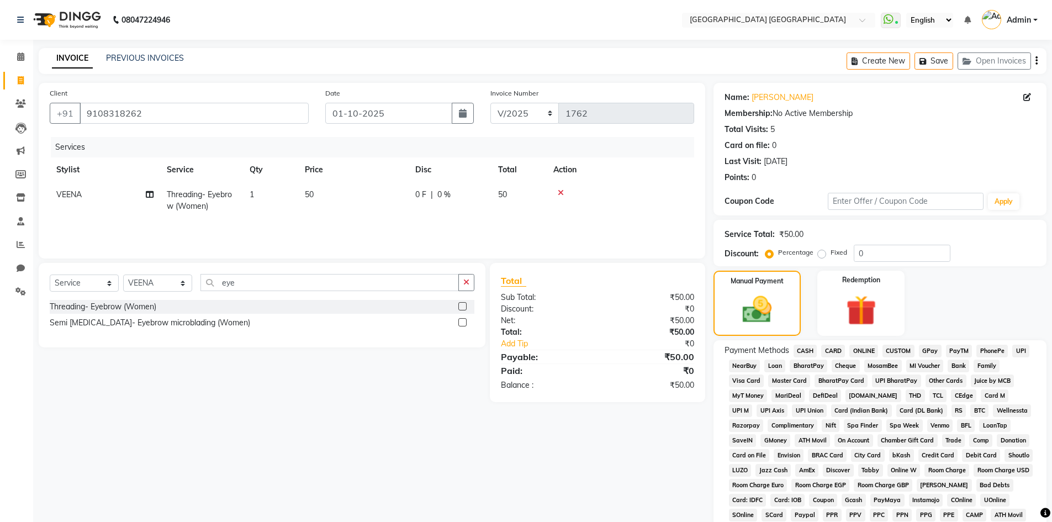
click at [812, 351] on span "CASH" at bounding box center [806, 351] width 24 height 13
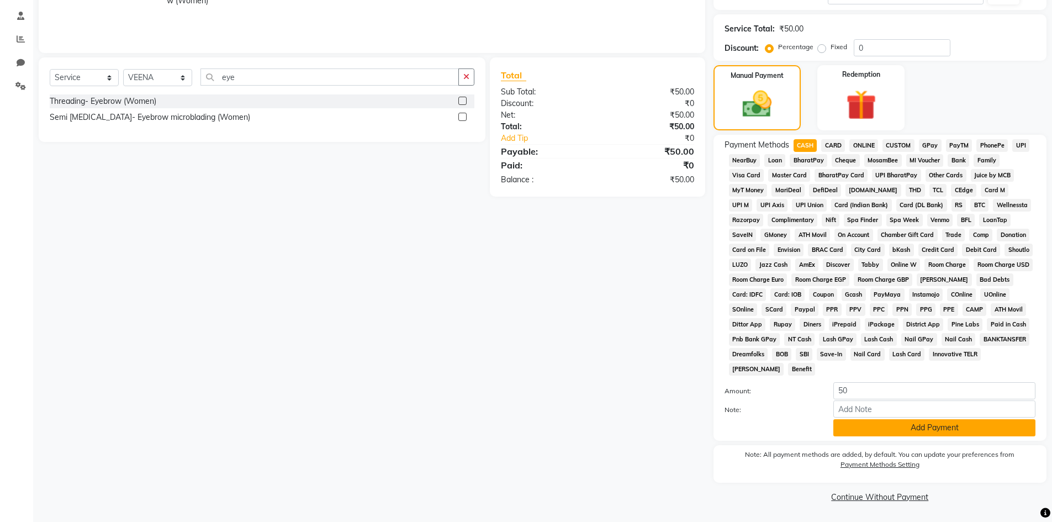
click at [868, 428] on button "Add Payment" at bounding box center [934, 427] width 202 height 17
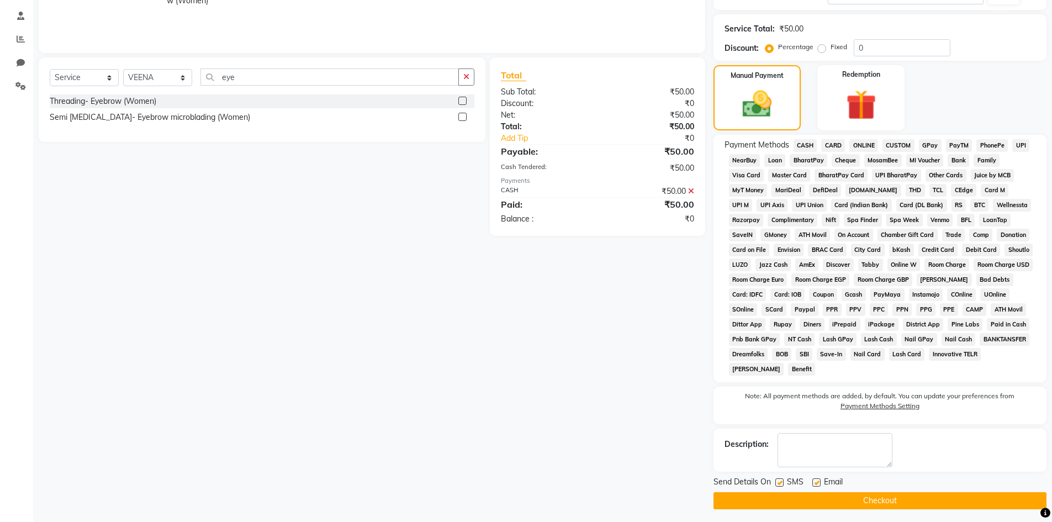
click at [779, 480] on label at bounding box center [779, 482] width 8 height 8
click at [779, 480] on input "checkbox" at bounding box center [778, 482] width 7 height 7
click at [817, 486] on label at bounding box center [816, 482] width 8 height 8
click at [817, 486] on input "checkbox" at bounding box center [815, 482] width 7 height 7
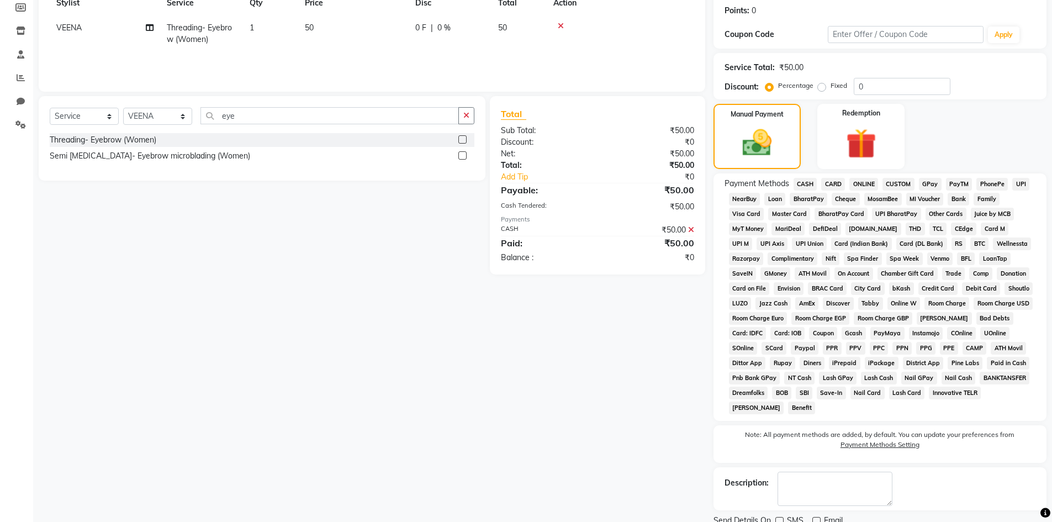
scroll to position [209, 0]
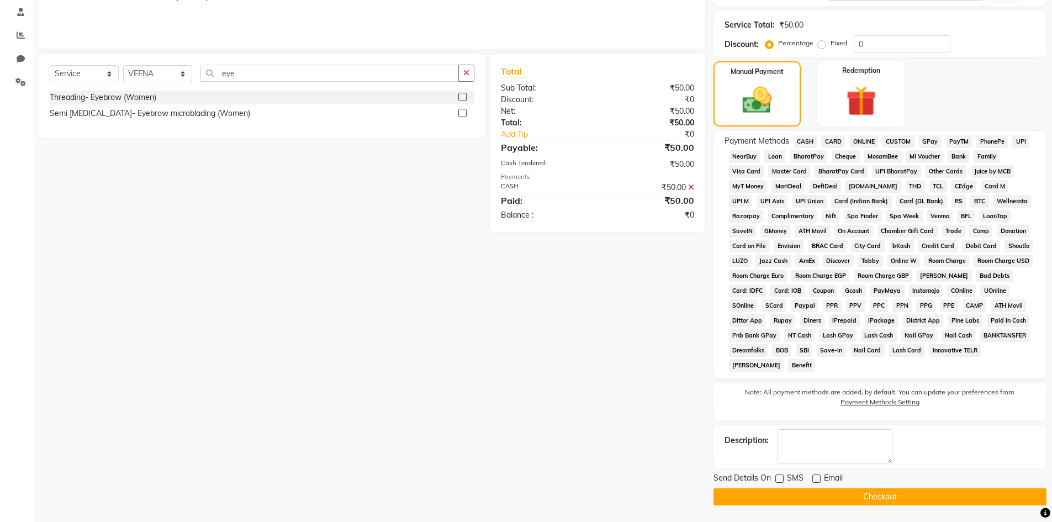
click at [839, 489] on button "Checkout" at bounding box center [879, 496] width 333 height 17
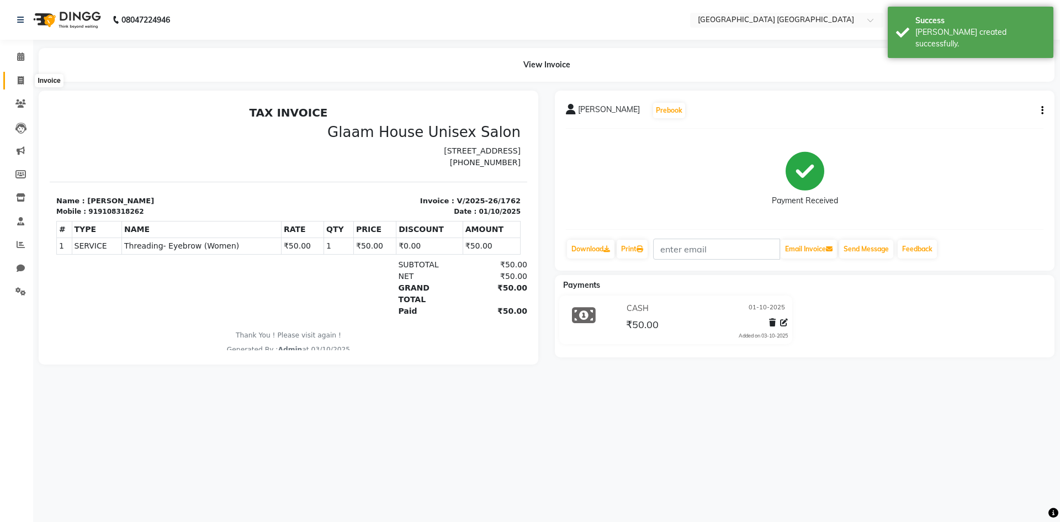
click at [19, 81] on icon at bounding box center [21, 80] width 6 height 8
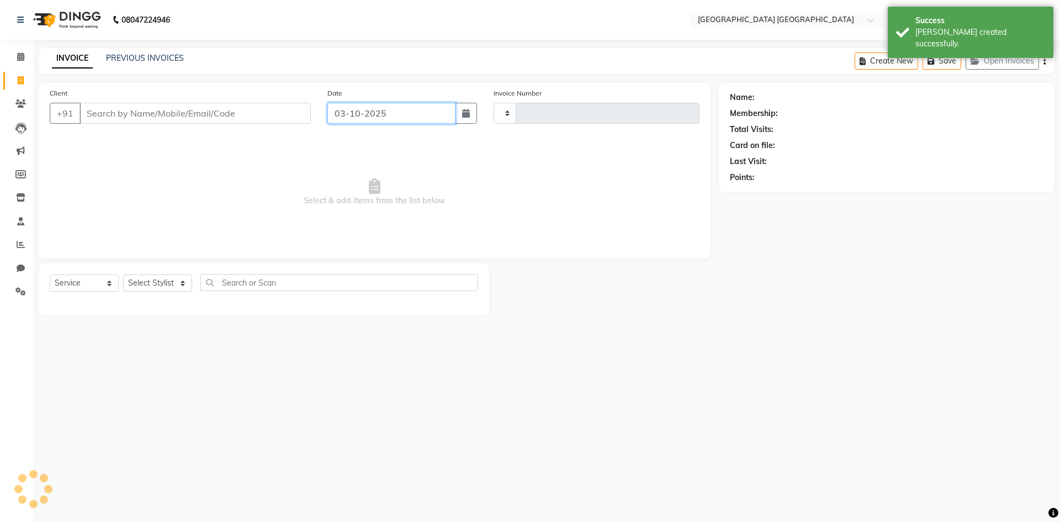
click at [424, 113] on input "03-10-2025" at bounding box center [391, 113] width 129 height 21
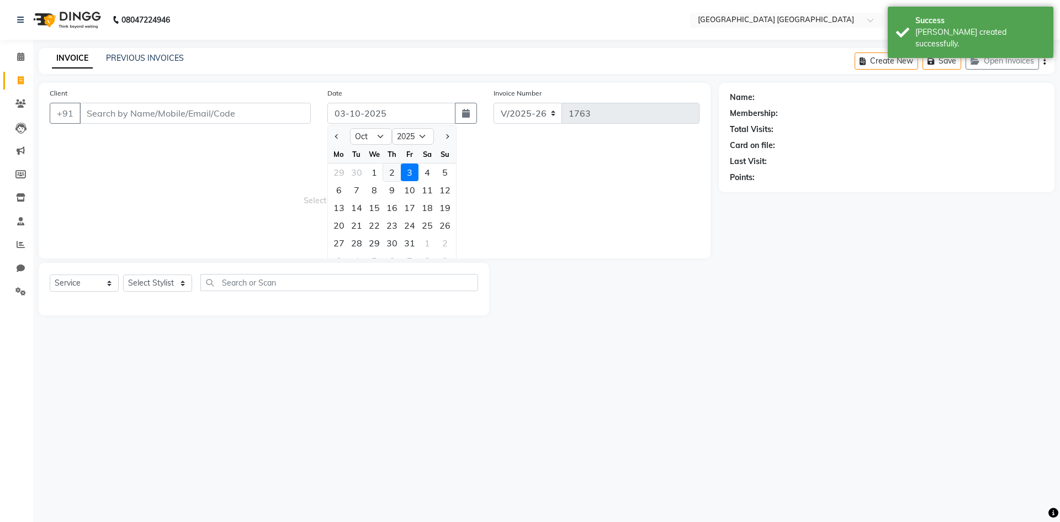
click at [396, 168] on div "2" at bounding box center [392, 172] width 18 height 18
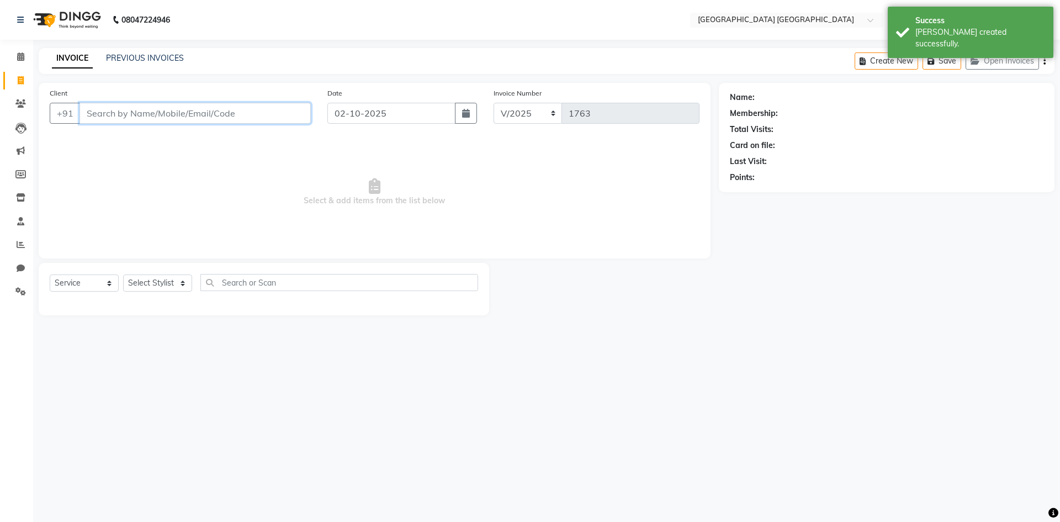
click at [272, 114] on input "Client" at bounding box center [195, 113] width 231 height 21
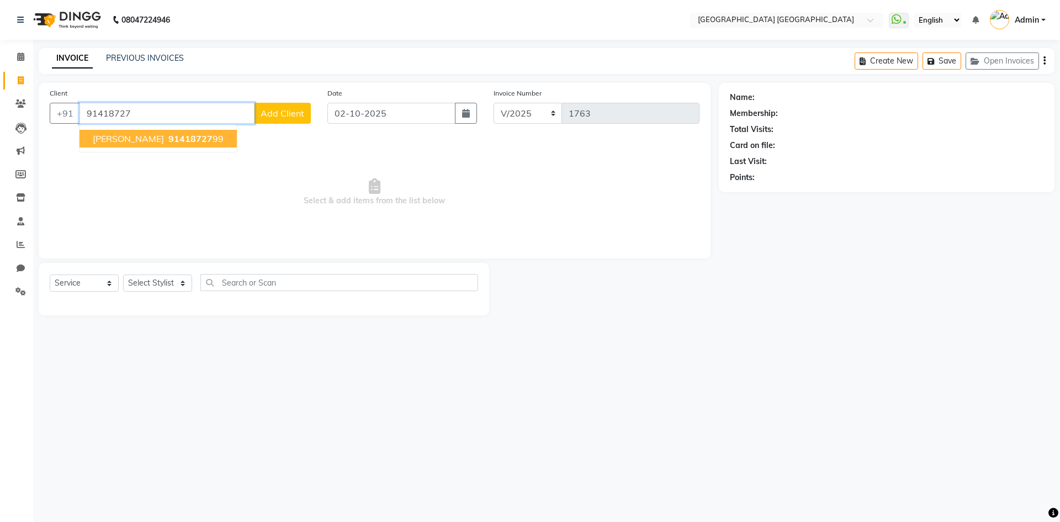
click at [178, 141] on span "91418727" at bounding box center [190, 138] width 44 height 11
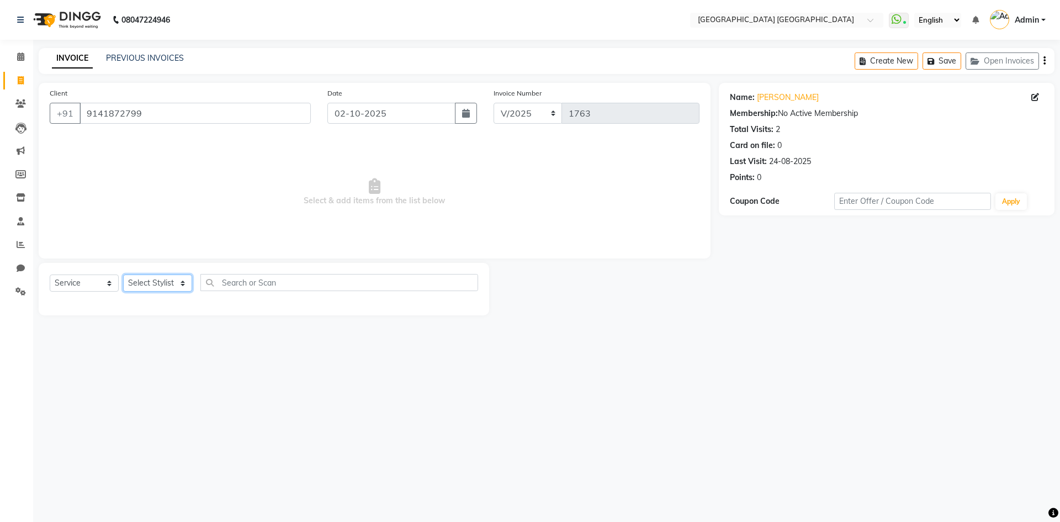
click at [147, 282] on select "Select Stylist [PERSON_NAME] [PERSON_NAME] [PERSON_NAME]" at bounding box center [157, 282] width 69 height 17
click at [123, 274] on select "Select Stylist [PERSON_NAME] [PERSON_NAME] [PERSON_NAME]" at bounding box center [157, 282] width 69 height 17
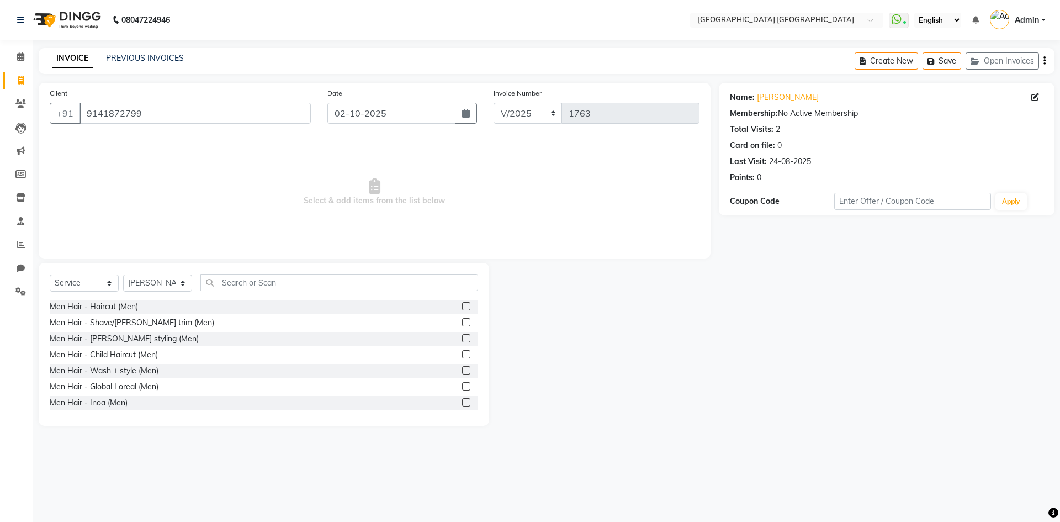
click at [462, 306] on label at bounding box center [466, 306] width 8 height 8
click at [462, 306] on input "checkbox" at bounding box center [465, 306] width 7 height 7
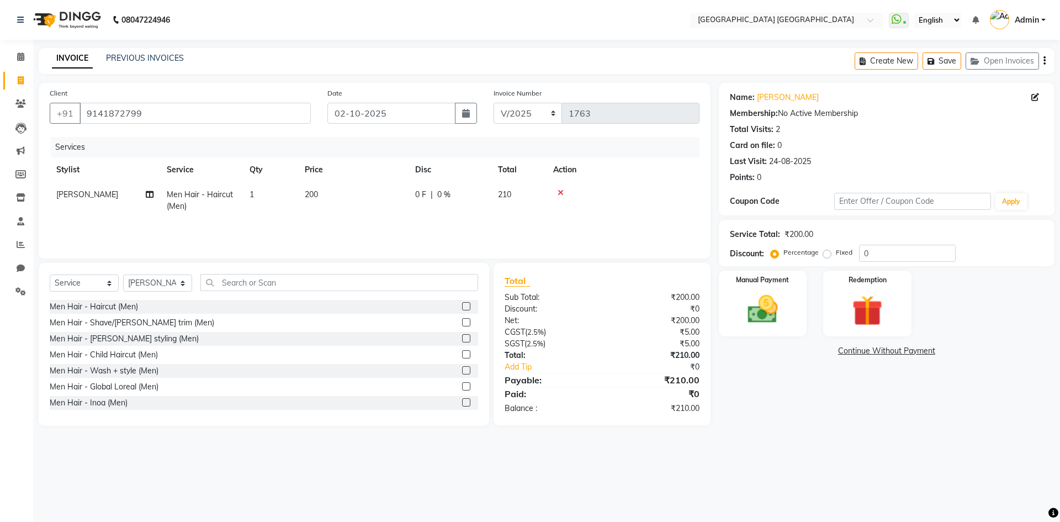
click at [462, 323] on label at bounding box center [466, 322] width 8 height 8
click at [462, 323] on input "checkbox" at bounding box center [465, 322] width 7 height 7
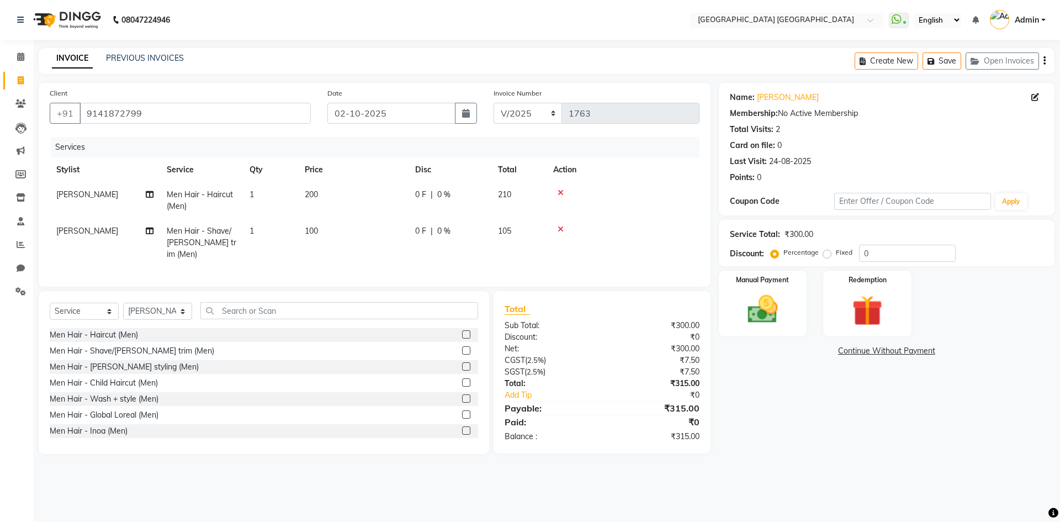
click at [1044, 61] on icon "button" at bounding box center [1045, 61] width 2 height 1
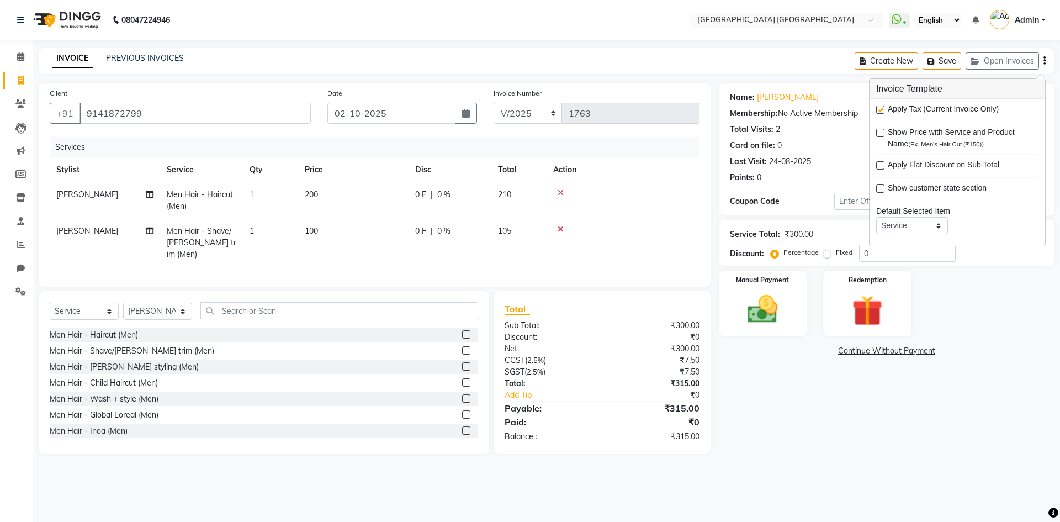
click at [879, 112] on label at bounding box center [880, 109] width 8 height 8
click at [879, 112] on input "checkbox" at bounding box center [879, 110] width 7 height 7
click at [784, 299] on img at bounding box center [762, 309] width 51 height 36
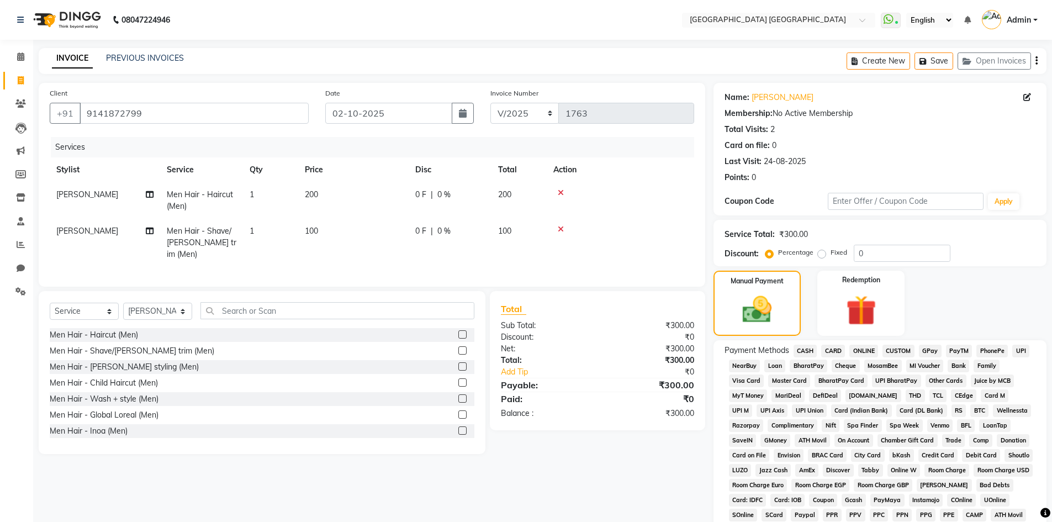
click at [806, 345] on span "CASH" at bounding box center [806, 351] width 24 height 13
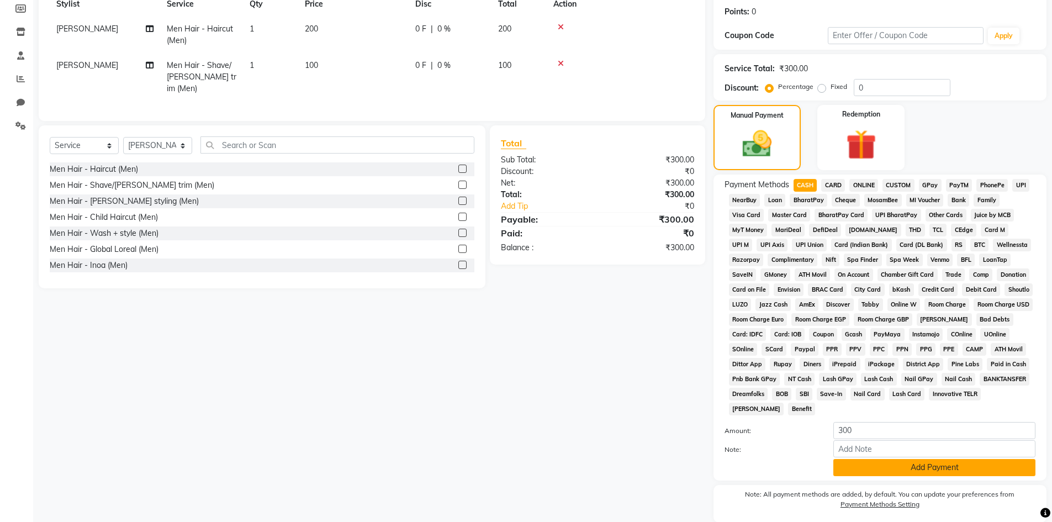
click at [868, 465] on button "Add Payment" at bounding box center [934, 467] width 202 height 17
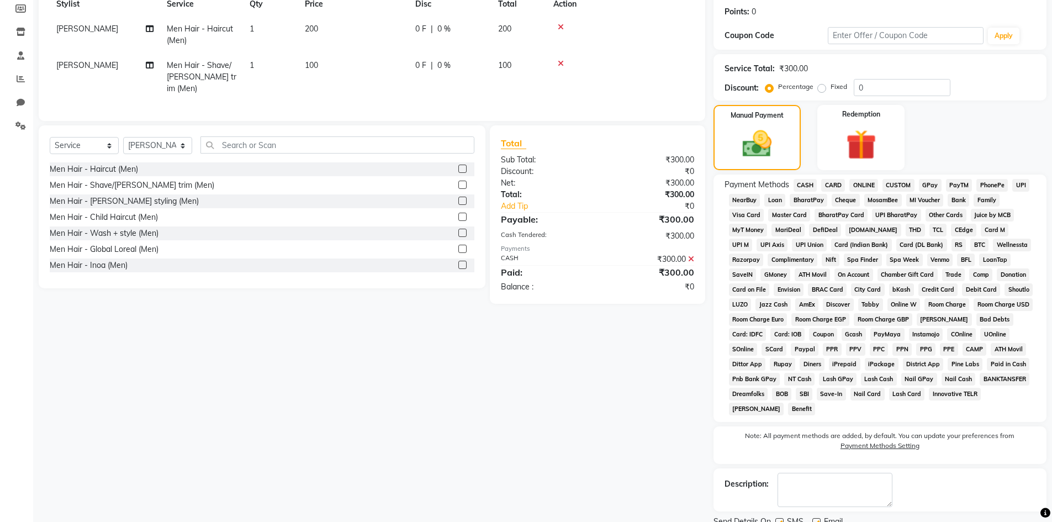
scroll to position [209, 0]
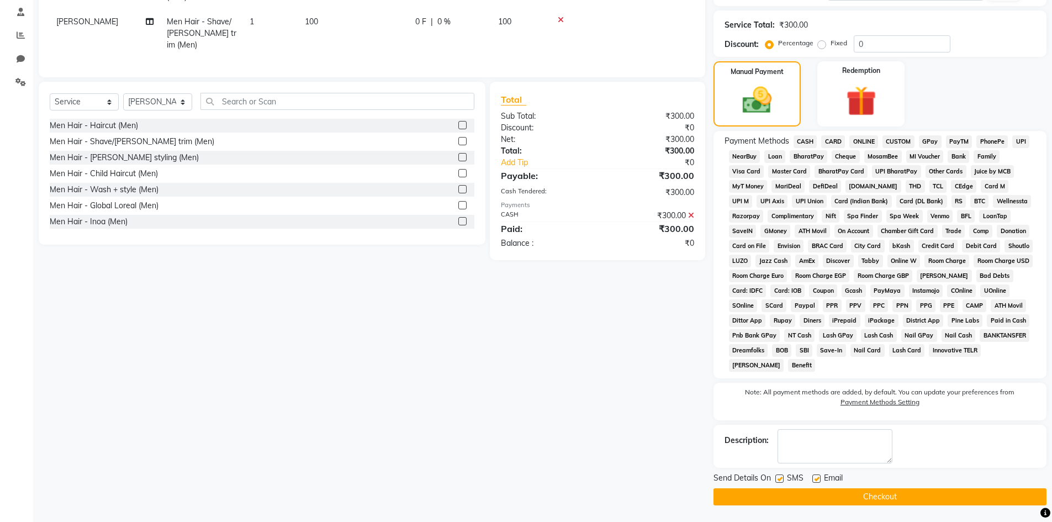
click at [775, 478] on label at bounding box center [779, 478] width 8 height 8
click at [775, 478] on input "checkbox" at bounding box center [778, 478] width 7 height 7
click at [820, 479] on label at bounding box center [816, 478] width 8 height 8
click at [820, 479] on input "checkbox" at bounding box center [815, 478] width 7 height 7
click at [748, 503] on button "Checkout" at bounding box center [879, 496] width 333 height 17
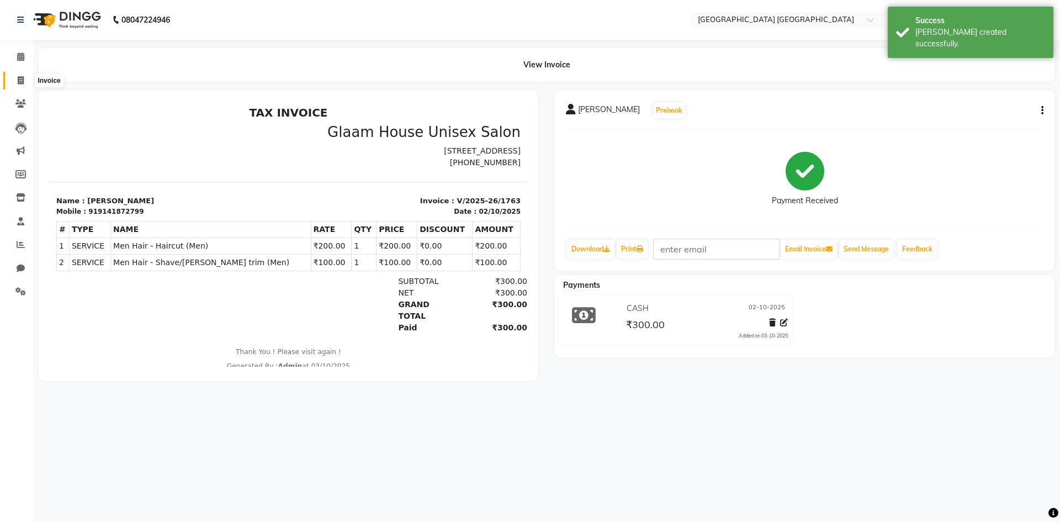
click at [22, 80] on icon at bounding box center [21, 80] width 6 height 8
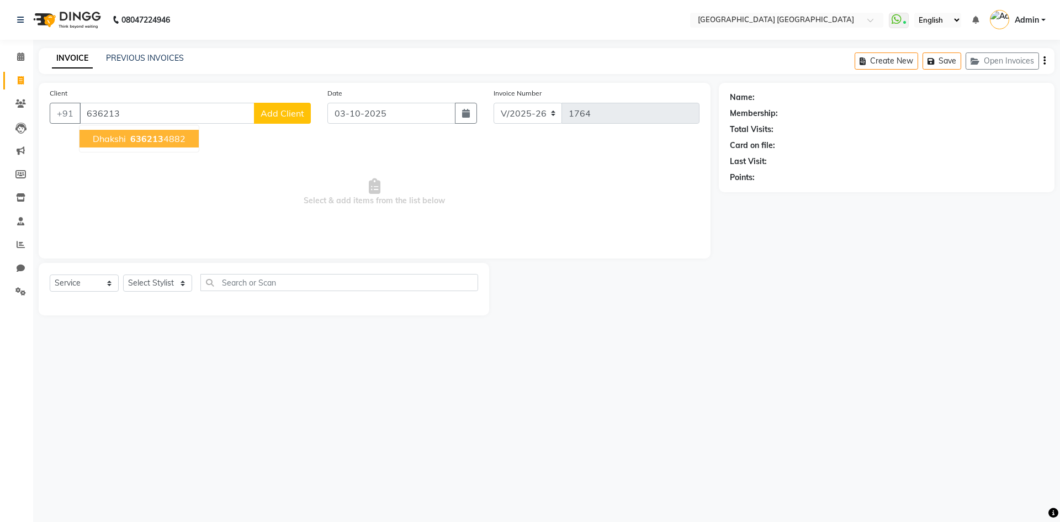
click at [111, 141] on span "Dhakshi" at bounding box center [109, 138] width 33 height 11
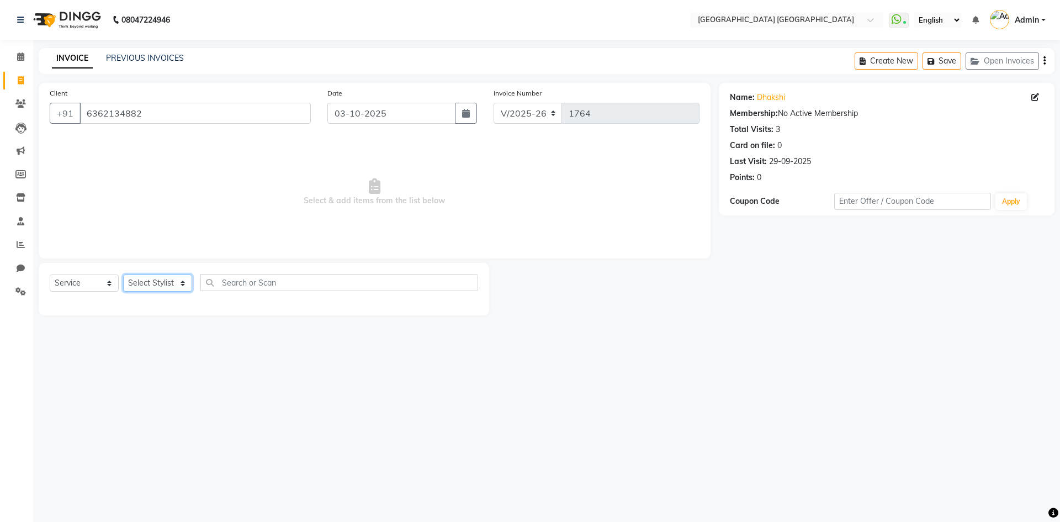
click at [145, 291] on select "Select Stylist [PERSON_NAME] [PERSON_NAME] [PERSON_NAME]" at bounding box center [157, 282] width 69 height 17
click at [123, 274] on select "Select Stylist [PERSON_NAME] [PERSON_NAME] [PERSON_NAME]" at bounding box center [157, 282] width 69 height 17
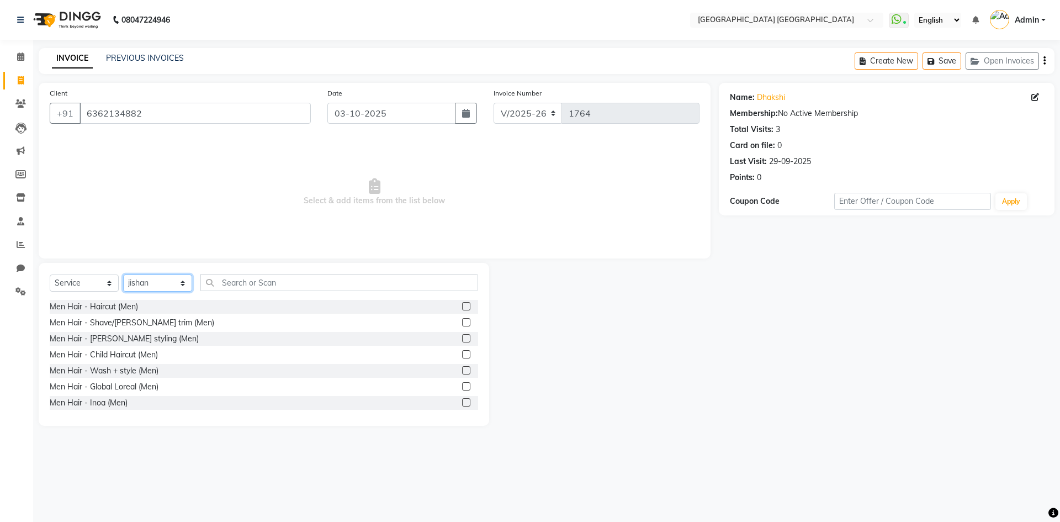
click at [154, 287] on select "Select Stylist [PERSON_NAME] [PERSON_NAME] [PERSON_NAME]" at bounding box center [157, 282] width 69 height 17
click at [123, 274] on select "Select Stylist [PERSON_NAME] [PERSON_NAME] [PERSON_NAME]" at bounding box center [157, 282] width 69 height 17
click at [258, 283] on input "text" at bounding box center [339, 282] width 278 height 17
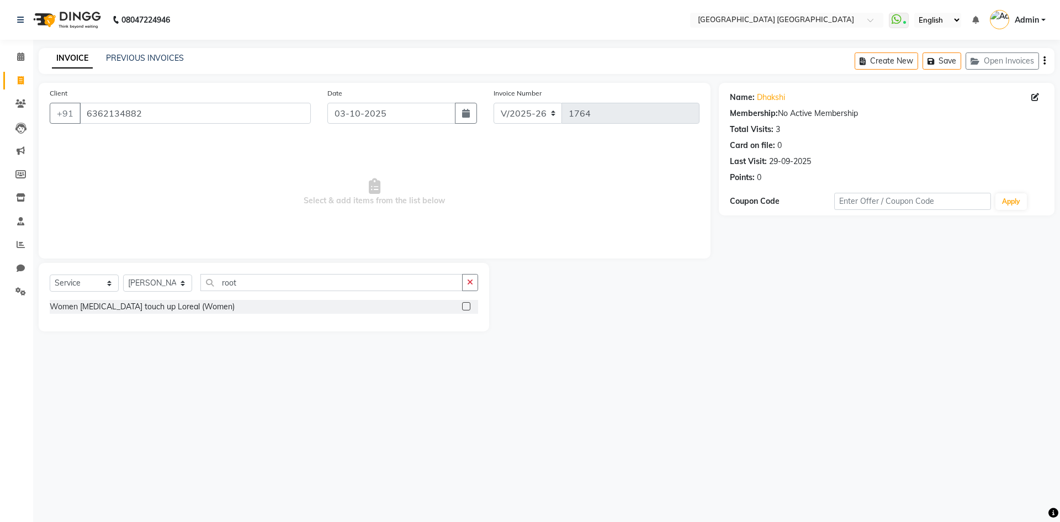
click at [467, 308] on label at bounding box center [466, 306] width 8 height 8
click at [467, 308] on input "checkbox" at bounding box center [465, 306] width 7 height 7
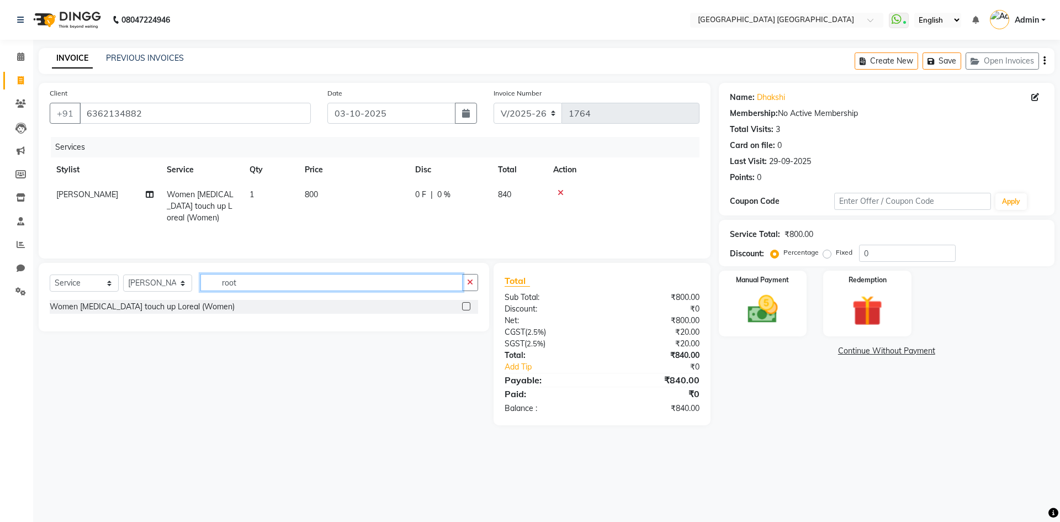
drag, startPoint x: 251, startPoint y: 284, endPoint x: 223, endPoint y: 299, distance: 31.6
click at [223, 299] on div "Select Service Product Membership Package Voucher Prepaid Gift Card Select Styl…" at bounding box center [264, 287] width 429 height 26
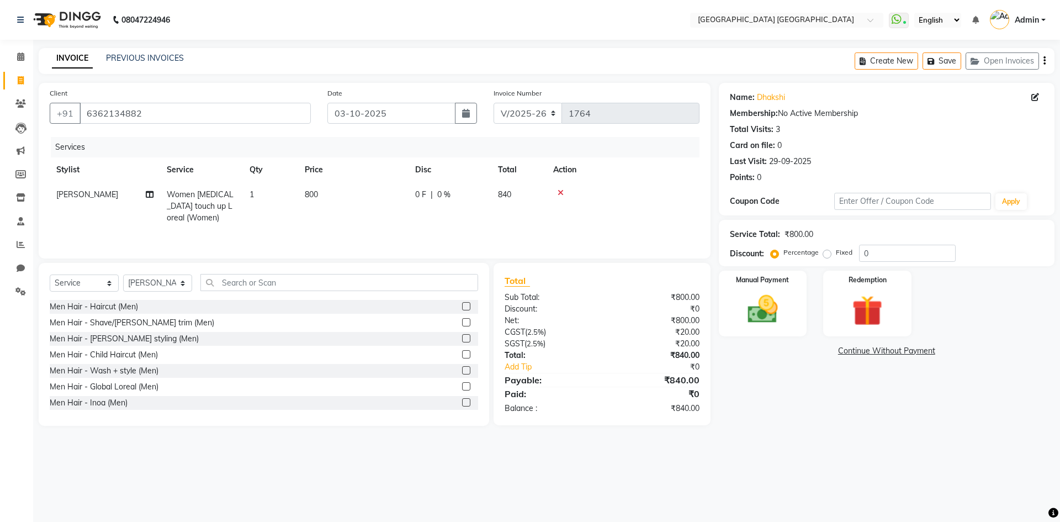
click at [462, 304] on label at bounding box center [466, 306] width 8 height 8
click at [462, 304] on input "checkbox" at bounding box center [465, 306] width 7 height 7
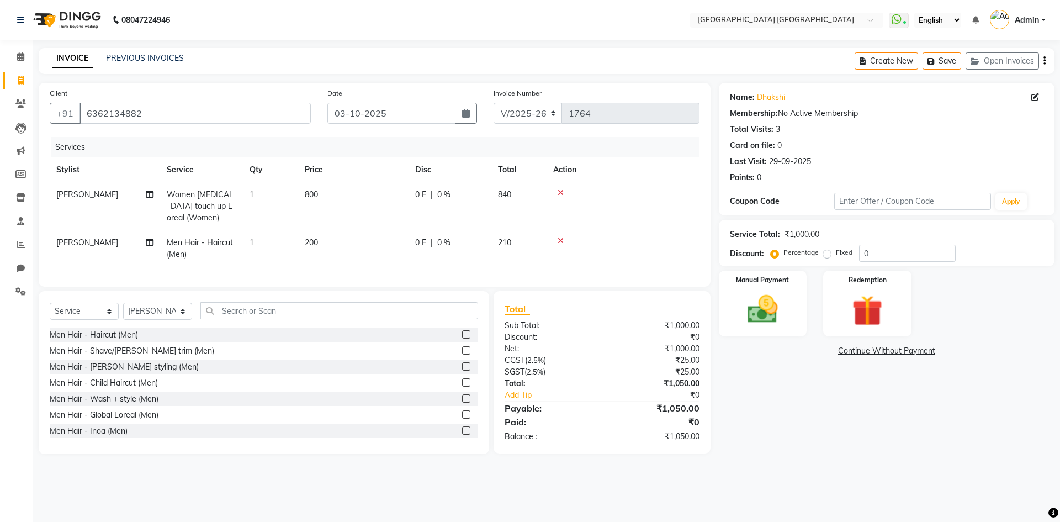
click at [314, 191] on span "800" at bounding box center [311, 194] width 13 height 10
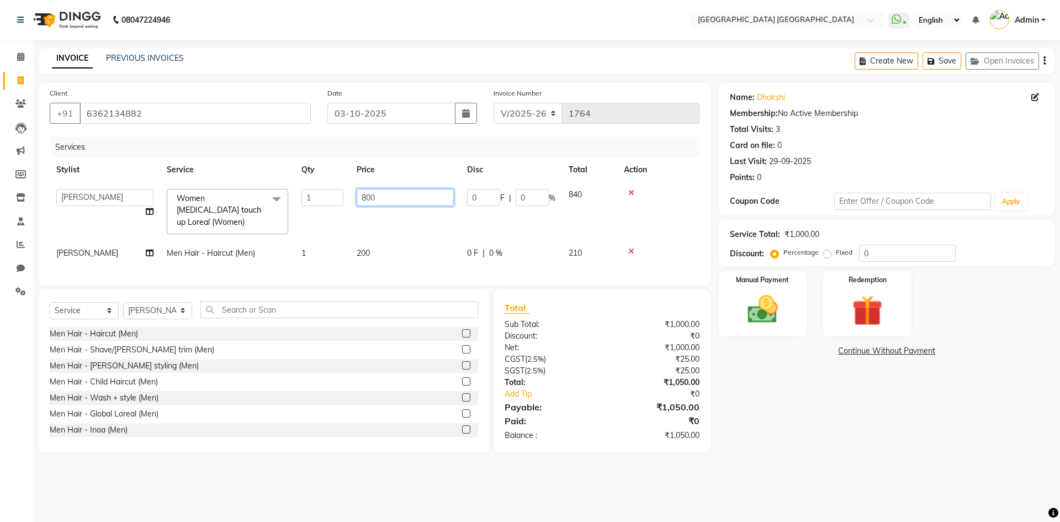
drag, startPoint x: 405, startPoint y: 203, endPoint x: 300, endPoint y: 213, distance: 104.8
click at [300, 213] on tr "[PERSON_NAME] [PERSON_NAME] [PERSON_NAME] Women [MEDICAL_DATA] touch up Loreal …" at bounding box center [375, 211] width 650 height 59
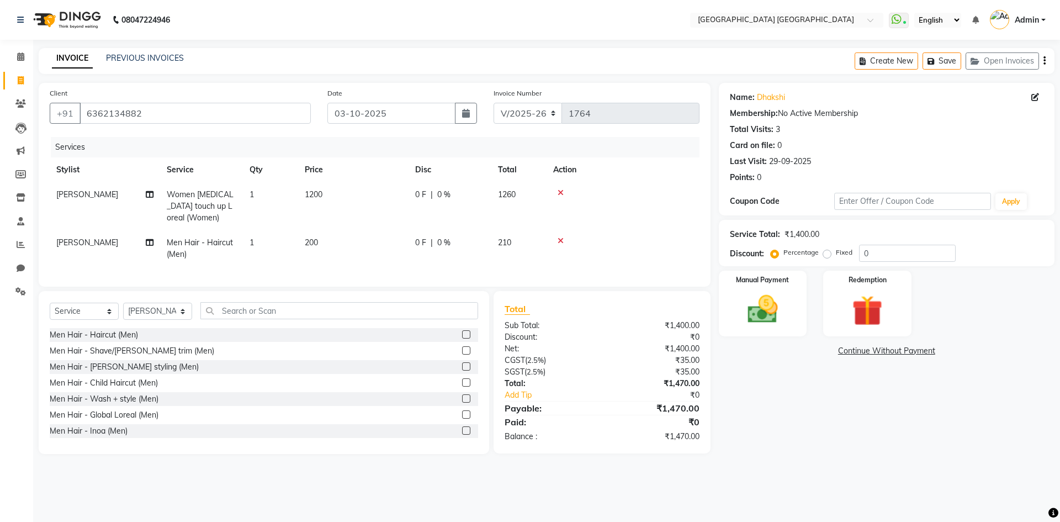
click at [806, 435] on div "Name: Dhakshi Membership: No Active Membership Total Visits: 3 Card on file: 0 …" at bounding box center [891, 268] width 344 height 371
click at [559, 244] on icon at bounding box center [561, 241] width 6 height 8
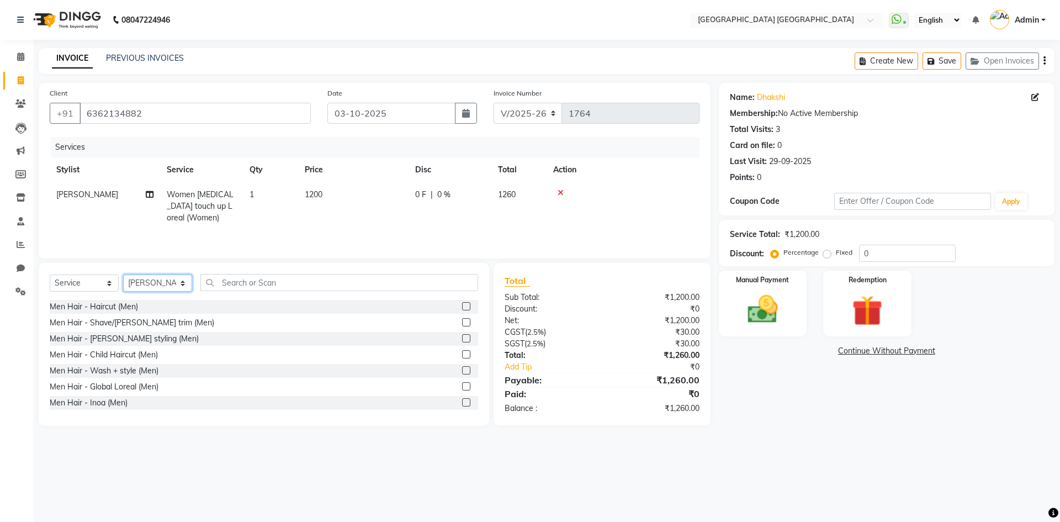
click at [159, 287] on select "Select Stylist [PERSON_NAME] [PERSON_NAME] [PERSON_NAME]" at bounding box center [157, 282] width 69 height 17
click at [231, 286] on input "text" at bounding box center [339, 282] width 278 height 17
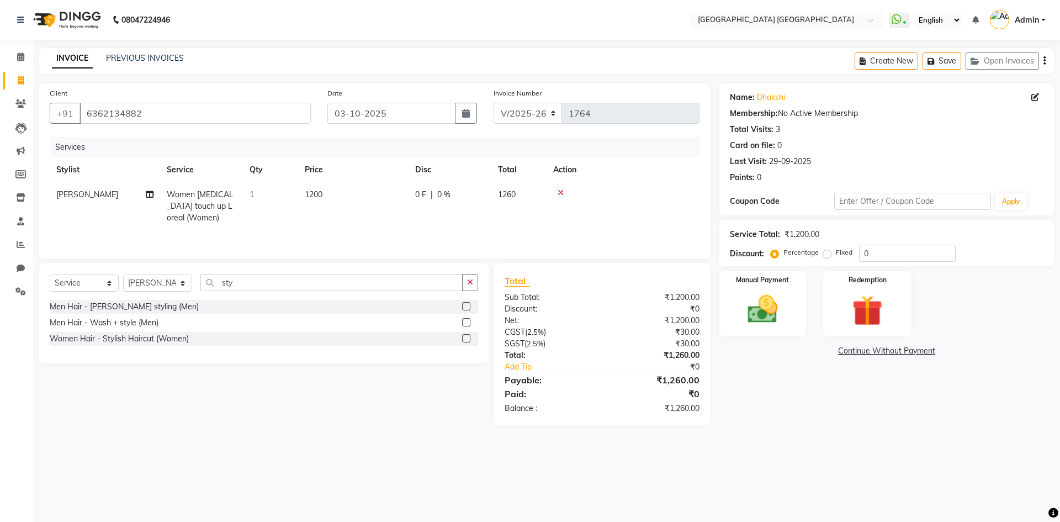
click at [464, 339] on label at bounding box center [466, 338] width 8 height 8
click at [464, 339] on input "checkbox" at bounding box center [465, 338] width 7 height 7
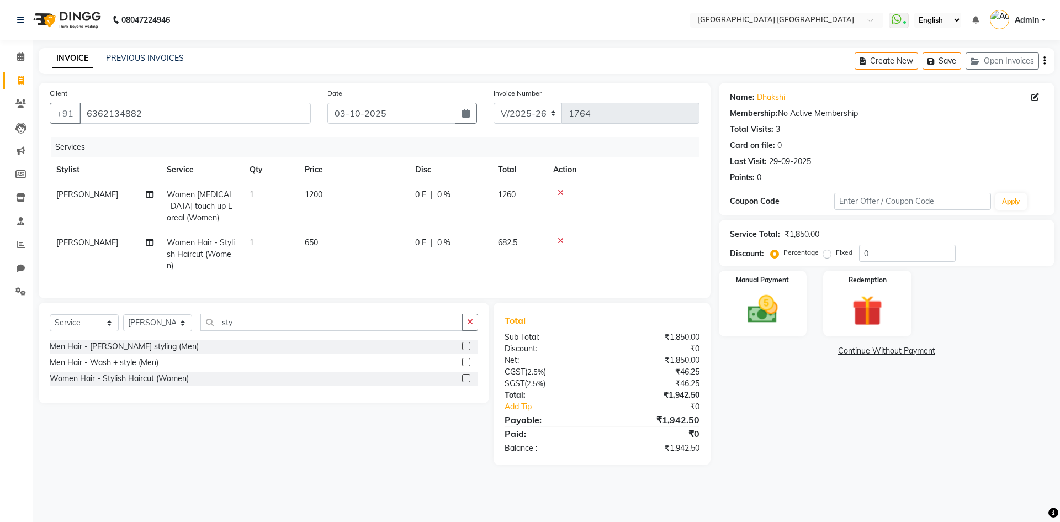
click at [1044, 61] on icon "button" at bounding box center [1045, 61] width 2 height 1
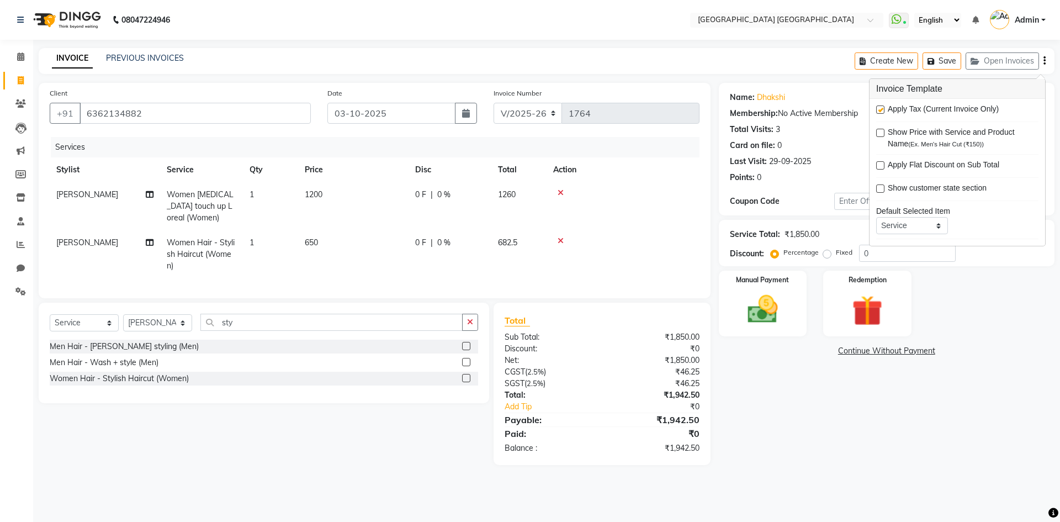
click at [881, 111] on label at bounding box center [880, 109] width 8 height 8
click at [881, 111] on input "checkbox" at bounding box center [879, 110] width 7 height 7
click at [318, 242] on span "650" at bounding box center [311, 242] width 13 height 10
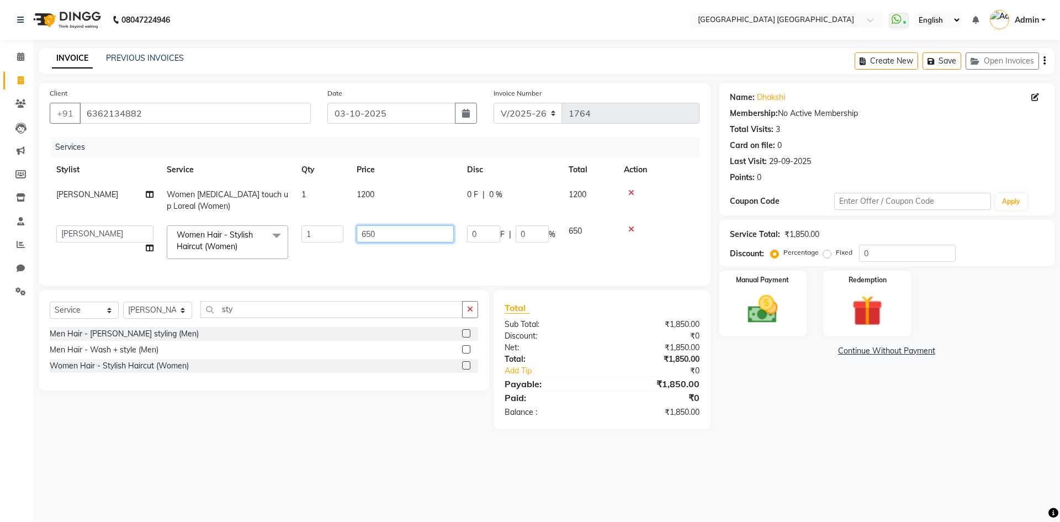
drag, startPoint x: 385, startPoint y: 240, endPoint x: 310, endPoint y: 257, distance: 77.0
click at [310, 257] on tr "[PERSON_NAME] [PERSON_NAME] [PERSON_NAME] Women Hair - Stylish Haircut (Women) …" at bounding box center [375, 242] width 650 height 47
click at [827, 446] on main "INVOICE PREVIOUS INVOICES Create New Save Open Invoices Client [PHONE_NUMBER] D…" at bounding box center [546, 247] width 1027 height 398
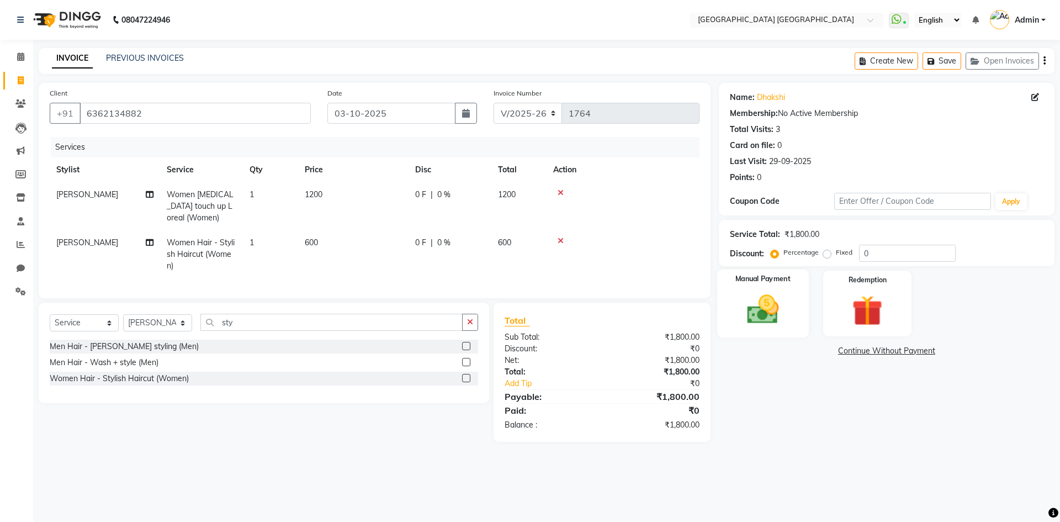
click at [784, 311] on img at bounding box center [762, 309] width 51 height 36
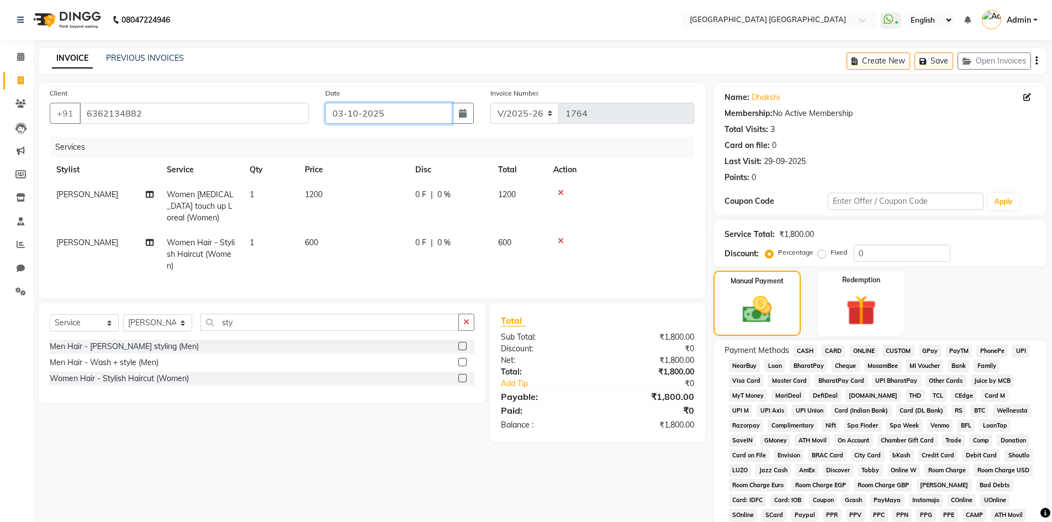
click at [393, 120] on input "03-10-2025" at bounding box center [388, 113] width 127 height 21
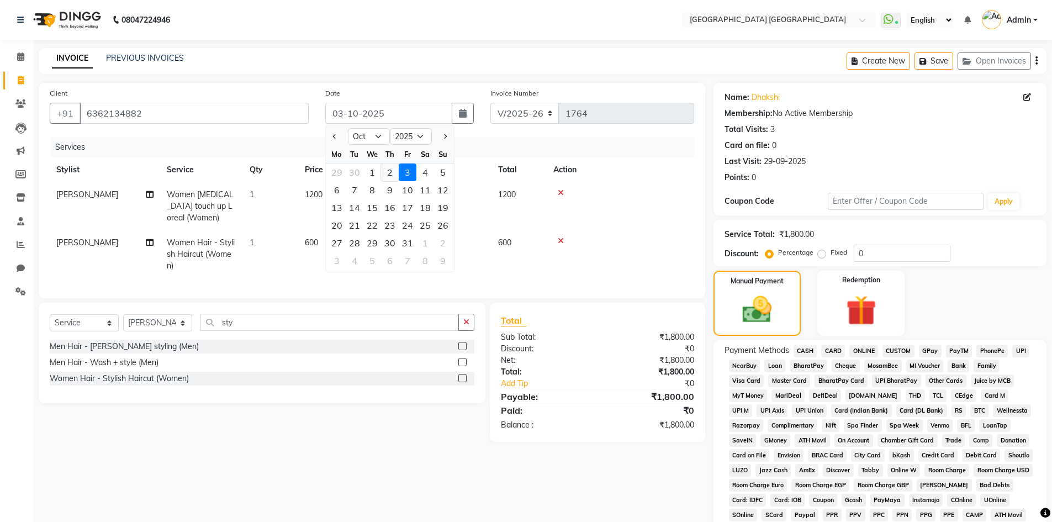
click at [388, 176] on div "2" at bounding box center [390, 172] width 18 height 18
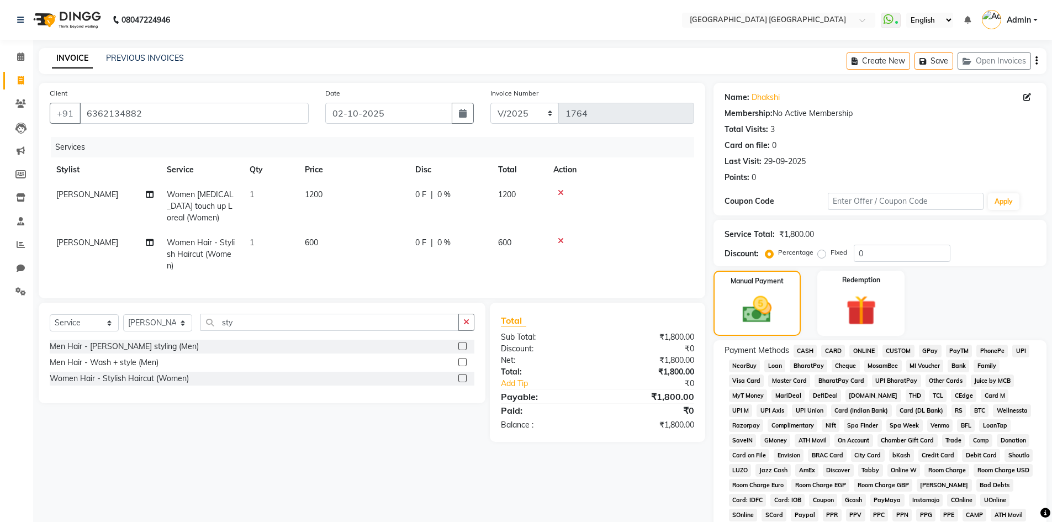
click at [981, 352] on span "PhonePe" at bounding box center [991, 351] width 31 height 13
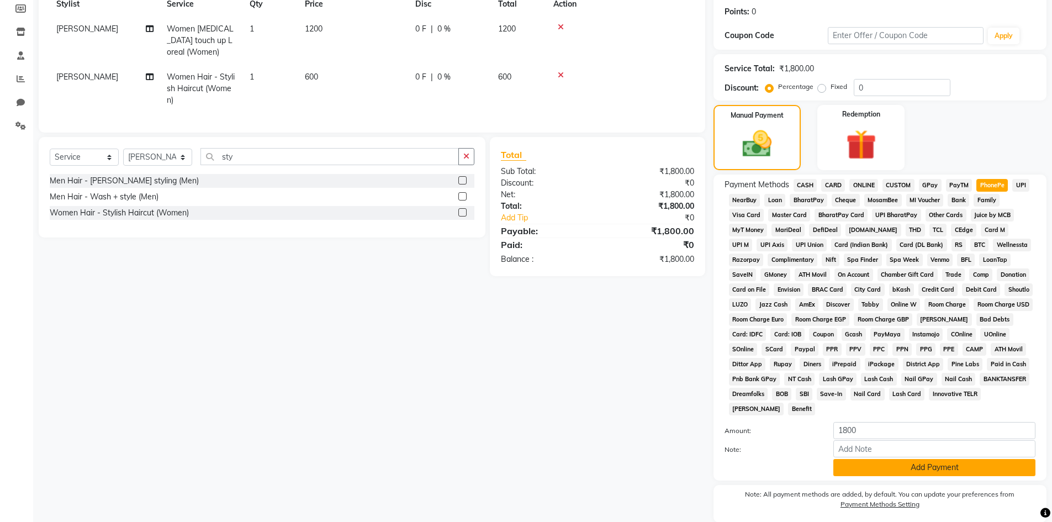
click at [960, 473] on button "Add Payment" at bounding box center [934, 467] width 202 height 17
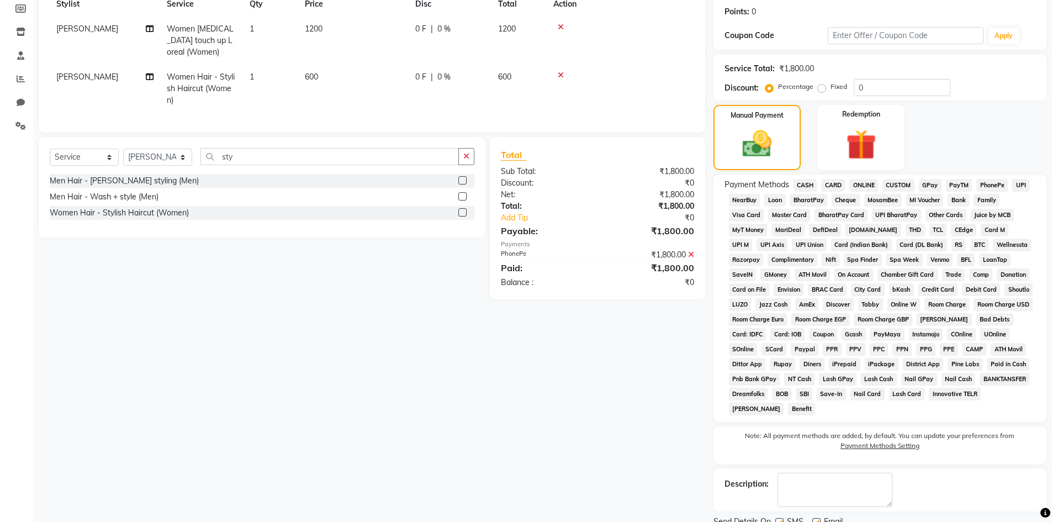
scroll to position [209, 0]
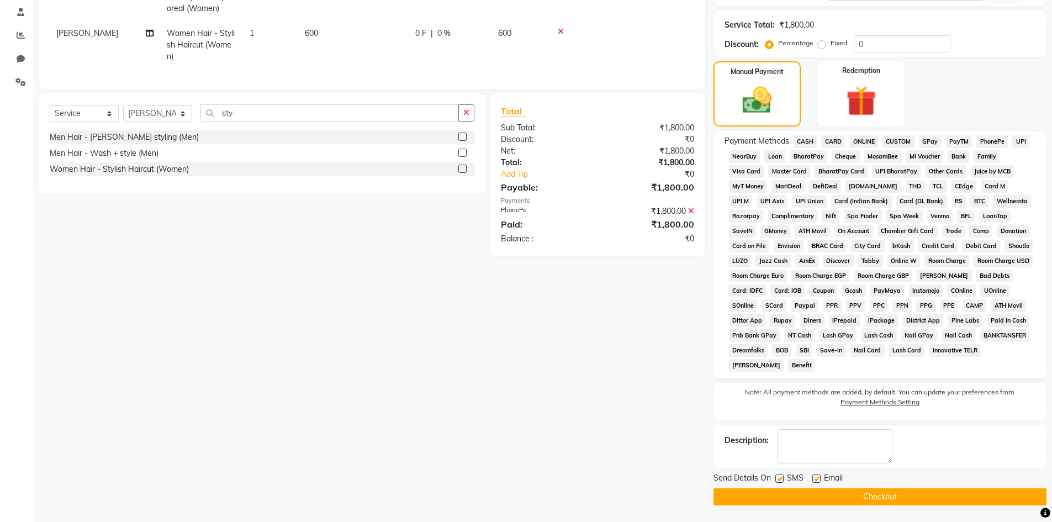
click at [776, 477] on label at bounding box center [779, 478] width 8 height 8
click at [776, 477] on input "checkbox" at bounding box center [778, 478] width 7 height 7
click at [812, 482] on label at bounding box center [816, 478] width 8 height 8
click at [812, 482] on input "checkbox" at bounding box center [815, 478] width 7 height 7
click at [950, 489] on button "Checkout" at bounding box center [879, 496] width 333 height 17
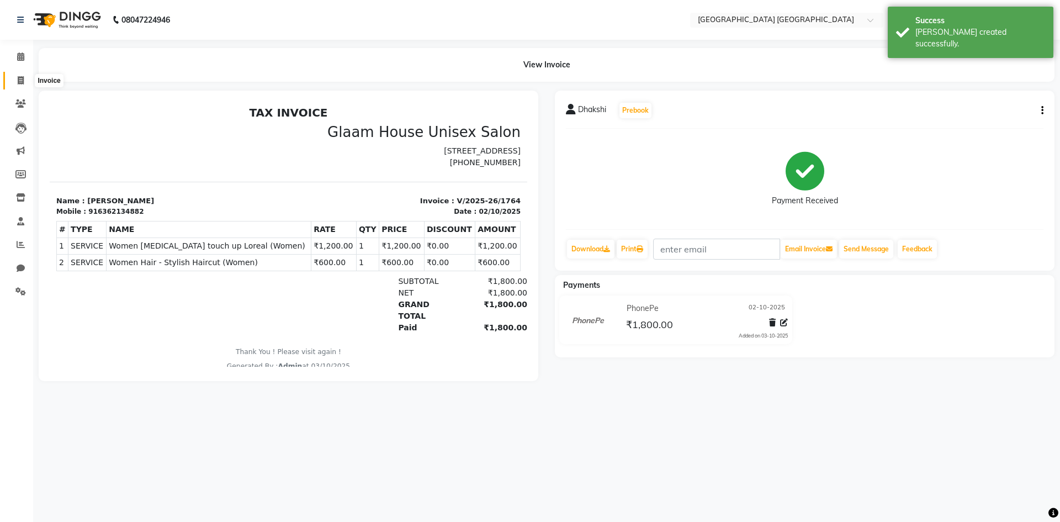
click at [22, 83] on icon at bounding box center [21, 80] width 6 height 8
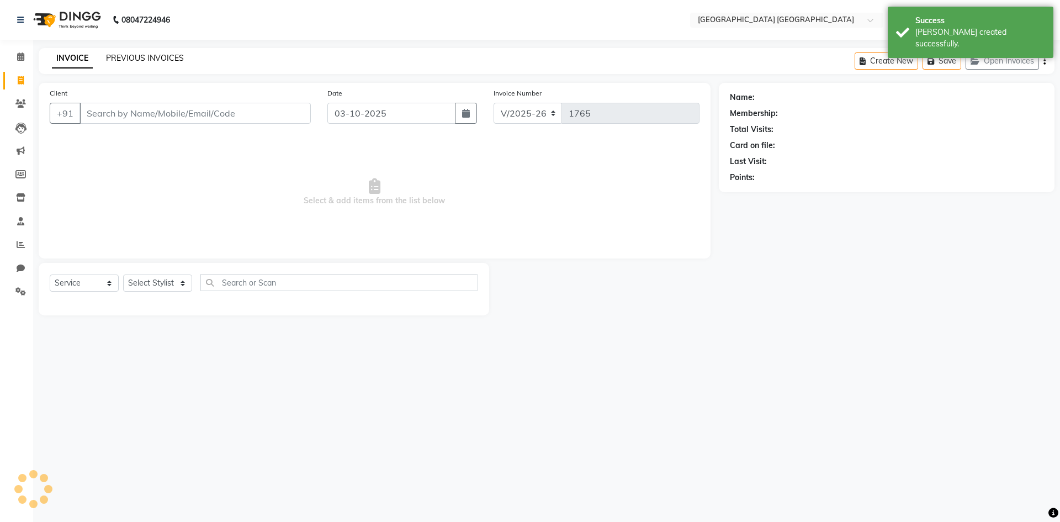
click at [171, 58] on link "PREVIOUS INVOICES" at bounding box center [145, 58] width 78 height 10
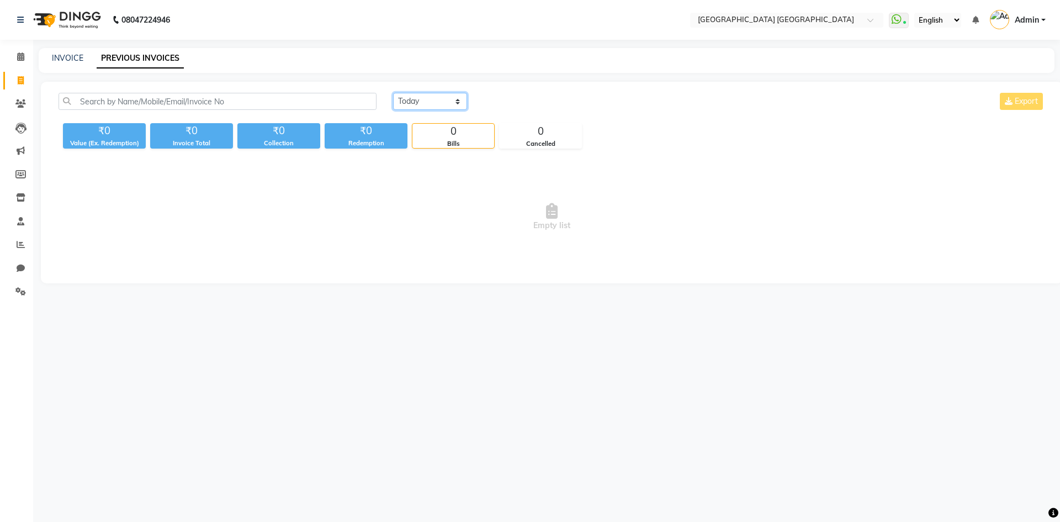
click at [450, 106] on select "[DATE] [DATE] Custom Range" at bounding box center [430, 101] width 74 height 17
click at [393, 93] on select "[DATE] [DATE] Custom Range" at bounding box center [430, 101] width 74 height 17
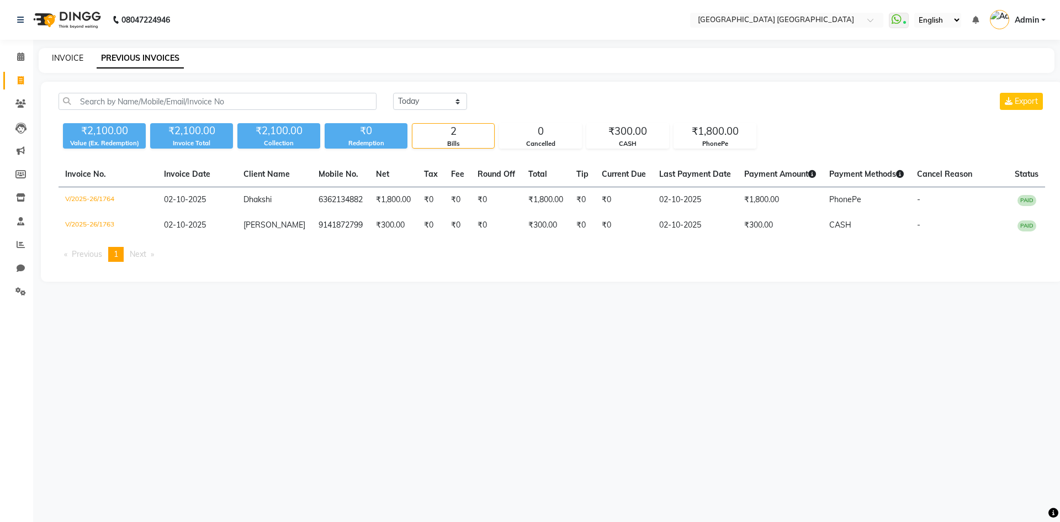
click at [75, 57] on link "INVOICE" at bounding box center [67, 58] width 31 height 10
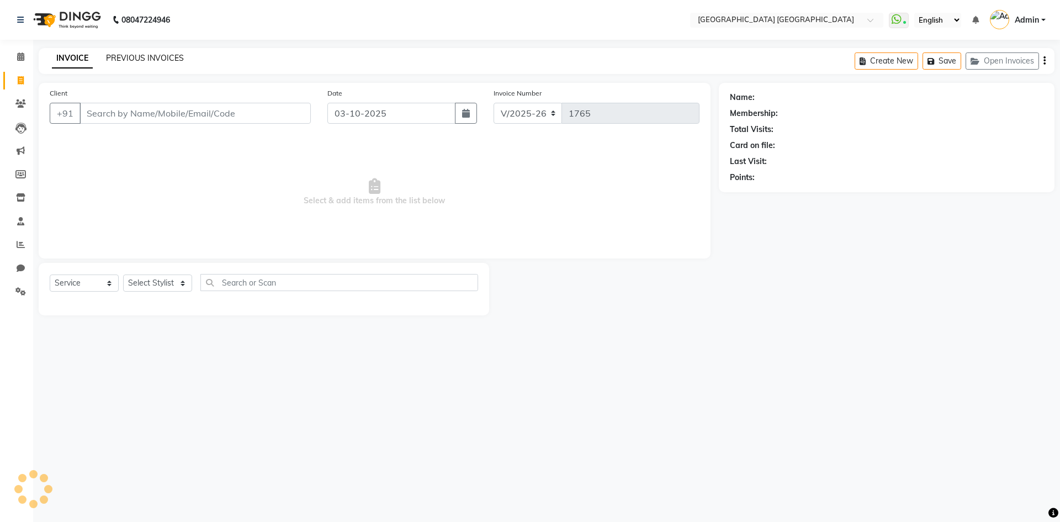
click at [134, 55] on link "PREVIOUS INVOICES" at bounding box center [145, 58] width 78 height 10
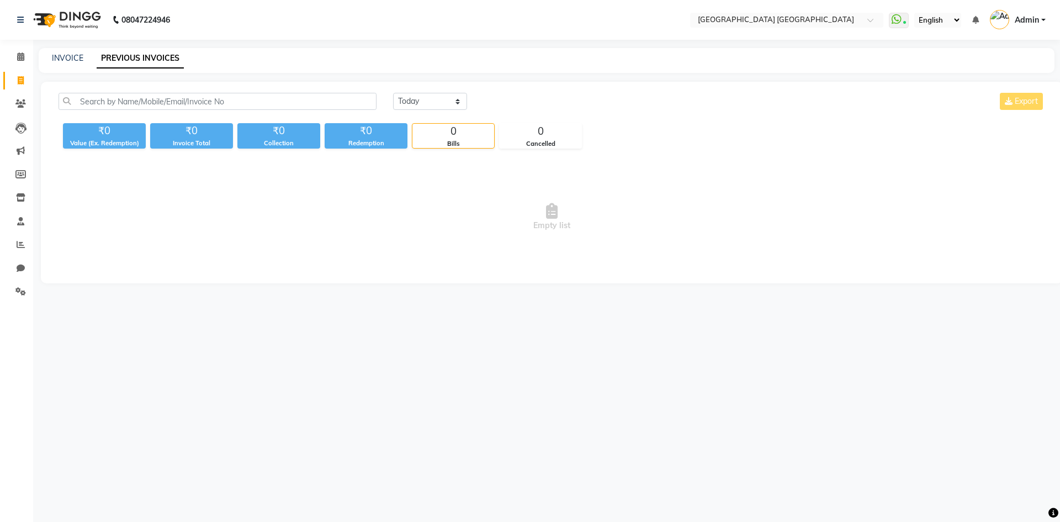
click at [487, 101] on div "[DATE] [DATE] Custom Range Export" at bounding box center [719, 101] width 652 height 17
click at [402, 104] on select "[DATE] [DATE] Custom Range" at bounding box center [430, 101] width 74 height 17
click at [393, 93] on select "[DATE] [DATE] Custom Range" at bounding box center [430, 101] width 74 height 17
click at [511, 103] on input "03-10-2025" at bounding box center [520, 101] width 77 height 15
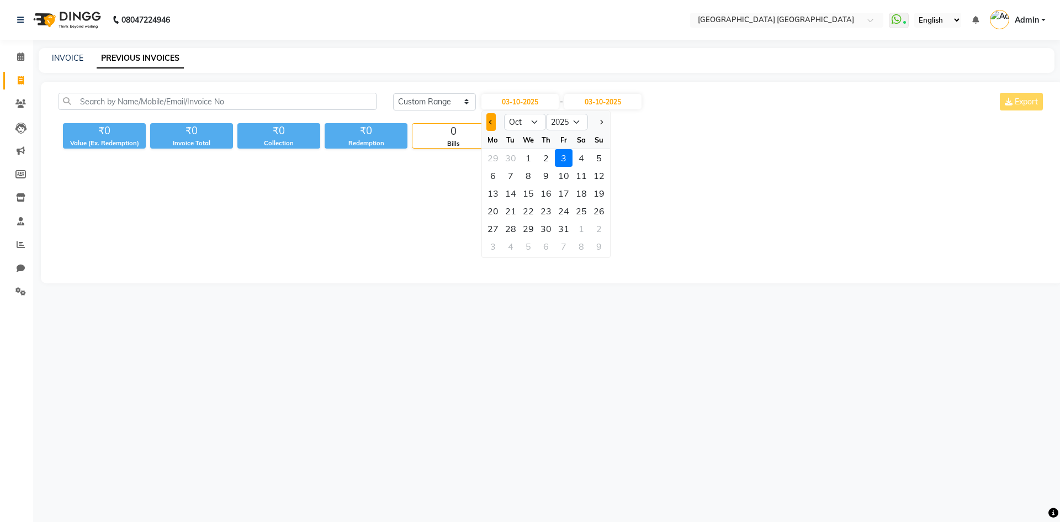
click at [489, 123] on span "Previous month" at bounding box center [491, 122] width 4 height 4
click at [516, 230] on div "30" at bounding box center [511, 229] width 18 height 18
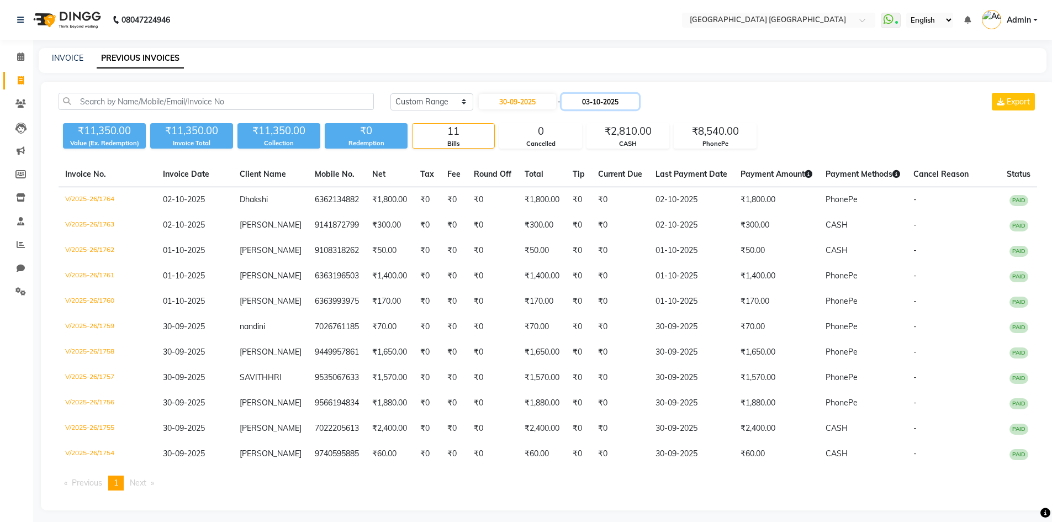
click at [577, 108] on input "03-10-2025" at bounding box center [600, 101] width 77 height 15
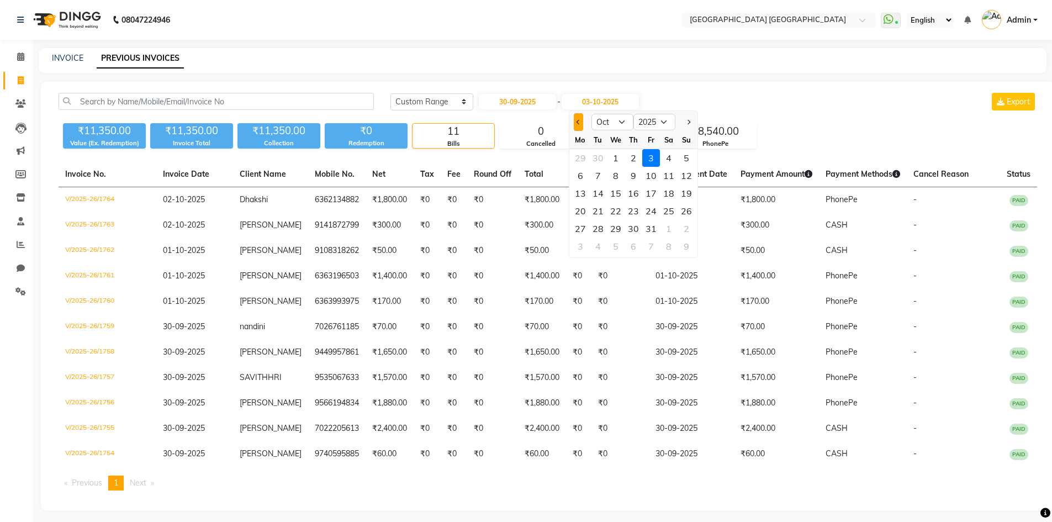
click at [576, 127] on button "Previous month" at bounding box center [578, 122] width 9 height 18
click at [599, 227] on div "30" at bounding box center [598, 229] width 18 height 18
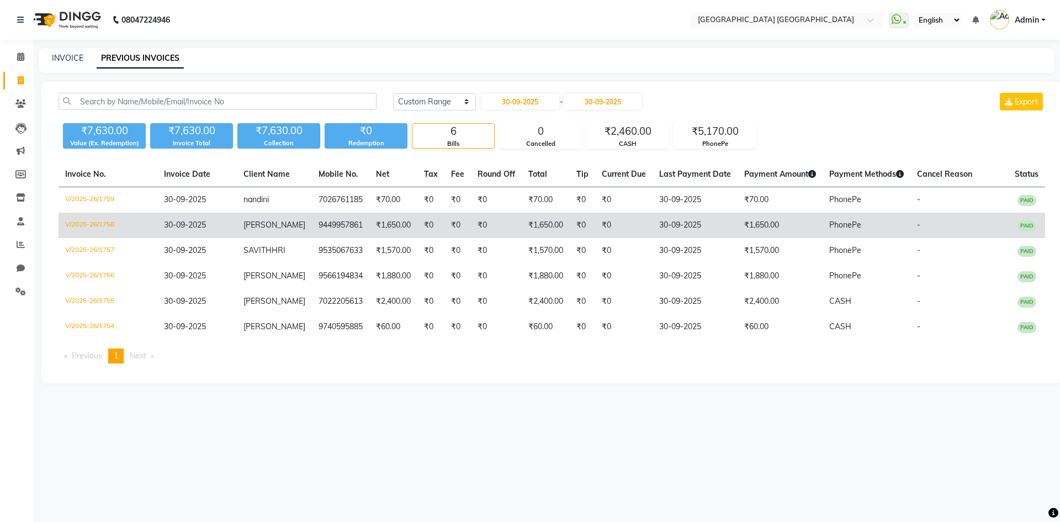
click at [846, 224] on span "PhonePe" at bounding box center [845, 225] width 32 height 10
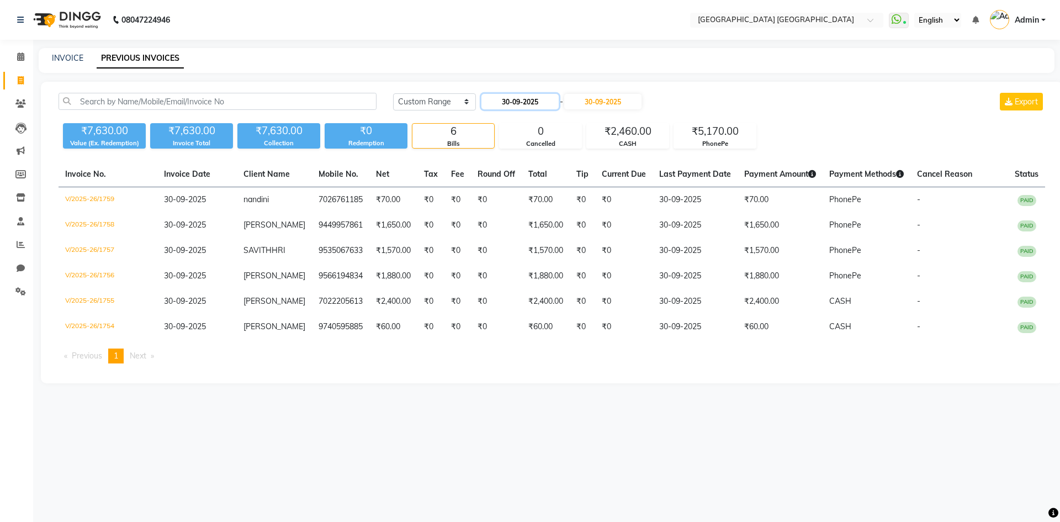
click at [524, 107] on input "30-09-2025" at bounding box center [520, 101] width 77 height 15
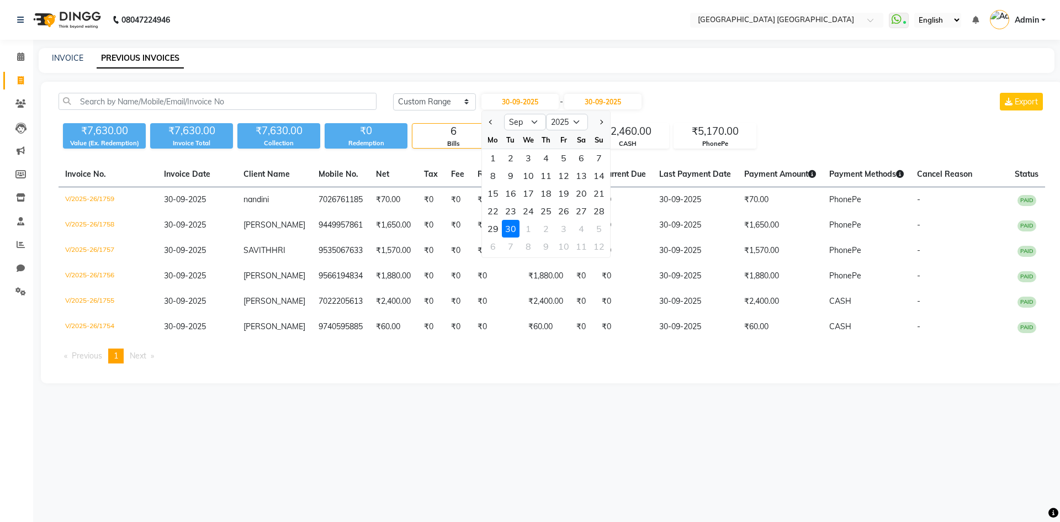
click at [511, 230] on div "30" at bounding box center [511, 229] width 18 height 18
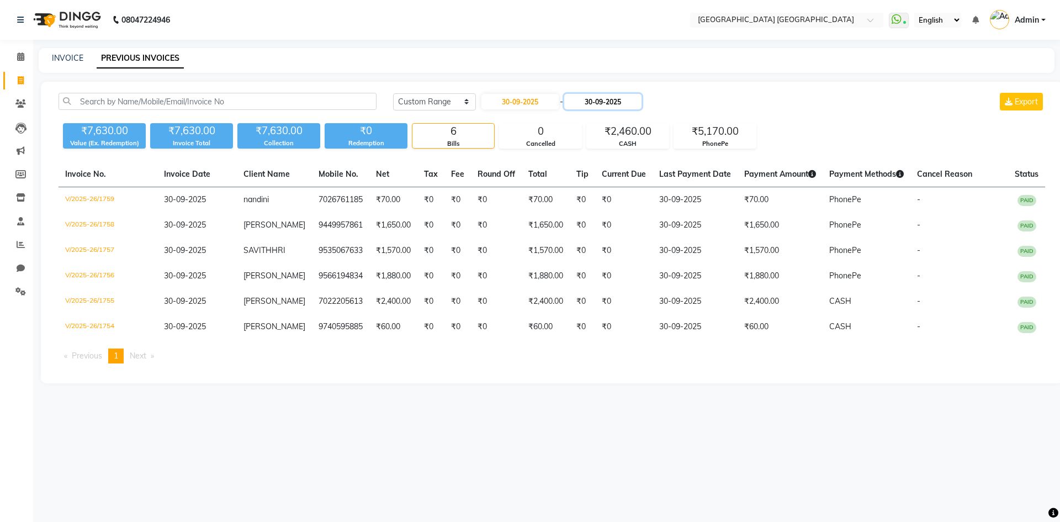
click at [620, 107] on input "30-09-2025" at bounding box center [602, 101] width 77 height 15
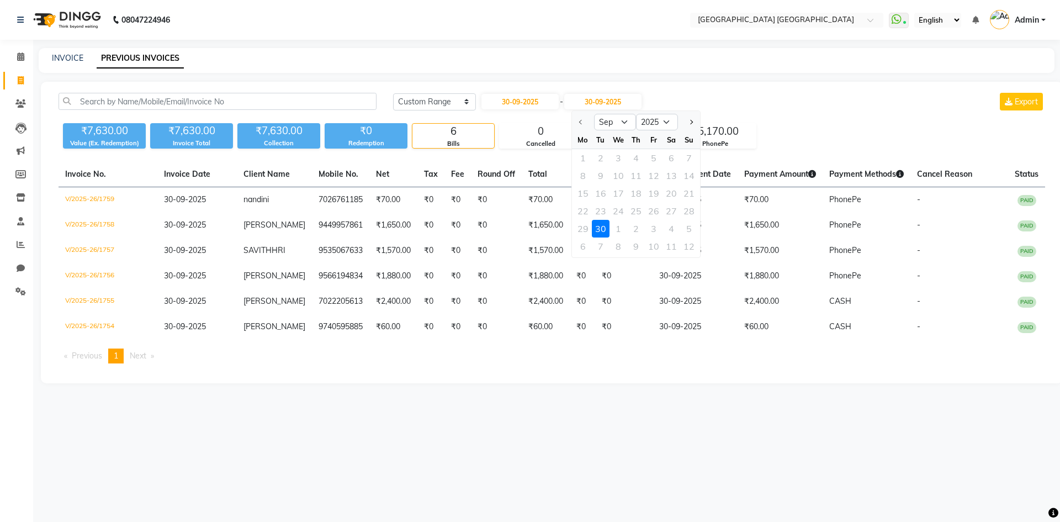
click at [601, 230] on div "30" at bounding box center [601, 229] width 18 height 18
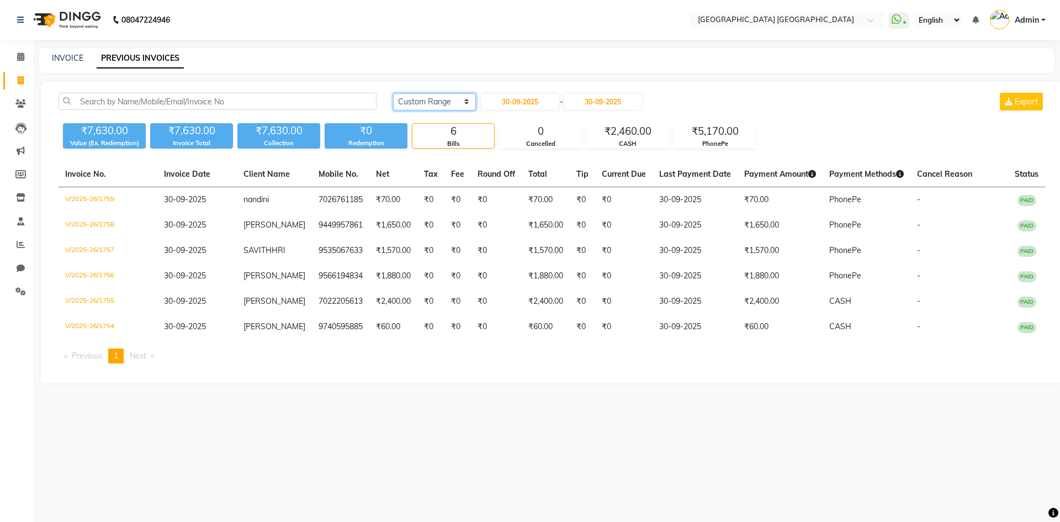
drag, startPoint x: 467, startPoint y: 99, endPoint x: 442, endPoint y: 109, distance: 26.8
click at [467, 99] on select "[DATE] [DATE] Custom Range" at bounding box center [434, 101] width 83 height 17
click at [393, 93] on select "[DATE] [DATE] Custom Range" at bounding box center [434, 101] width 83 height 17
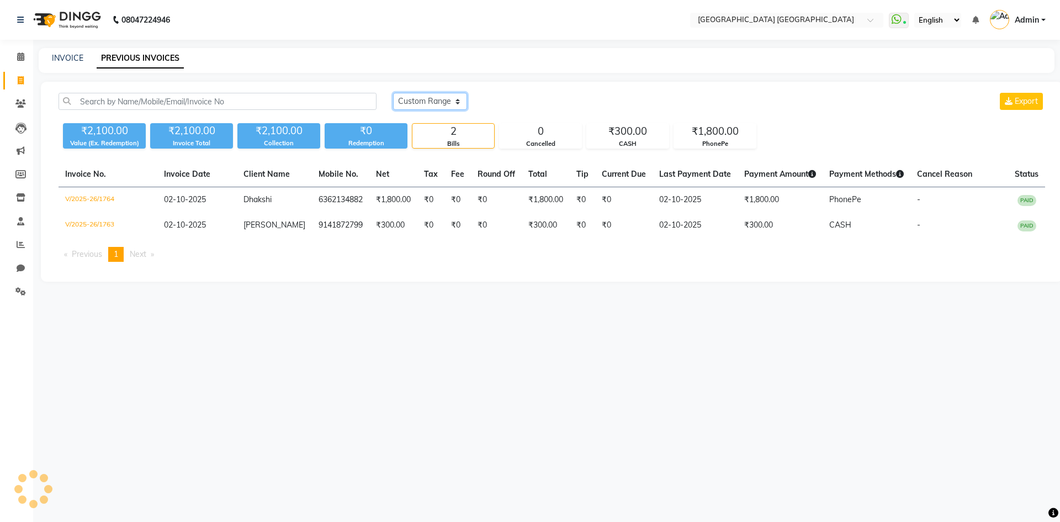
drag, startPoint x: 439, startPoint y: 101, endPoint x: 437, endPoint y: 108, distance: 7.4
click at [439, 101] on select "[DATE] [DATE] Custom Range" at bounding box center [430, 101] width 74 height 17
click at [393, 93] on select "[DATE] [DATE] Custom Range" at bounding box center [430, 101] width 74 height 17
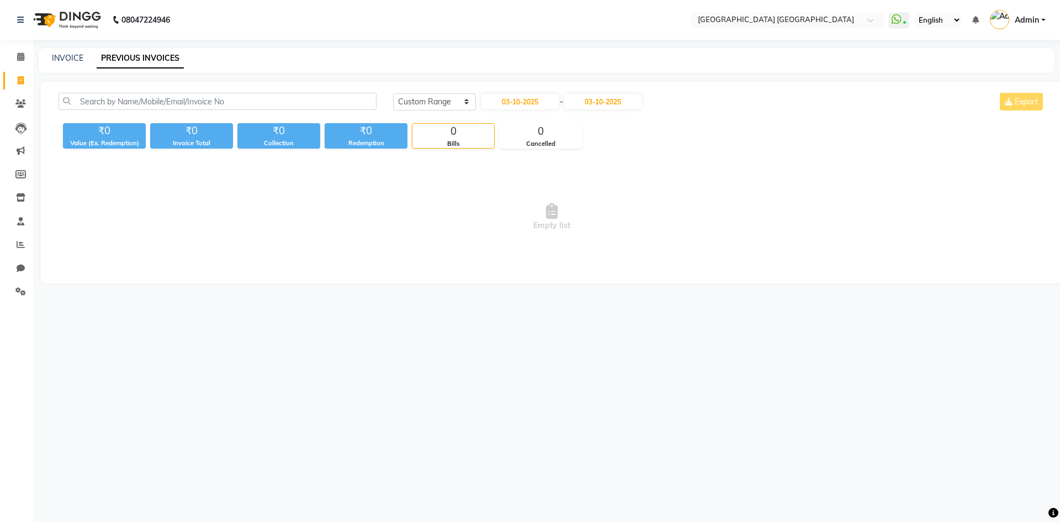
click at [525, 89] on div "[DATE] [DATE] Custom Range [DATE] - [DATE] Export ₹0 Value (Ex. Redemption) ₹0 …" at bounding box center [552, 183] width 1022 height 202
click at [528, 99] on input "03-10-2025" at bounding box center [520, 101] width 77 height 15
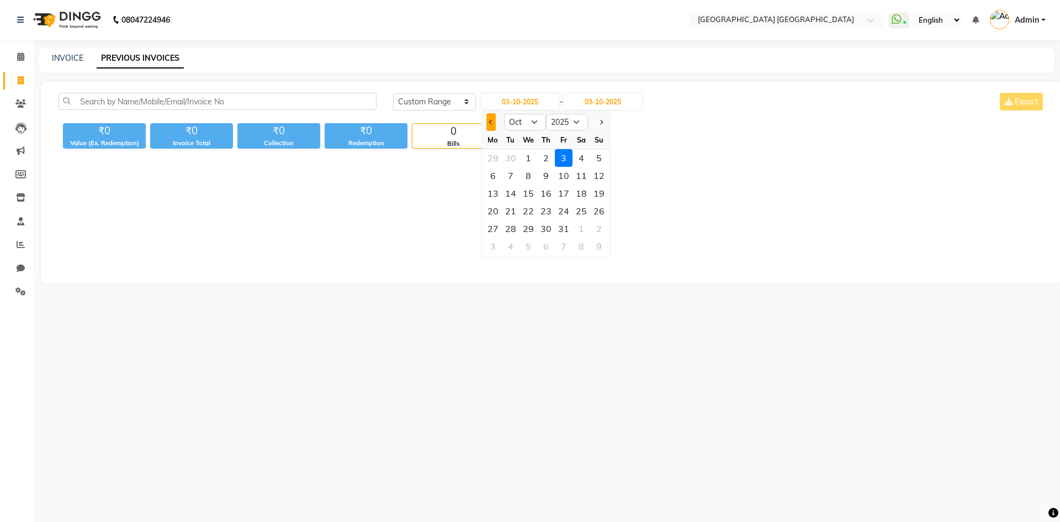
click at [493, 118] on button "Previous month" at bounding box center [491, 122] width 9 height 18
click at [512, 228] on div "30" at bounding box center [511, 229] width 18 height 18
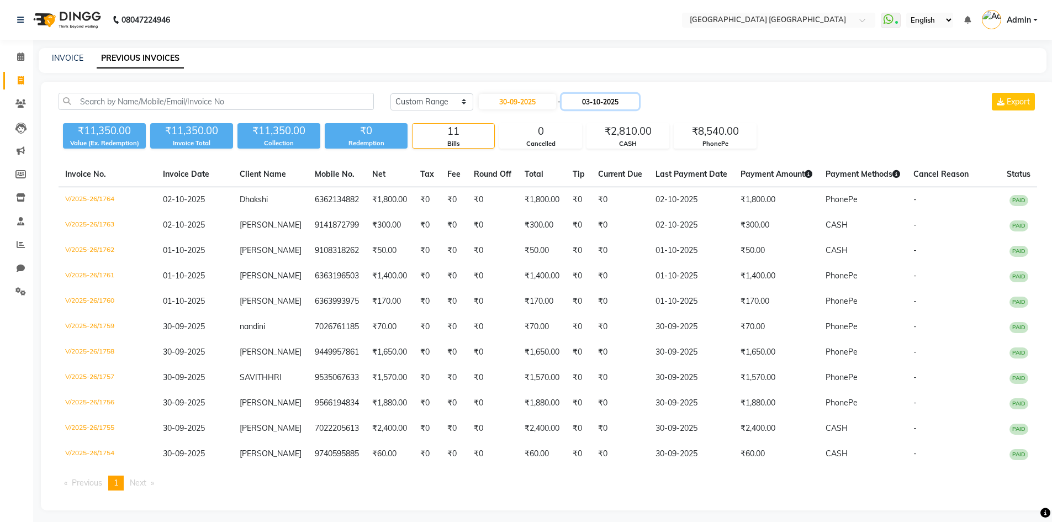
click at [605, 96] on input "03-10-2025" at bounding box center [600, 101] width 77 height 15
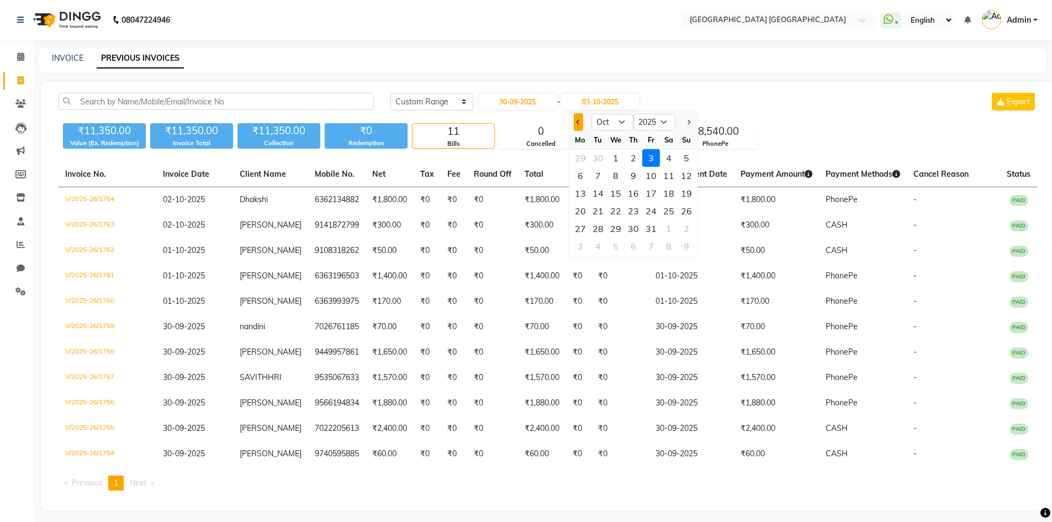
click at [574, 120] on button "Previous month" at bounding box center [578, 122] width 9 height 18
click at [602, 226] on div "30" at bounding box center [598, 229] width 18 height 18
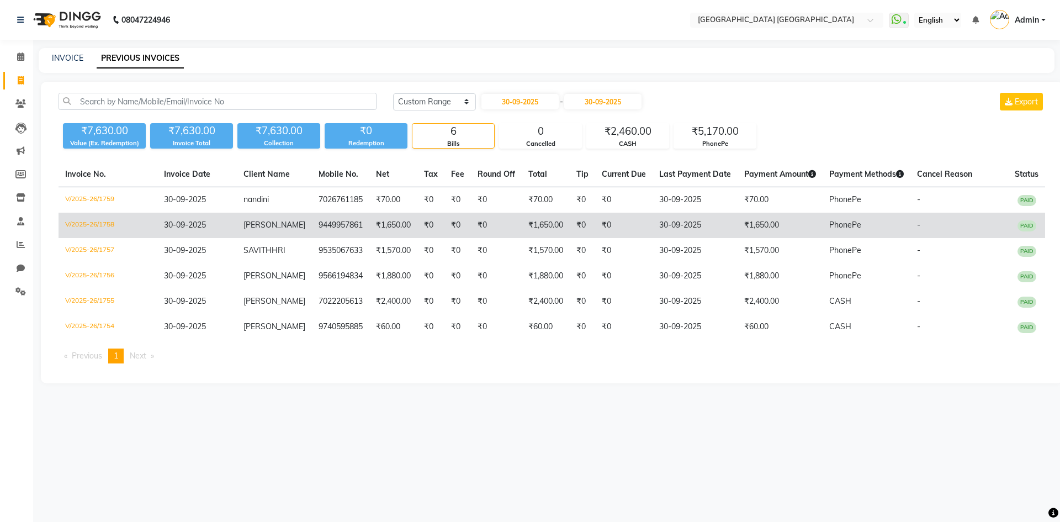
click at [778, 224] on td "₹1,650.00" at bounding box center [780, 225] width 85 height 25
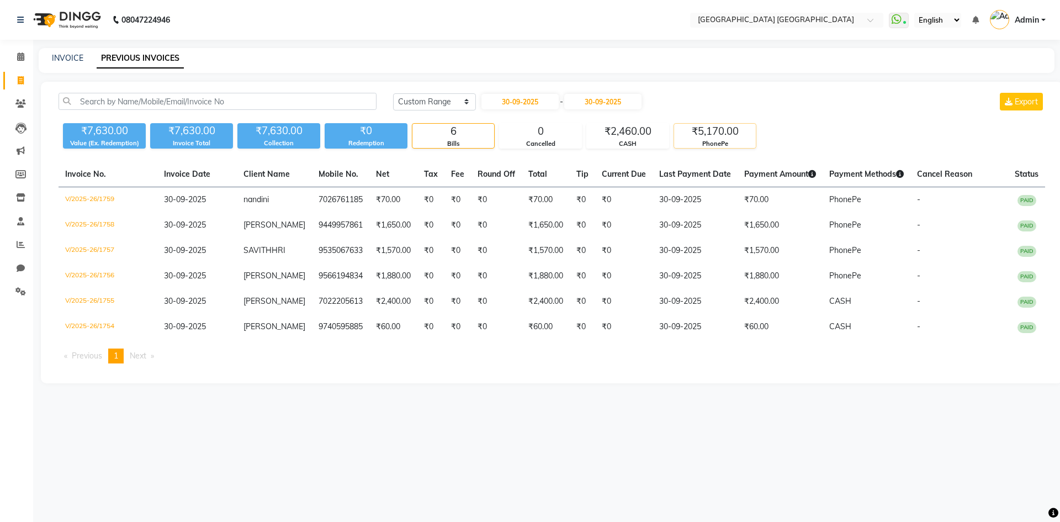
click at [732, 130] on div "₹5,170.00" at bounding box center [715, 131] width 82 height 15
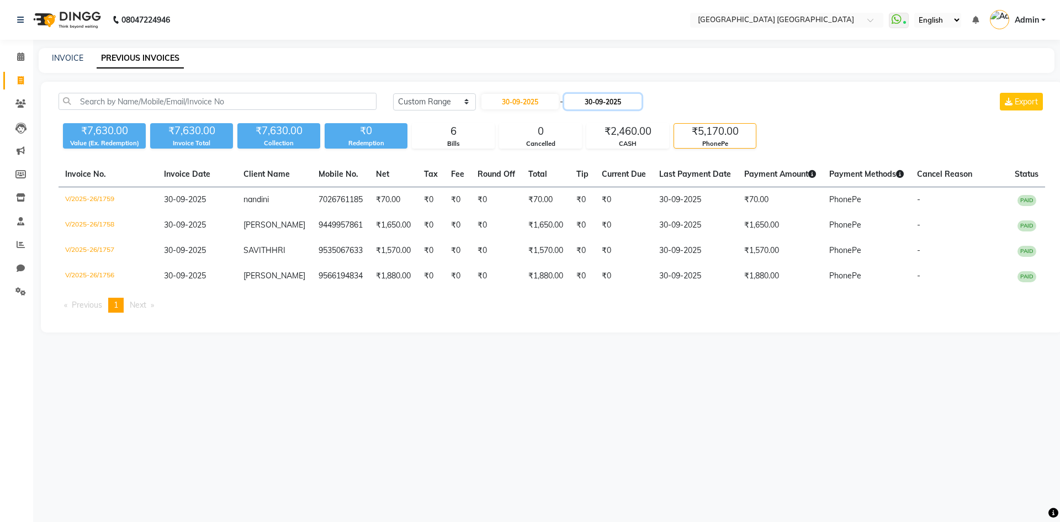
click at [625, 108] on input "30-09-2025" at bounding box center [602, 101] width 77 height 15
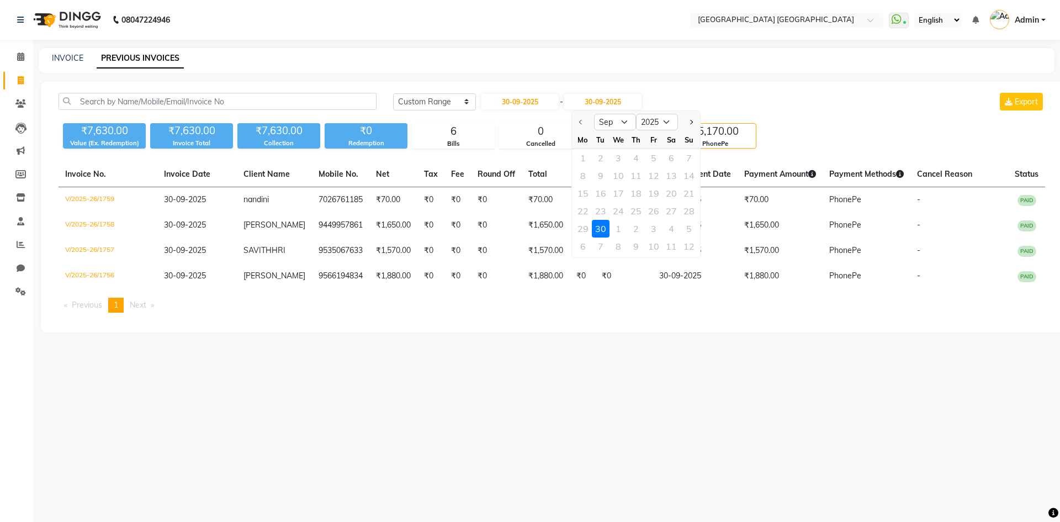
click at [605, 230] on div "30" at bounding box center [601, 229] width 18 height 18
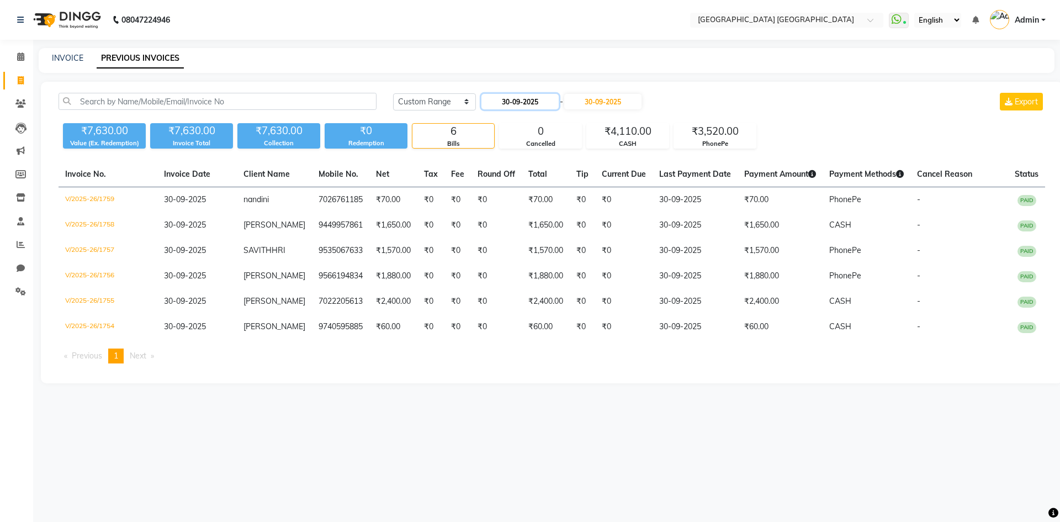
click at [546, 98] on input "30-09-2025" at bounding box center [520, 101] width 77 height 15
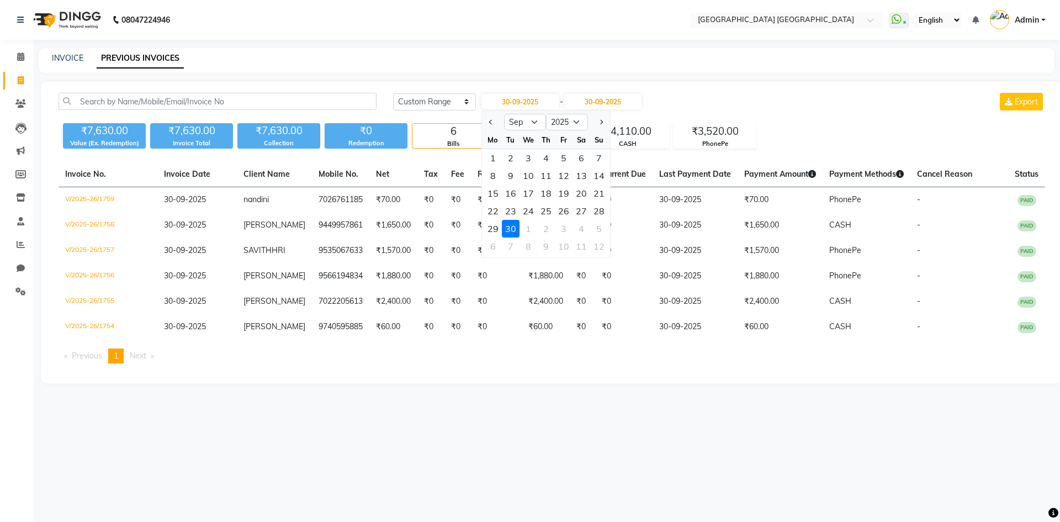
click at [507, 232] on div "30" at bounding box center [511, 229] width 18 height 18
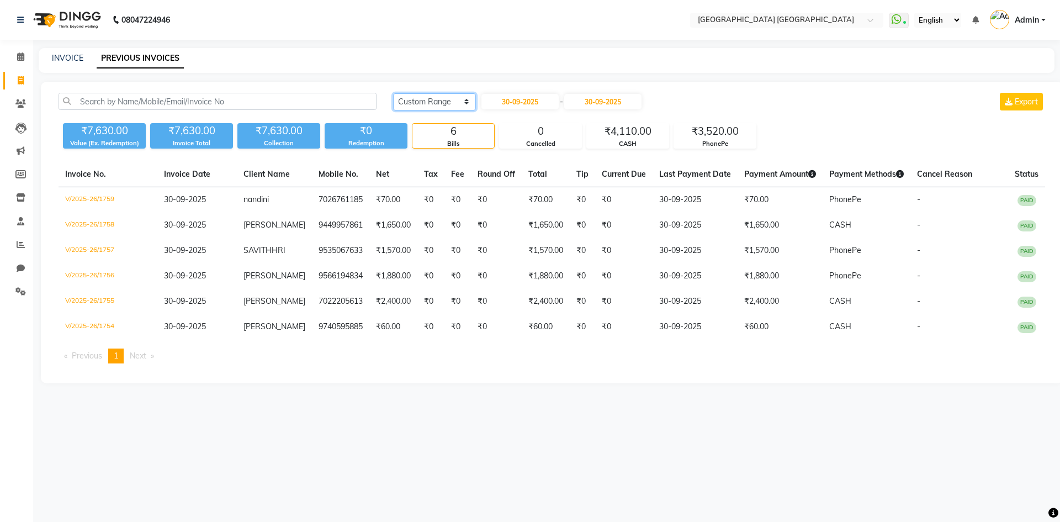
drag, startPoint x: 469, startPoint y: 105, endPoint x: 458, endPoint y: 109, distance: 12.4
click at [469, 105] on select "[DATE] [DATE] Custom Range" at bounding box center [434, 101] width 83 height 17
click at [393, 93] on select "[DATE] [DATE] Custom Range" at bounding box center [434, 101] width 83 height 17
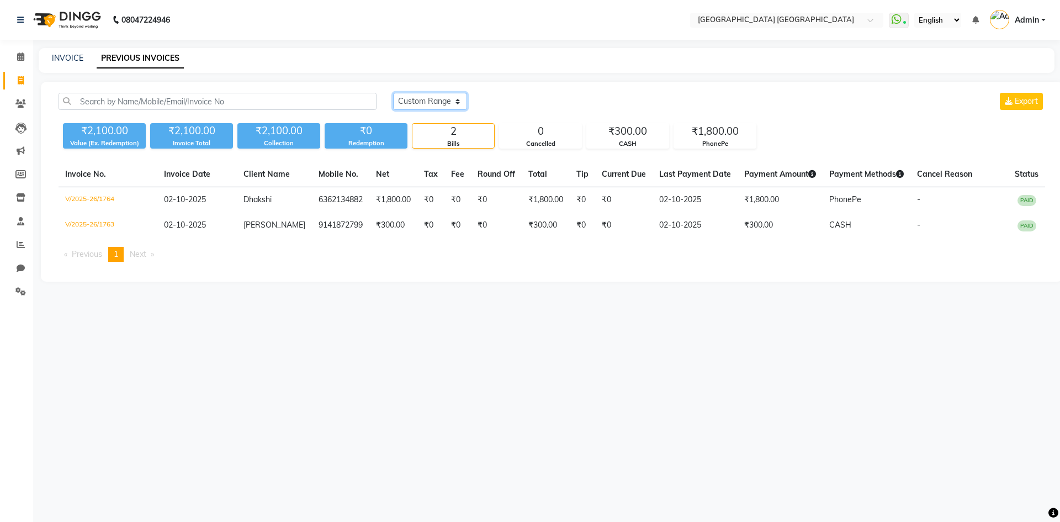
click at [447, 103] on select "[DATE] [DATE] Custom Range" at bounding box center [430, 101] width 74 height 17
click at [393, 93] on select "[DATE] [DATE] Custom Range" at bounding box center [430, 101] width 74 height 17
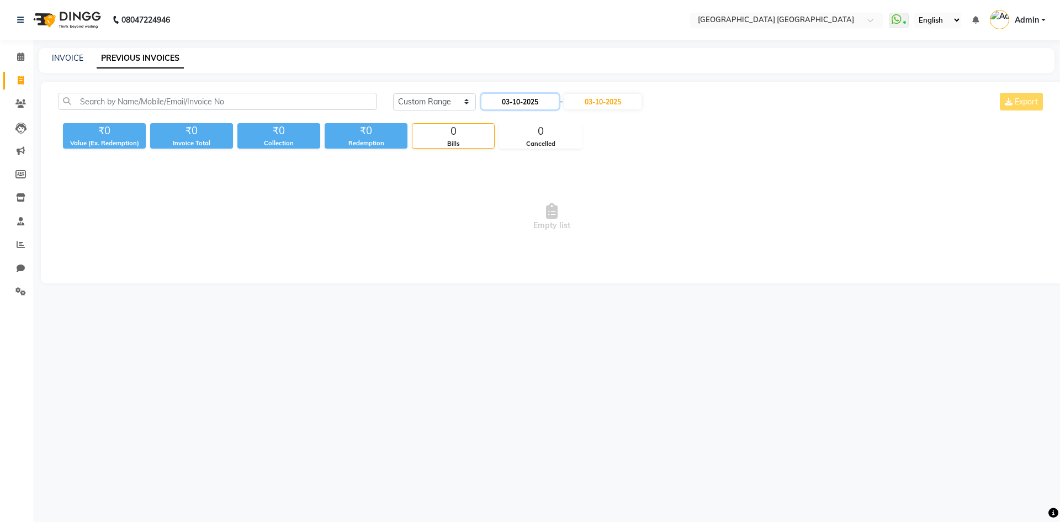
click at [531, 102] on input "03-10-2025" at bounding box center [520, 101] width 77 height 15
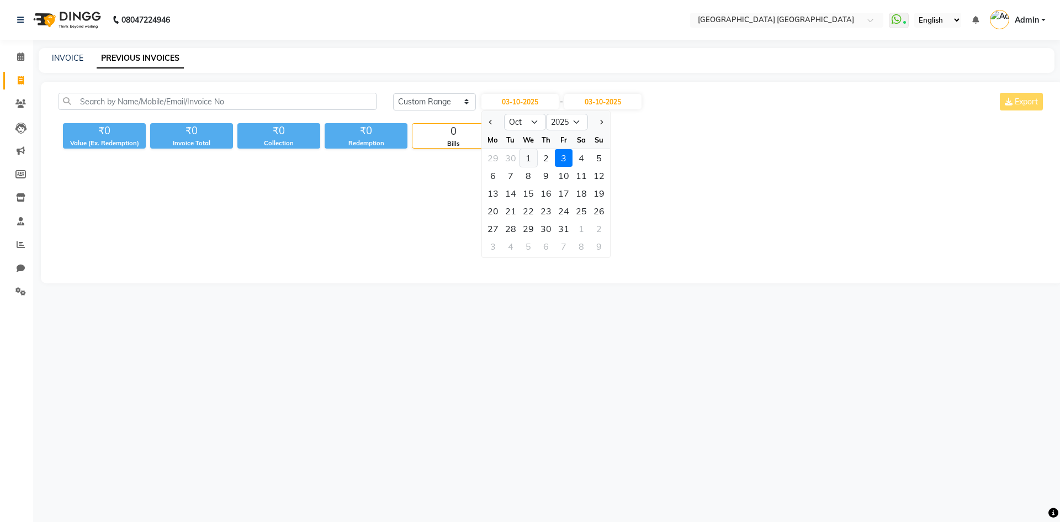
click at [526, 160] on div "1" at bounding box center [529, 158] width 18 height 18
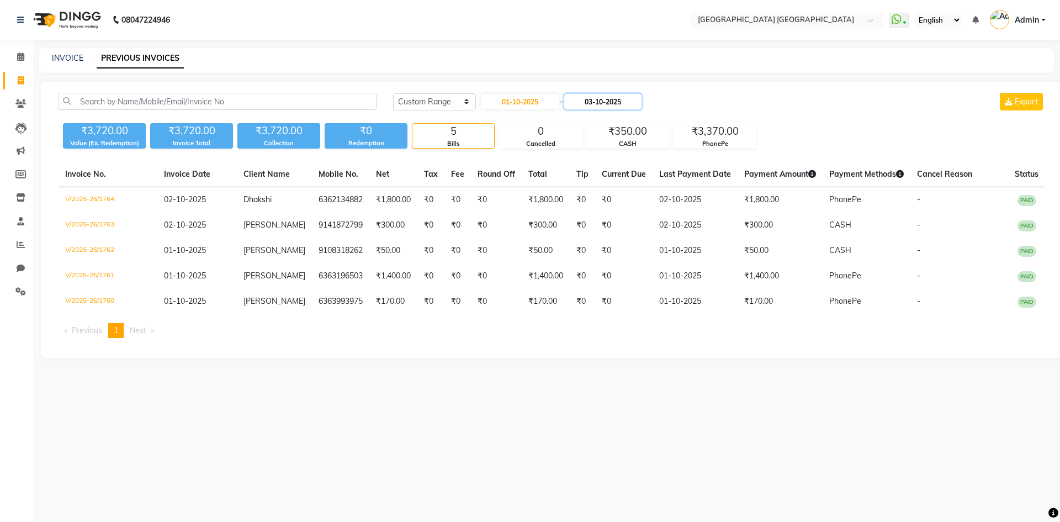
click at [607, 106] on input "03-10-2025" at bounding box center [602, 101] width 77 height 15
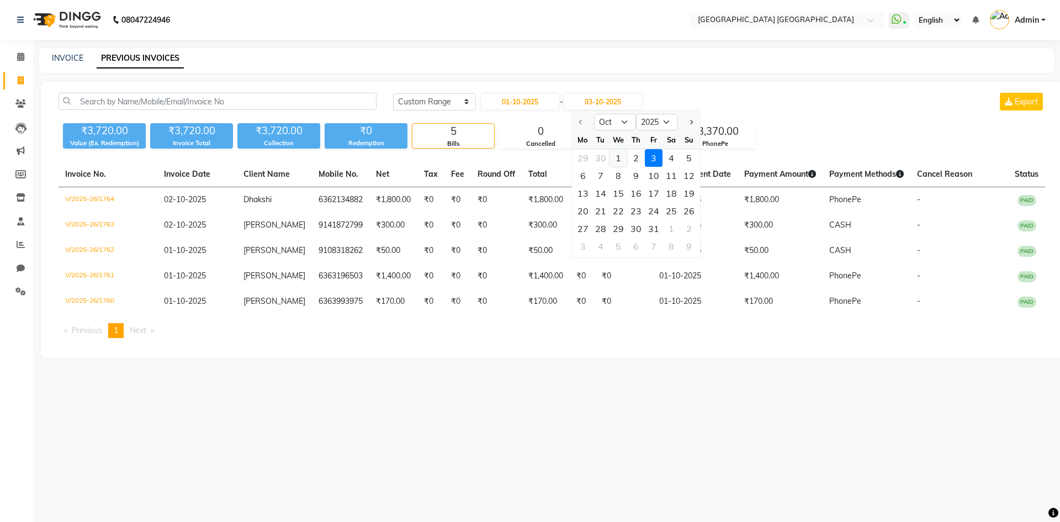
click at [619, 158] on div "1" at bounding box center [619, 158] width 18 height 18
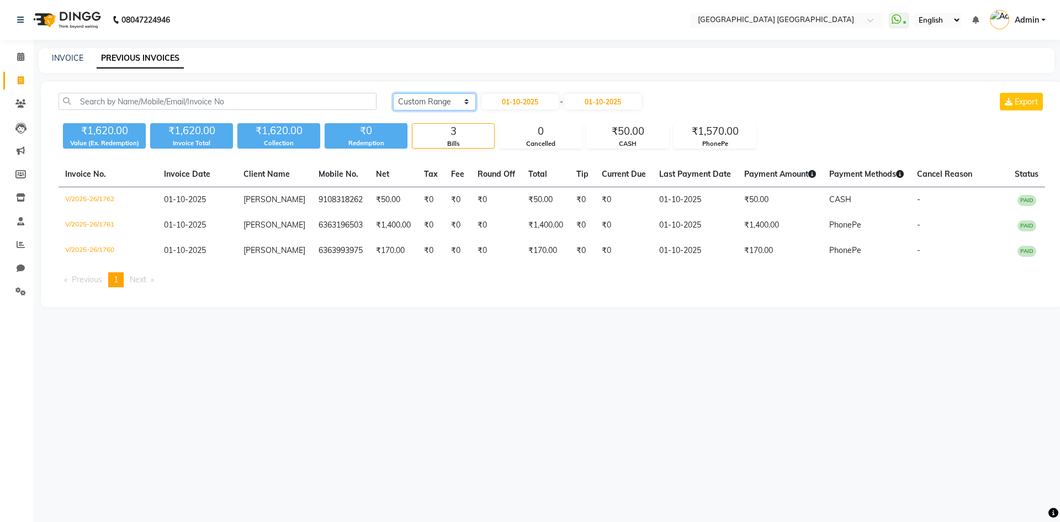
click at [456, 105] on select "[DATE] [DATE] Custom Range" at bounding box center [434, 101] width 83 height 17
click at [393, 93] on select "[DATE] [DATE] Custom Range" at bounding box center [434, 101] width 83 height 17
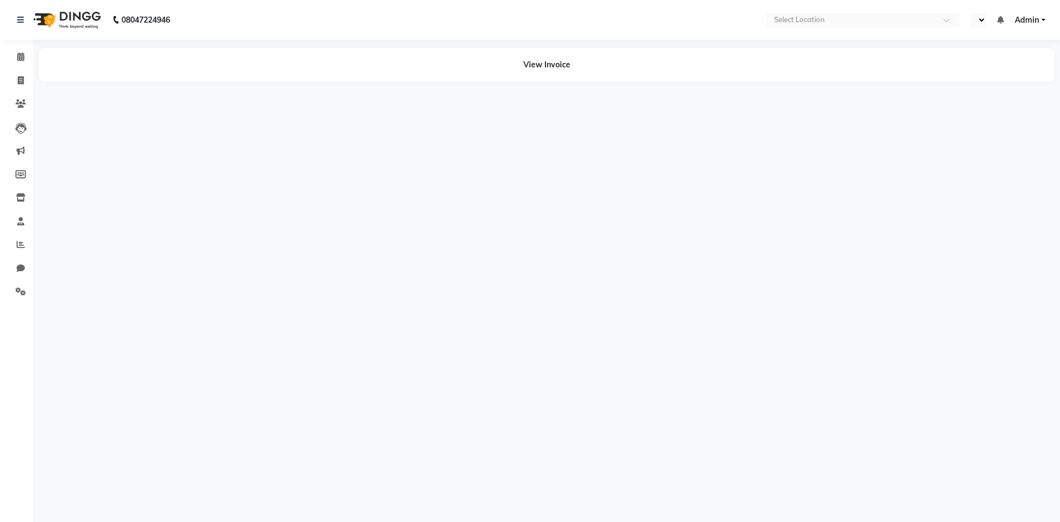
select select "en"
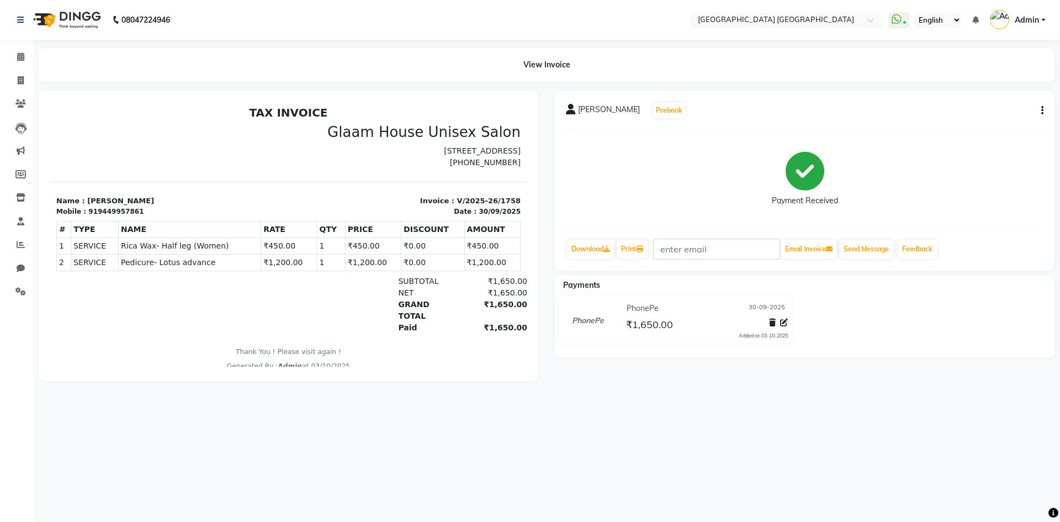
click at [1043, 111] on icon "button" at bounding box center [1043, 110] width 2 height 1
click at [1000, 123] on div "Edit Invoice" at bounding box center [988, 125] width 76 height 14
select select "service"
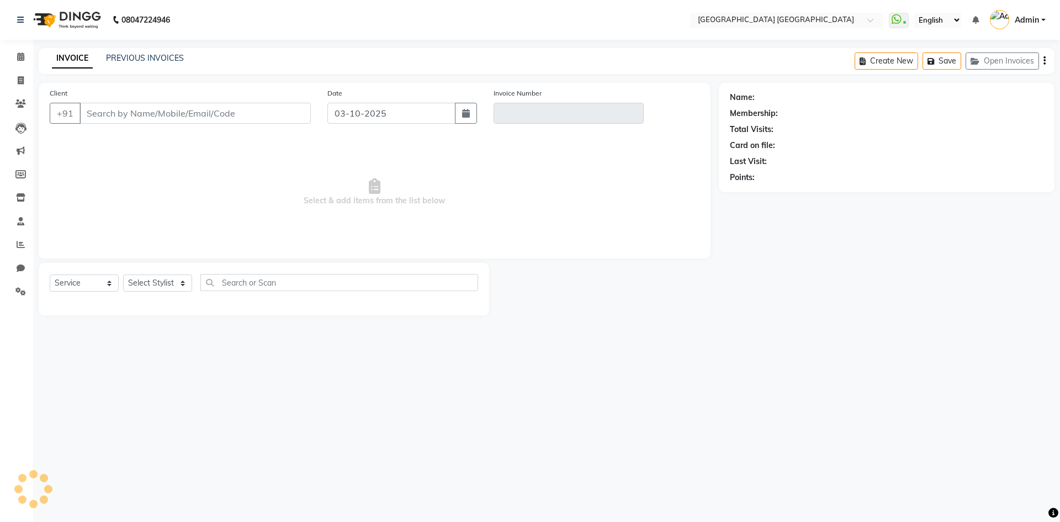
type input "9449957861"
type input "V/2025-26/1758"
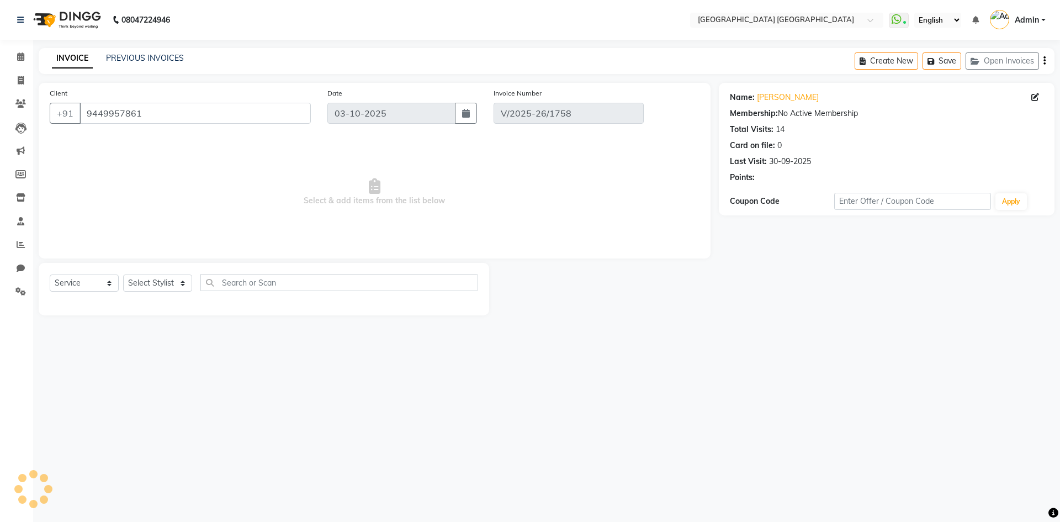
type input "30-09-2025"
select select "select"
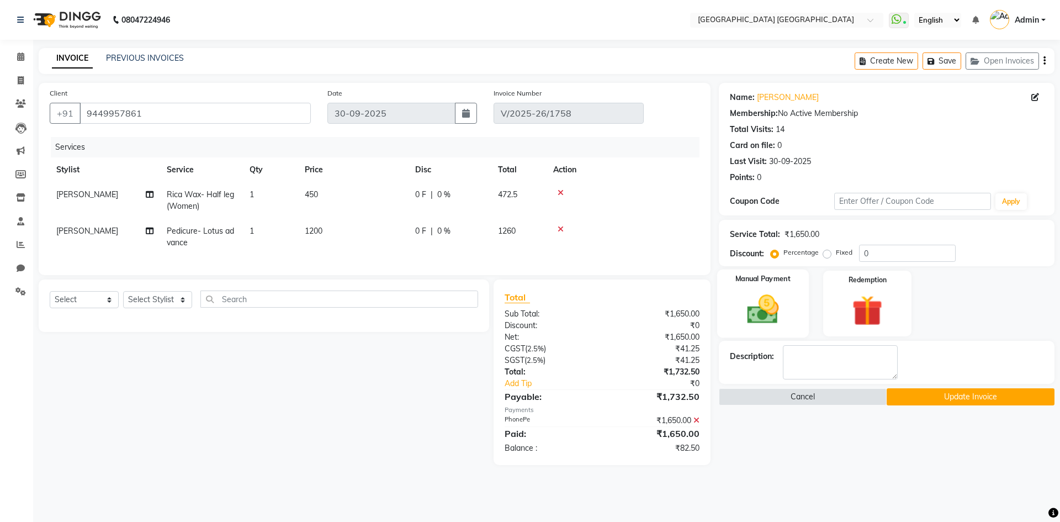
drag, startPoint x: 762, startPoint y: 308, endPoint x: 761, endPoint y: 324, distance: 16.1
click at [762, 309] on img at bounding box center [762, 309] width 51 height 36
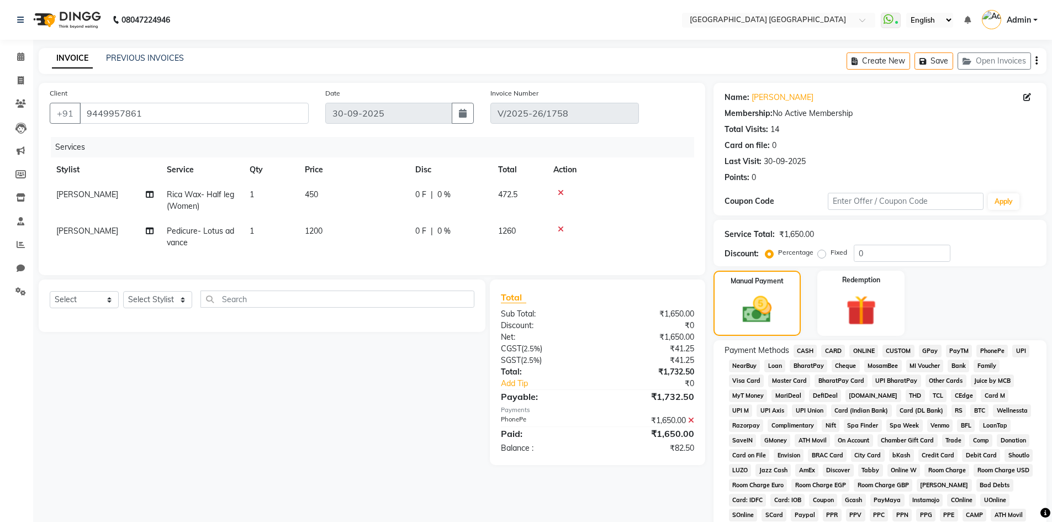
click at [804, 350] on span "CASH" at bounding box center [806, 351] width 24 height 13
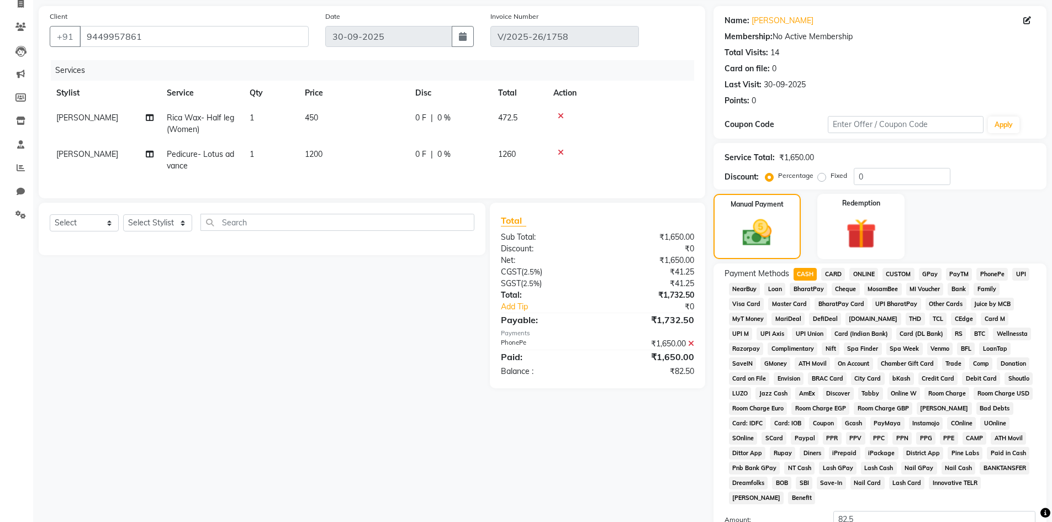
scroll to position [31, 0]
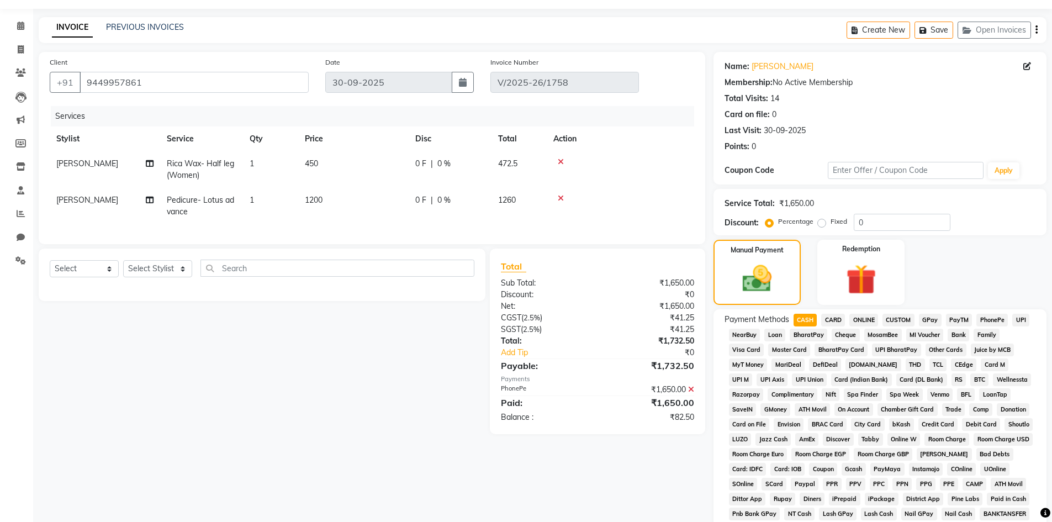
click at [1037, 30] on icon "button" at bounding box center [1036, 30] width 2 height 1
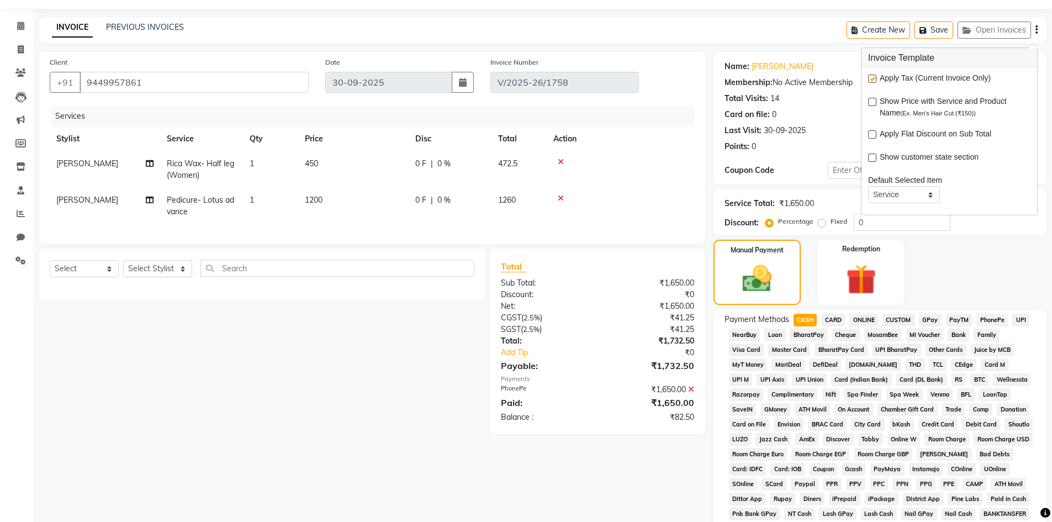
click at [873, 79] on label at bounding box center [872, 79] width 8 height 8
click at [873, 79] on input "checkbox" at bounding box center [871, 79] width 7 height 7
checkbox input "false"
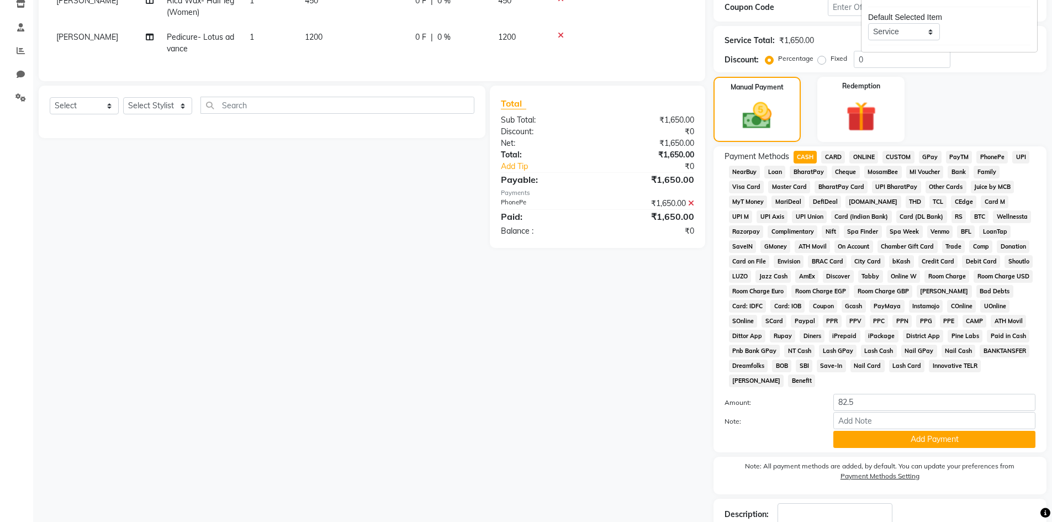
scroll to position [252, 0]
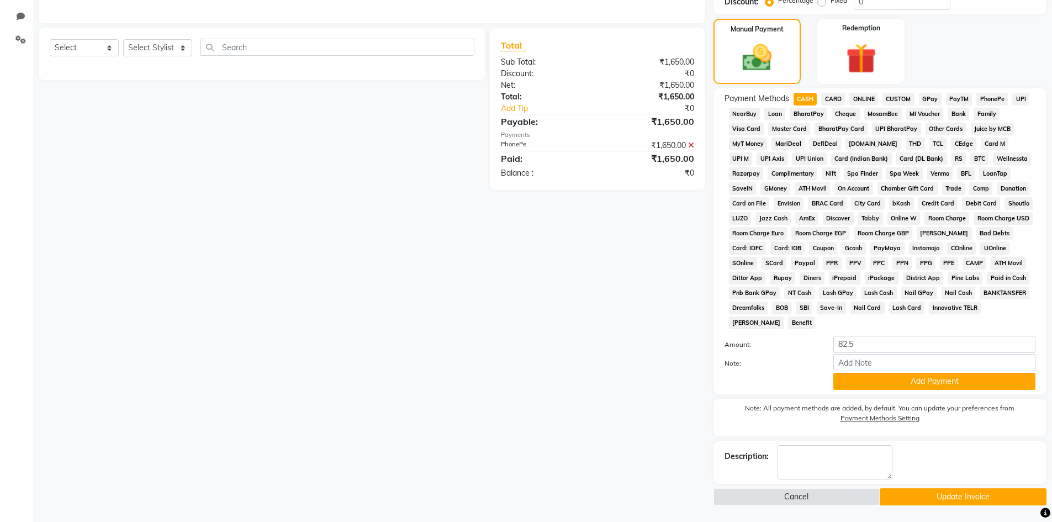
click at [900, 491] on button "Update Invoice" at bounding box center [963, 496] width 167 height 17
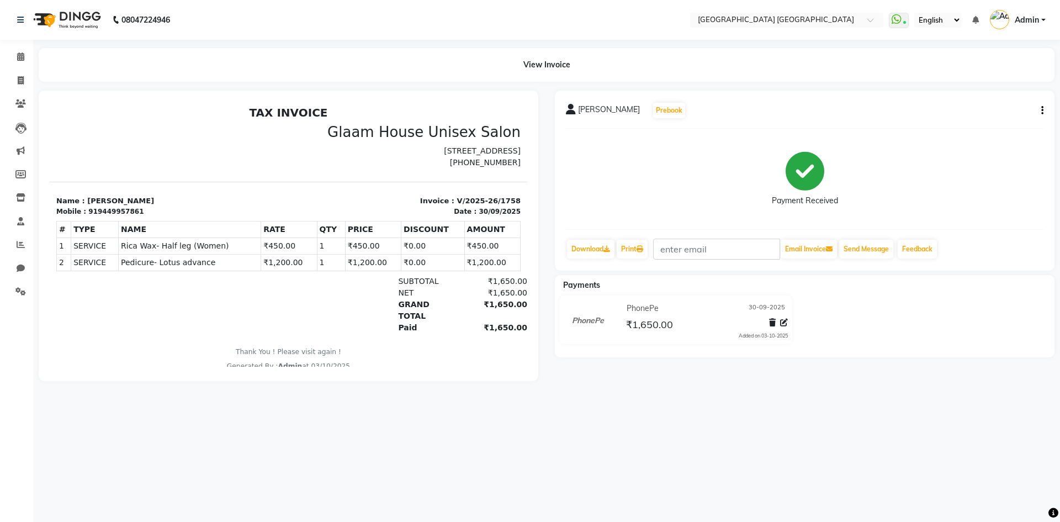
click at [667, 328] on span "₹1,650.00" at bounding box center [649, 325] width 47 height 15
click at [632, 317] on div "₹1,650.00" at bounding box center [648, 324] width 49 height 15
click at [781, 325] on icon at bounding box center [784, 323] width 8 height 8
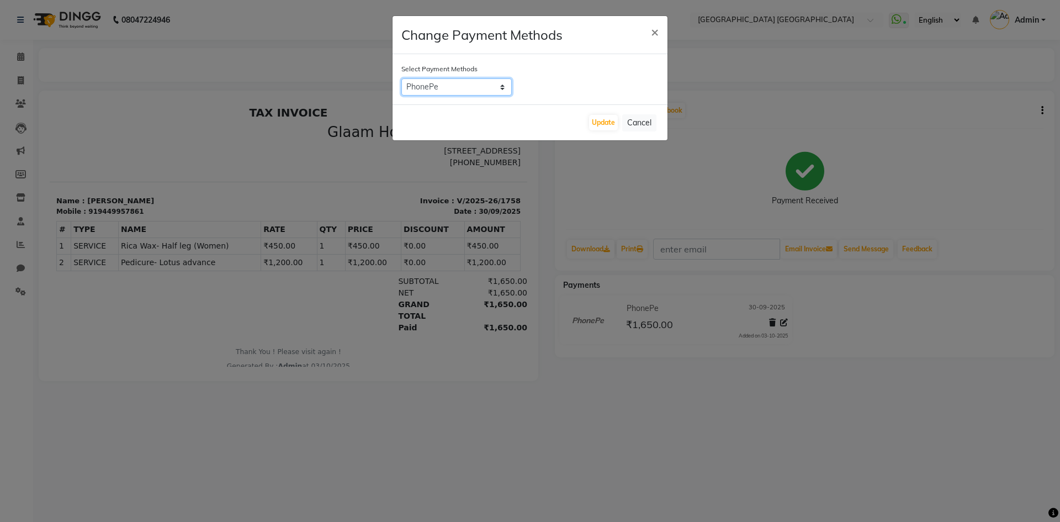
click at [461, 88] on select "CASH CARD ONLINE CUSTOM GPay PayTM PhonePe UPI NearBuy Loan BharatPay Cheque Mo…" at bounding box center [456, 86] width 110 height 17
select select "1"
click at [401, 78] on select "CASH CARD ONLINE CUSTOM GPay PayTM PhonePe UPI NearBuy Loan BharatPay Cheque Mo…" at bounding box center [456, 86] width 110 height 17
click at [599, 123] on button "Update" at bounding box center [603, 122] width 29 height 15
